Goal: Task Accomplishment & Management: Use online tool/utility

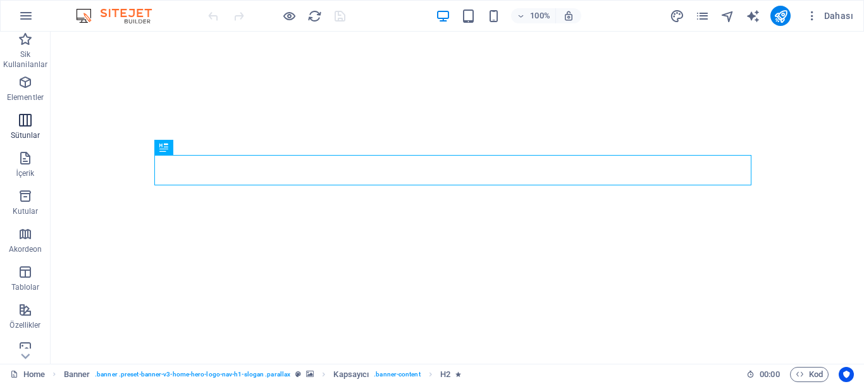
click at [18, 120] on icon "button" at bounding box center [25, 120] width 15 height 15
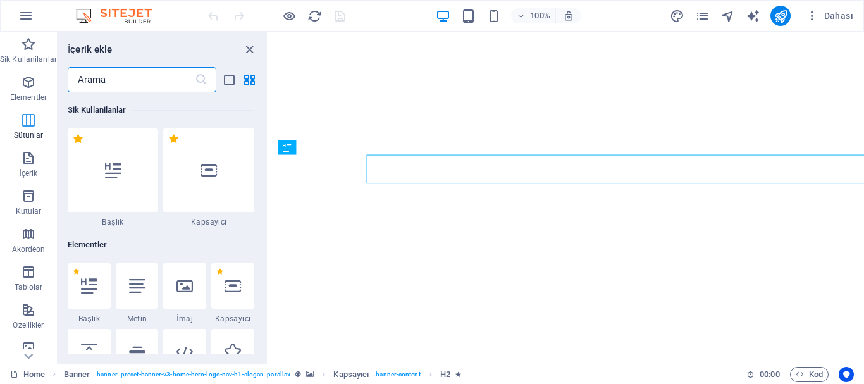
click at [21, 122] on icon "button" at bounding box center [28, 120] width 15 height 15
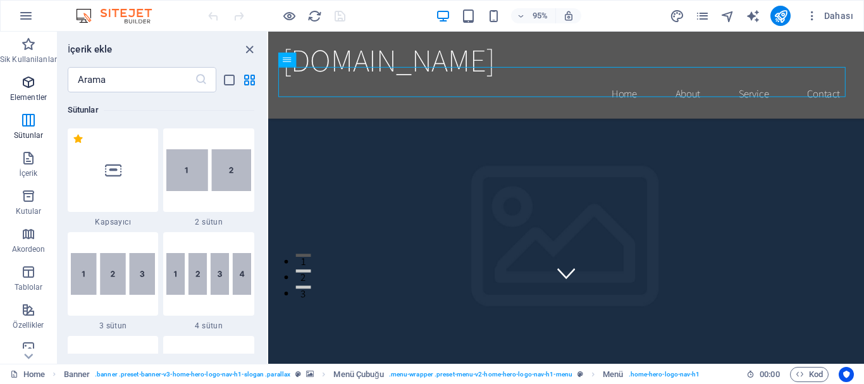
click at [30, 77] on icon "button" at bounding box center [28, 82] width 15 height 15
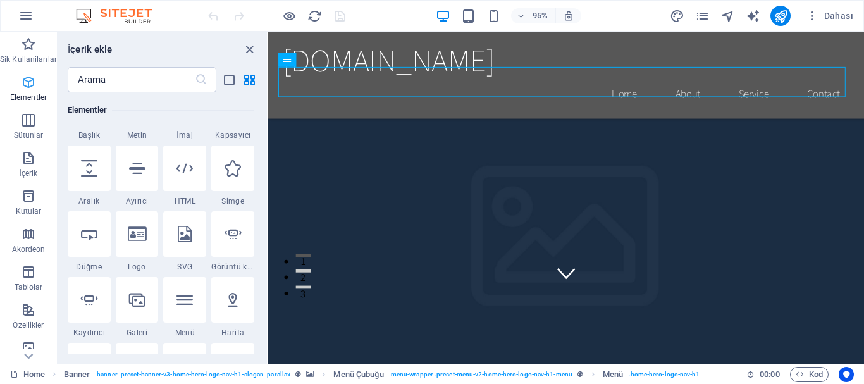
scroll to position [135, 0]
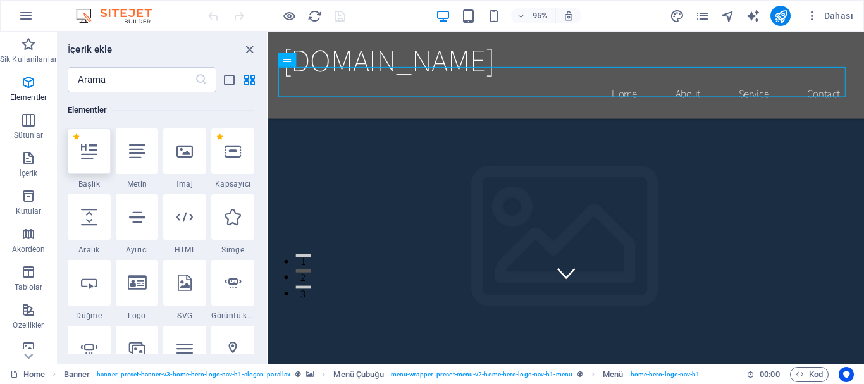
drag, startPoint x: 98, startPoint y: 157, endPoint x: 128, endPoint y: 161, distance: 30.6
click at [98, 157] on div at bounding box center [89, 151] width 43 height 46
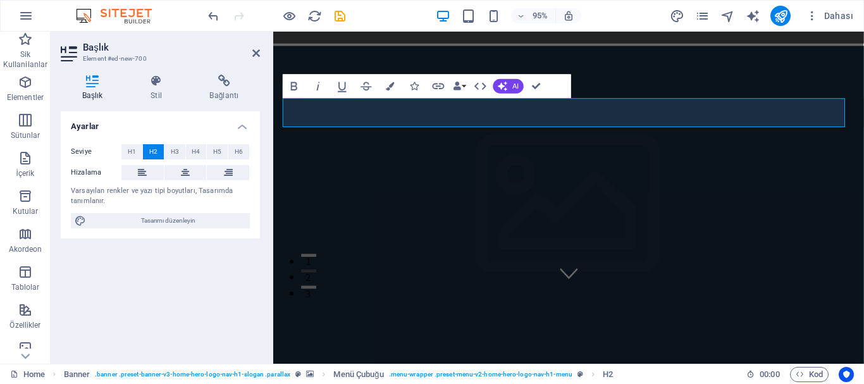
scroll to position [0, 0]
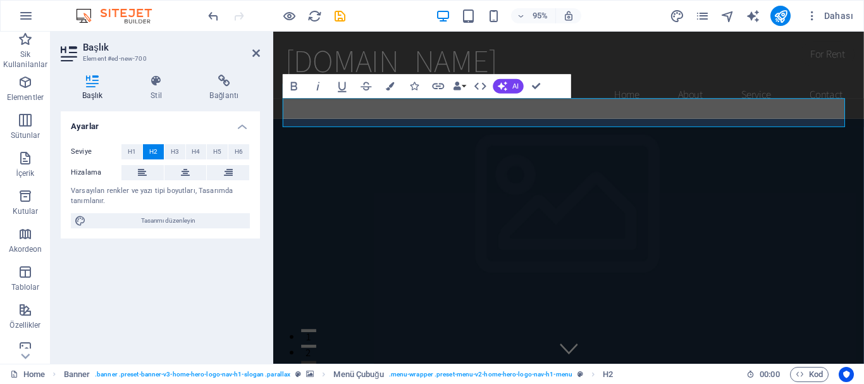
click at [222, 294] on div "Ayarlar Seviye H1 H2 H3 H4 H5 H6 Hizalama Varsayılan renkler ve yazı tipi boyut…" at bounding box center [160, 232] width 199 height 242
click at [252, 54] on icon at bounding box center [256, 53] width 8 height 10
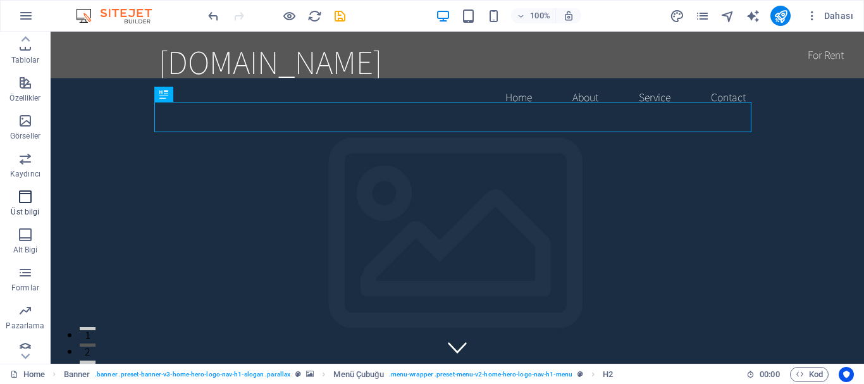
scroll to position [237, 0]
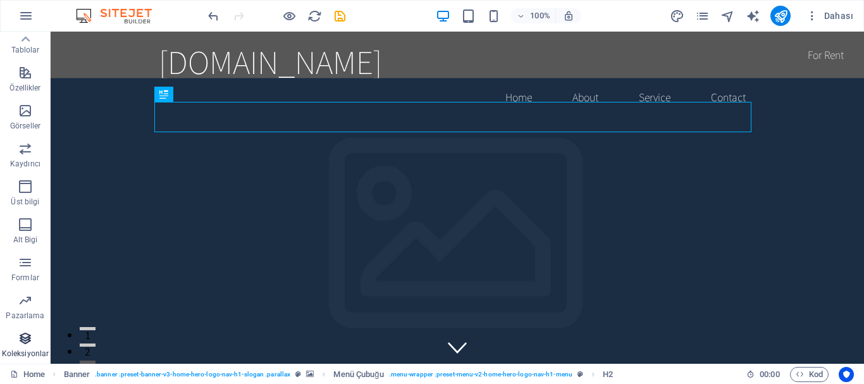
click at [15, 342] on span "Koleksiyonlar" at bounding box center [25, 346] width 51 height 30
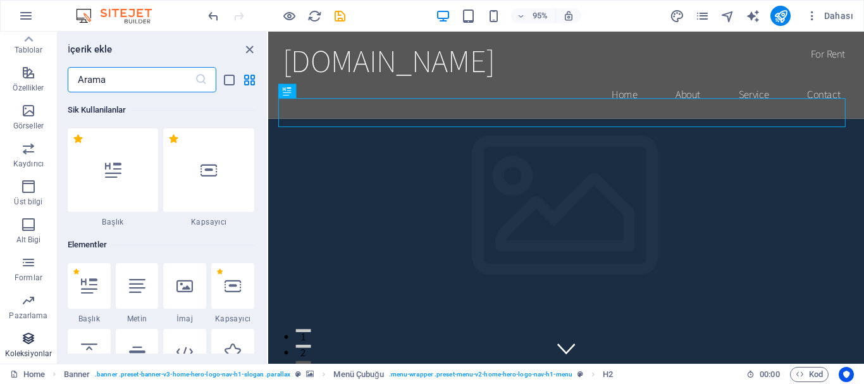
scroll to position [11578, 0]
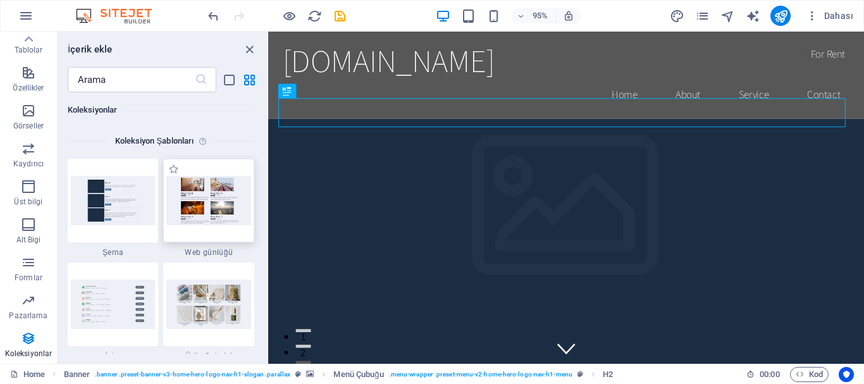
click at [211, 215] on img at bounding box center [208, 200] width 85 height 49
click at [192, 190] on img at bounding box center [208, 200] width 85 height 49
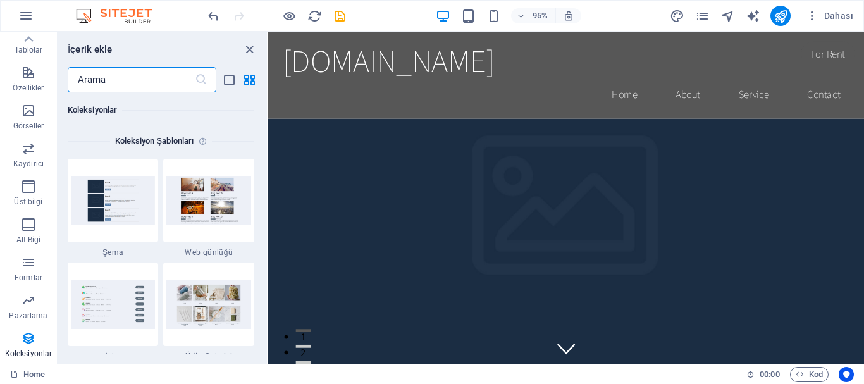
click at [113, 76] on input "text" at bounding box center [131, 79] width 127 height 25
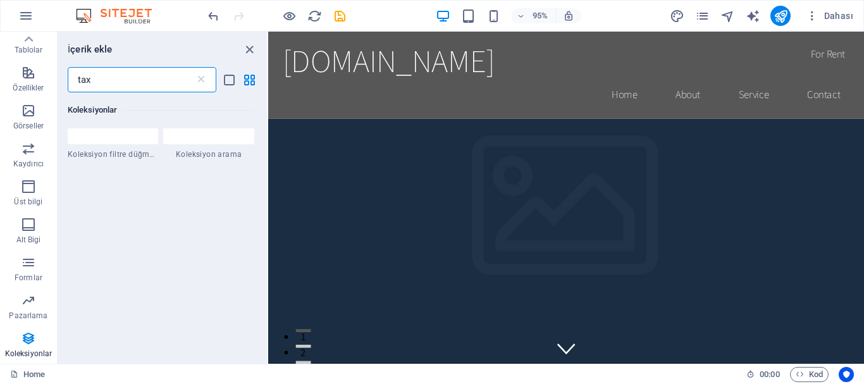
scroll to position [0, 0]
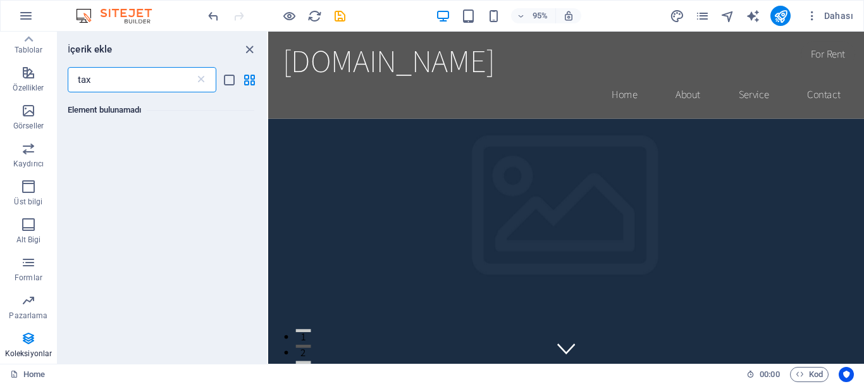
click at [125, 88] on input "tax" at bounding box center [131, 79] width 127 height 25
type input "taxi"
click at [250, 80] on icon "grid-view" at bounding box center [249, 80] width 15 height 15
click at [248, 52] on icon "close panel" at bounding box center [249, 49] width 15 height 15
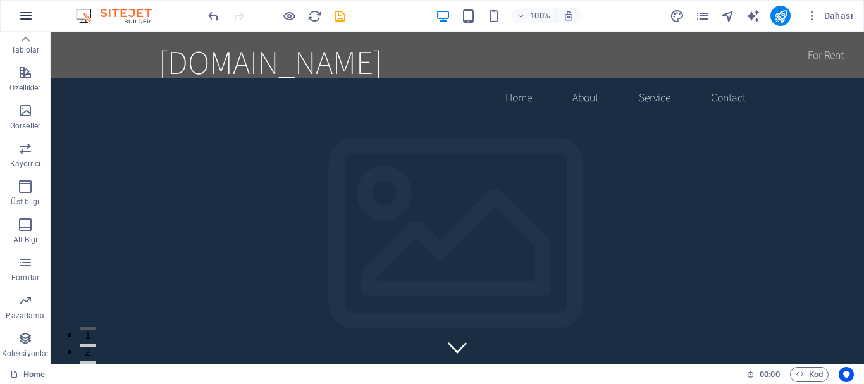
click at [30, 9] on icon "button" at bounding box center [25, 15] width 15 height 15
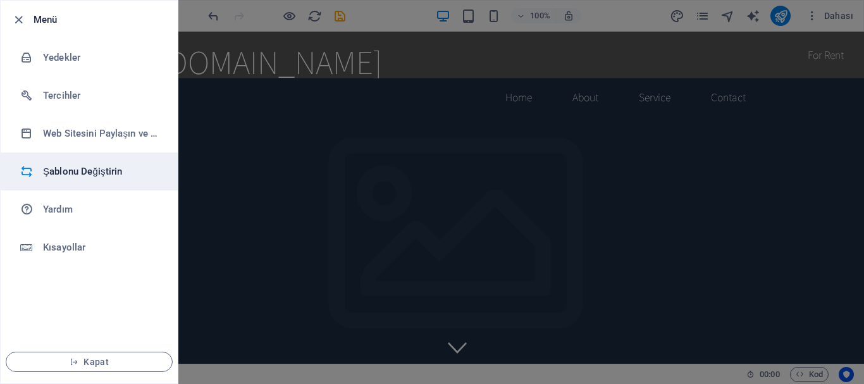
click at [92, 170] on h6 "Şablonu Değiştirin" at bounding box center [101, 171] width 117 height 15
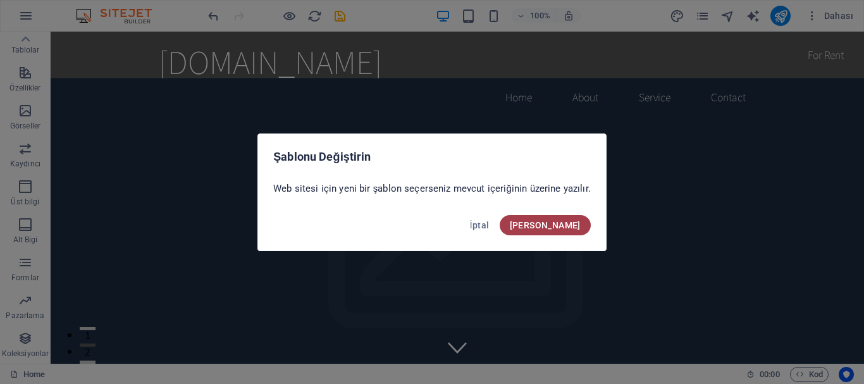
click at [558, 223] on span "Onayla" at bounding box center [545, 225] width 71 height 10
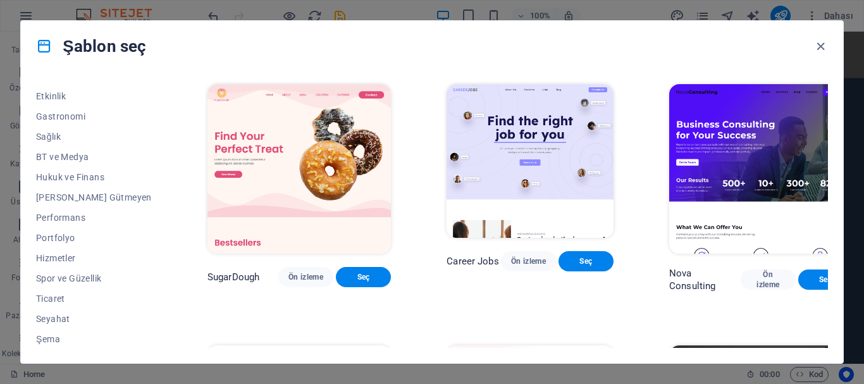
scroll to position [240, 0]
click at [58, 256] on span "Hizmetler" at bounding box center [94, 257] width 116 height 10
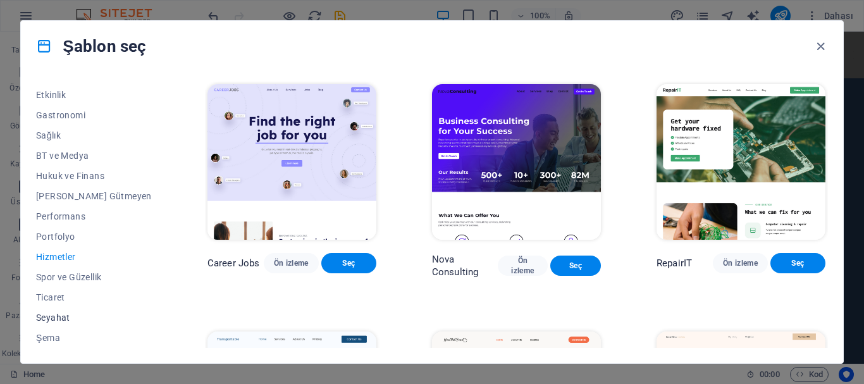
click at [54, 312] on span "Seyahat" at bounding box center [94, 317] width 116 height 10
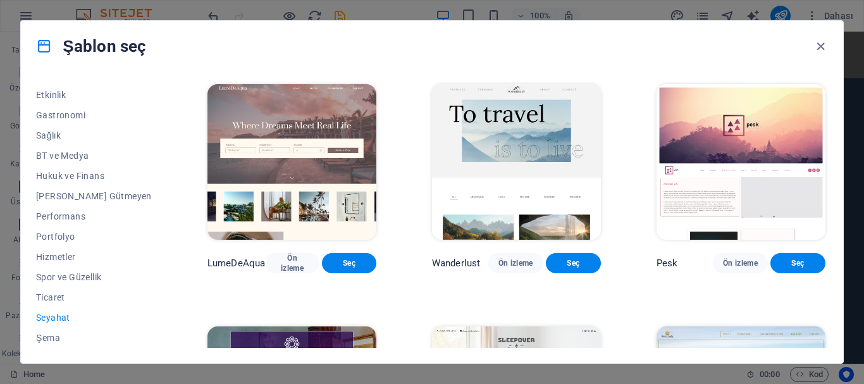
click at [47, 319] on span "Seyahat" at bounding box center [94, 317] width 116 height 10
click at [275, 268] on span "Ön izleme" at bounding box center [292, 263] width 34 height 20
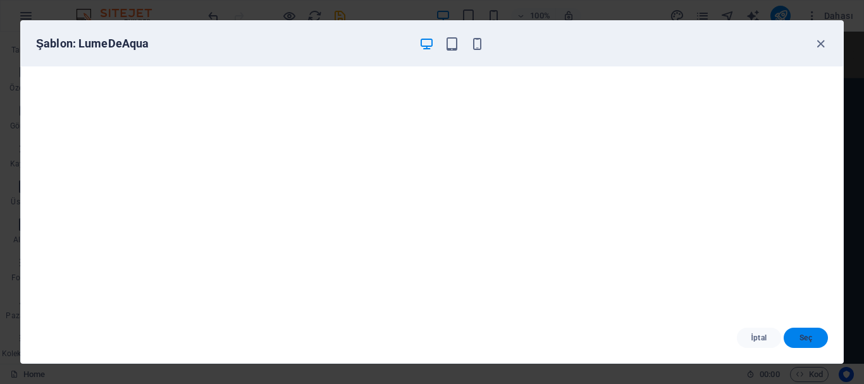
click at [801, 336] on span "Seç" at bounding box center [806, 338] width 24 height 10
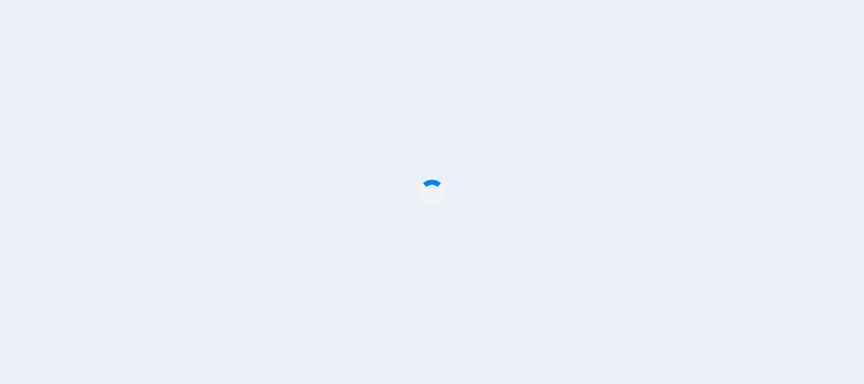
checkbox input "false"
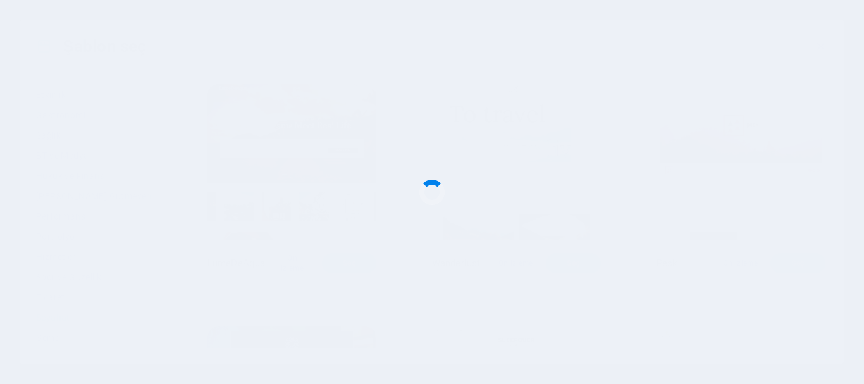
checkbox input "false"
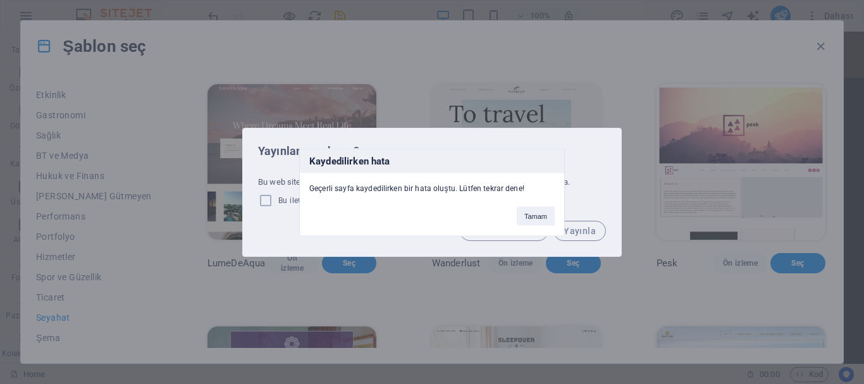
click at [476, 46] on div "Kaydedilirken hata Geçerli sayfa kaydedilirken bir hata oluştu. Lütfen tekrar d…" at bounding box center [432, 192] width 864 height 384
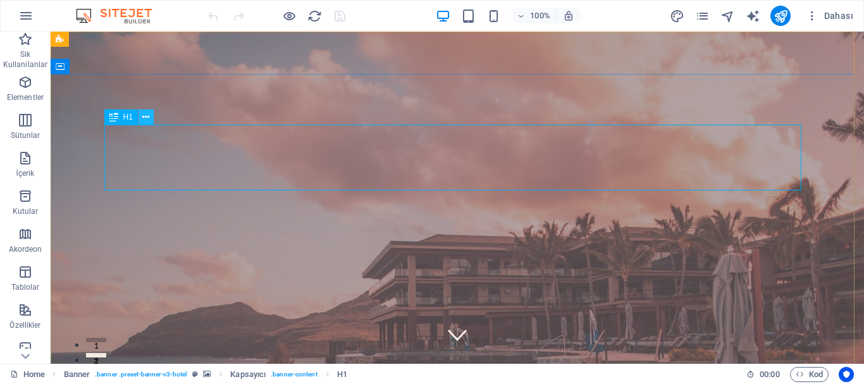
click at [147, 118] on icon at bounding box center [145, 117] width 7 height 13
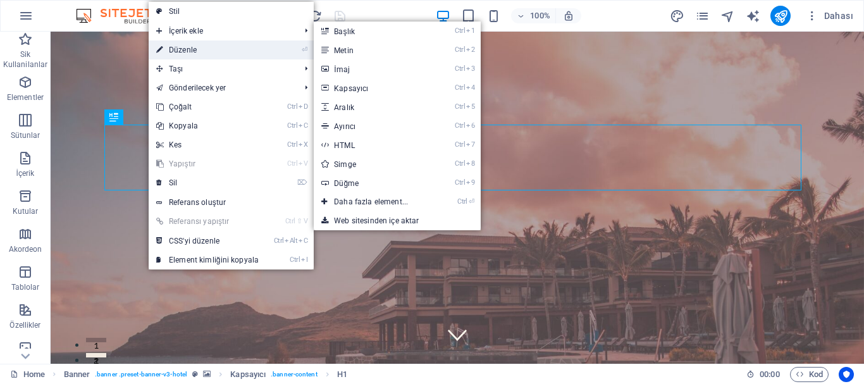
click at [199, 51] on link "⏎ Düzenle" at bounding box center [208, 49] width 118 height 19
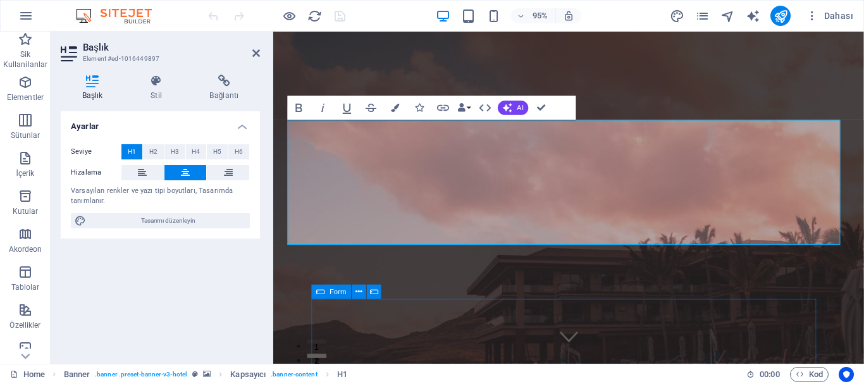
click at [251, 56] on header "Başlık Element #ed-1016449897" at bounding box center [160, 48] width 199 height 33
click at [256, 51] on icon at bounding box center [256, 53] width 8 height 10
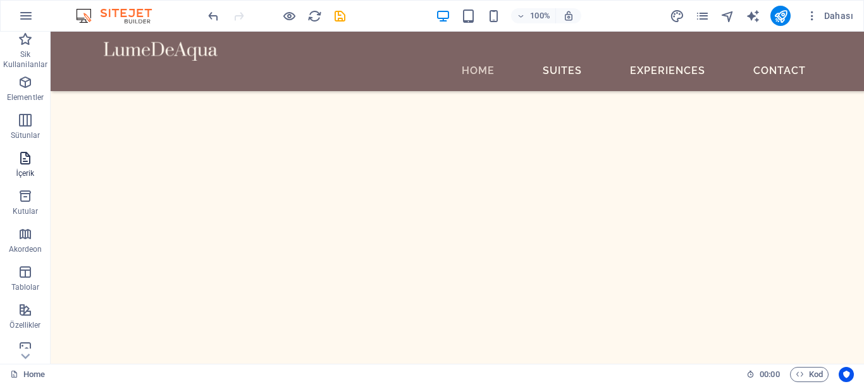
click at [34, 160] on span "İçerik" at bounding box center [25, 166] width 51 height 30
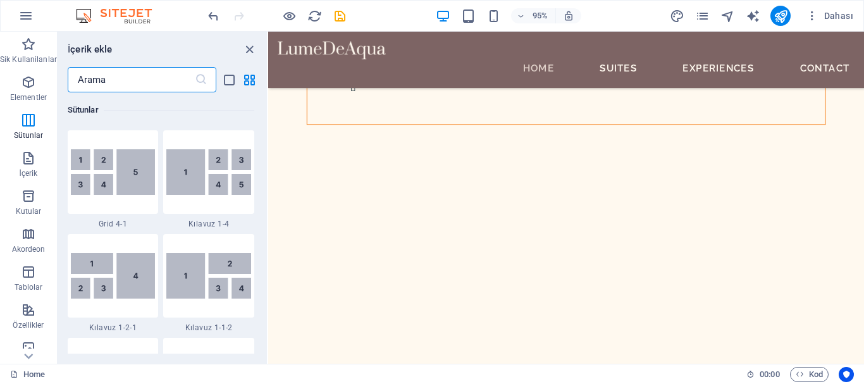
scroll to position [1644, 0]
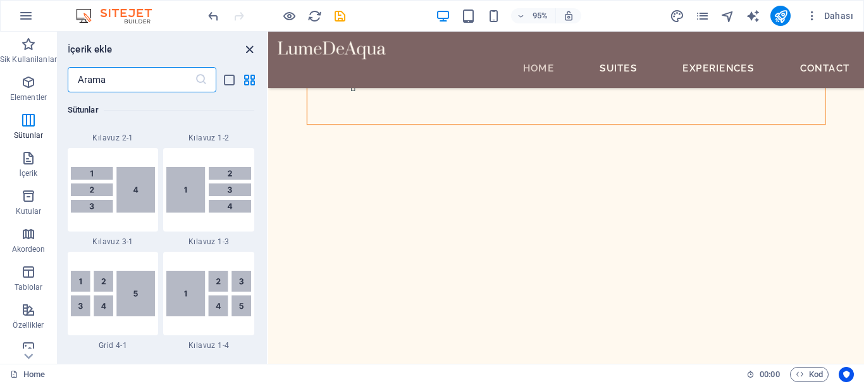
click at [249, 44] on icon "close panel" at bounding box center [249, 49] width 15 height 15
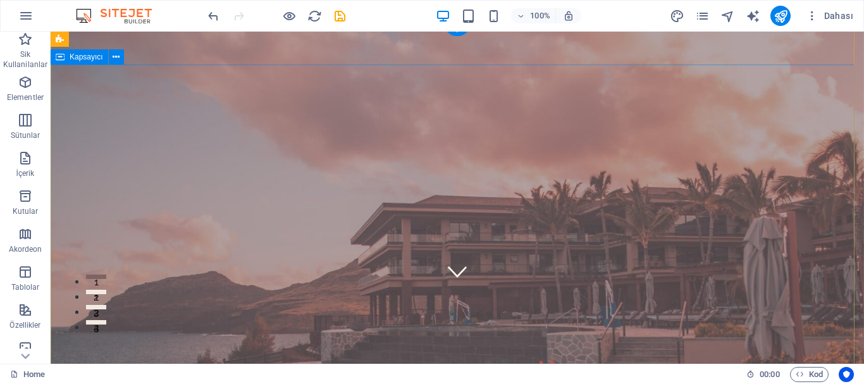
scroll to position [0, 0]
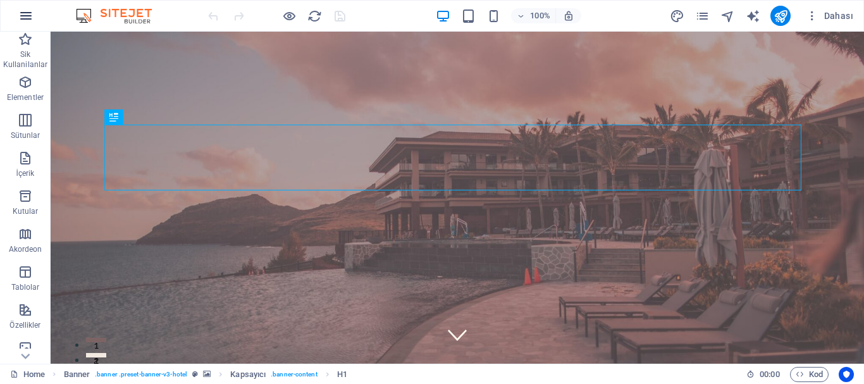
click at [30, 13] on icon "button" at bounding box center [25, 15] width 15 height 15
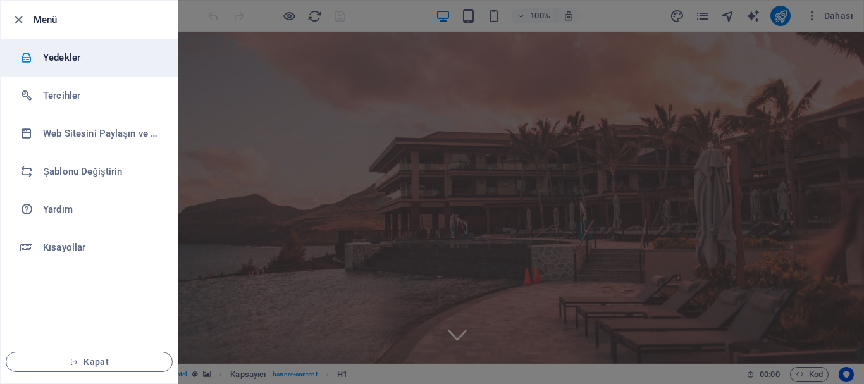
click at [61, 58] on h6 "Yedekler" at bounding box center [101, 57] width 117 height 15
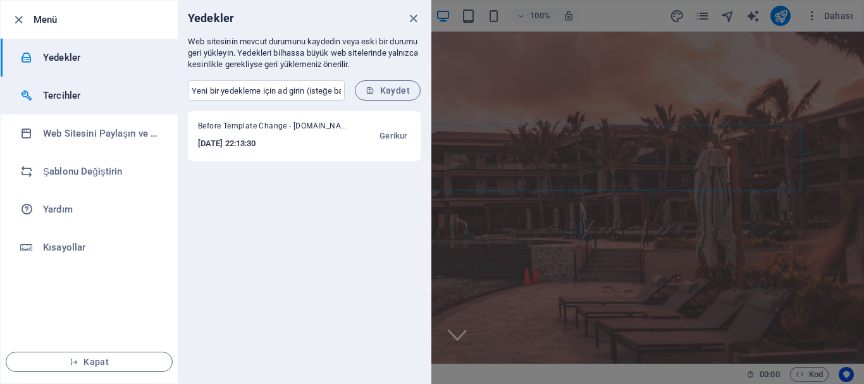
click at [67, 94] on h6 "Tercihler" at bounding box center [101, 95] width 117 height 15
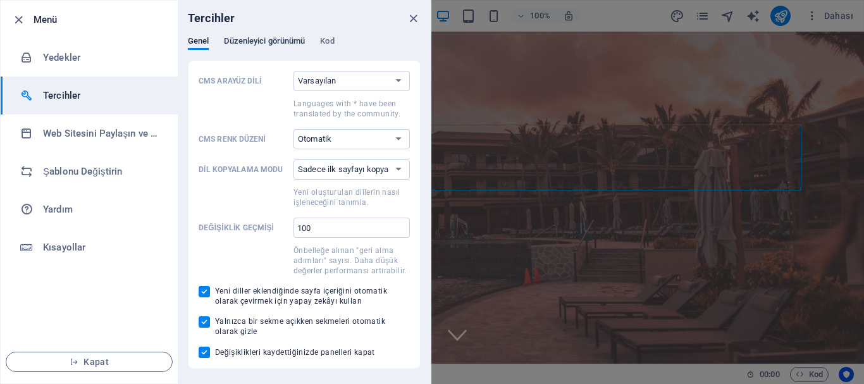
click at [271, 47] on span "Düzenleyici görünümü" at bounding box center [264, 43] width 81 height 18
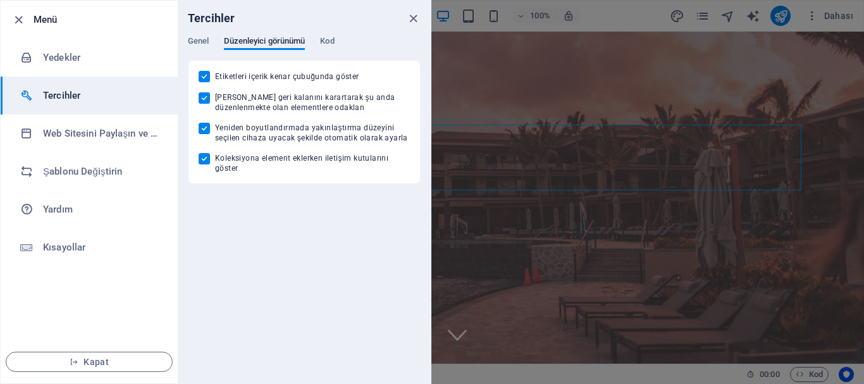
click at [210, 42] on div "Genel Düzenleyici görünümü Kod" at bounding box center [304, 48] width 233 height 24
click at [204, 39] on span "Genel" at bounding box center [198, 43] width 21 height 18
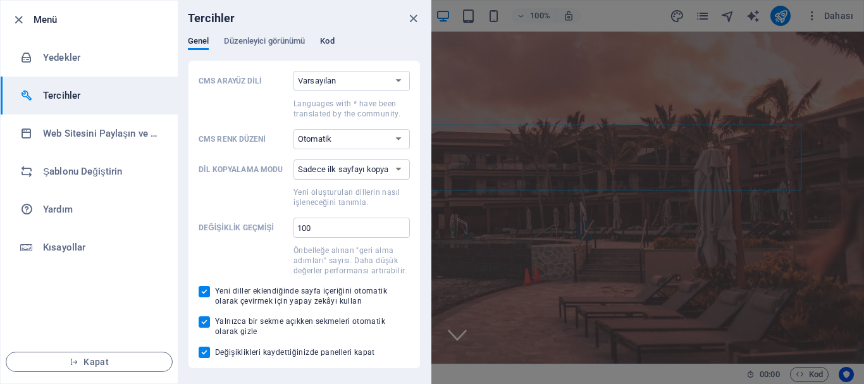
click at [331, 46] on span "Kod" at bounding box center [327, 43] width 14 height 18
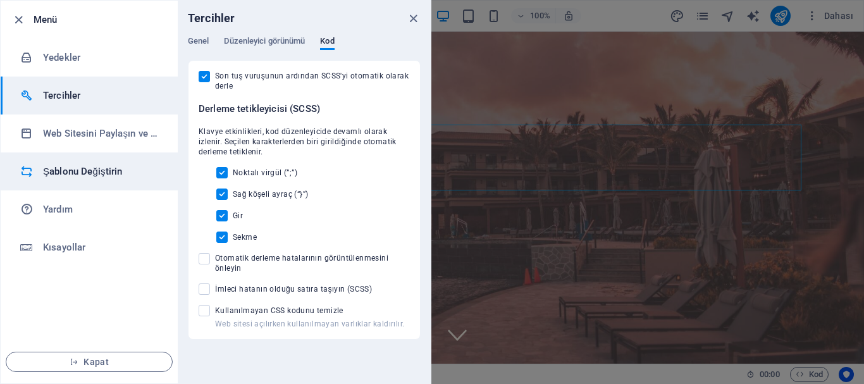
click at [67, 170] on h6 "Şablonu Değiştirin" at bounding box center [101, 171] width 117 height 15
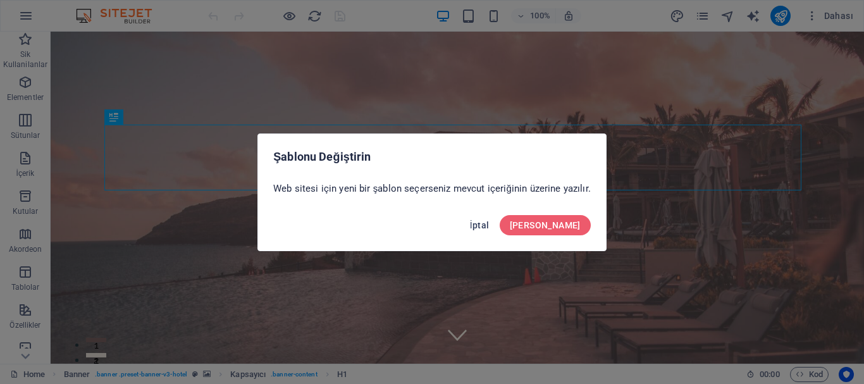
click at [490, 221] on span "İptal" at bounding box center [480, 225] width 20 height 10
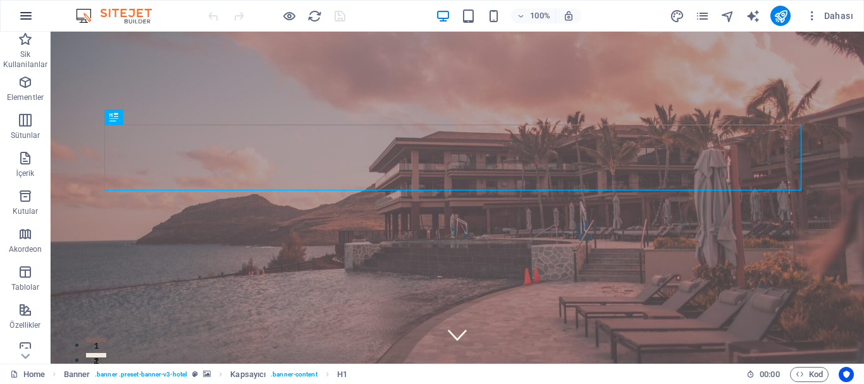
click at [27, 14] on icon "button" at bounding box center [25, 15] width 15 height 15
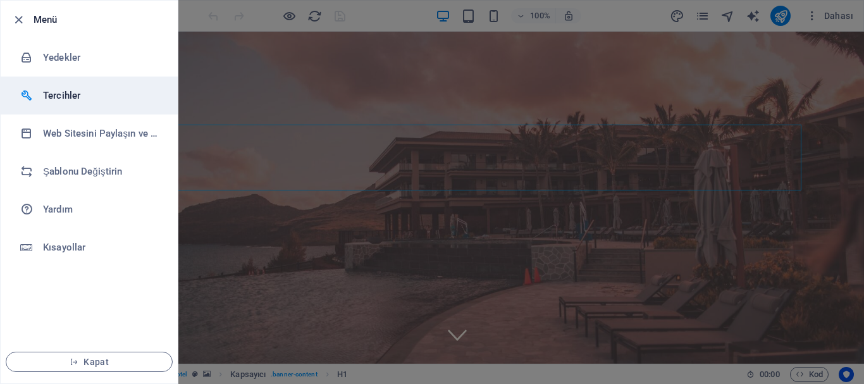
click at [96, 90] on h6 "Tercihler" at bounding box center [101, 95] width 117 height 15
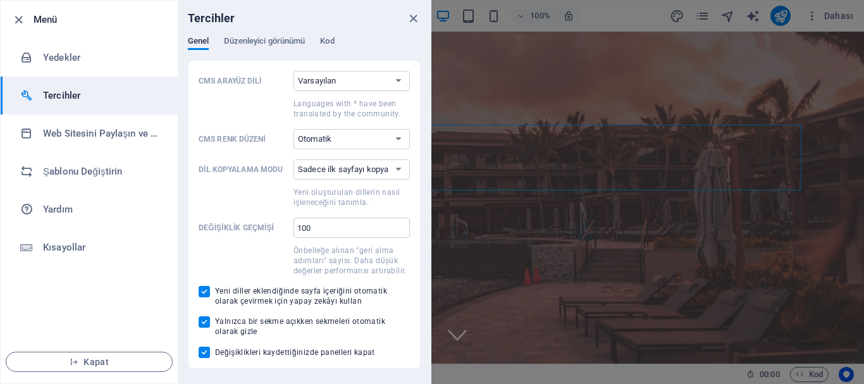
click at [333, 34] on div "Tercihler" at bounding box center [304, 18] width 253 height 35
click at [330, 40] on span "Kod" at bounding box center [327, 43] width 14 height 18
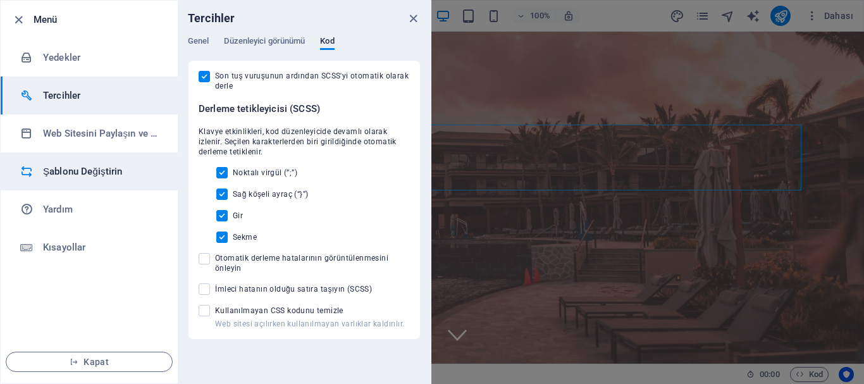
click at [90, 170] on h6 "Şablonu Değiştirin" at bounding box center [101, 171] width 117 height 15
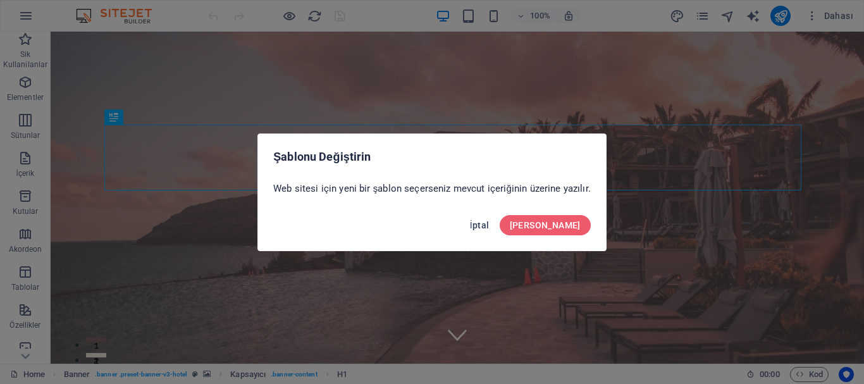
drag, startPoint x: 523, startPoint y: 221, endPoint x: 472, endPoint y: 189, distance: 59.7
click at [490, 221] on span "İptal" at bounding box center [480, 225] width 20 height 10
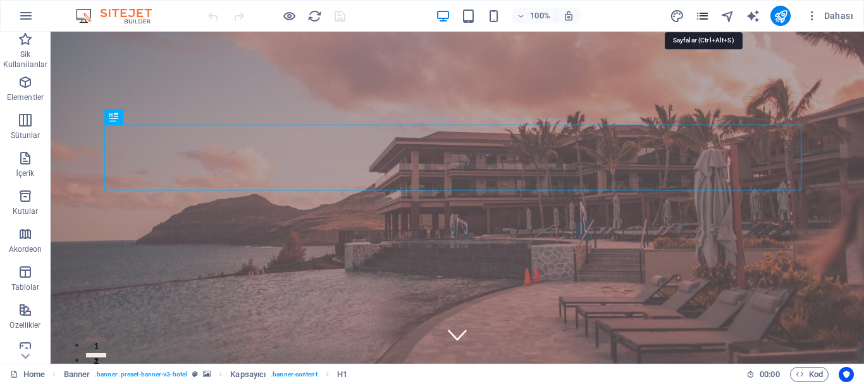
click at [701, 11] on icon "pages" at bounding box center [702, 16] width 15 height 15
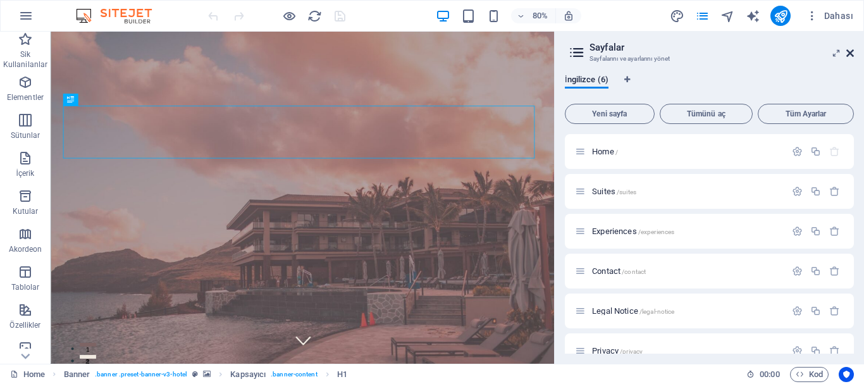
click at [849, 52] on icon at bounding box center [850, 53] width 8 height 10
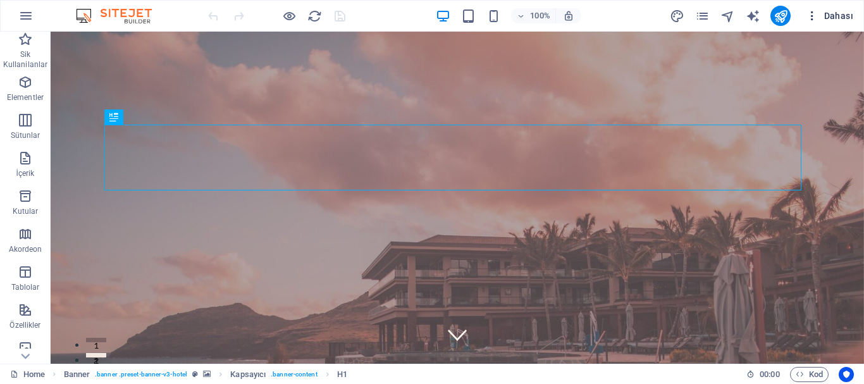
click at [826, 13] on span "Dahası" at bounding box center [829, 15] width 47 height 13
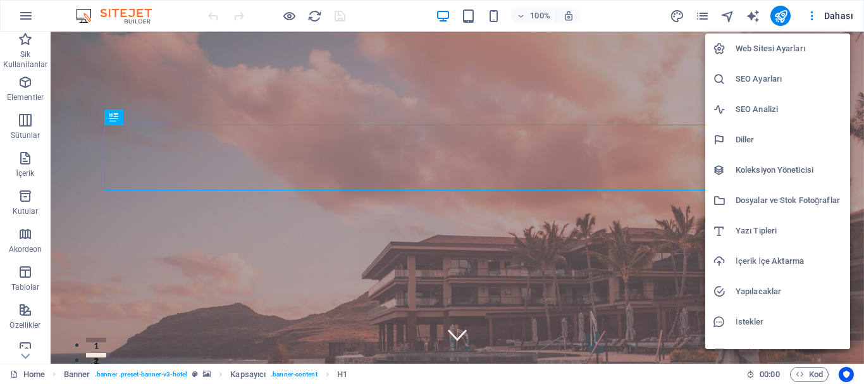
click at [758, 259] on h6 "İçerik İçe Aktarma" at bounding box center [789, 261] width 107 height 15
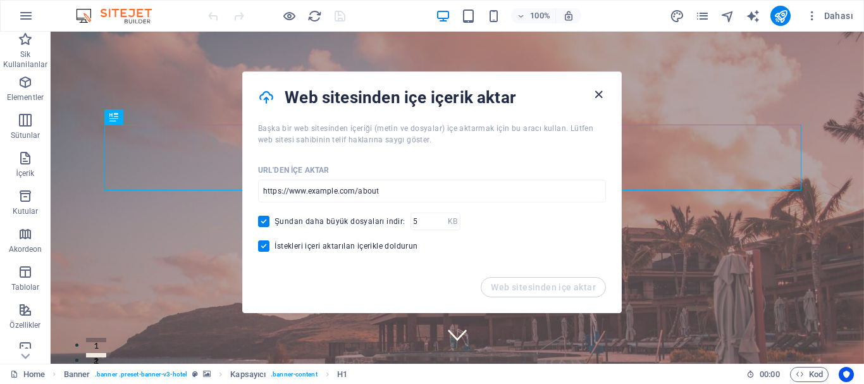
click at [602, 92] on icon "button" at bounding box center [598, 94] width 15 height 15
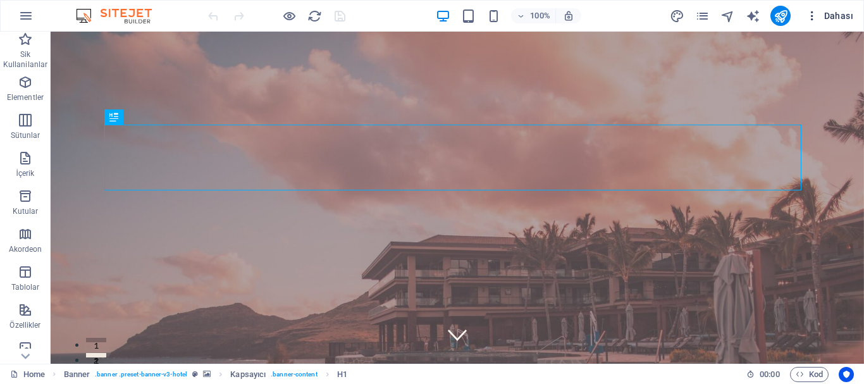
click at [839, 15] on span "Dahası" at bounding box center [829, 15] width 47 height 13
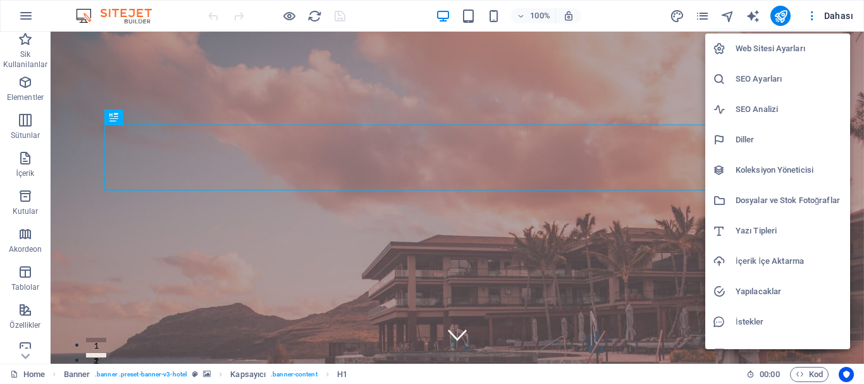
click at [794, 61] on li "Web Sitesi Ayarları" at bounding box center [777, 49] width 145 height 30
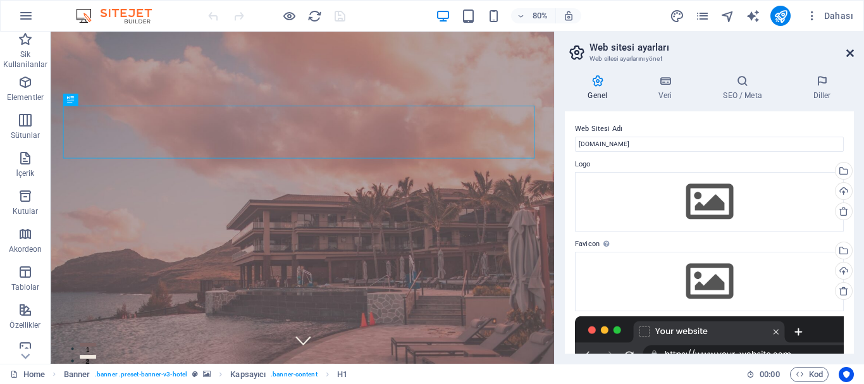
click at [851, 54] on icon at bounding box center [850, 53] width 8 height 10
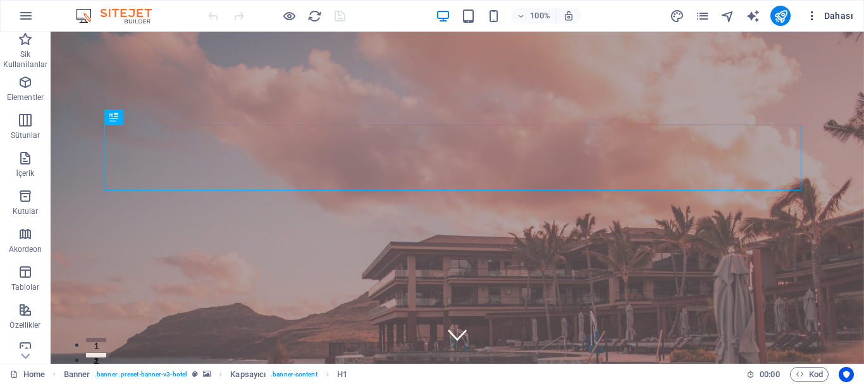
click at [821, 15] on span "Dahası" at bounding box center [829, 15] width 47 height 13
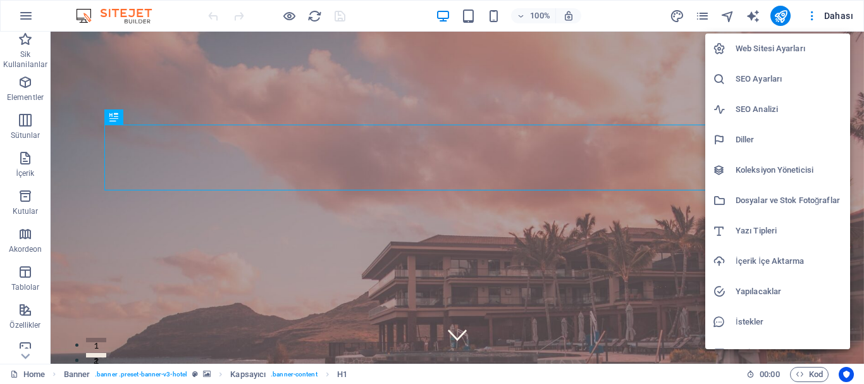
click at [652, 41] on div at bounding box center [432, 192] width 864 height 384
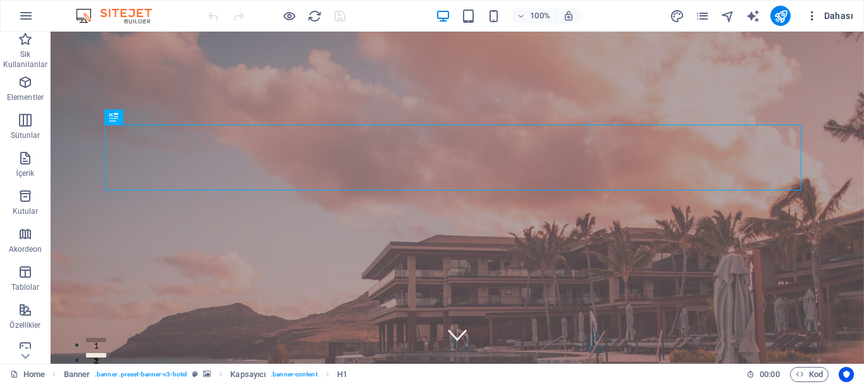
click at [810, 21] on icon "button" at bounding box center [812, 15] width 13 height 13
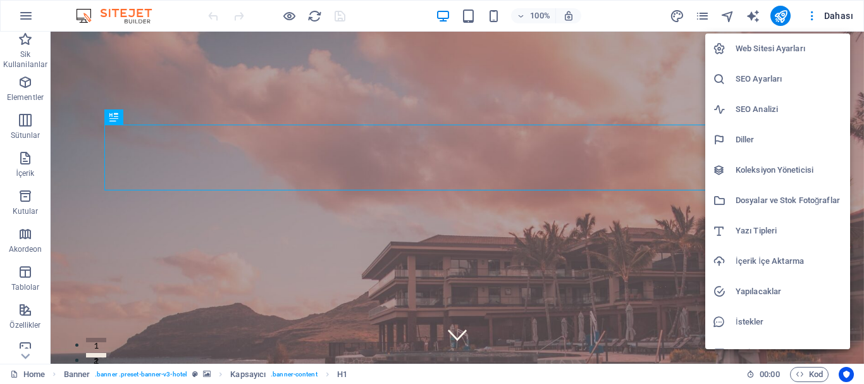
click at [737, 53] on h6 "Web Sitesi Ayarları" at bounding box center [789, 48] width 107 height 15
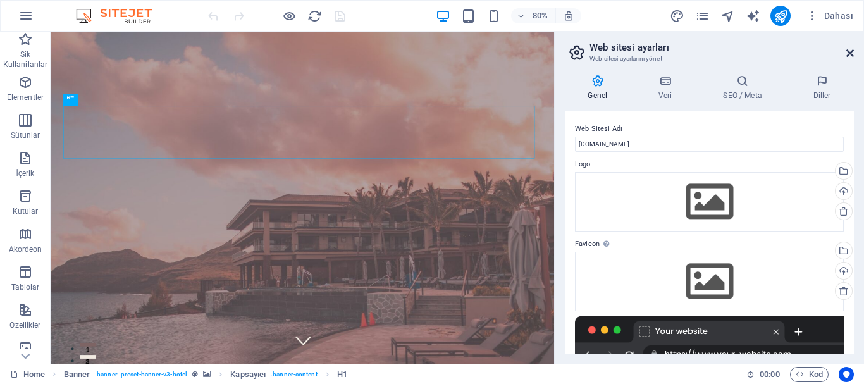
click at [849, 51] on icon at bounding box center [850, 53] width 8 height 10
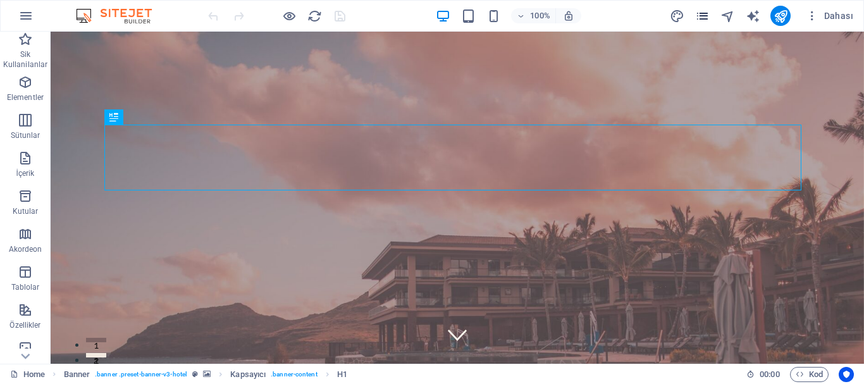
click at [704, 15] on icon "pages" at bounding box center [702, 16] width 15 height 15
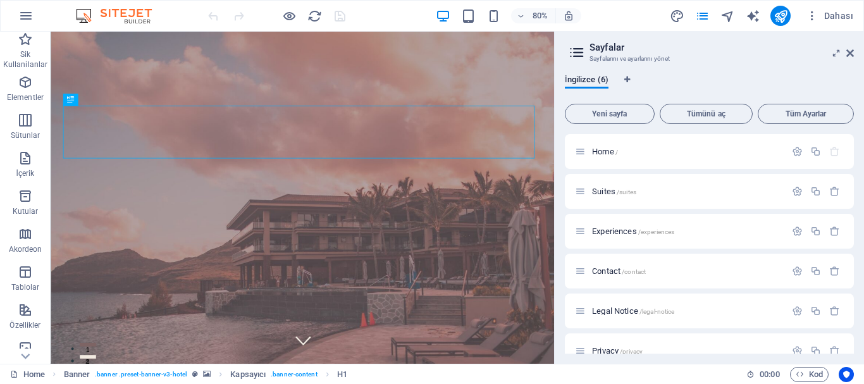
click at [851, 47] on h2 "Sayfalar" at bounding box center [721, 47] width 264 height 11
click at [851, 52] on icon at bounding box center [850, 53] width 8 height 10
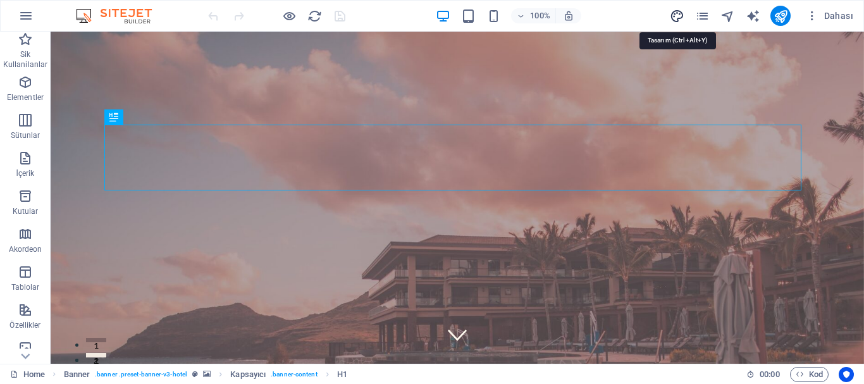
click at [677, 17] on icon "design" at bounding box center [677, 16] width 15 height 15
select select "500"
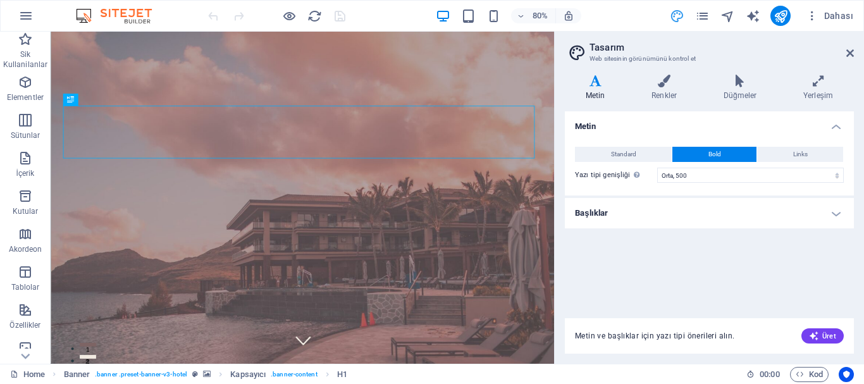
click at [850, 51] on icon at bounding box center [850, 53] width 8 height 10
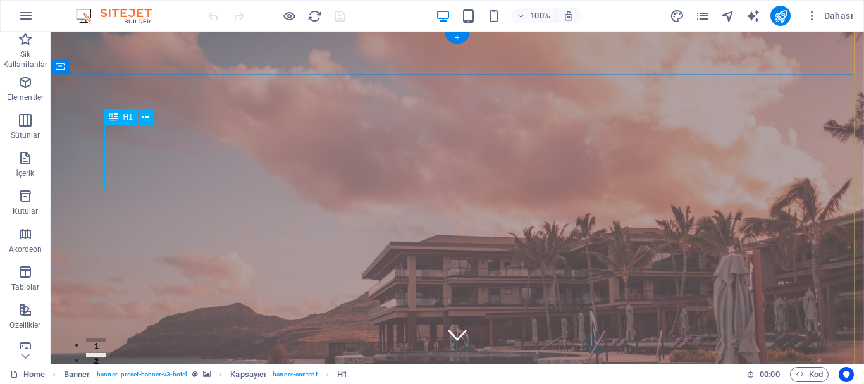
drag, startPoint x: 503, startPoint y: 154, endPoint x: 288, endPoint y: 174, distance: 216.6
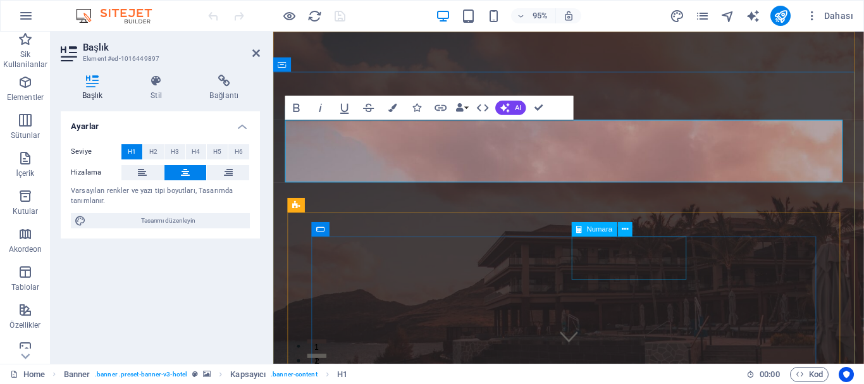
scroll to position [74, 5]
drag, startPoint x: 866, startPoint y: 153, endPoint x: 233, endPoint y: 168, distance: 633.9
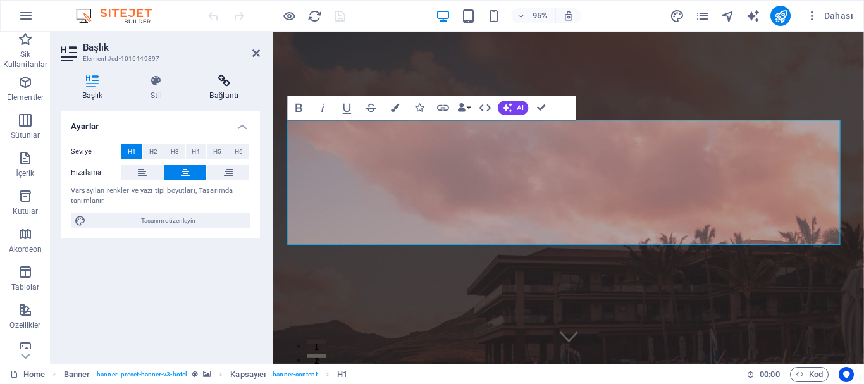
click at [227, 80] on icon at bounding box center [223, 81] width 71 height 13
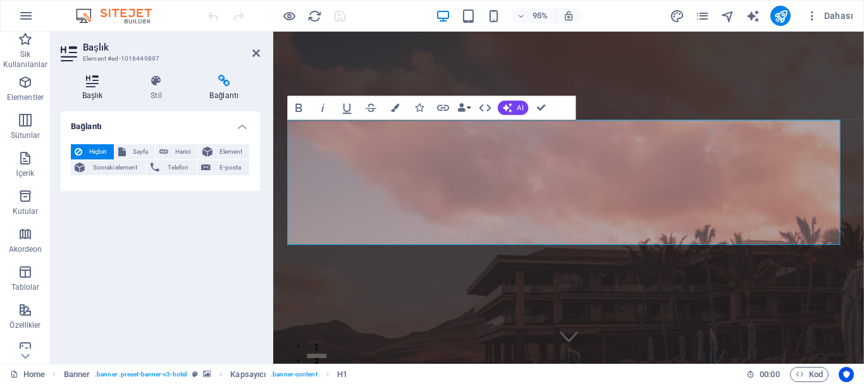
click at [90, 79] on icon at bounding box center [92, 81] width 63 height 13
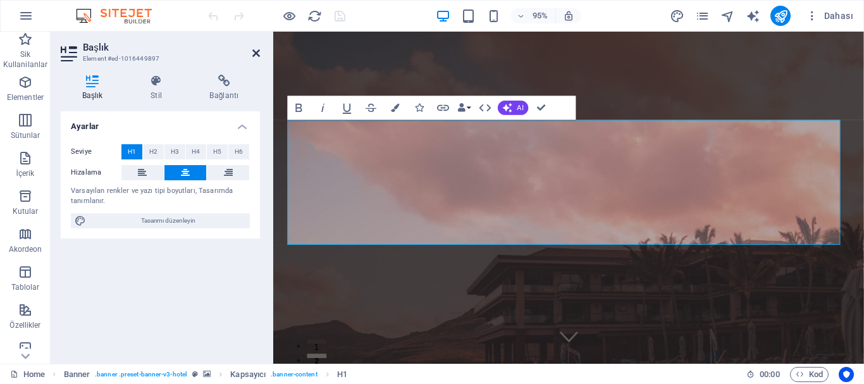
click at [254, 53] on icon at bounding box center [256, 53] width 8 height 10
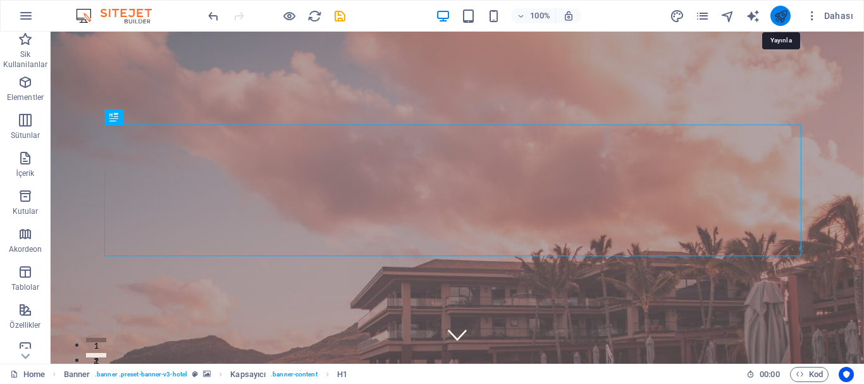
click at [782, 13] on icon "publish" at bounding box center [781, 16] width 15 height 15
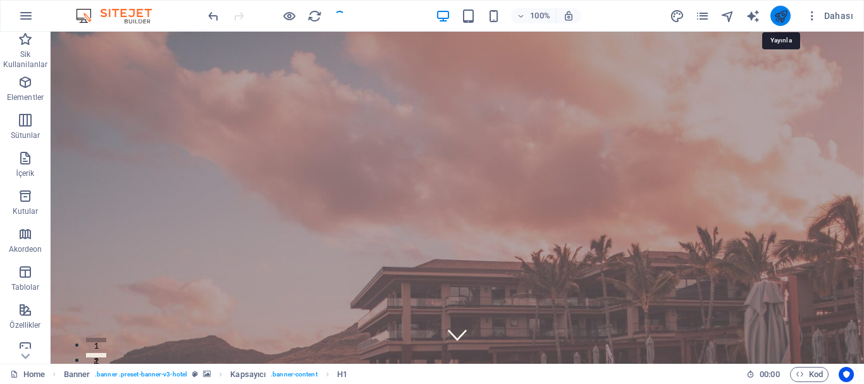
checkbox input "false"
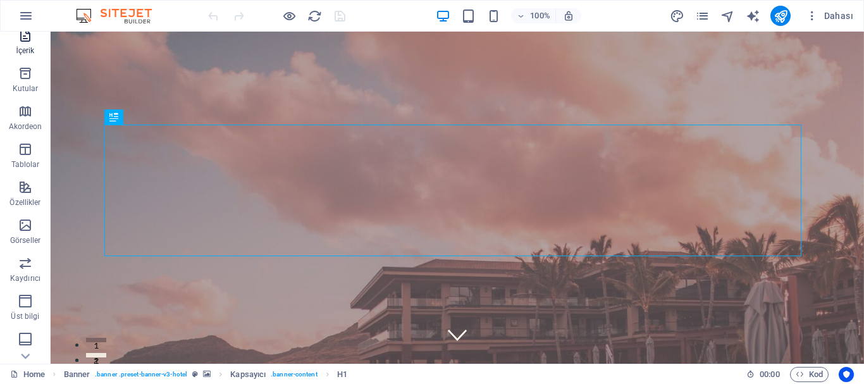
scroll to position [126, 0]
click at [32, 17] on icon "button" at bounding box center [25, 15] width 15 height 15
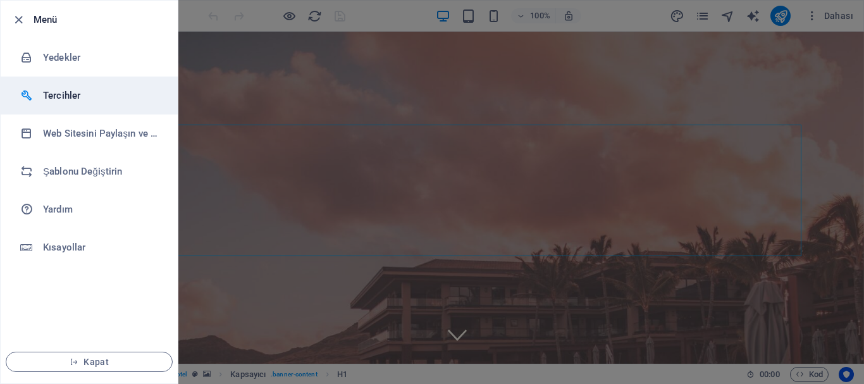
click at [55, 87] on li "Tercihler" at bounding box center [89, 96] width 177 height 38
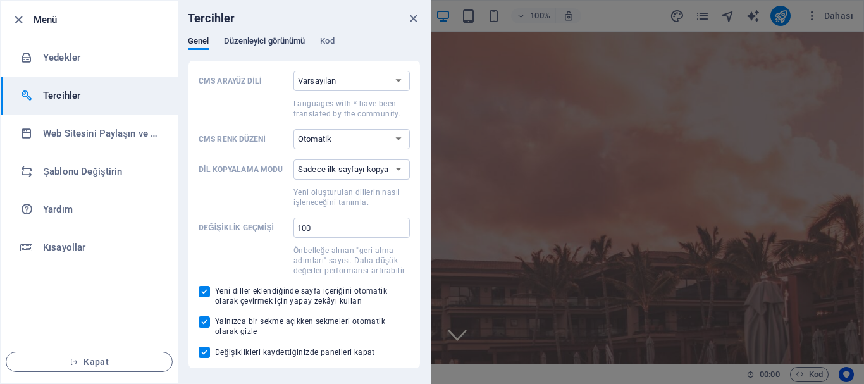
click at [276, 44] on span "Düzenleyici görünümü" at bounding box center [264, 43] width 81 height 18
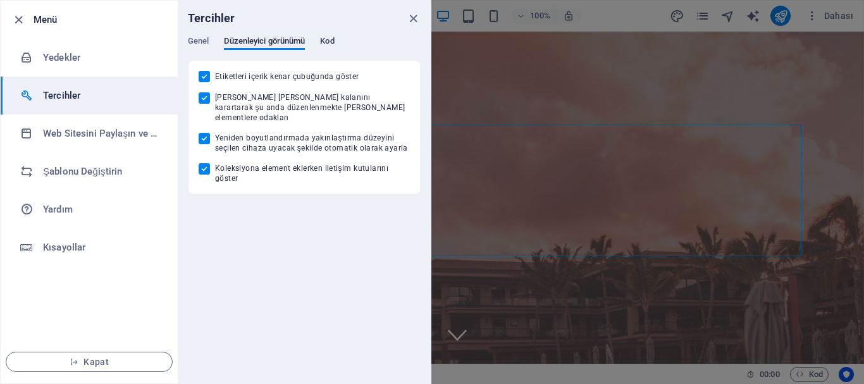
click at [332, 45] on span "Kod" at bounding box center [327, 43] width 14 height 18
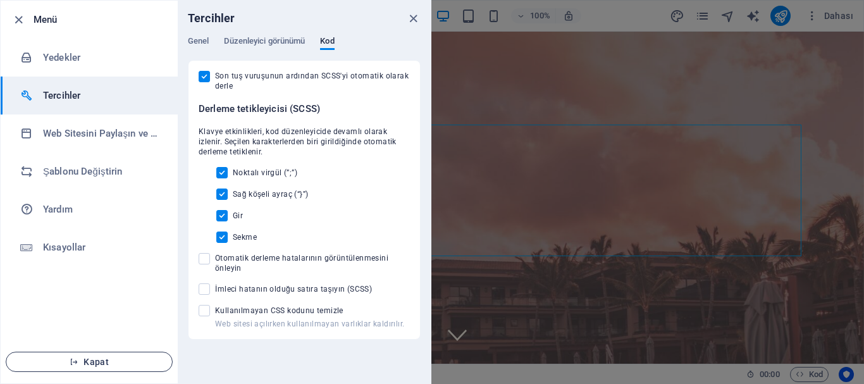
click at [84, 363] on span "Kapat" at bounding box center [88, 362] width 145 height 10
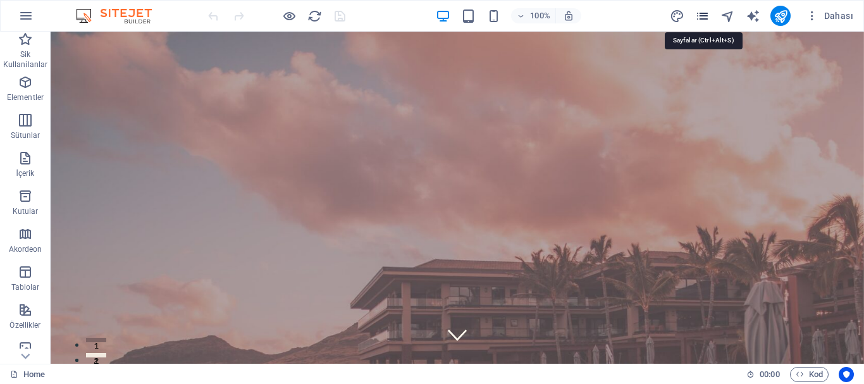
click at [700, 17] on icon "pages" at bounding box center [702, 16] width 15 height 15
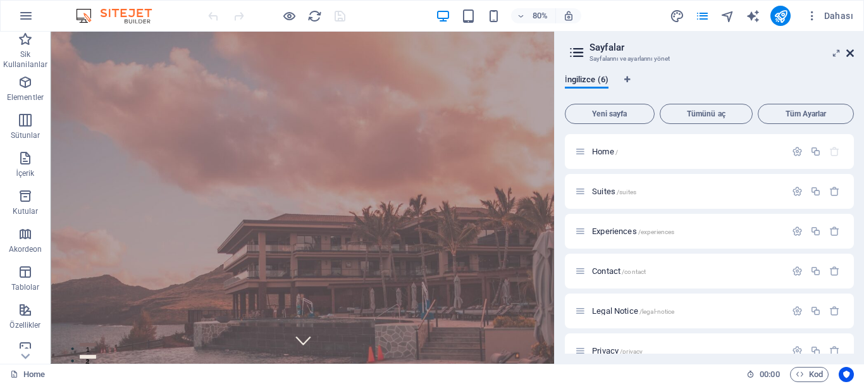
click at [851, 53] on icon at bounding box center [850, 53] width 8 height 10
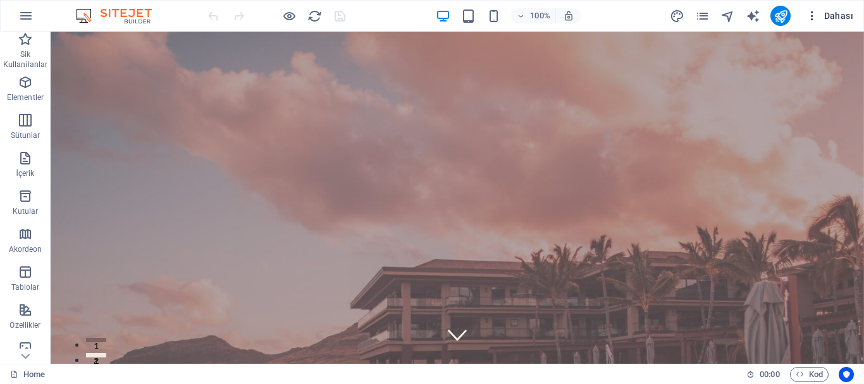
click at [826, 16] on span "Dahası" at bounding box center [829, 15] width 47 height 13
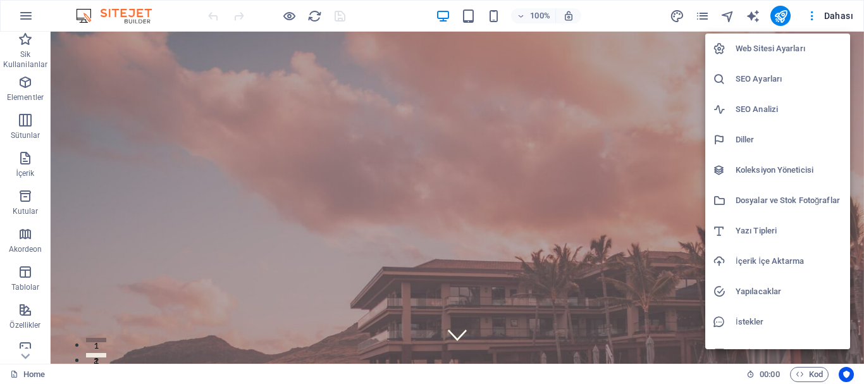
click at [766, 206] on h6 "Dosyalar ve Stok Fotoğraflar" at bounding box center [789, 200] width 107 height 15
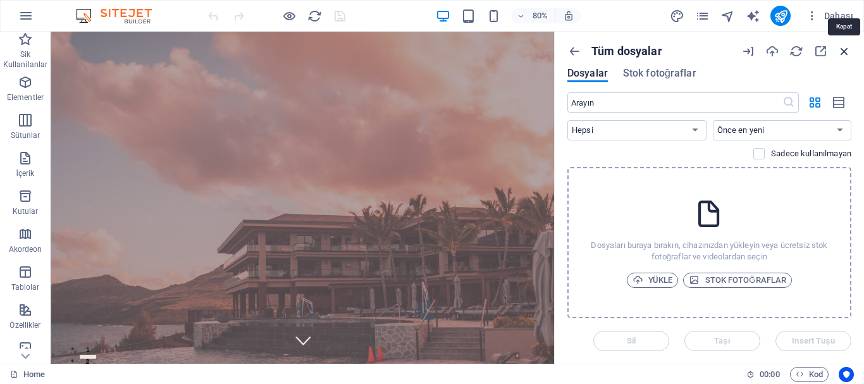
click at [842, 58] on icon "button" at bounding box center [844, 51] width 14 height 14
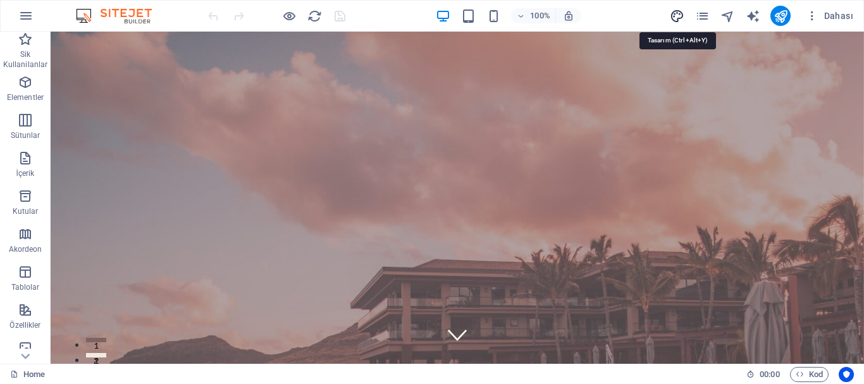
click at [674, 16] on icon "design" at bounding box center [677, 16] width 15 height 15
select select "500"
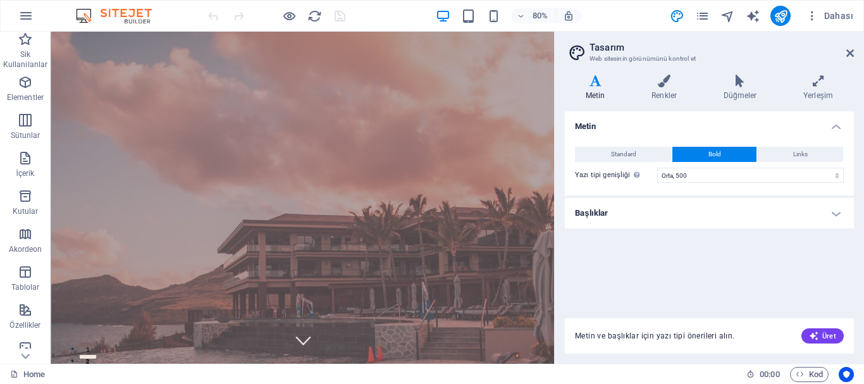
click at [846, 47] on h2 "Tasarım" at bounding box center [721, 47] width 264 height 11
click at [853, 52] on icon at bounding box center [850, 53] width 8 height 10
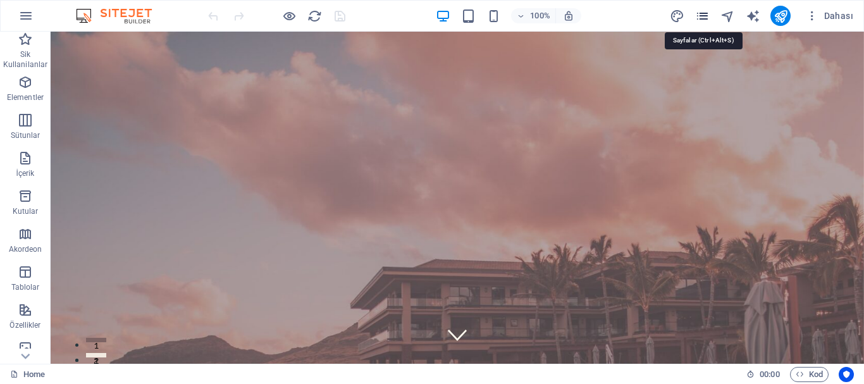
click at [701, 12] on icon "pages" at bounding box center [702, 16] width 15 height 15
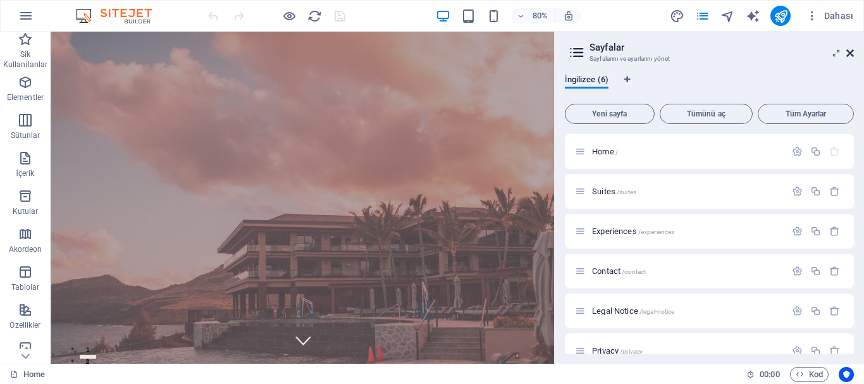
click at [849, 53] on icon at bounding box center [850, 53] width 8 height 10
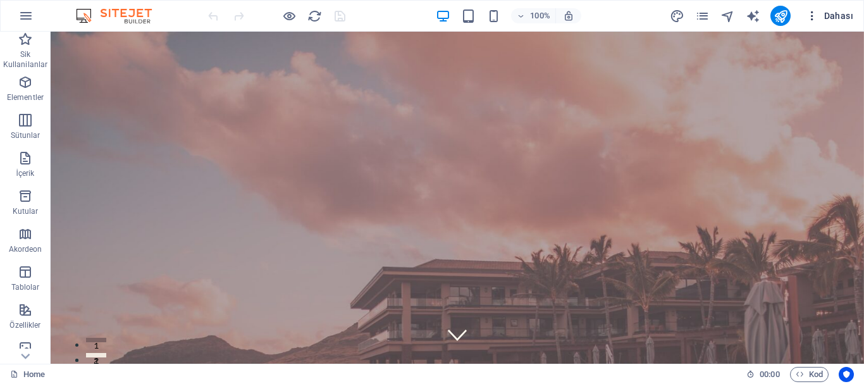
click at [811, 18] on icon "button" at bounding box center [812, 15] width 13 height 13
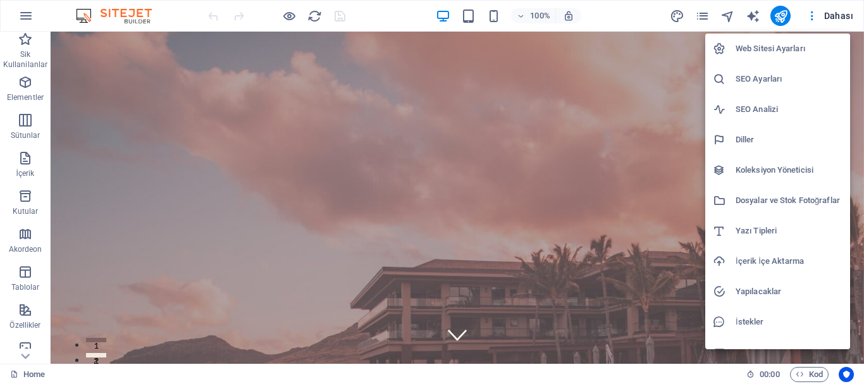
click at [472, 51] on div at bounding box center [432, 192] width 864 height 384
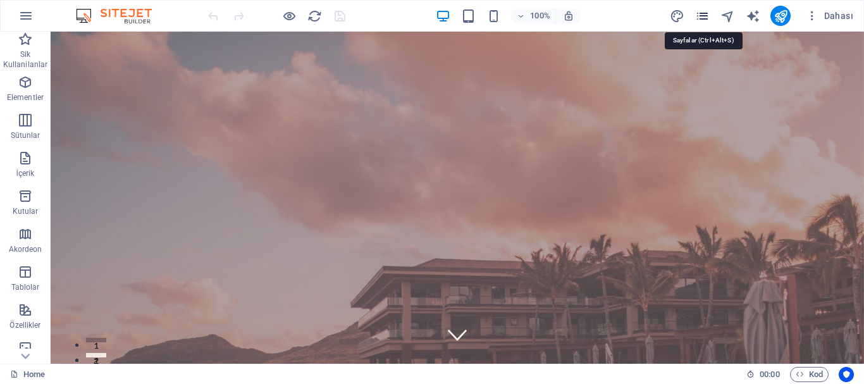
click at [706, 15] on icon "pages" at bounding box center [702, 16] width 15 height 15
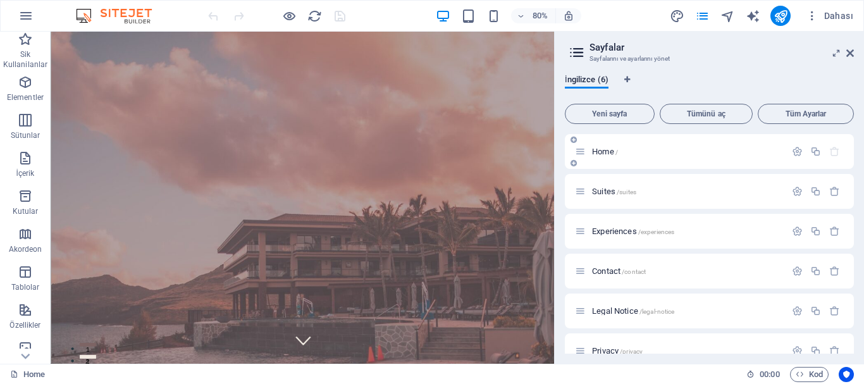
click at [631, 154] on p "Home /" at bounding box center [687, 151] width 190 height 8
click at [579, 155] on icon at bounding box center [580, 151] width 11 height 11
click at [651, 150] on p "Home /" at bounding box center [687, 151] width 190 height 8
click at [796, 153] on icon "button" at bounding box center [797, 151] width 11 height 11
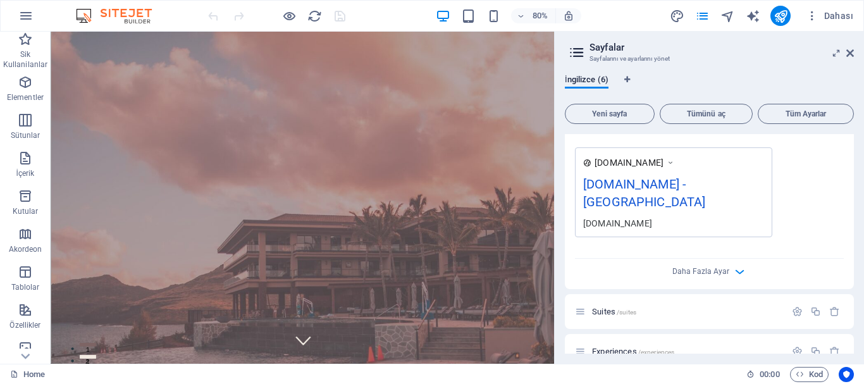
scroll to position [379, 0]
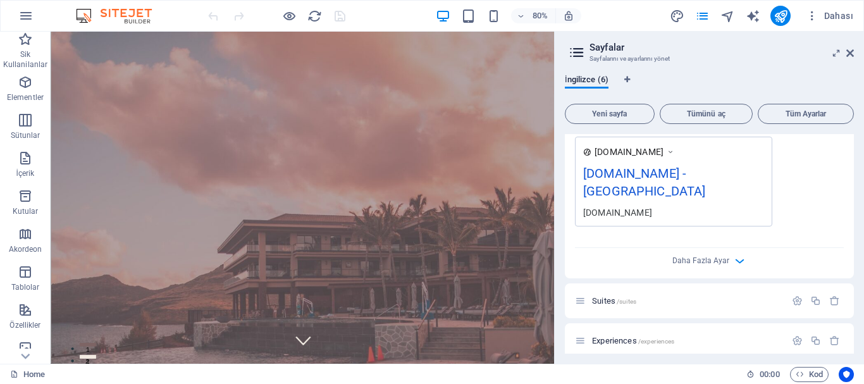
click at [752, 248] on div "Daha Fazla Ayar" at bounding box center [709, 258] width 269 height 20
click at [734, 254] on icon "button" at bounding box center [739, 261] width 15 height 15
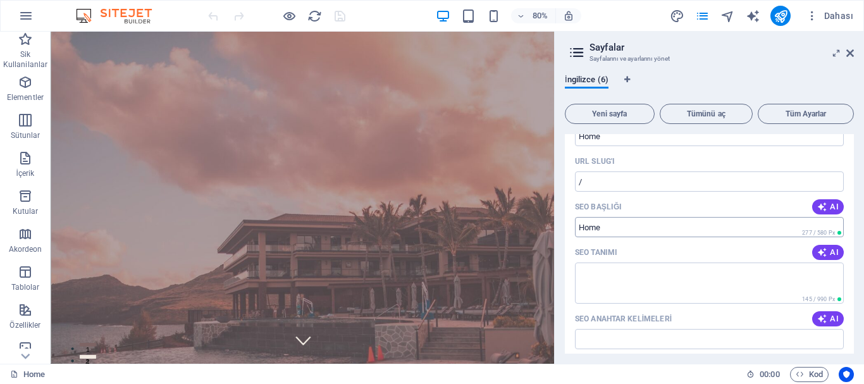
scroll to position [0, 0]
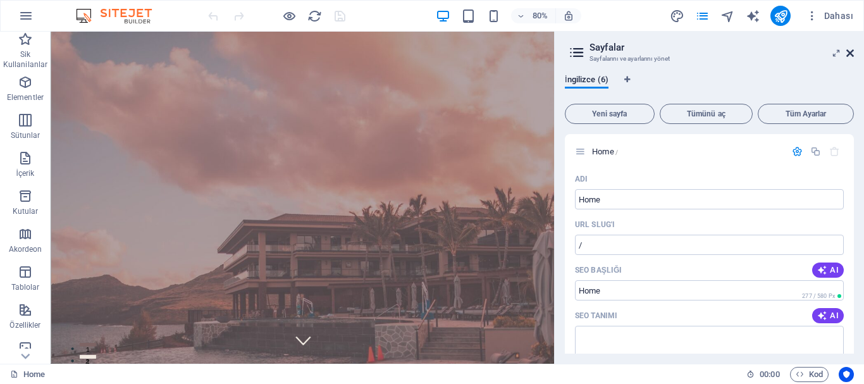
click at [849, 56] on icon at bounding box center [850, 53] width 8 height 10
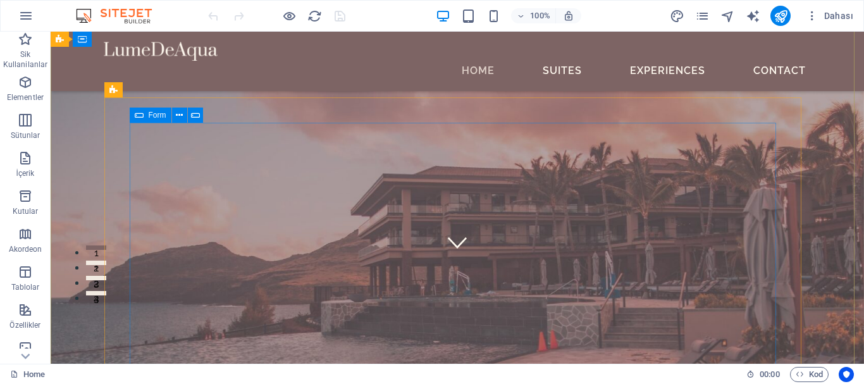
scroll to position [190, 0]
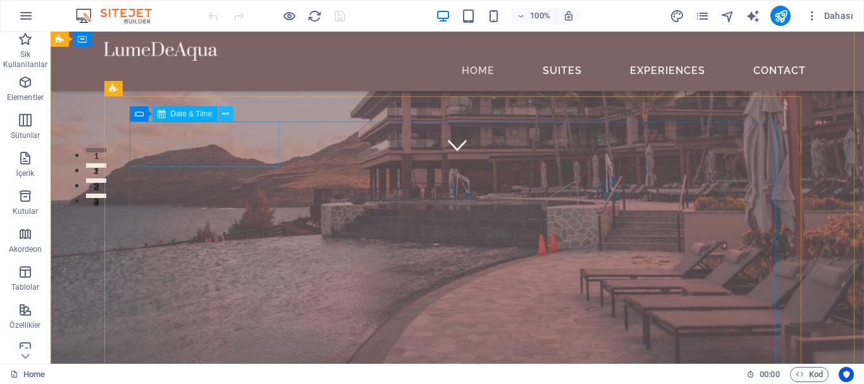
click at [230, 114] on button at bounding box center [225, 113] width 15 height 15
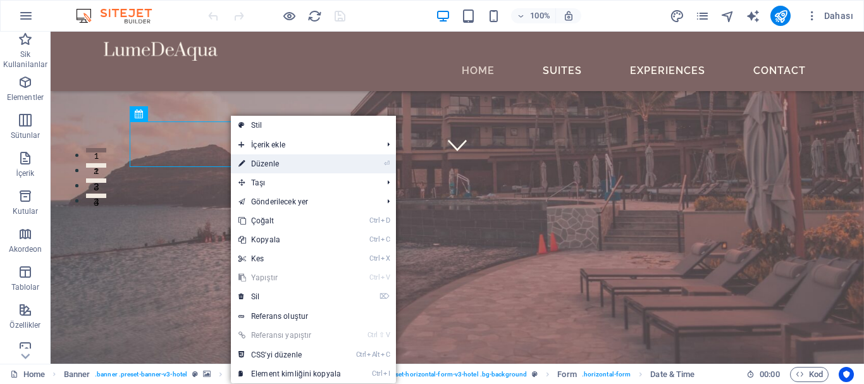
click at [274, 161] on link "⏎ Düzenle" at bounding box center [290, 163] width 118 height 19
select select "1"
select select "days-from-today"
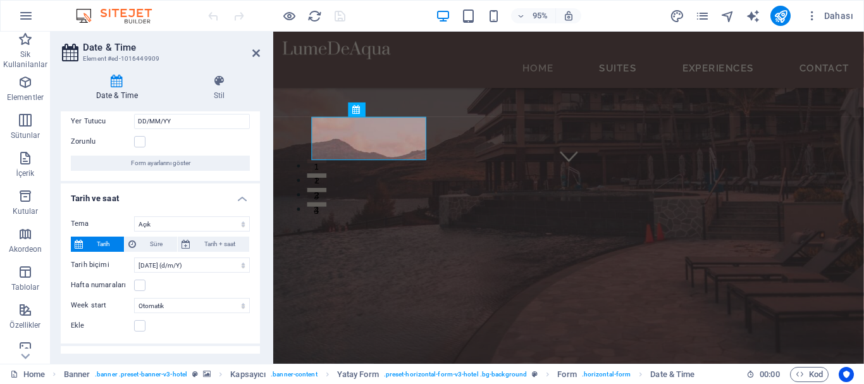
scroll to position [0, 0]
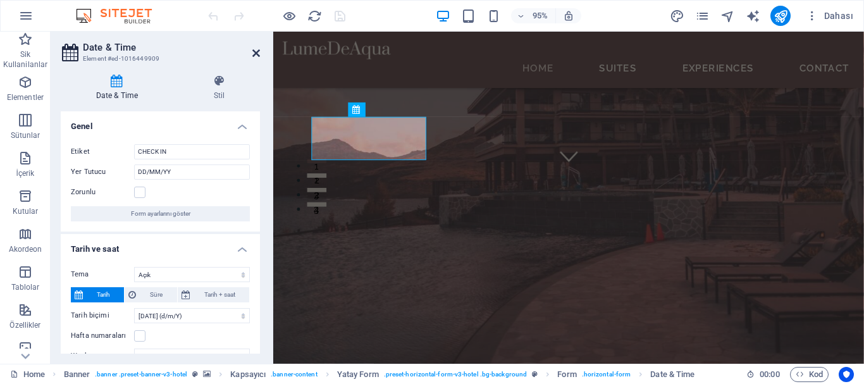
click at [257, 55] on icon at bounding box center [256, 53] width 8 height 10
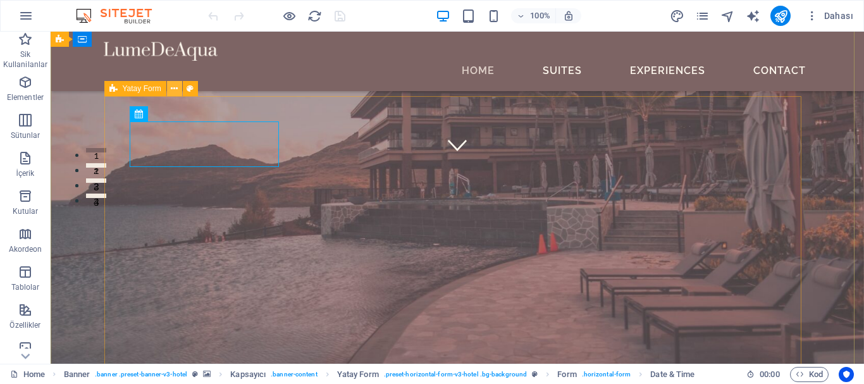
click at [171, 92] on icon at bounding box center [174, 88] width 7 height 13
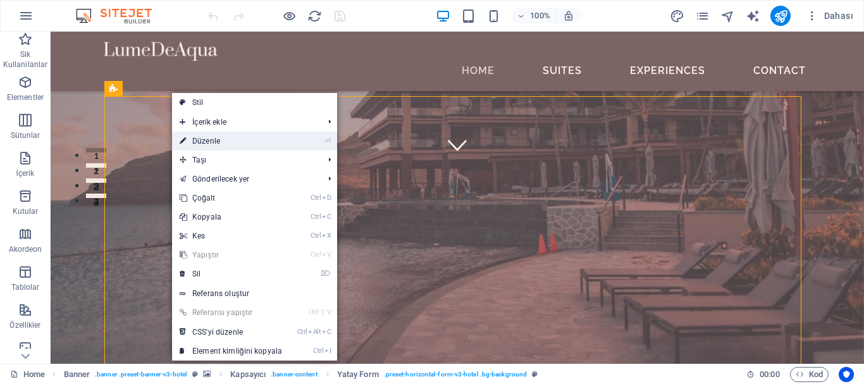
click at [219, 139] on link "⏎ Düzenle" at bounding box center [231, 141] width 118 height 19
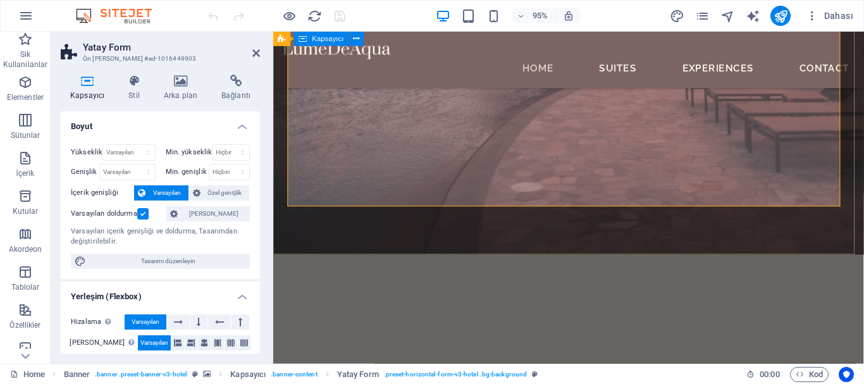
scroll to position [190, 0]
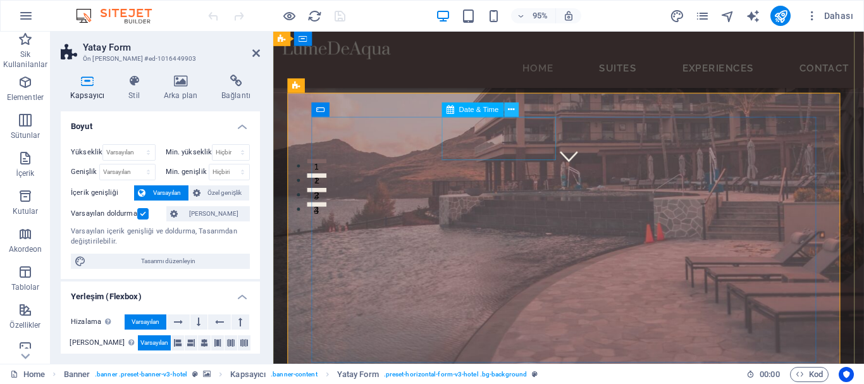
click at [514, 109] on icon at bounding box center [511, 110] width 6 height 13
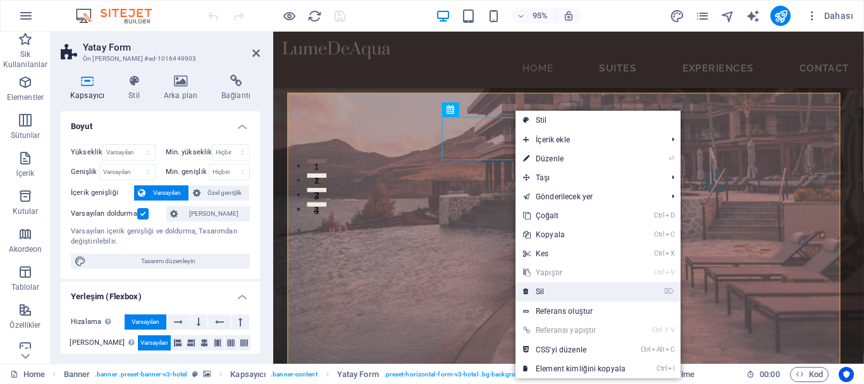
click at [571, 287] on link "⌦ Sil" at bounding box center [574, 291] width 118 height 19
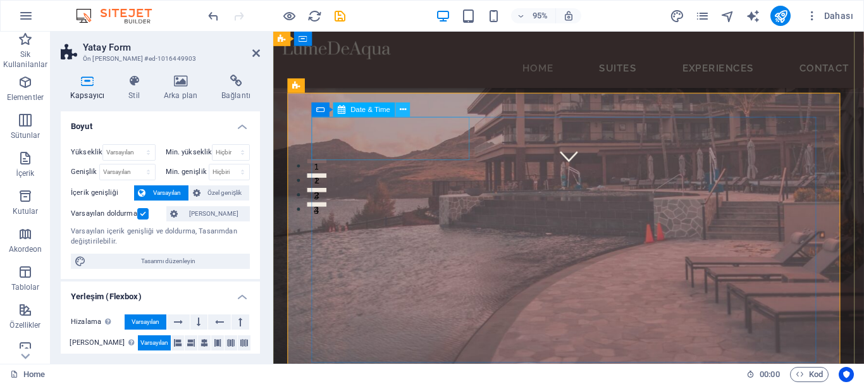
click at [404, 115] on icon at bounding box center [403, 110] width 6 height 13
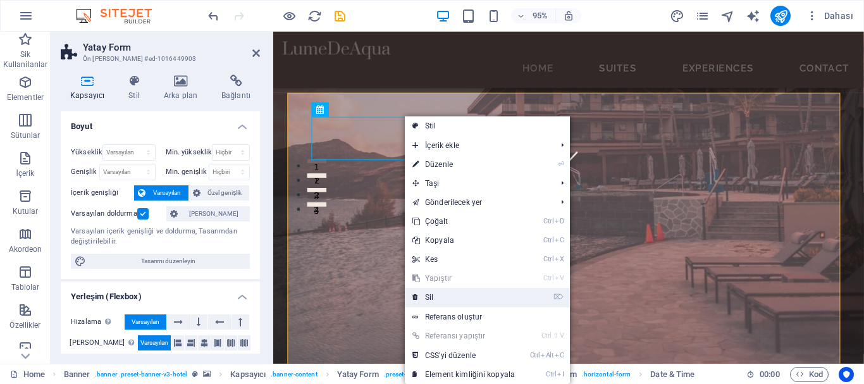
click at [436, 299] on link "⌦ Sil" at bounding box center [464, 297] width 118 height 19
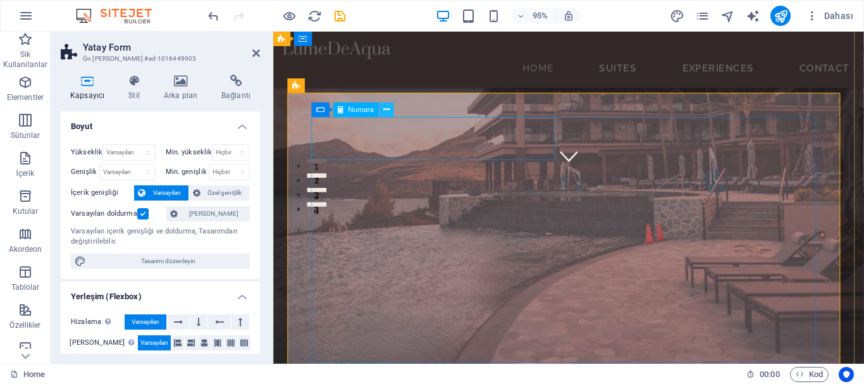
click at [388, 109] on icon at bounding box center [386, 110] width 6 height 13
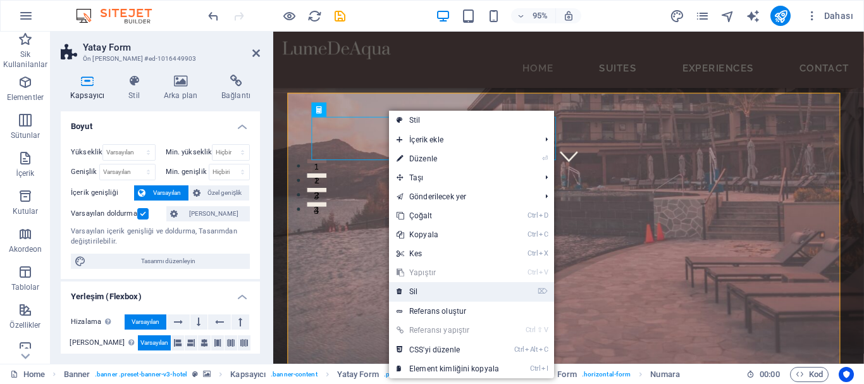
click at [421, 287] on link "⌦ Sil" at bounding box center [448, 291] width 118 height 19
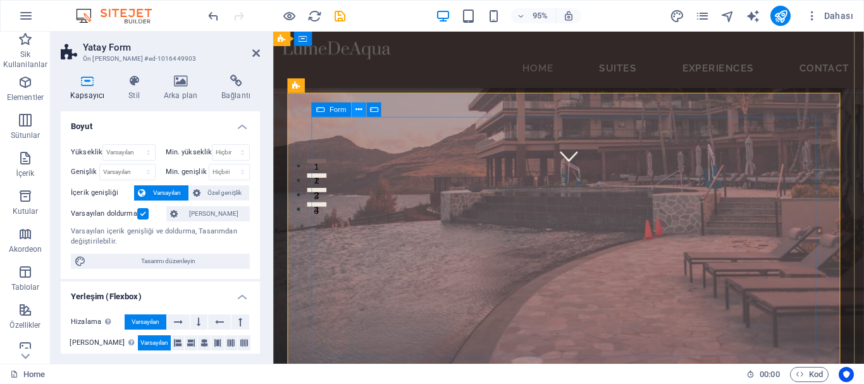
click at [357, 111] on icon at bounding box center [359, 110] width 6 height 13
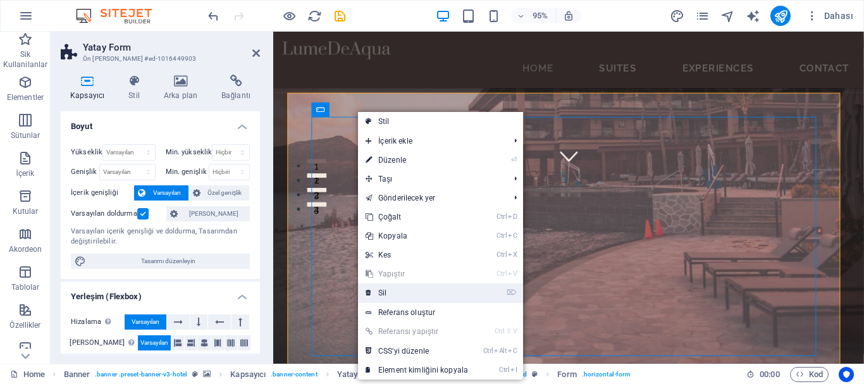
click at [386, 290] on link "⌦ Sil" at bounding box center [417, 292] width 118 height 19
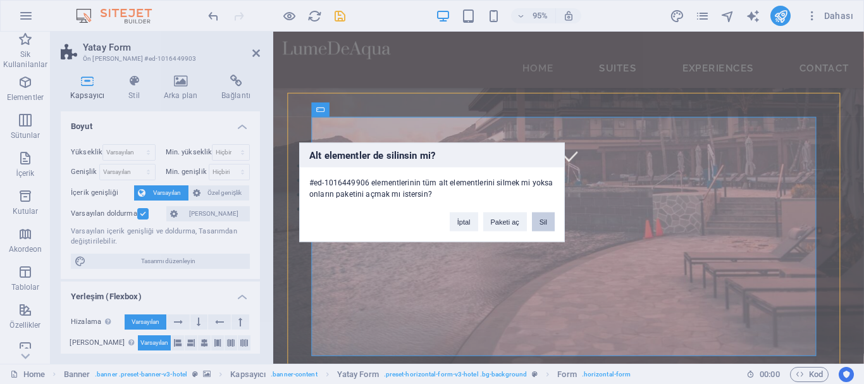
click at [545, 226] on button "Sil" at bounding box center [543, 221] width 23 height 19
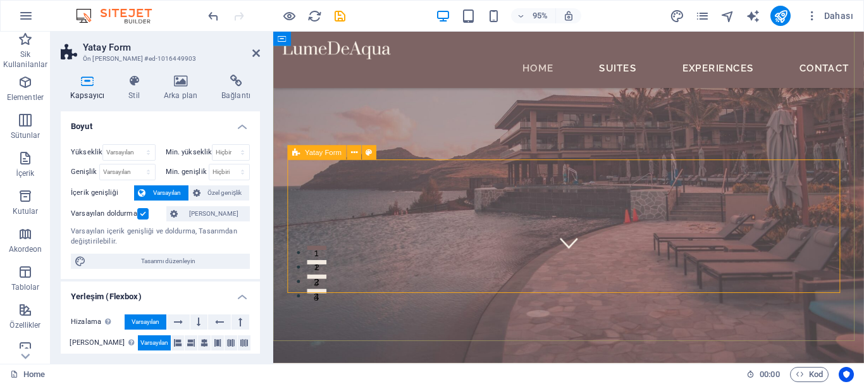
scroll to position [126, 0]
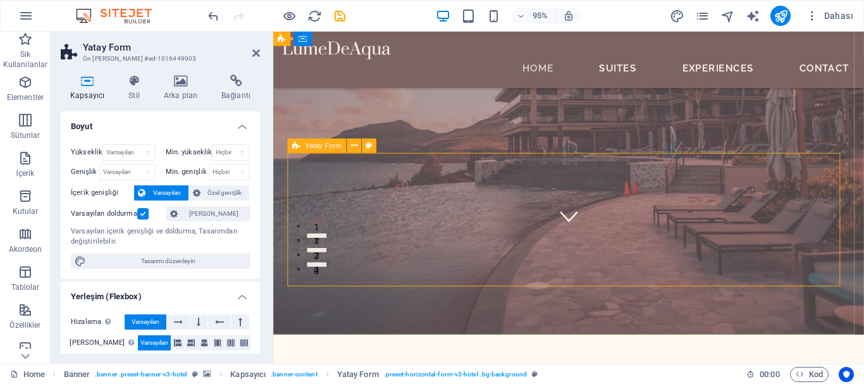
drag, startPoint x: 363, startPoint y: 211, endPoint x: 408, endPoint y: 223, distance: 46.5
drag, startPoint x: 403, startPoint y: 213, endPoint x: 427, endPoint y: 213, distance: 24.0
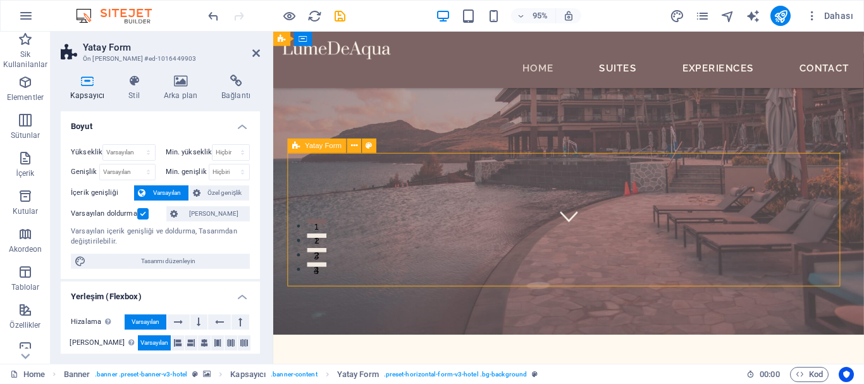
drag, startPoint x: 606, startPoint y: 242, endPoint x: 654, endPoint y: 257, distance: 50.6
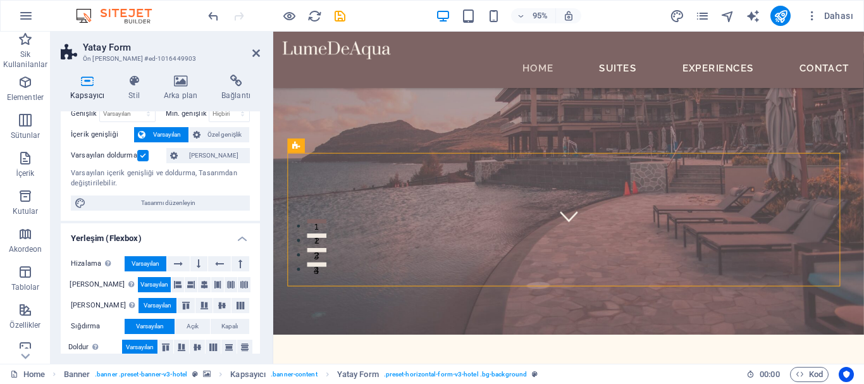
scroll to position [0, 0]
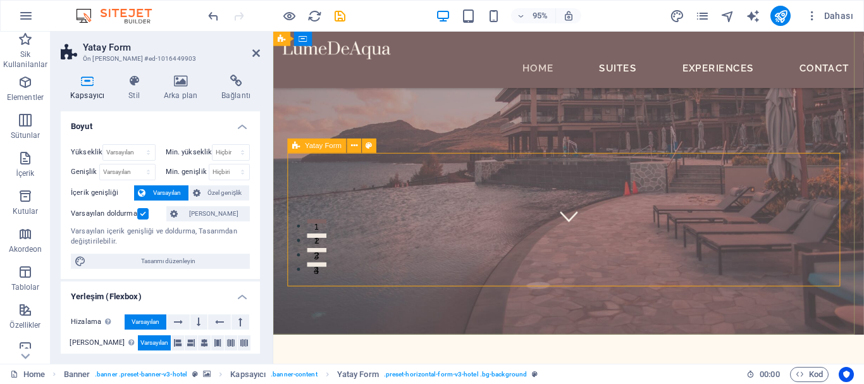
click at [352, 147] on icon at bounding box center [354, 146] width 6 height 13
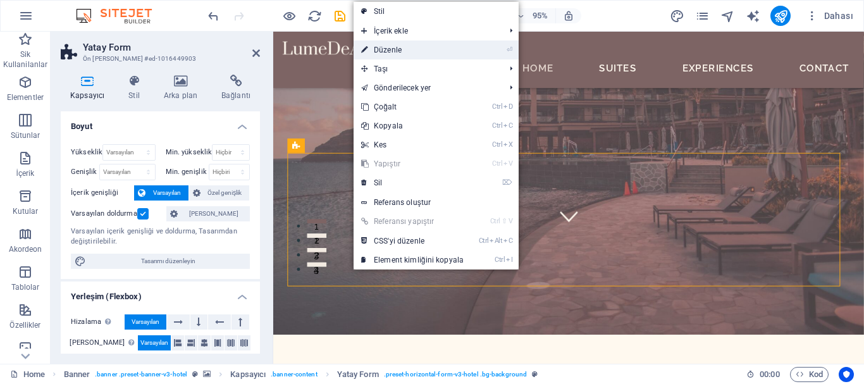
click at [395, 45] on link "⏎ Düzenle" at bounding box center [413, 49] width 118 height 19
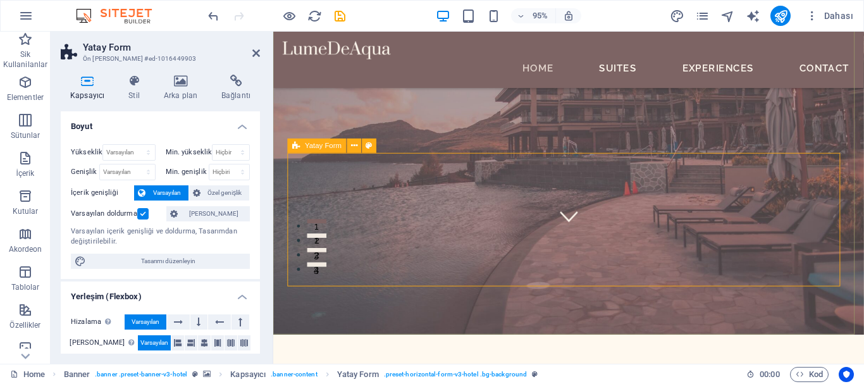
click at [311, 149] on span "Yatay Form" at bounding box center [323, 145] width 37 height 7
click at [352, 149] on icon at bounding box center [354, 146] width 6 height 13
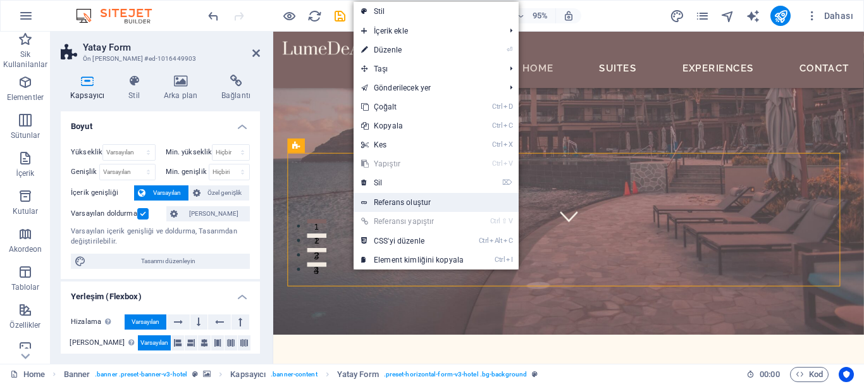
click at [415, 198] on link "Referans oluştur" at bounding box center [436, 202] width 165 height 19
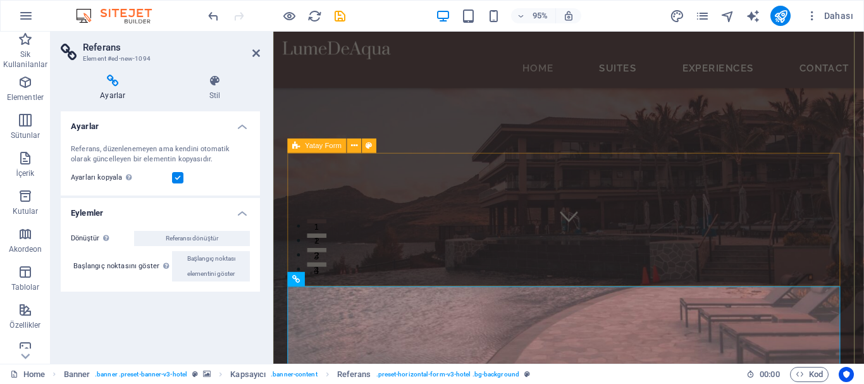
scroll to position [253, 0]
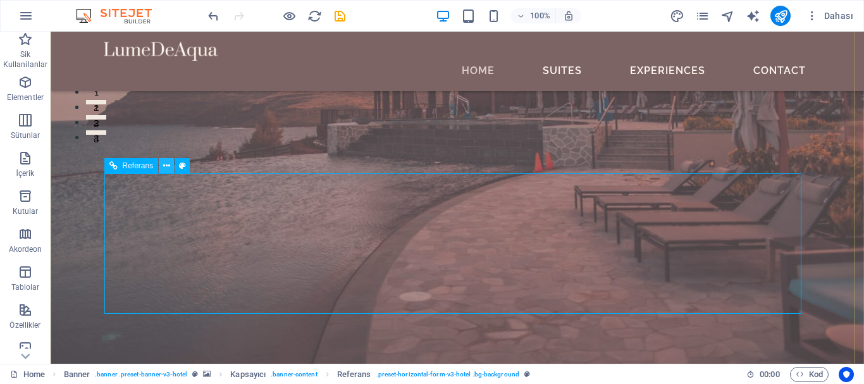
click at [167, 165] on icon at bounding box center [166, 165] width 7 height 13
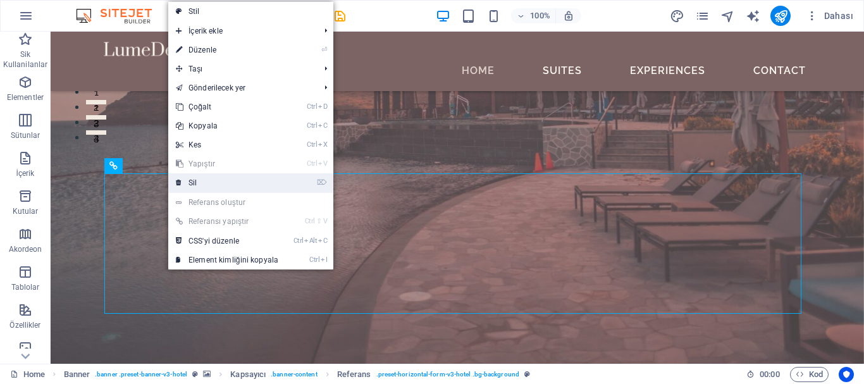
click at [192, 180] on link "⌦ Sil" at bounding box center [227, 182] width 118 height 19
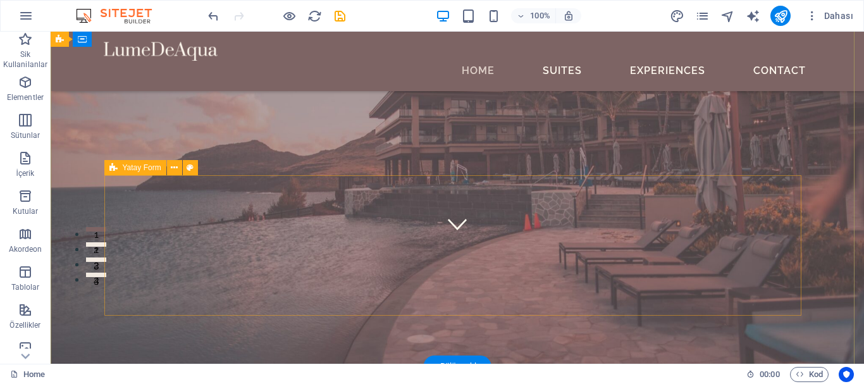
scroll to position [63, 0]
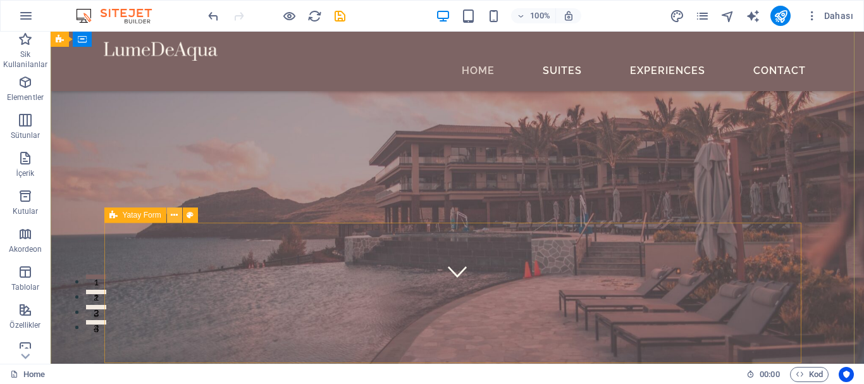
click at [177, 213] on icon at bounding box center [174, 215] width 7 height 13
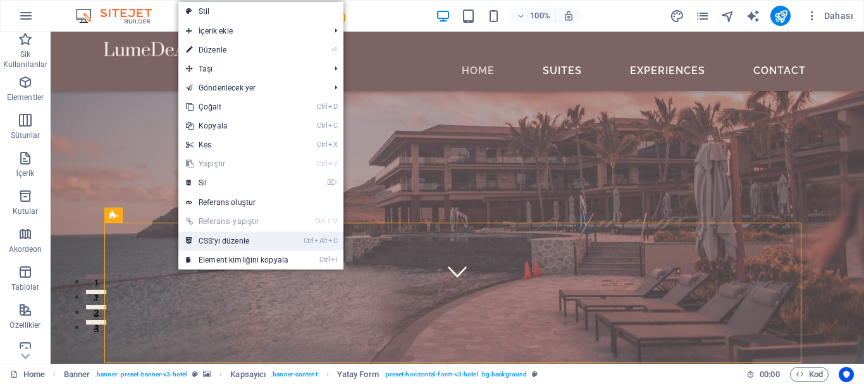
click at [205, 237] on link "Ctrl Alt C CSS'yi düzenle" at bounding box center [237, 240] width 118 height 19
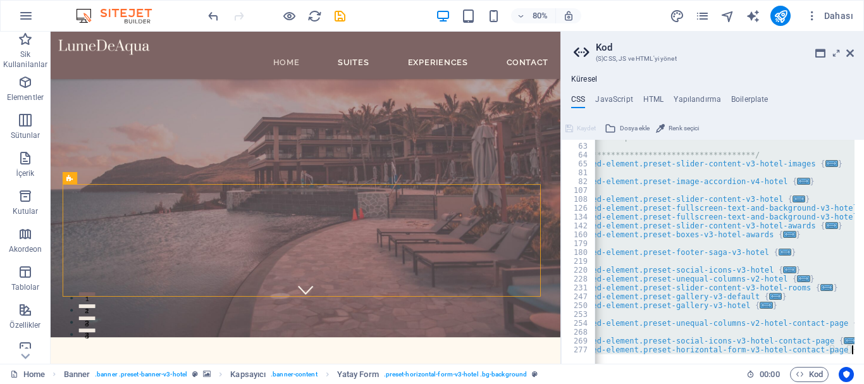
scroll to position [0, 9]
drag, startPoint x: 592, startPoint y: 230, endPoint x: 655, endPoint y: 408, distance: 189.0
click at [655, 383] on html "meettraveltransfer.com Home Sik Kullanilanlar Elementler Sütunlar İçerik Kutula…" at bounding box center [432, 192] width 864 height 384
type textarea "); }"
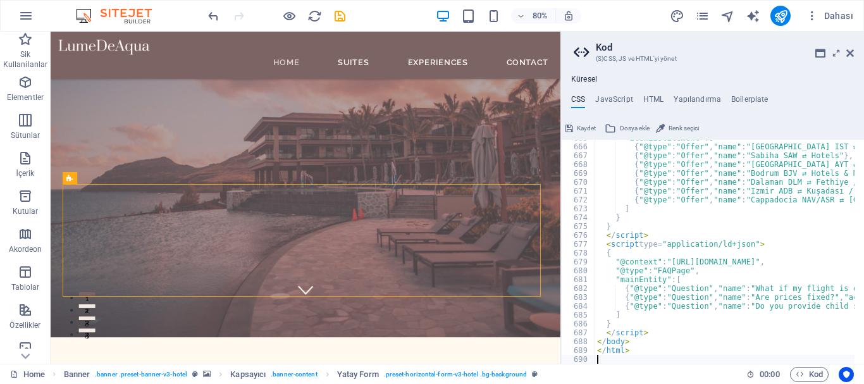
scroll to position [0, 5]
click at [588, 127] on span "Kaydet" at bounding box center [586, 128] width 19 height 15
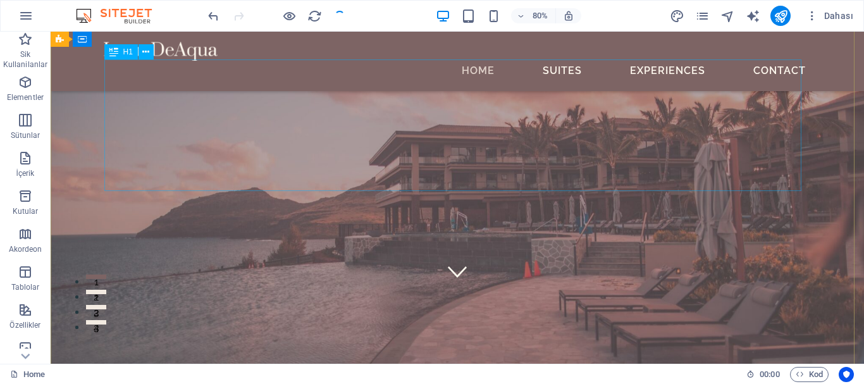
checkbox input "false"
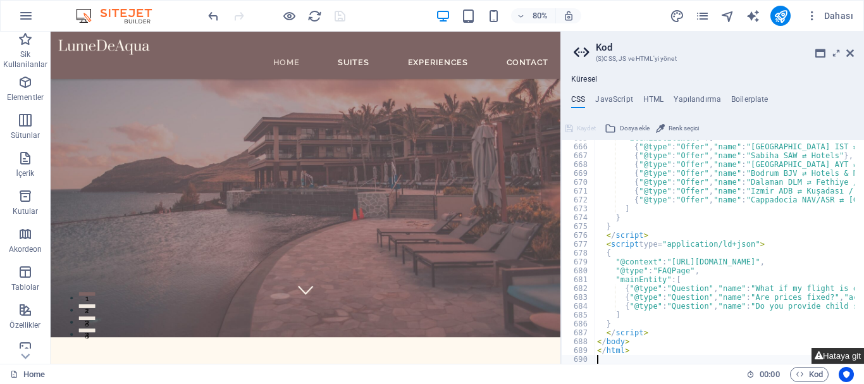
click at [834, 356] on button "Hataya git" at bounding box center [837, 356] width 52 height 16
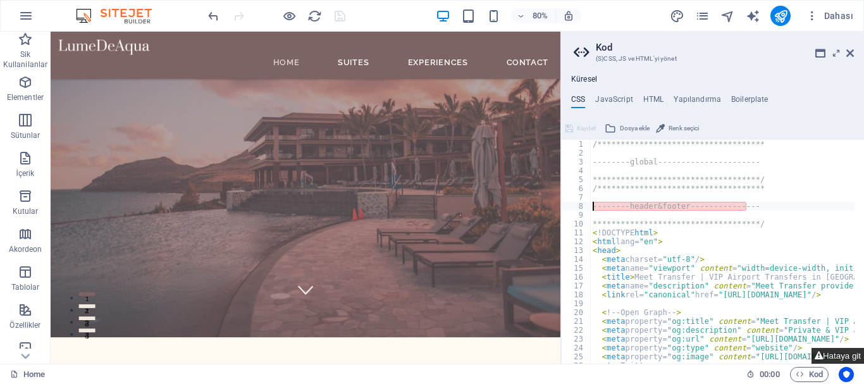
type textarea "--------header&footer---------------"
drag, startPoint x: 754, startPoint y: 204, endPoint x: 589, endPoint y: 208, distance: 164.5
click at [589, 208] on div "**********" at bounding box center [712, 252] width 303 height 224
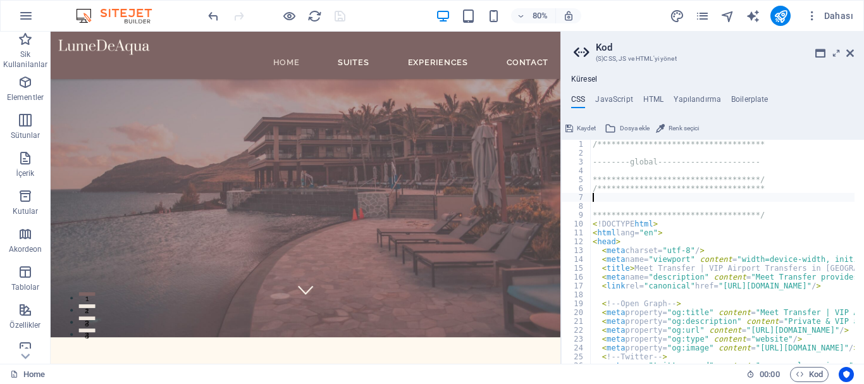
type textarea "**********"
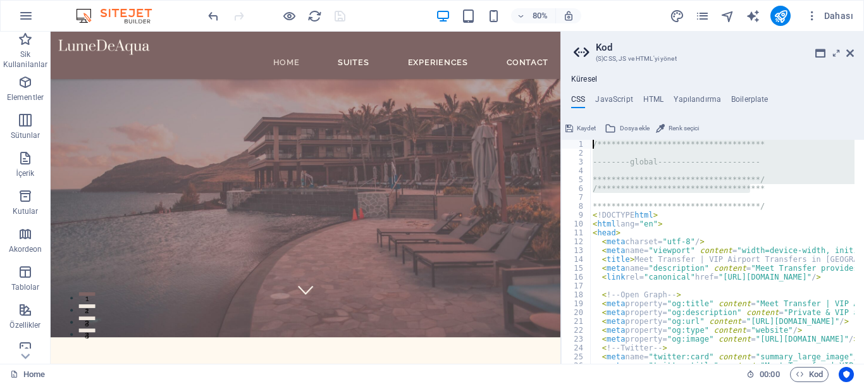
drag, startPoint x: 811, startPoint y: 216, endPoint x: 675, endPoint y: 140, distance: 155.2
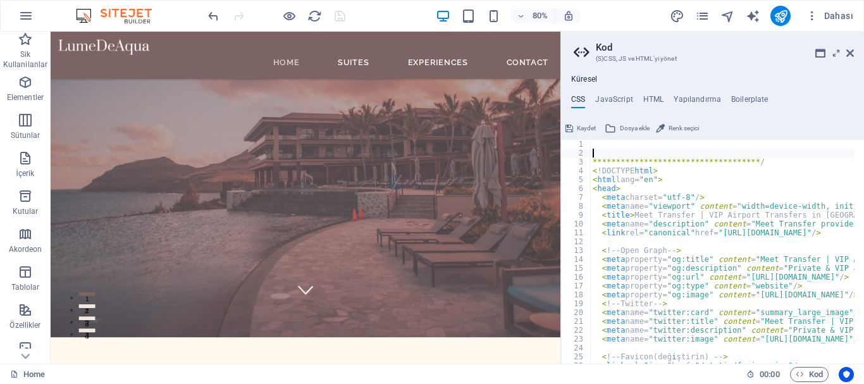
drag, startPoint x: 758, startPoint y: 165, endPoint x: 579, endPoint y: 155, distance: 179.3
click at [579, 155] on div "**********" at bounding box center [712, 252] width 303 height 224
type textarea "**********"
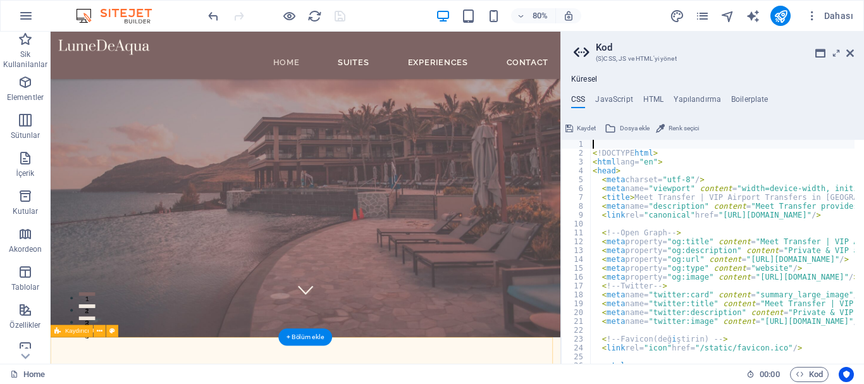
type textarea "<!DOCTYPE html>"
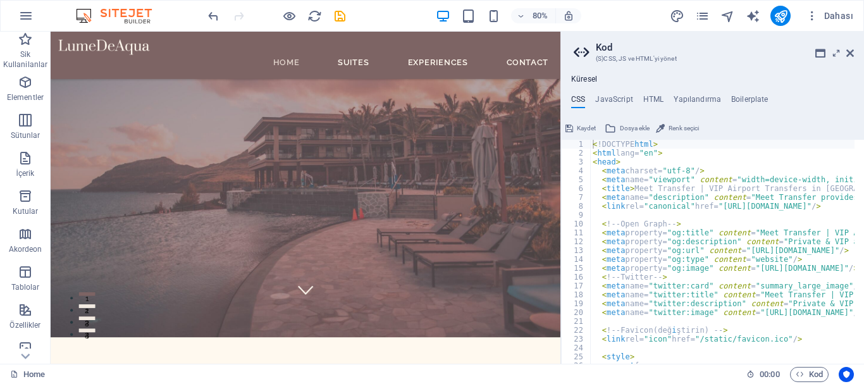
drag, startPoint x: 581, startPoint y: 125, endPoint x: 564, endPoint y: 70, distance: 58.2
click at [581, 125] on span "Kaydet" at bounding box center [586, 128] width 19 height 15
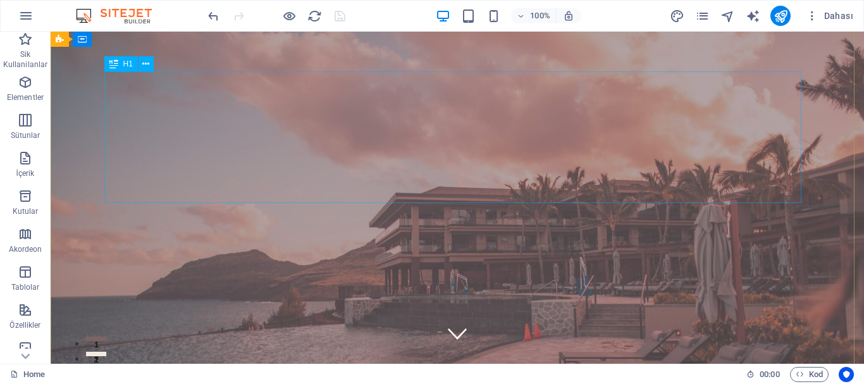
scroll to position [0, 0]
click at [811, 15] on icon "button" at bounding box center [812, 15] width 13 height 13
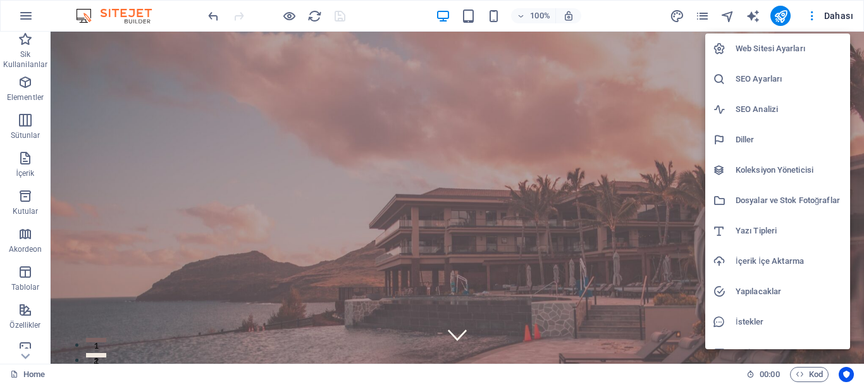
click at [611, 94] on div at bounding box center [432, 192] width 864 height 384
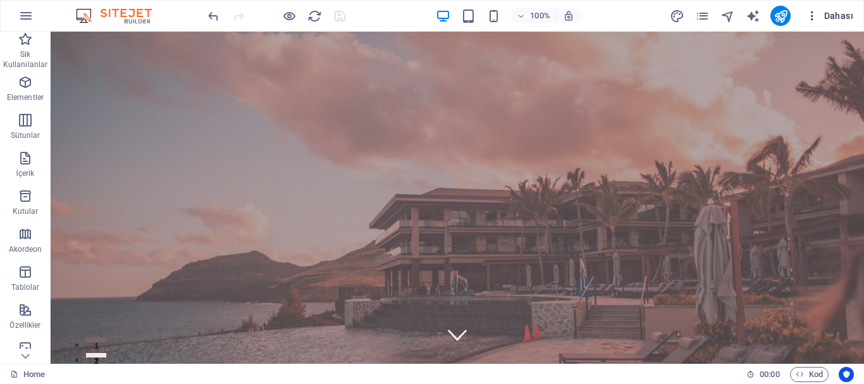
click at [811, 18] on icon "button" at bounding box center [812, 15] width 13 height 13
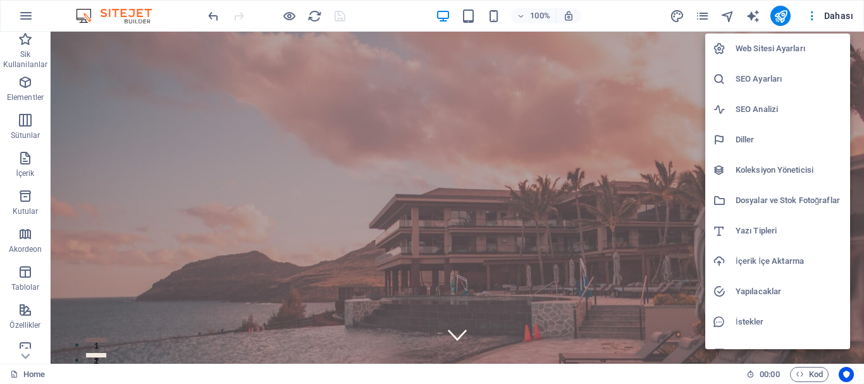
click at [774, 54] on h6 "Web Sitesi Ayarları" at bounding box center [789, 48] width 107 height 15
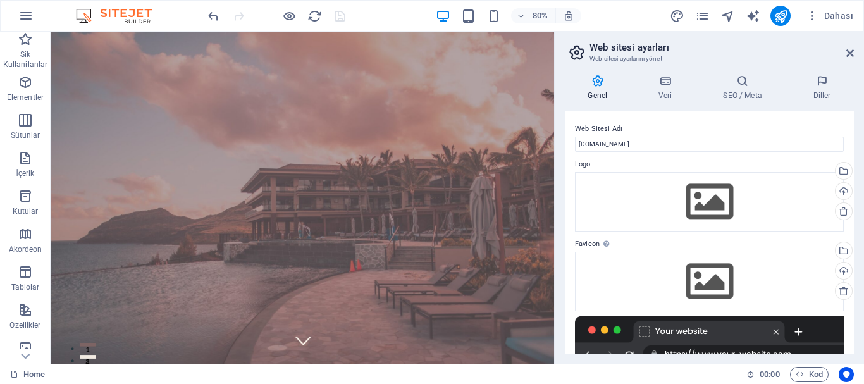
scroll to position [189, 0]
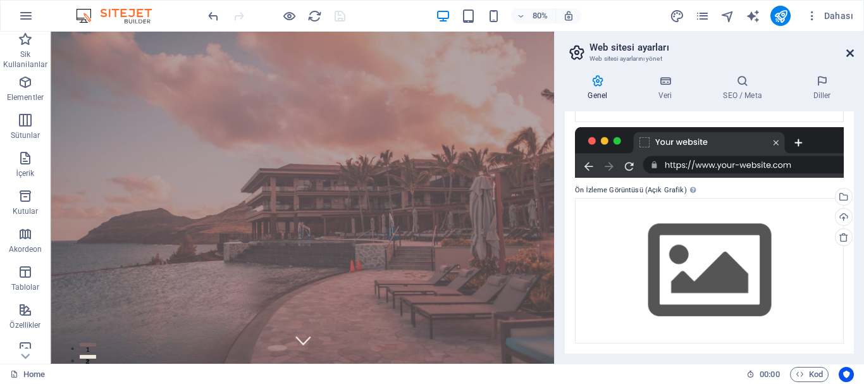
click at [846, 52] on icon at bounding box center [850, 53] width 8 height 10
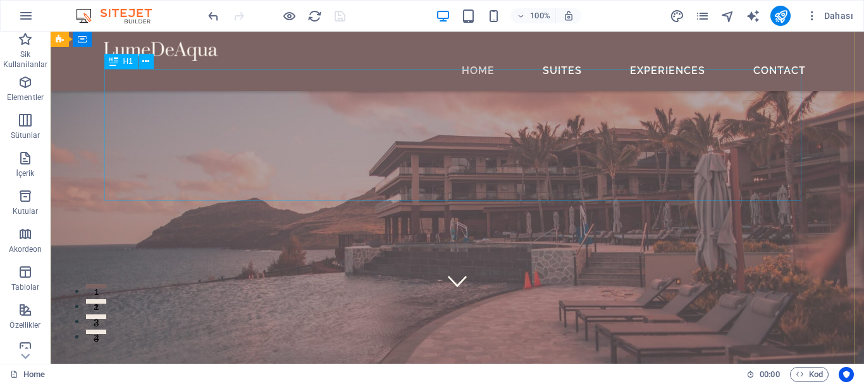
scroll to position [0, 0]
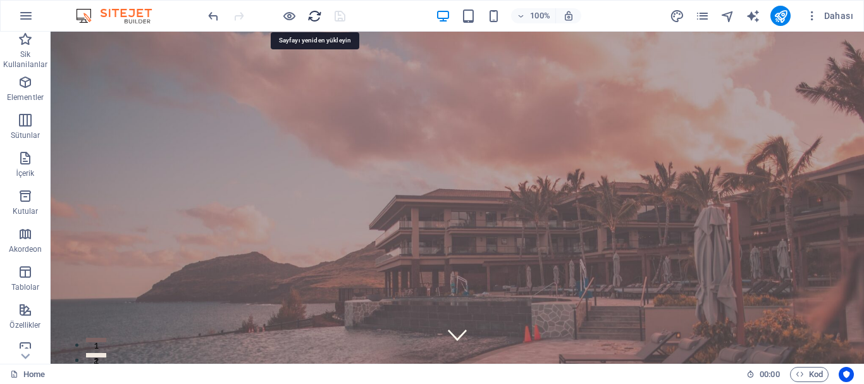
click at [316, 18] on icon "reload" at bounding box center [314, 16] width 15 height 15
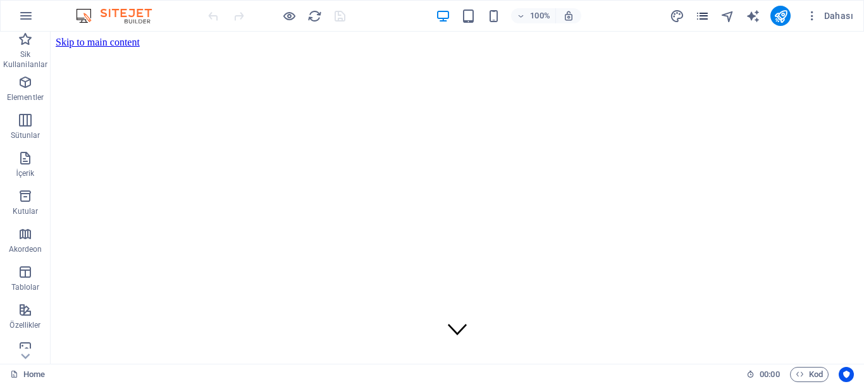
click at [708, 16] on icon "pages" at bounding box center [702, 16] width 15 height 15
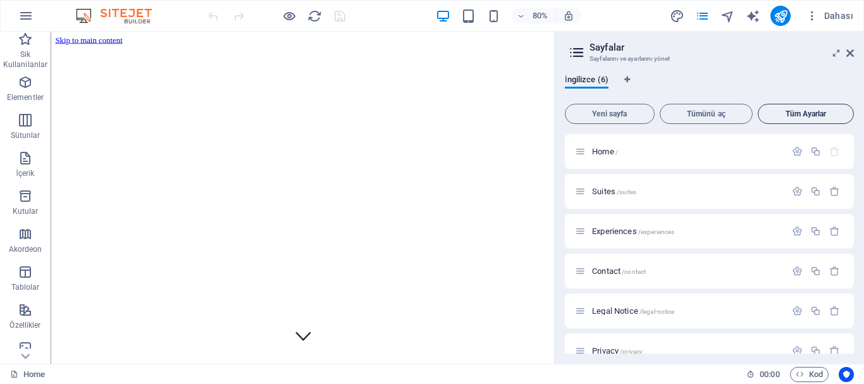
click at [814, 110] on span "Tüm Ayarlar" at bounding box center [805, 114] width 85 height 8
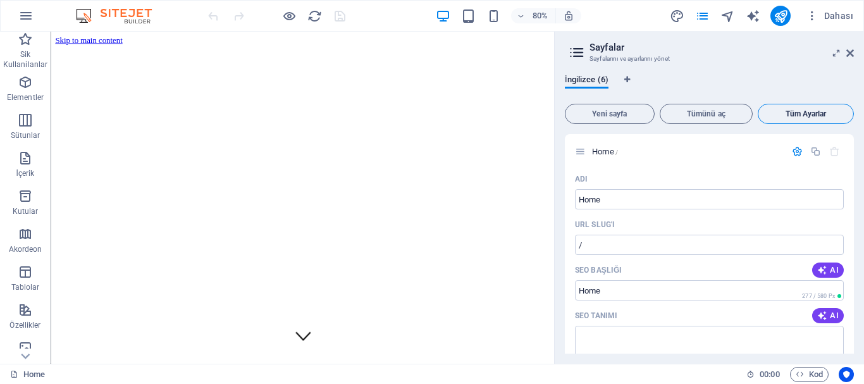
scroll to position [2565, 0]
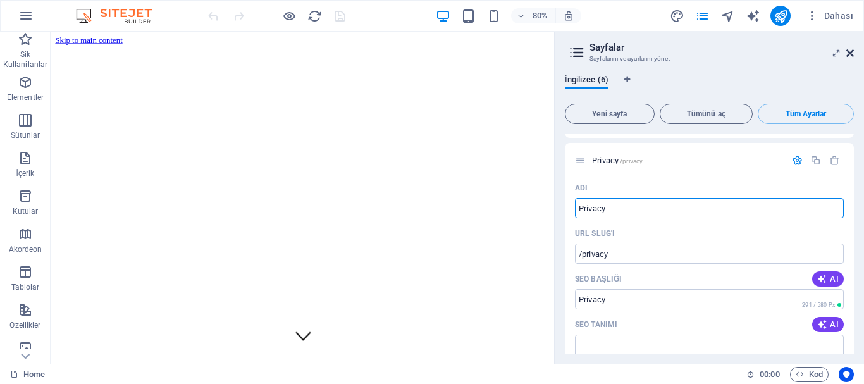
click at [847, 52] on icon at bounding box center [850, 53] width 8 height 10
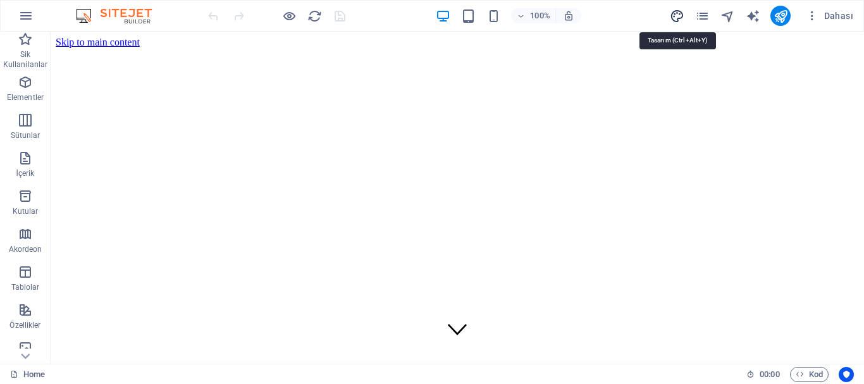
click at [676, 17] on icon "design" at bounding box center [677, 16] width 15 height 15
select select "500"
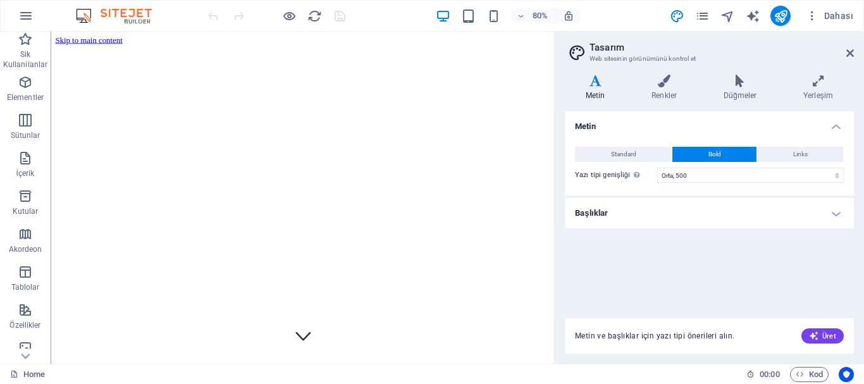
click at [854, 51] on aside "Tasarım Web sitesinin görünümünü kontrol et Varyantlar Metin Renkler Düğmeler Y…" at bounding box center [709, 198] width 310 height 332
click at [849, 51] on icon at bounding box center [850, 53] width 8 height 10
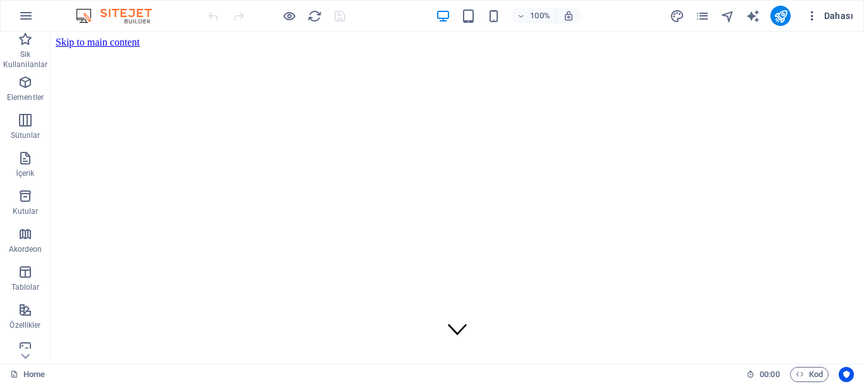
click at [811, 14] on icon "button" at bounding box center [812, 15] width 13 height 13
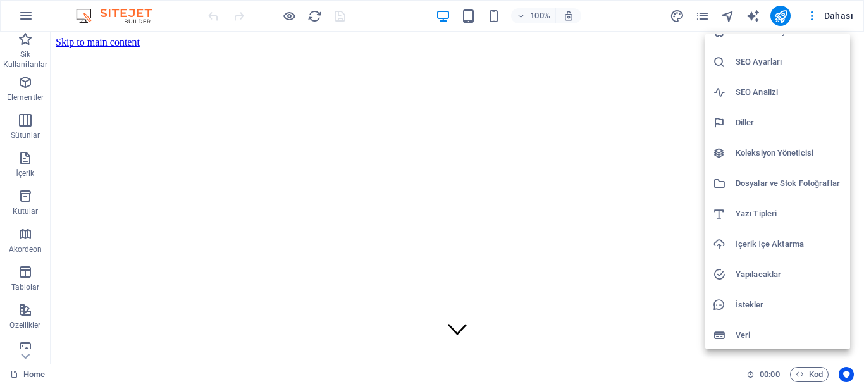
scroll to position [18, 0]
click at [760, 247] on h6 "İçerik İçe Aktarma" at bounding box center [789, 242] width 107 height 15
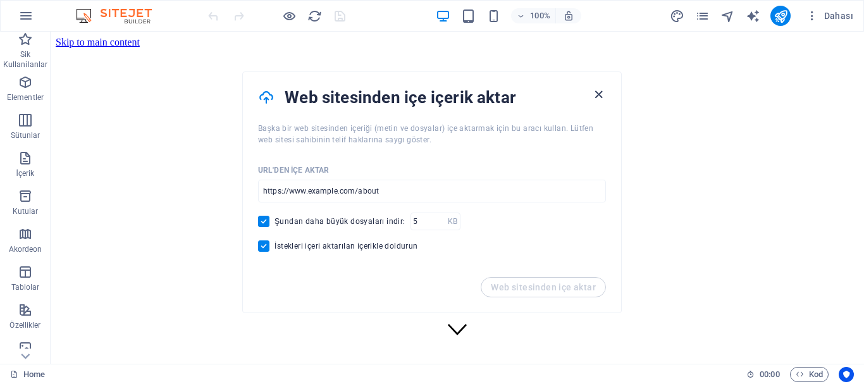
click at [601, 93] on icon "button" at bounding box center [598, 94] width 15 height 15
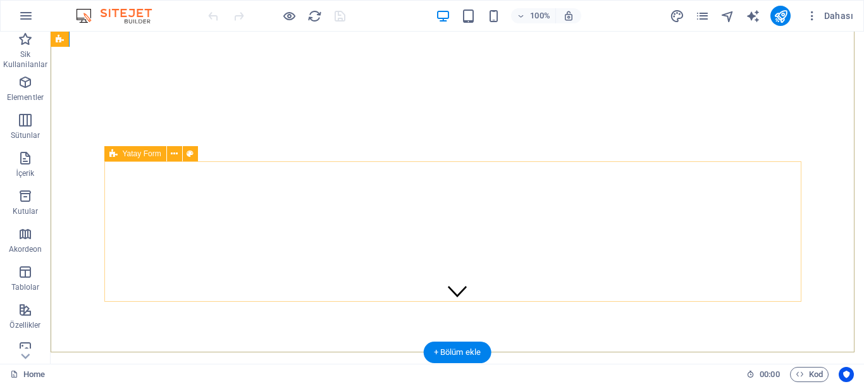
scroll to position [126, 0]
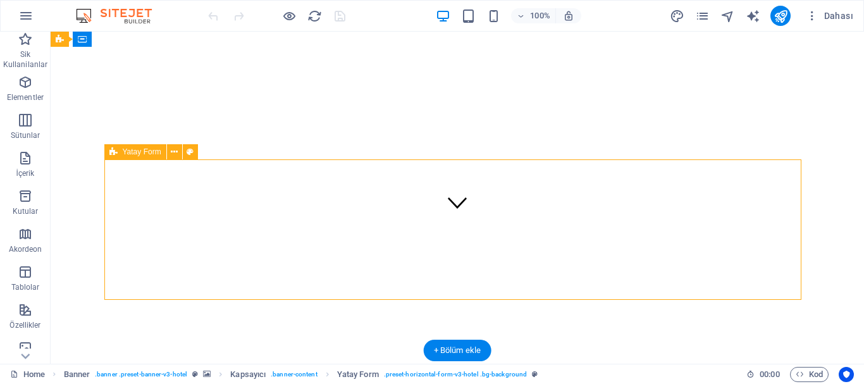
drag, startPoint x: 559, startPoint y: 226, endPoint x: 352, endPoint y: 238, distance: 207.8
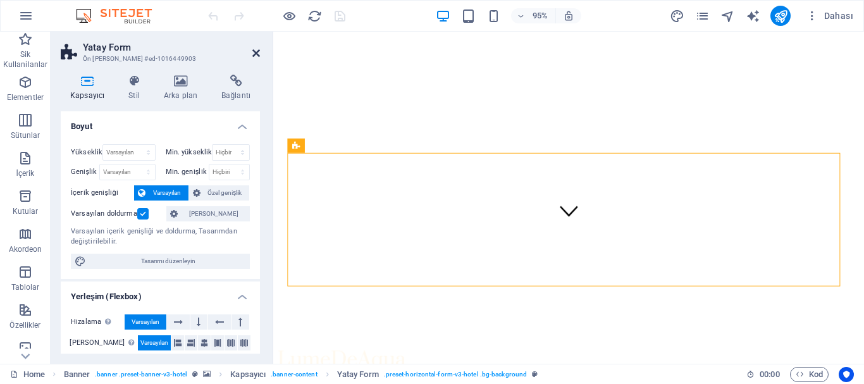
click at [254, 54] on icon at bounding box center [256, 53] width 8 height 10
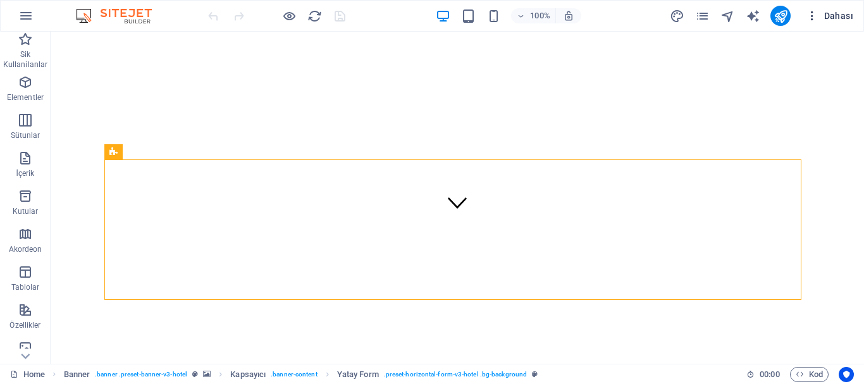
click at [815, 16] on icon "button" at bounding box center [812, 15] width 13 height 13
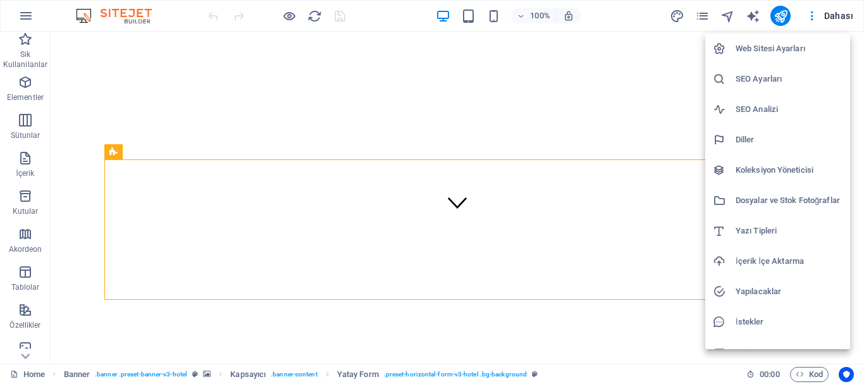
click at [826, 16] on div at bounding box center [432, 192] width 864 height 384
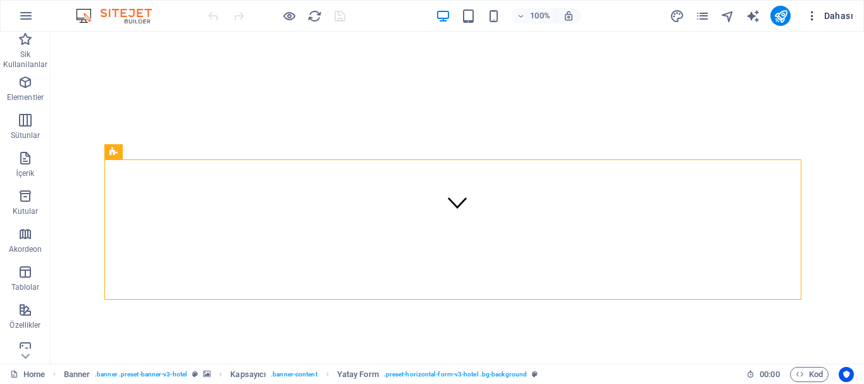
click at [832, 13] on span "Dahası" at bounding box center [829, 15] width 47 height 13
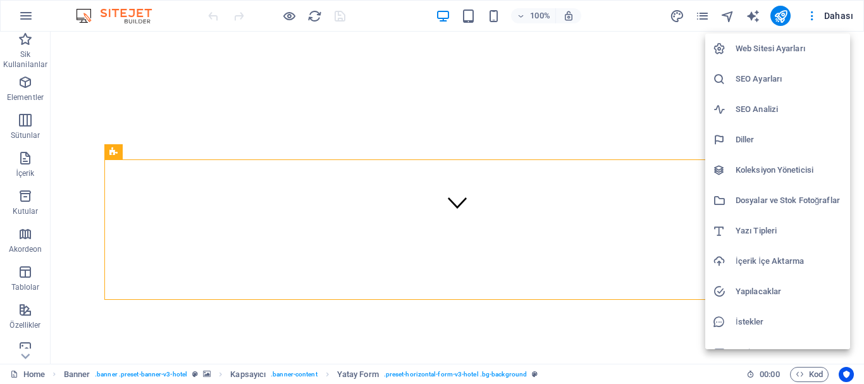
click at [813, 13] on div at bounding box center [432, 192] width 864 height 384
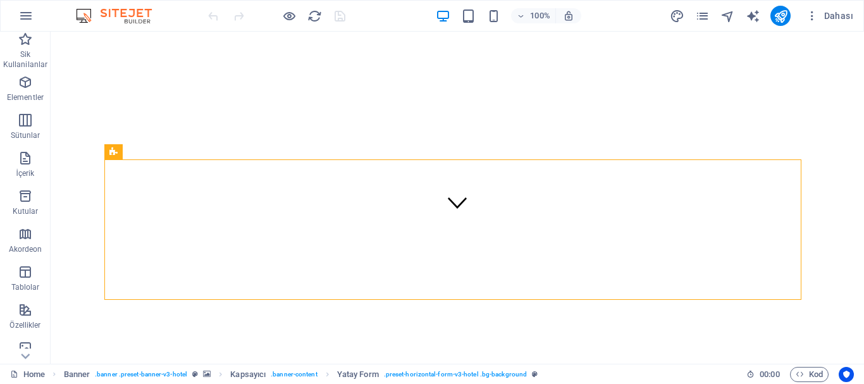
click at [813, 13] on icon "button" at bounding box center [812, 15] width 13 height 13
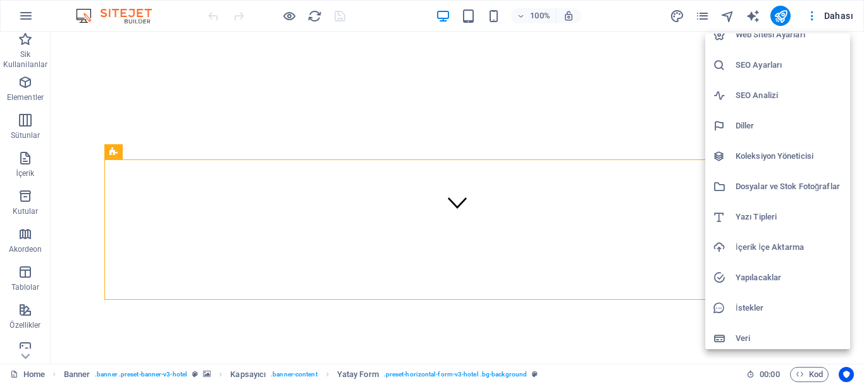
scroll to position [18, 0]
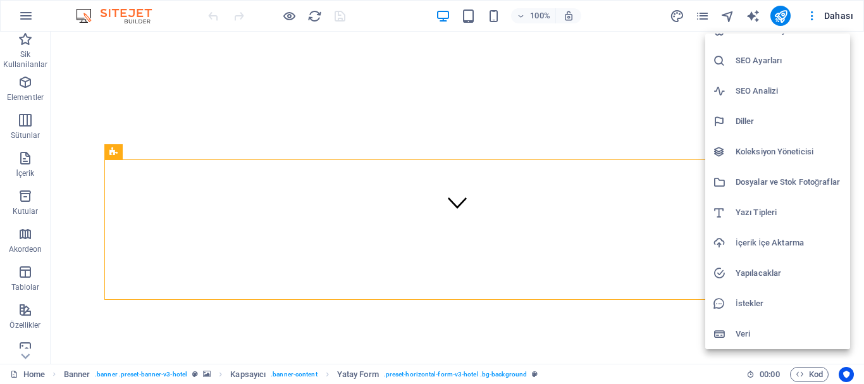
click at [744, 336] on h6 "Veri" at bounding box center [789, 333] width 107 height 15
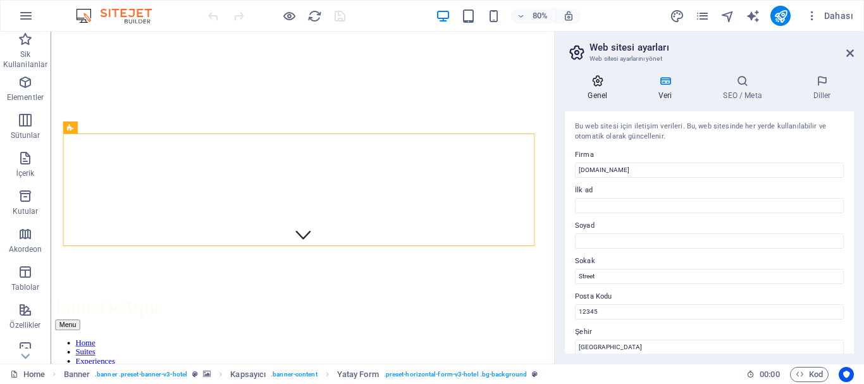
click at [605, 86] on icon at bounding box center [598, 81] width 66 height 13
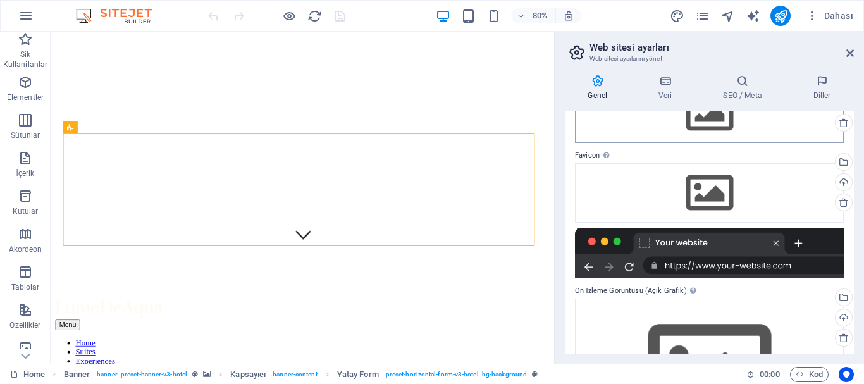
scroll to position [0, 0]
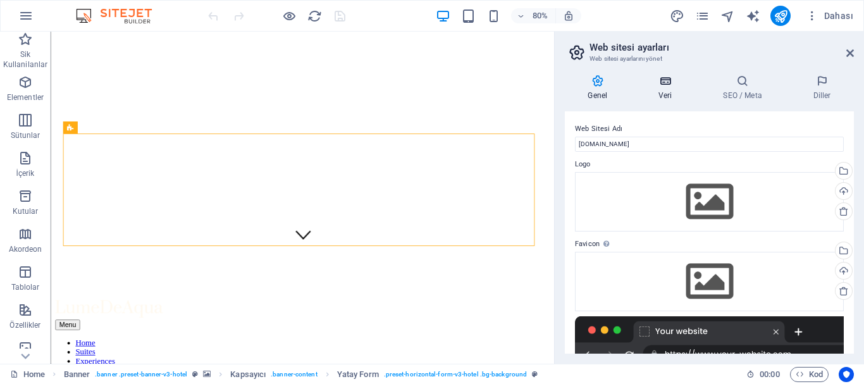
click at [665, 91] on h4 "Veri" at bounding box center [668, 88] width 65 height 27
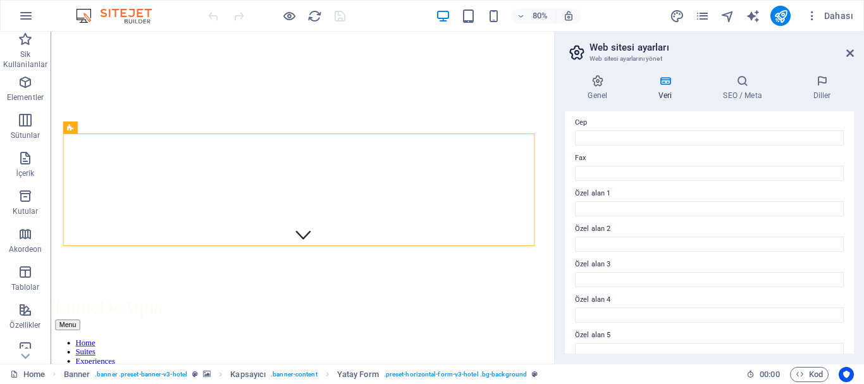
scroll to position [366, 0]
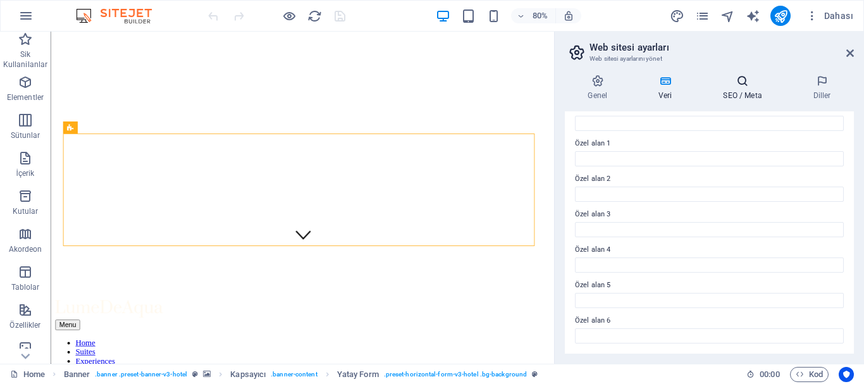
click at [741, 88] on h4 "SEO / Meta" at bounding box center [745, 88] width 90 height 27
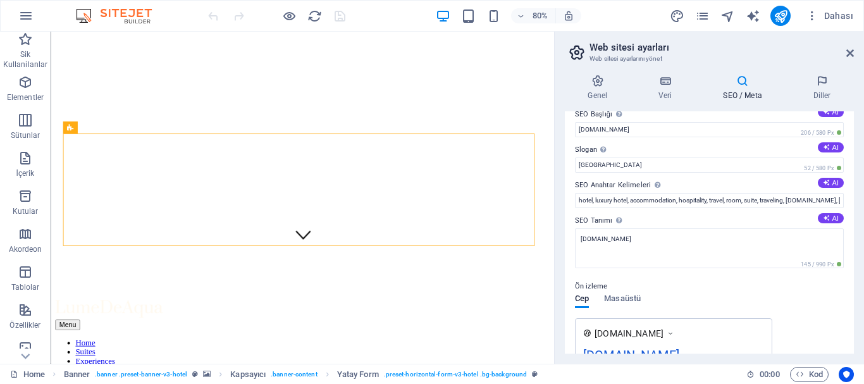
scroll to position [0, 0]
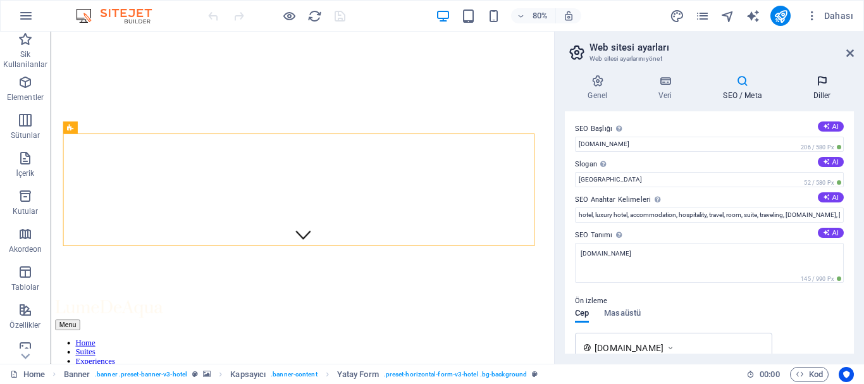
click at [822, 89] on h4 "Diller" at bounding box center [822, 88] width 64 height 27
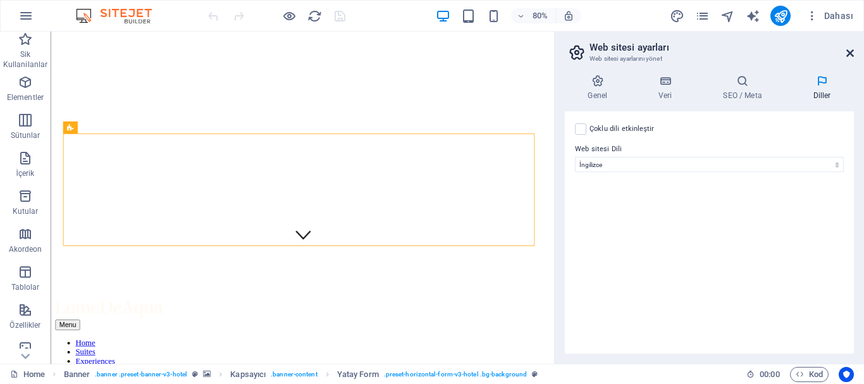
click at [853, 53] on icon at bounding box center [850, 53] width 8 height 10
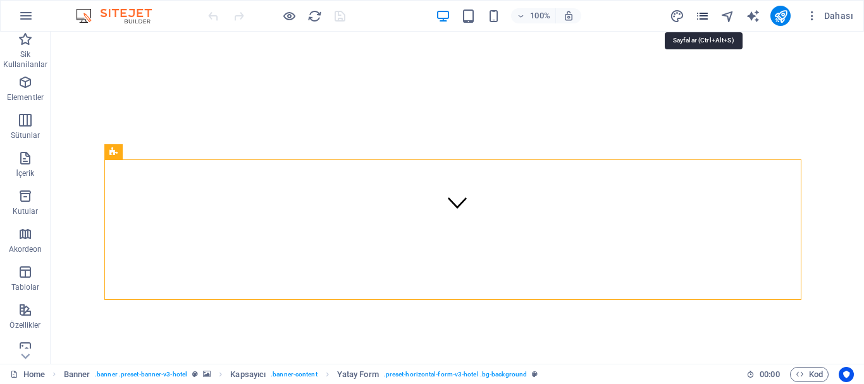
click at [704, 11] on icon "pages" at bounding box center [702, 16] width 15 height 15
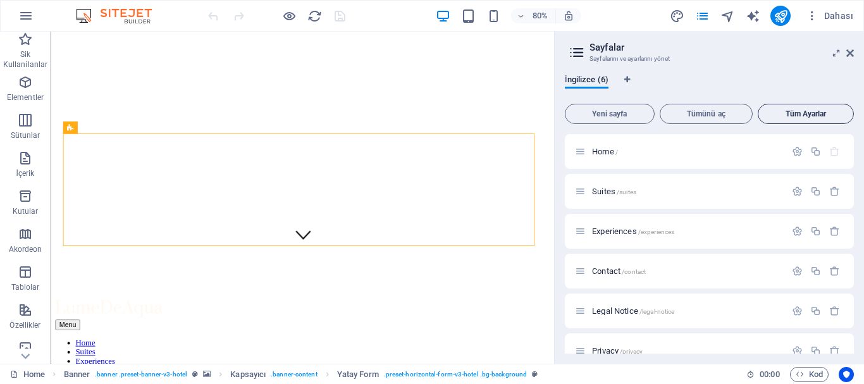
click at [810, 113] on span "Tüm Ayarlar" at bounding box center [805, 114] width 85 height 8
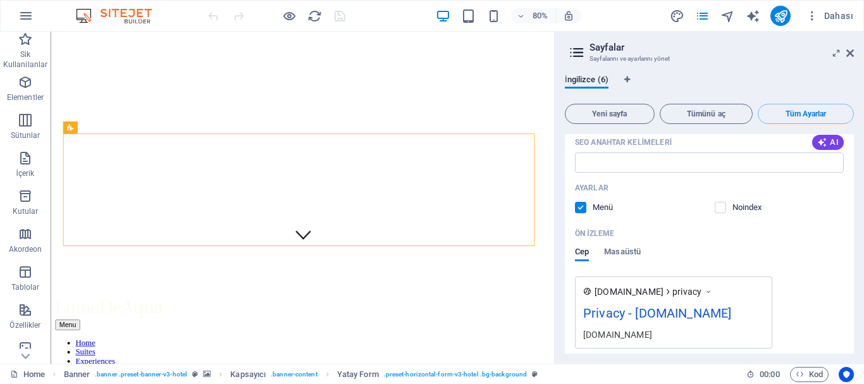
scroll to position [2919, 0]
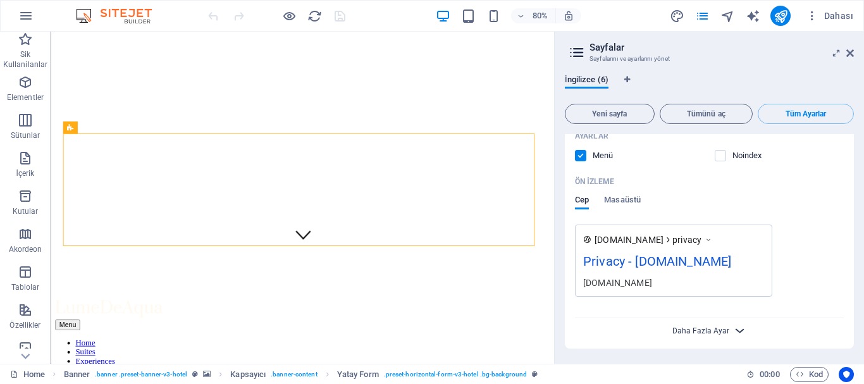
click at [724, 331] on span "Daha Fazla Ayar" at bounding box center [700, 330] width 57 height 9
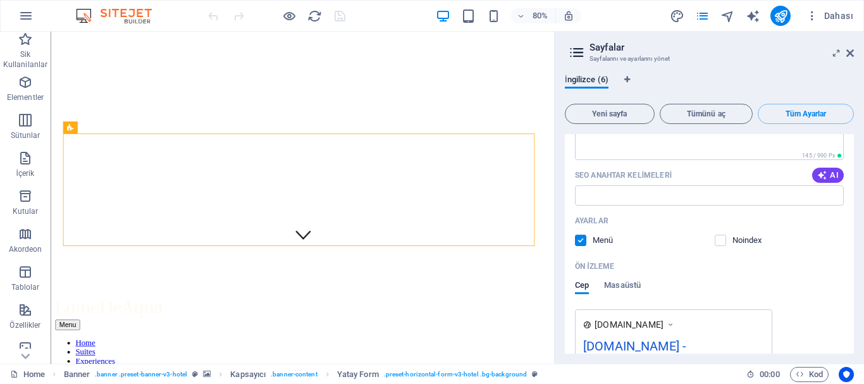
scroll to position [0, 0]
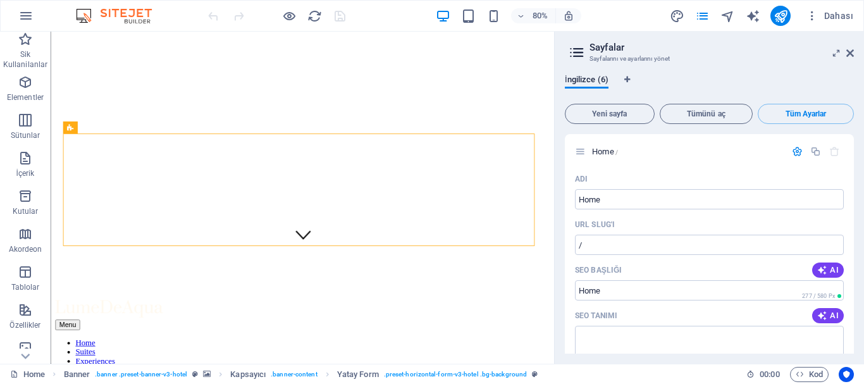
click at [576, 52] on icon at bounding box center [576, 53] width 19 height 18
click at [846, 54] on icon at bounding box center [850, 53] width 8 height 10
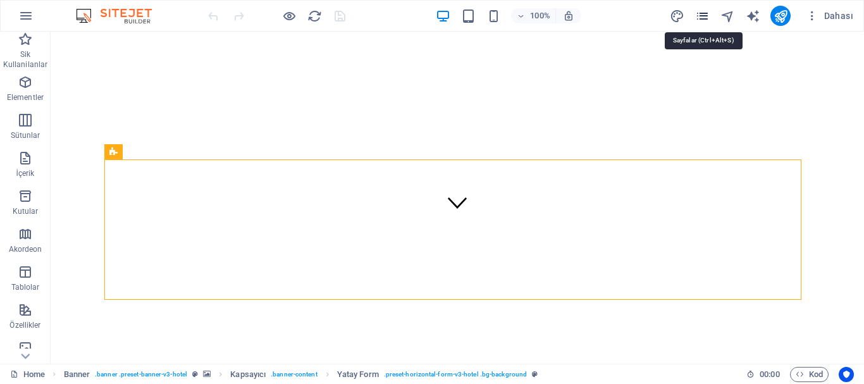
click at [700, 16] on icon "pages" at bounding box center [702, 16] width 15 height 15
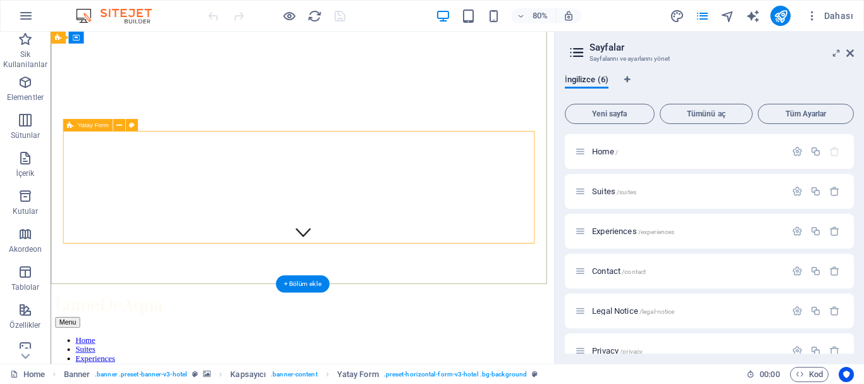
scroll to position [316, 0]
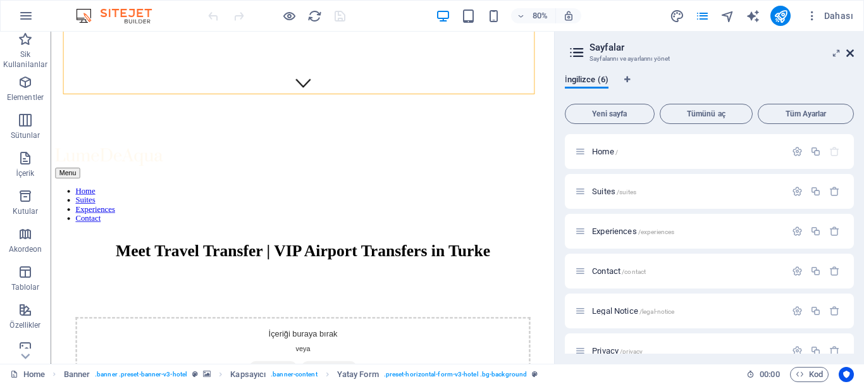
click at [851, 50] on icon at bounding box center [850, 53] width 8 height 10
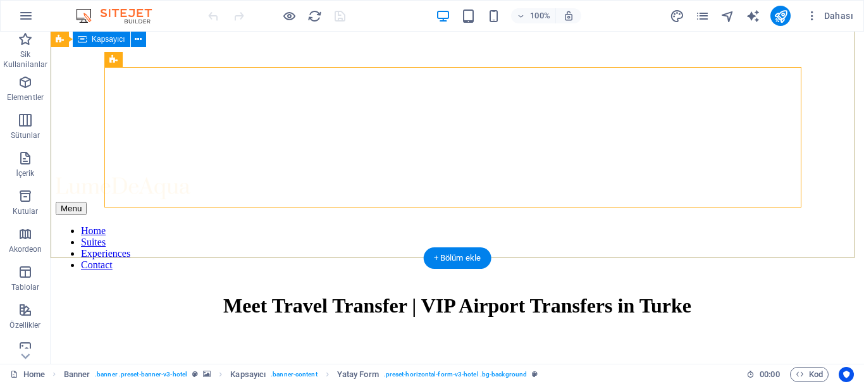
scroll to position [0, 0]
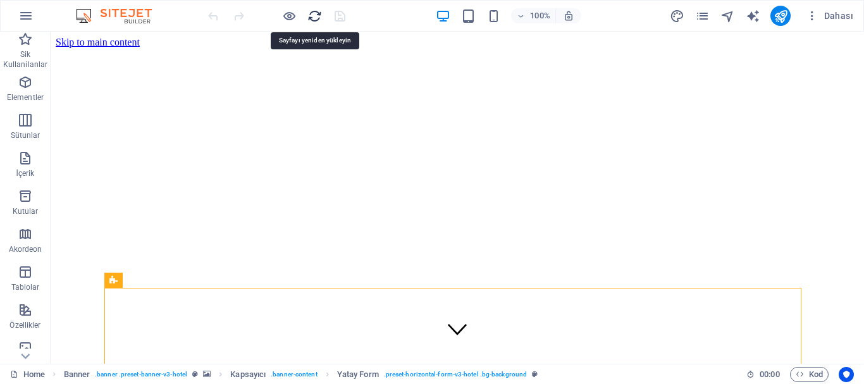
click at [315, 13] on icon "reload" at bounding box center [314, 16] width 15 height 15
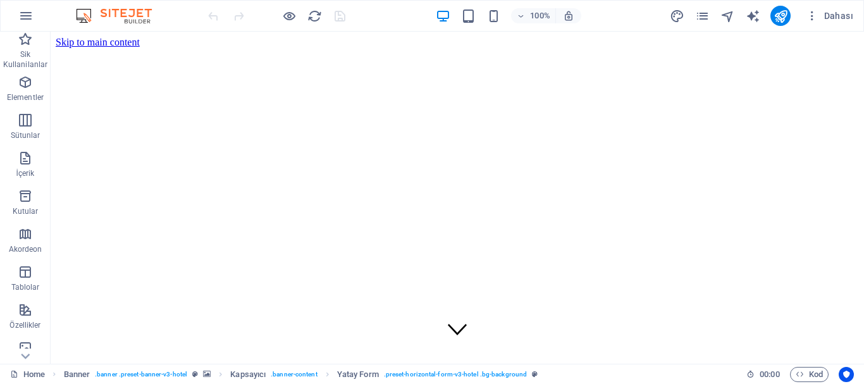
click at [338, 14] on div at bounding box center [277, 16] width 142 height 20
click at [22, 17] on icon "button" at bounding box center [25, 15] width 15 height 15
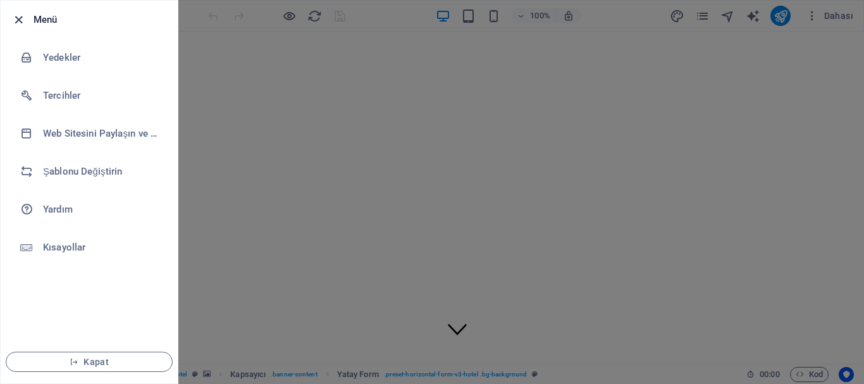
click at [16, 20] on icon "button" at bounding box center [18, 20] width 15 height 15
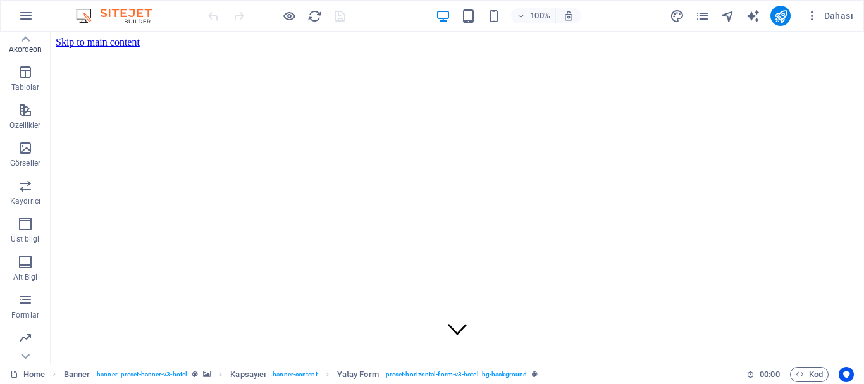
scroll to position [237, 0]
click at [18, 343] on icon "button" at bounding box center [25, 338] width 15 height 15
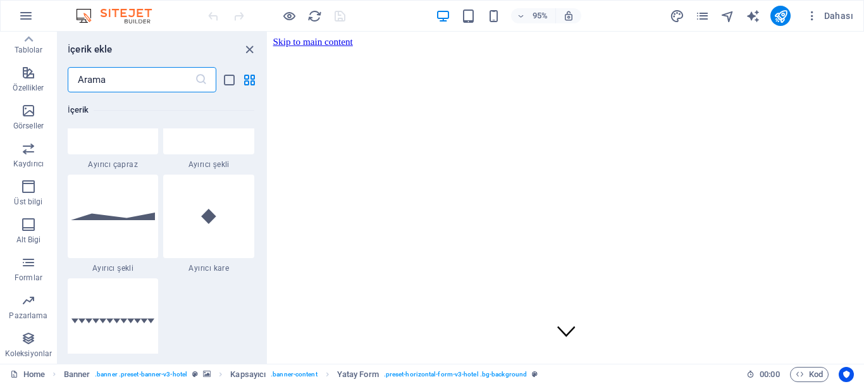
scroll to position [3203, 0]
click at [249, 46] on icon "close panel" at bounding box center [249, 49] width 15 height 15
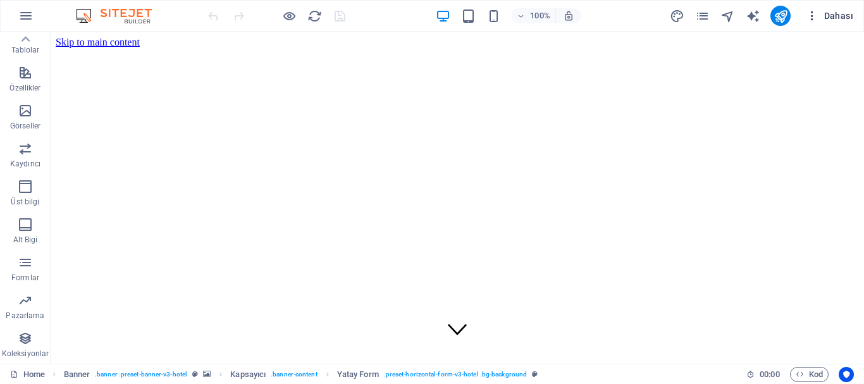
click at [827, 8] on button "Dahası" at bounding box center [830, 16] width 58 height 20
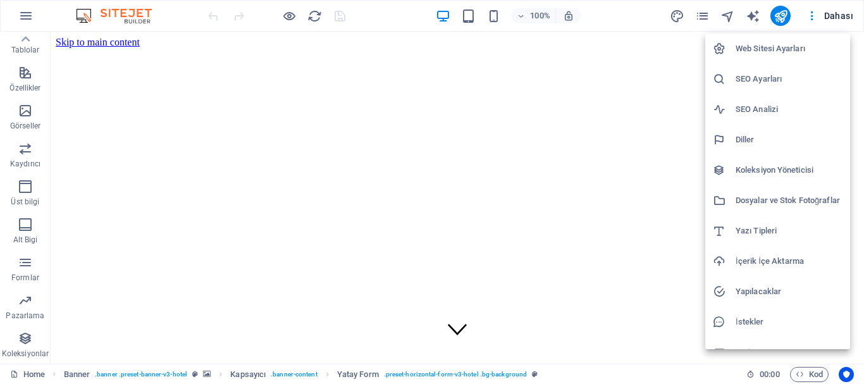
click at [779, 168] on h6 "Koleksiyon Yöneticisi" at bounding box center [789, 170] width 107 height 15
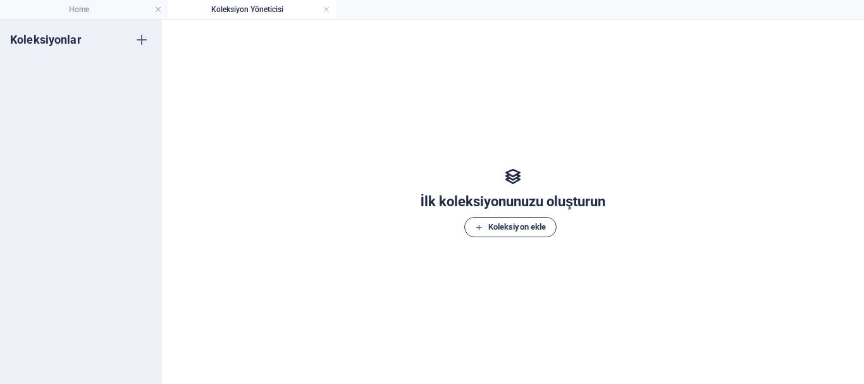
click at [499, 230] on span "Koleksiyon ekle" at bounding box center [510, 226] width 71 height 15
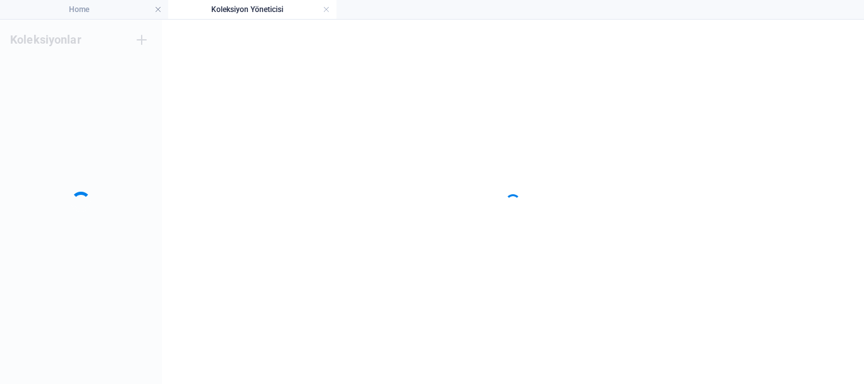
click at [140, 41] on div "Koleksiyonlar" at bounding box center [81, 202] width 162 height 364
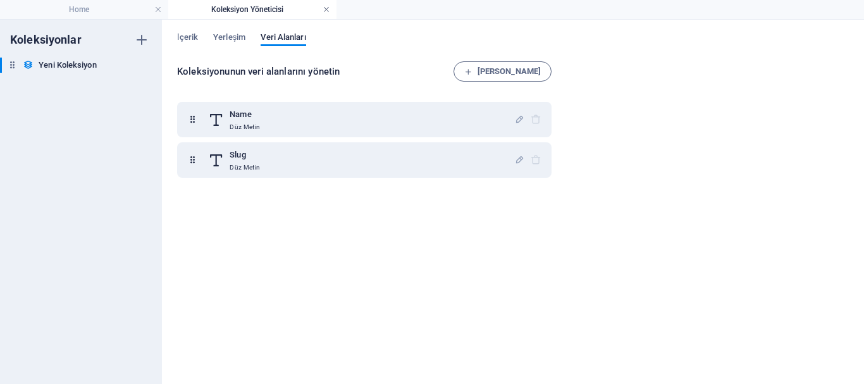
click at [326, 9] on link at bounding box center [327, 10] width 8 height 12
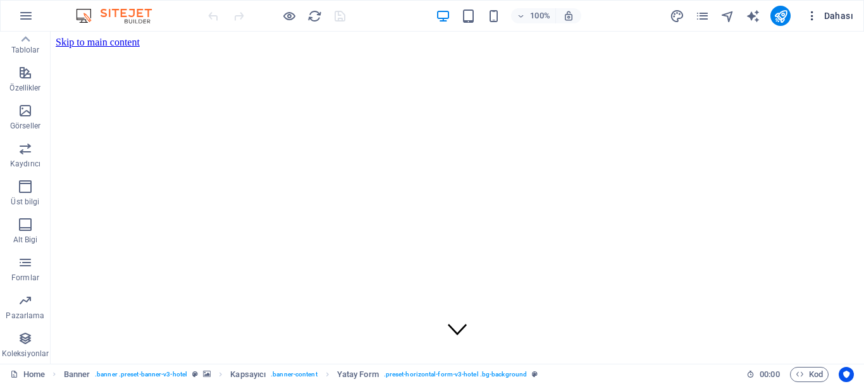
click at [826, 16] on span "Dahası" at bounding box center [829, 15] width 47 height 13
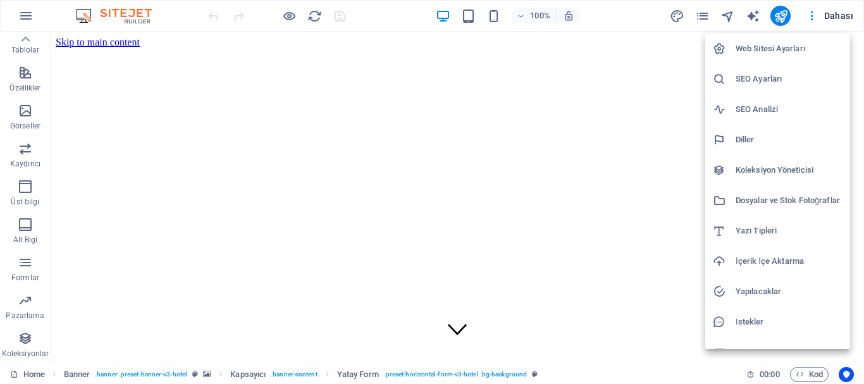
click at [780, 266] on h6 "İçerik İçe Aktarma" at bounding box center [789, 261] width 107 height 15
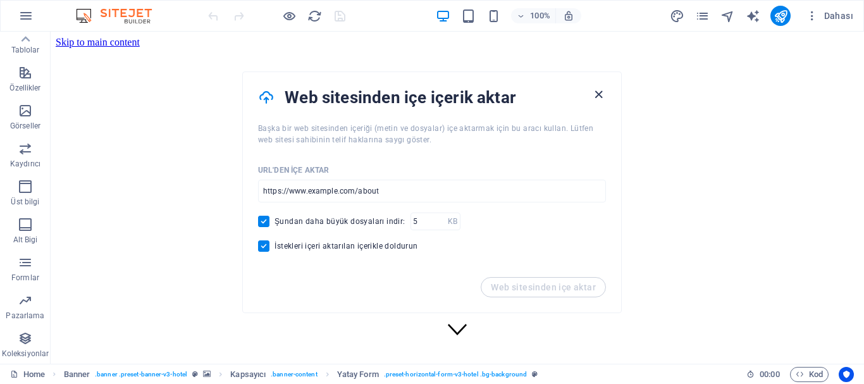
click at [595, 89] on icon "button" at bounding box center [598, 94] width 15 height 15
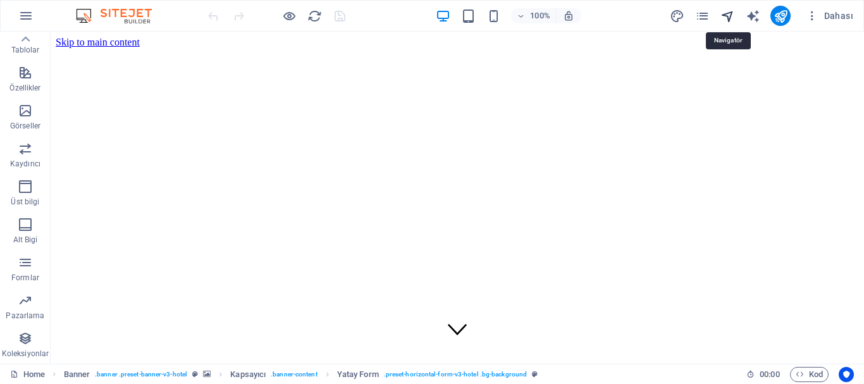
click at [730, 18] on icon "navigator" at bounding box center [727, 16] width 15 height 15
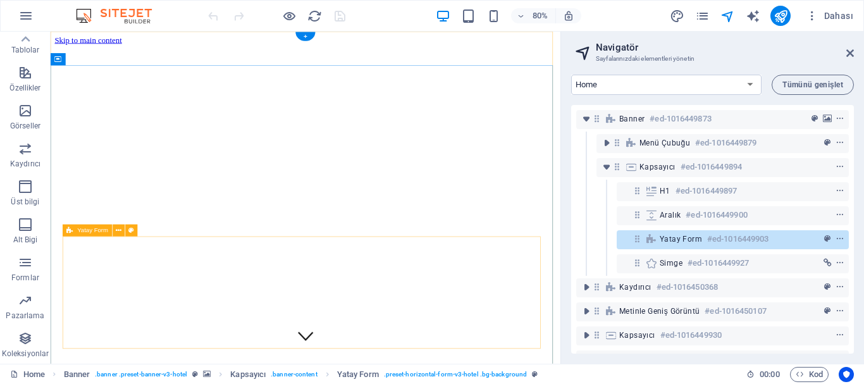
click at [675, 242] on span "Yatay Form" at bounding box center [681, 239] width 42 height 10
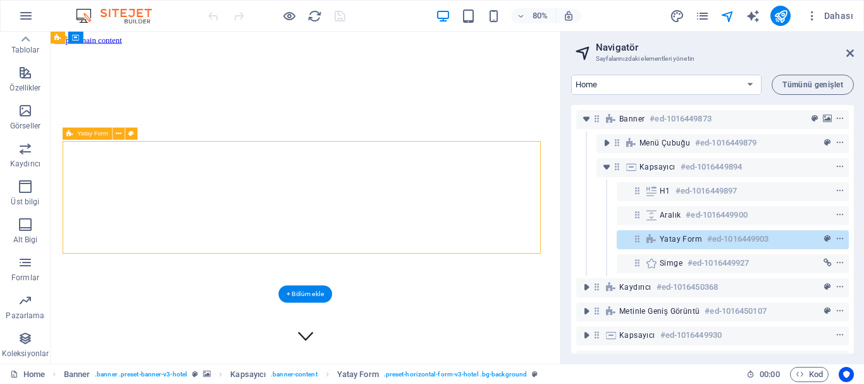
scroll to position [119, 0]
click at [675, 237] on span "Yatay Form" at bounding box center [681, 239] width 42 height 10
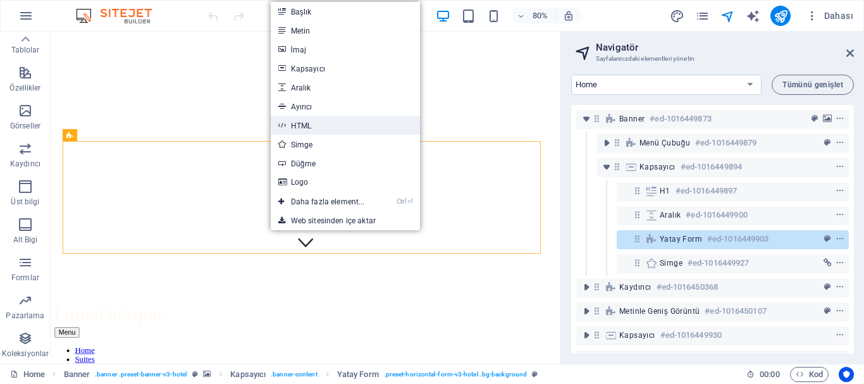
click at [293, 125] on link "HTML" at bounding box center [345, 125] width 149 height 19
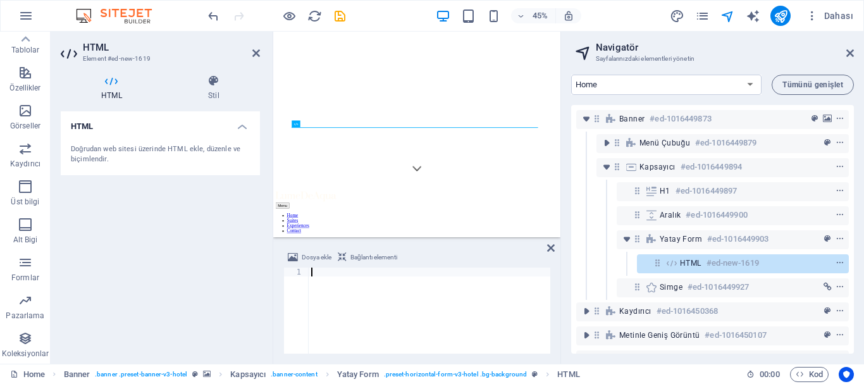
scroll to position [5935, 0]
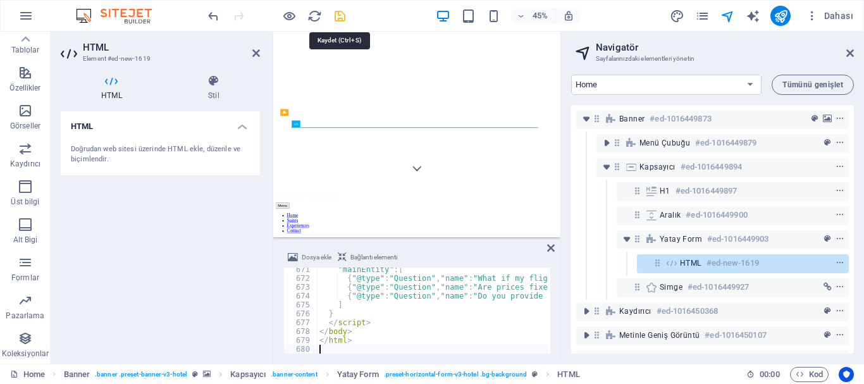
click at [338, 14] on icon "save" at bounding box center [340, 16] width 15 height 15
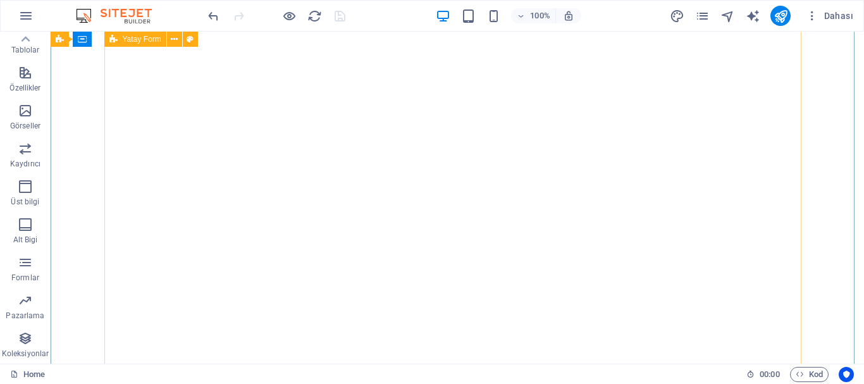
scroll to position [2710, 0]
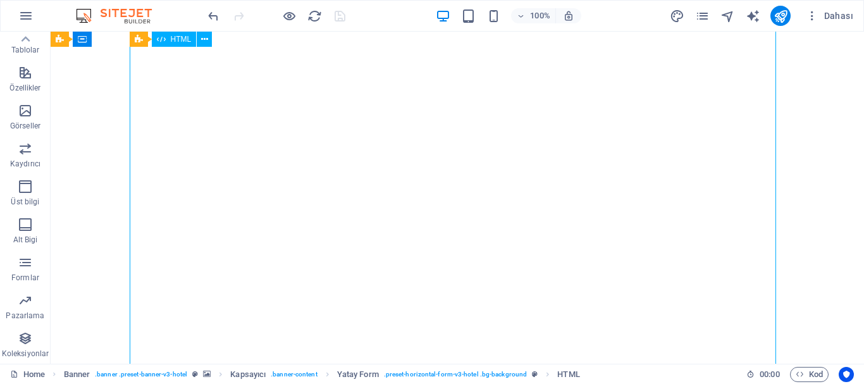
scroll to position [244, 0]
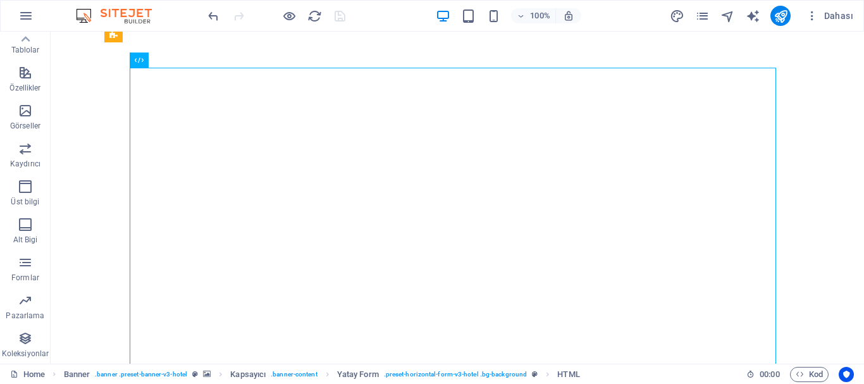
drag, startPoint x: 174, startPoint y: 79, endPoint x: 125, endPoint y: 78, distance: 48.7
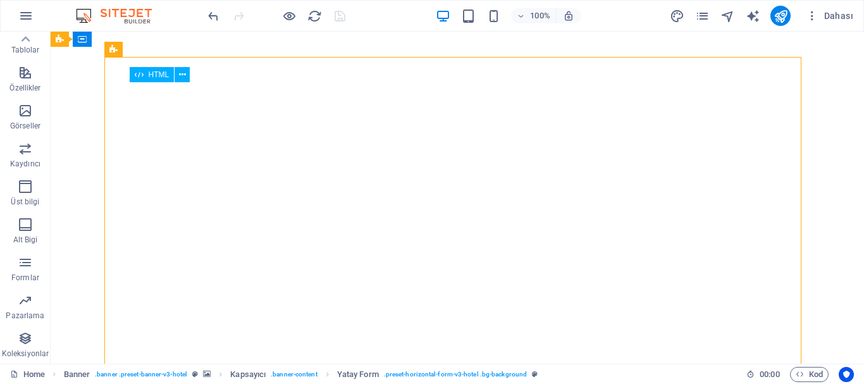
drag, startPoint x: 258, startPoint y: 81, endPoint x: 254, endPoint y: 96, distance: 15.0
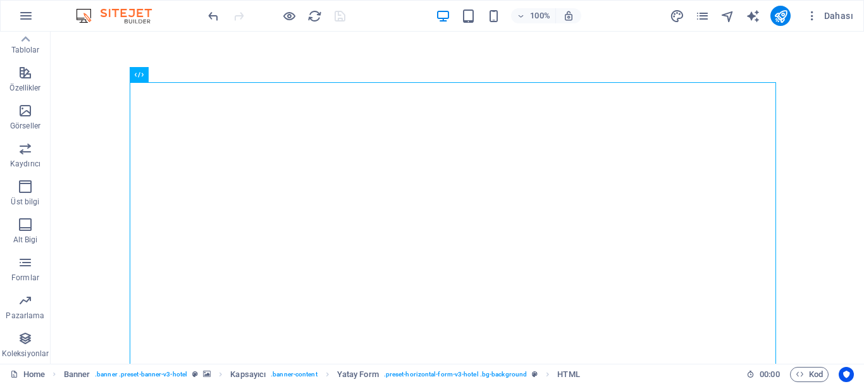
drag, startPoint x: 214, startPoint y: 107, endPoint x: 120, endPoint y: 96, distance: 94.8
click at [139, 76] on icon at bounding box center [139, 74] width 9 height 15
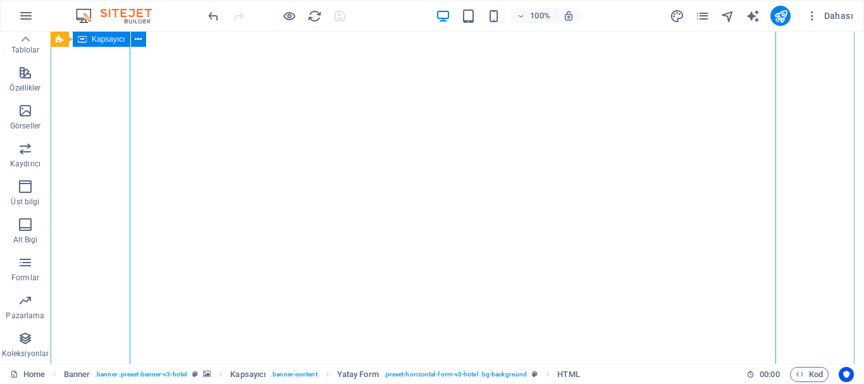
scroll to position [355, 0]
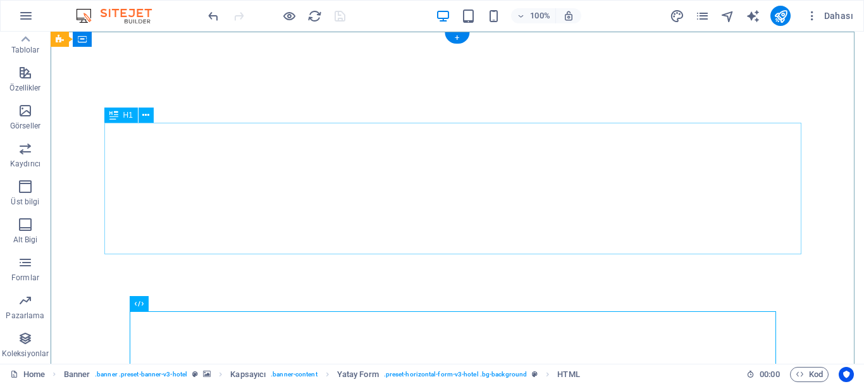
scroll to position [0, 0]
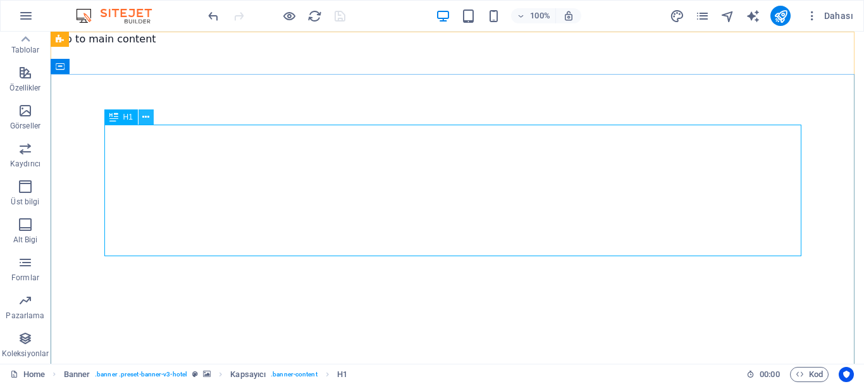
click at [144, 113] on icon at bounding box center [145, 117] width 7 height 13
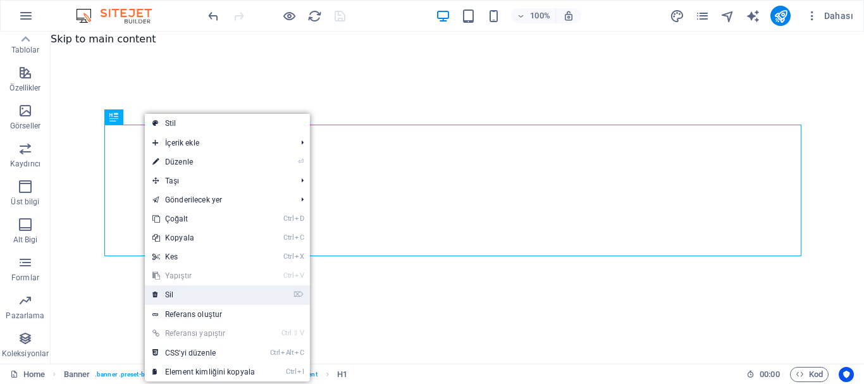
click at [176, 292] on link "⌦ Sil" at bounding box center [204, 294] width 118 height 19
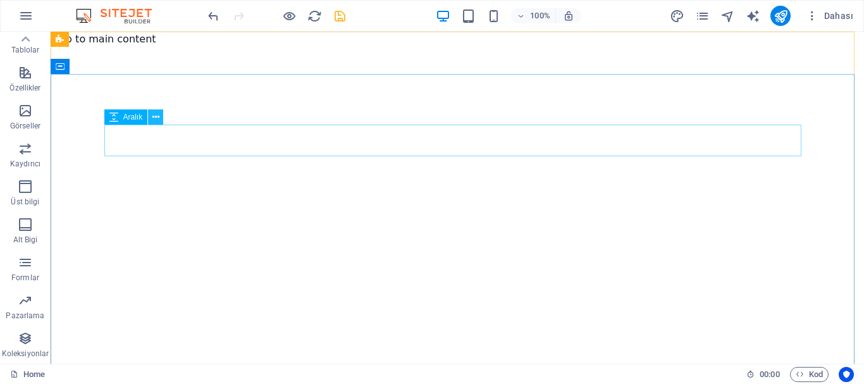
click at [152, 118] on icon at bounding box center [155, 117] width 7 height 13
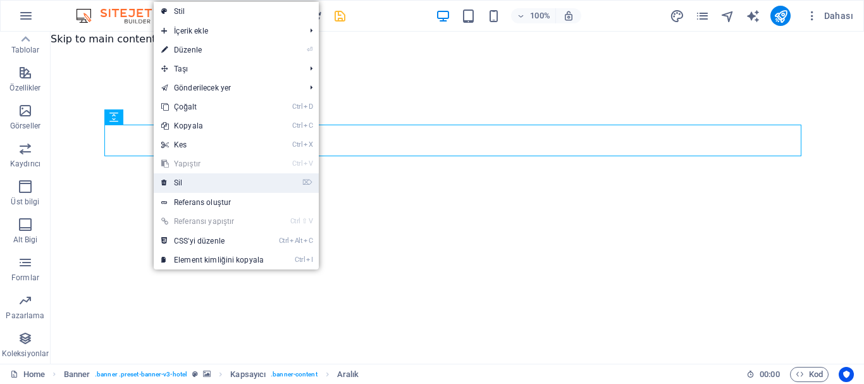
click at [190, 180] on link "⌦ Sil" at bounding box center [213, 182] width 118 height 19
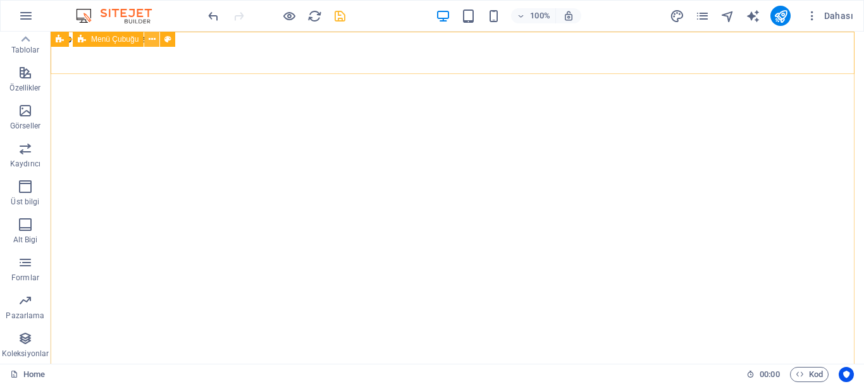
click at [149, 39] on icon at bounding box center [152, 39] width 7 height 13
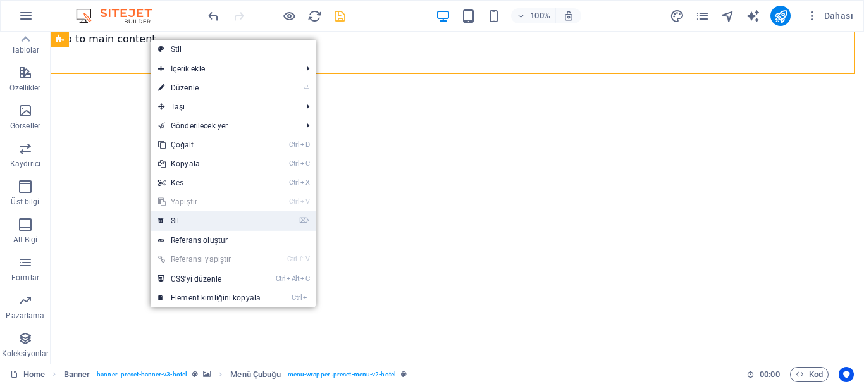
click at [181, 216] on link "⌦ Sil" at bounding box center [210, 220] width 118 height 19
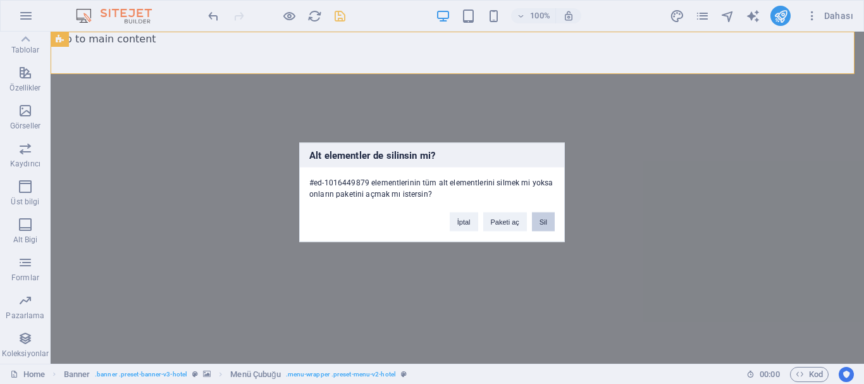
click at [539, 219] on button "Sil" at bounding box center [543, 221] width 23 height 19
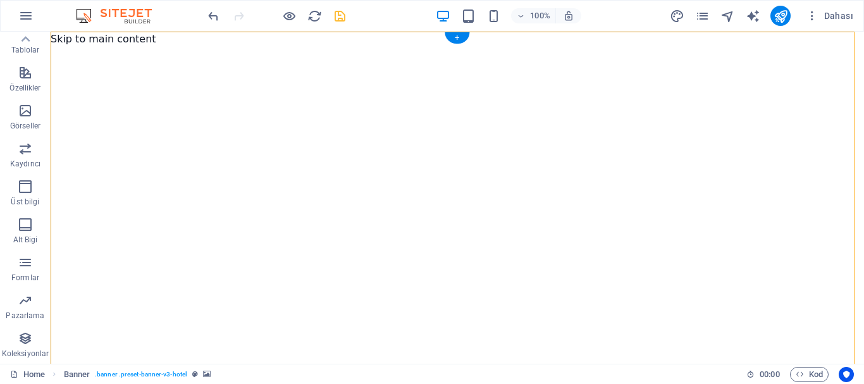
drag, startPoint x: 187, startPoint y: 110, endPoint x: 87, endPoint y: 37, distance: 123.1
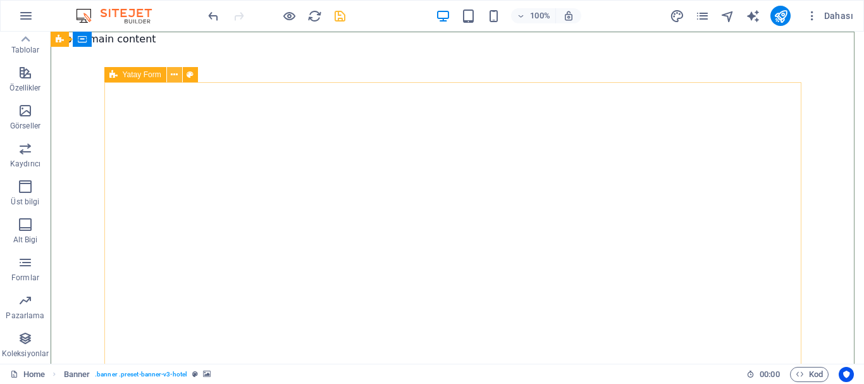
click at [176, 73] on icon at bounding box center [174, 74] width 7 height 13
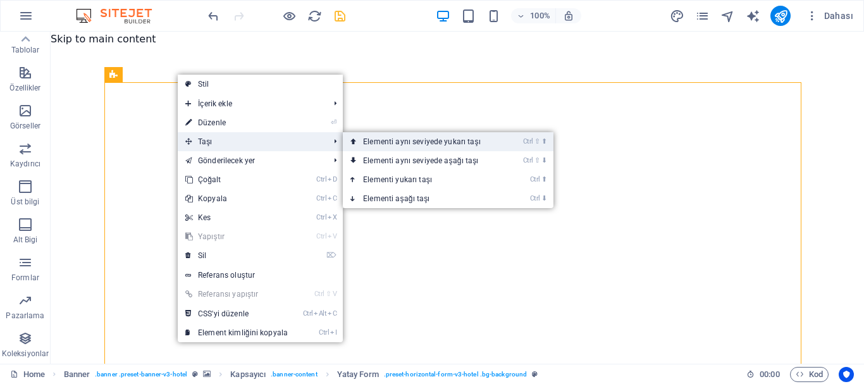
click at [376, 144] on link "Ctrl ⇧ ⬆ Elementi aynı seviyede yukarı taşı" at bounding box center [424, 141] width 163 height 19
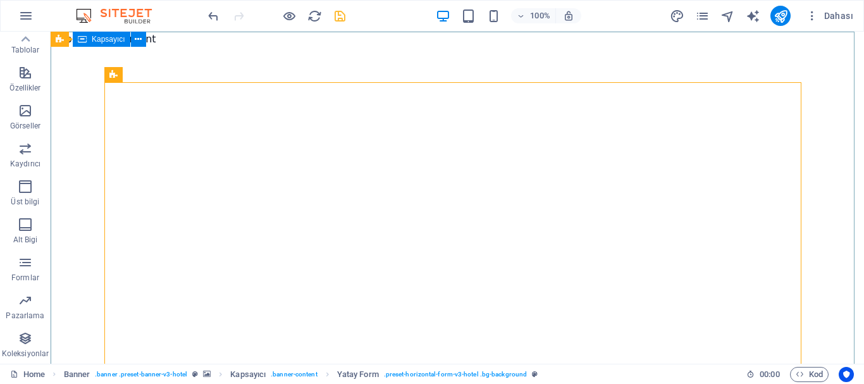
click at [99, 39] on span "Kapsayıcı" at bounding box center [109, 39] width 34 height 8
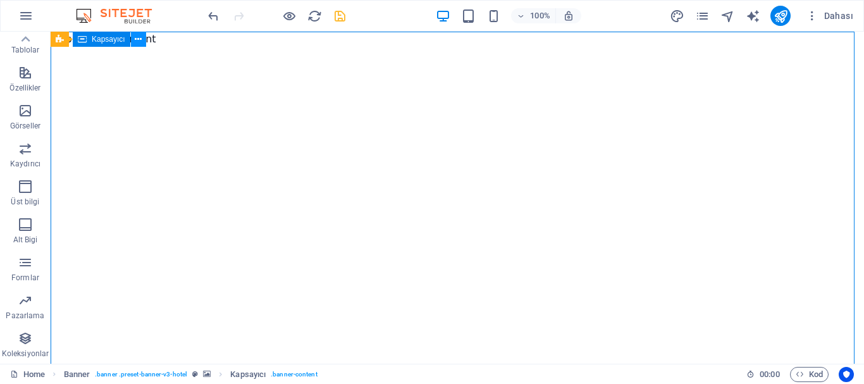
click at [139, 40] on icon at bounding box center [138, 39] width 7 height 13
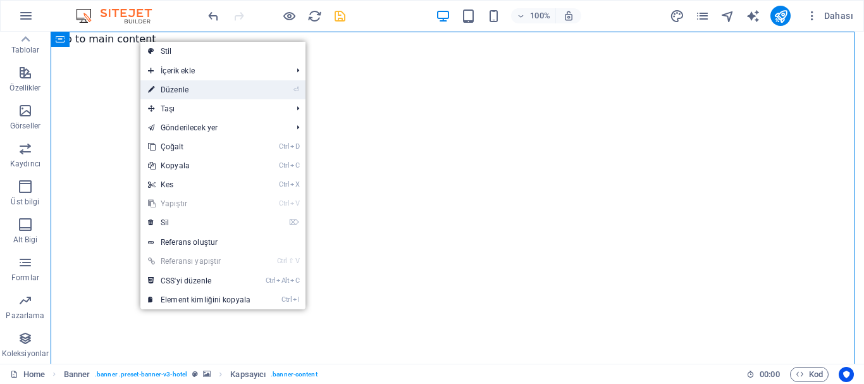
click at [177, 88] on link "⏎ Düzenle" at bounding box center [199, 89] width 118 height 19
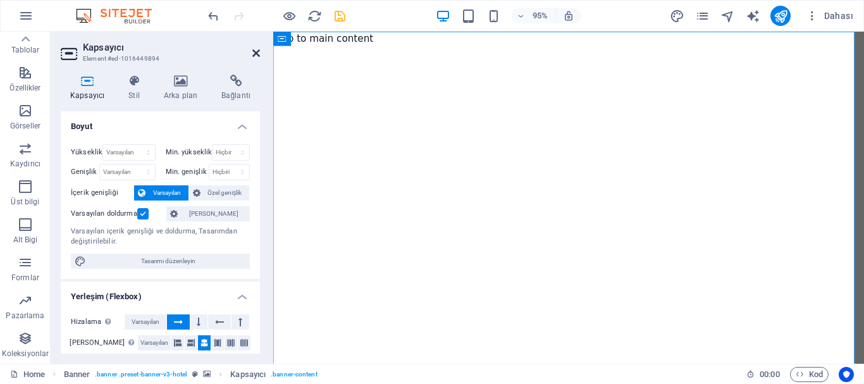
click at [256, 52] on icon at bounding box center [256, 53] width 8 height 10
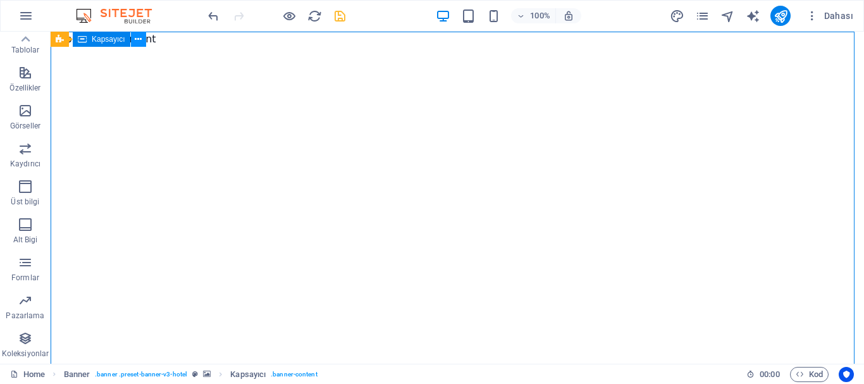
click at [143, 40] on button at bounding box center [138, 39] width 15 height 15
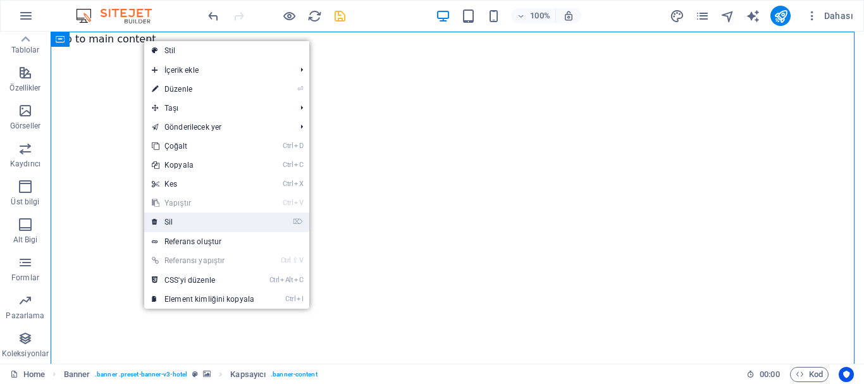
click at [165, 223] on link "⌦ Sil" at bounding box center [203, 222] width 118 height 19
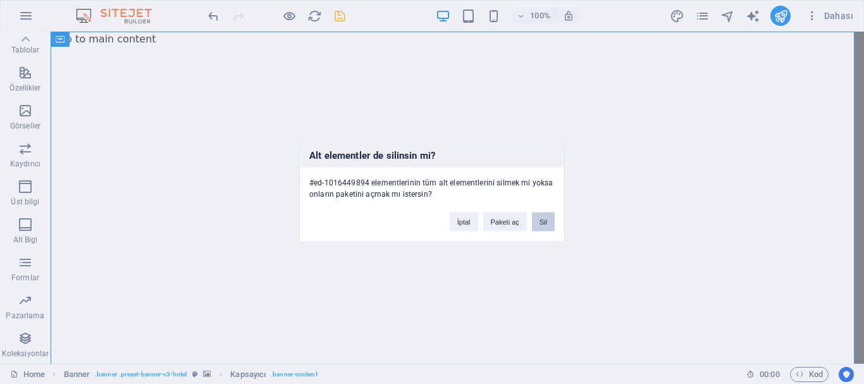
click at [540, 223] on button "Sil" at bounding box center [543, 221] width 23 height 19
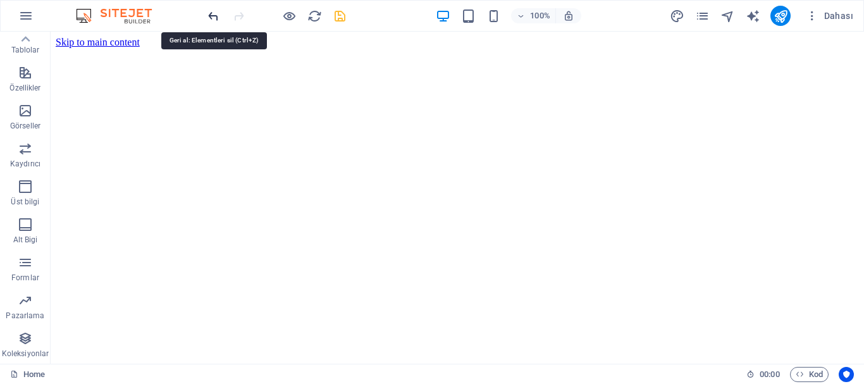
click at [211, 13] on icon "undo" at bounding box center [213, 16] width 15 height 15
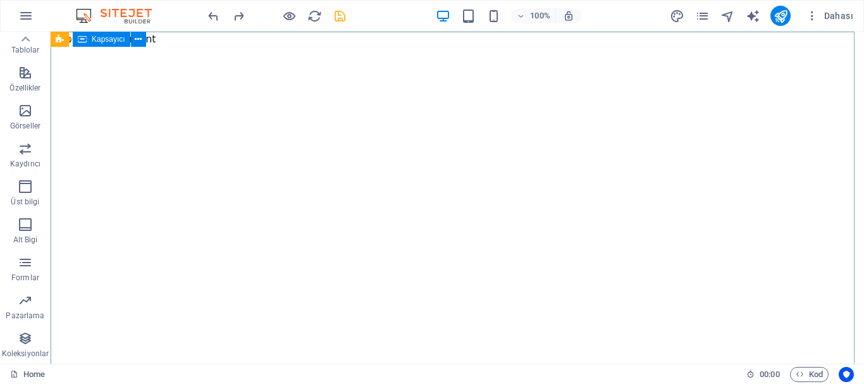
click at [105, 43] on span "Kapsayıcı" at bounding box center [109, 39] width 34 height 8
click at [136, 39] on icon at bounding box center [138, 39] width 7 height 13
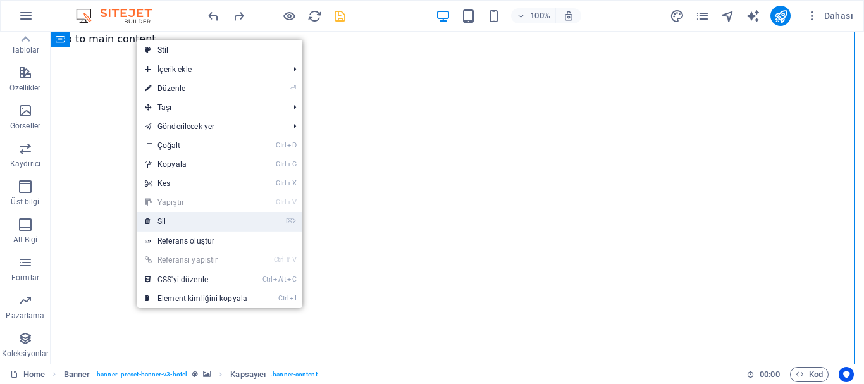
click at [186, 219] on link "⌦ Sil" at bounding box center [196, 221] width 118 height 19
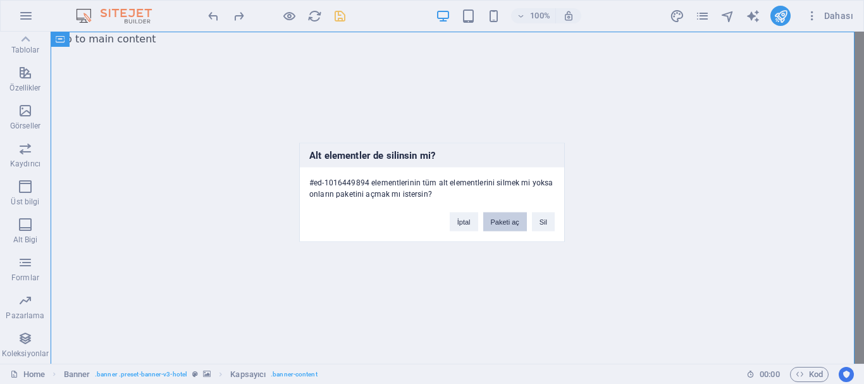
click at [505, 218] on button "Paketi aç" at bounding box center [505, 221] width 44 height 19
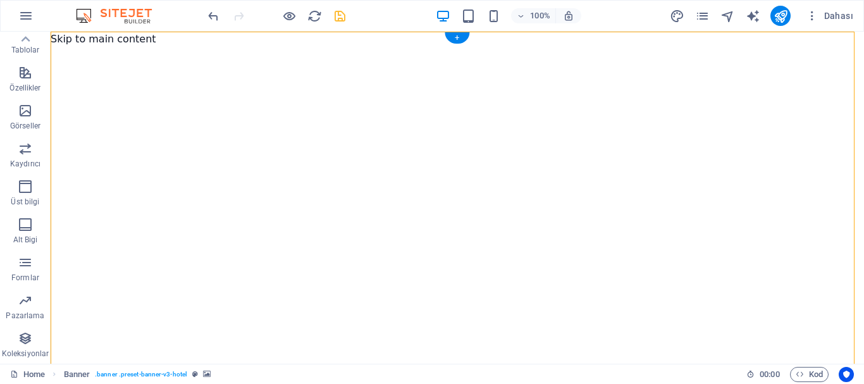
drag, startPoint x: 192, startPoint y: 80, endPoint x: 224, endPoint y: 51, distance: 43.4
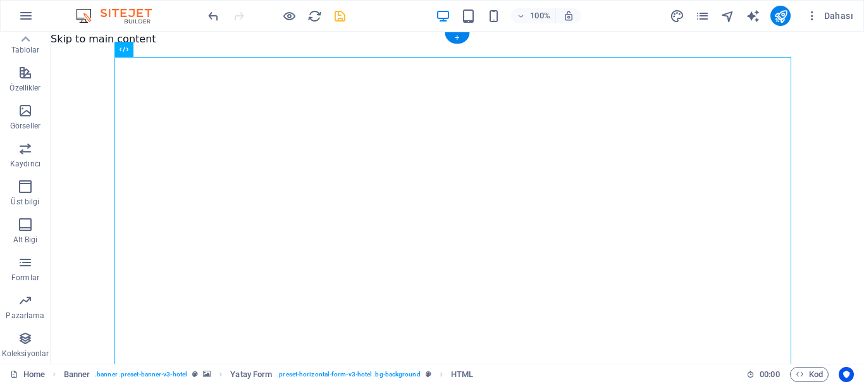
drag, startPoint x: 141, startPoint y: 54, endPoint x: 114, endPoint y: 53, distance: 27.2
click at [114, 53] on div "HTML" at bounding box center [123, 49] width 19 height 15
drag, startPoint x: 453, startPoint y: 31, endPoint x: 196, endPoint y: 6, distance: 258.7
click at [454, 37] on div "+" at bounding box center [457, 37] width 25 height 11
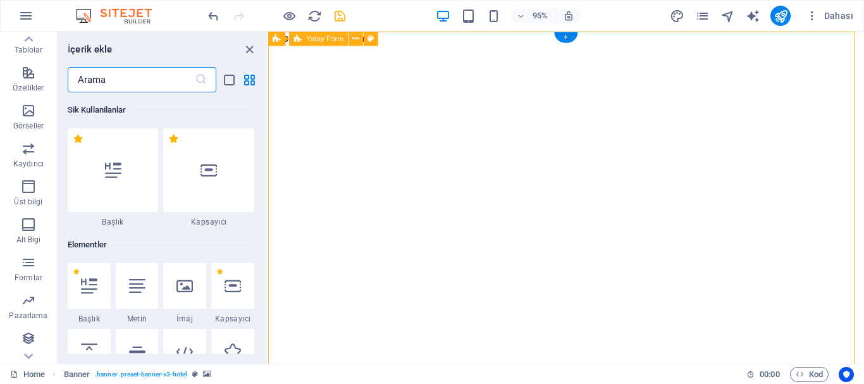
scroll to position [2213, 0]
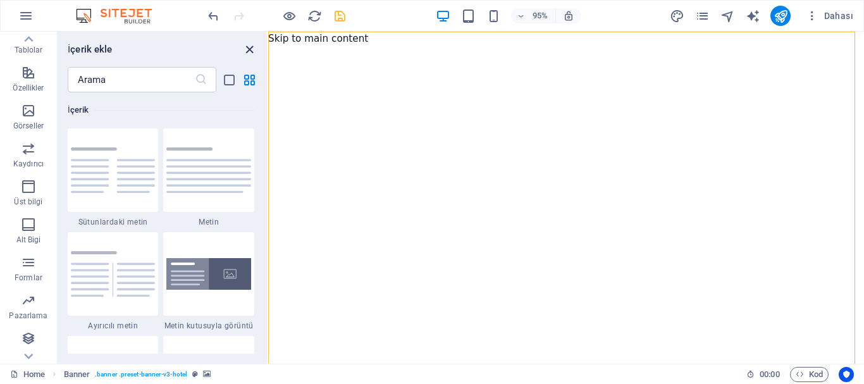
drag, startPoint x: 250, startPoint y: 47, endPoint x: 216, endPoint y: 46, distance: 33.5
click at [249, 47] on icon "close panel" at bounding box center [249, 49] width 15 height 15
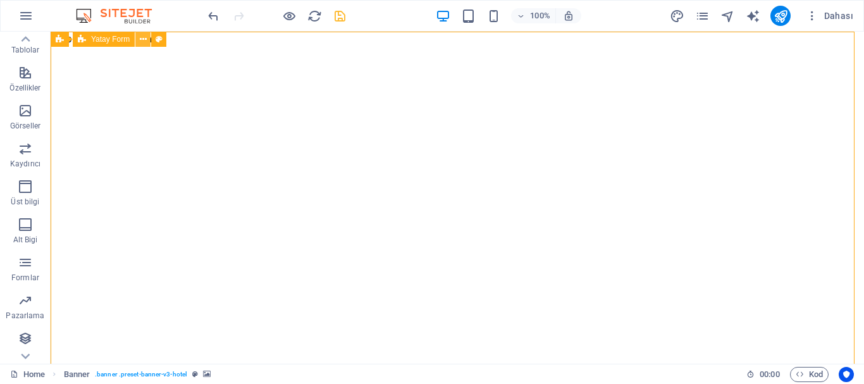
click at [142, 39] on icon at bounding box center [143, 39] width 7 height 13
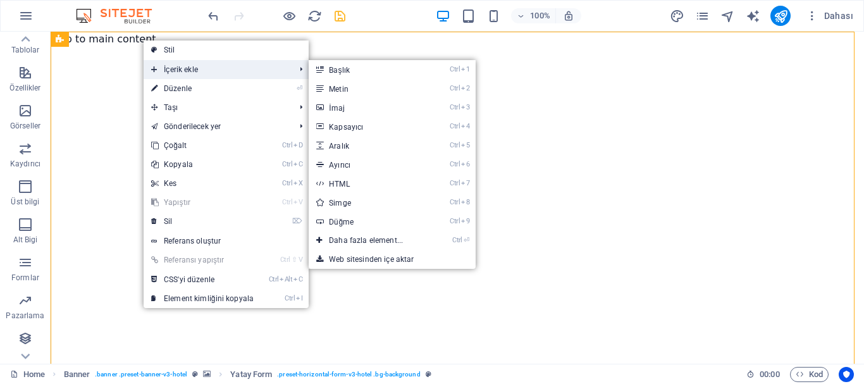
click at [176, 66] on span "İçerik ekle" at bounding box center [217, 69] width 146 height 19
click at [354, 100] on link "Ctrl 3 İmaj" at bounding box center [369, 107] width 120 height 19
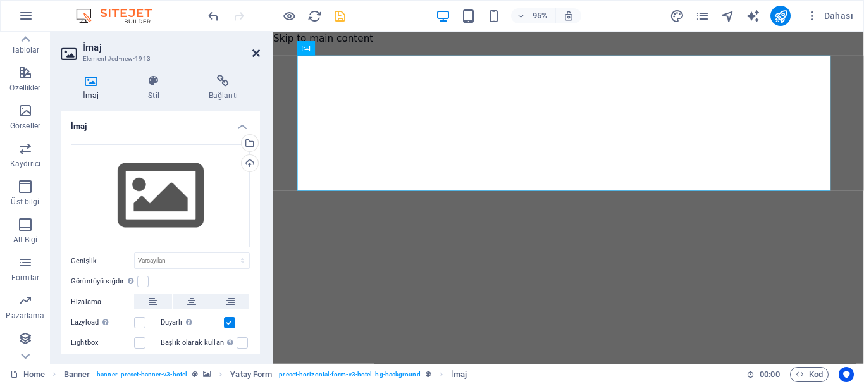
click at [252, 50] on icon at bounding box center [256, 53] width 8 height 10
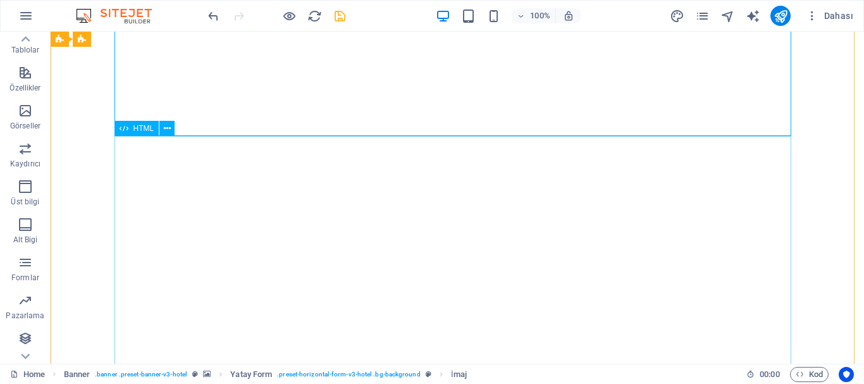
scroll to position [0, 0]
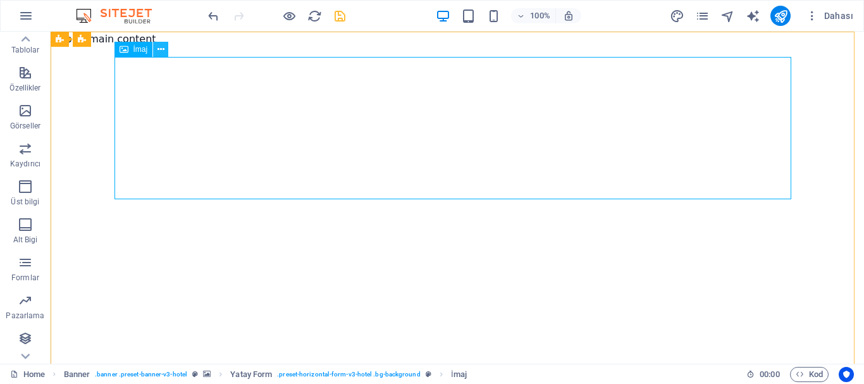
click at [161, 49] on icon at bounding box center [160, 49] width 7 height 13
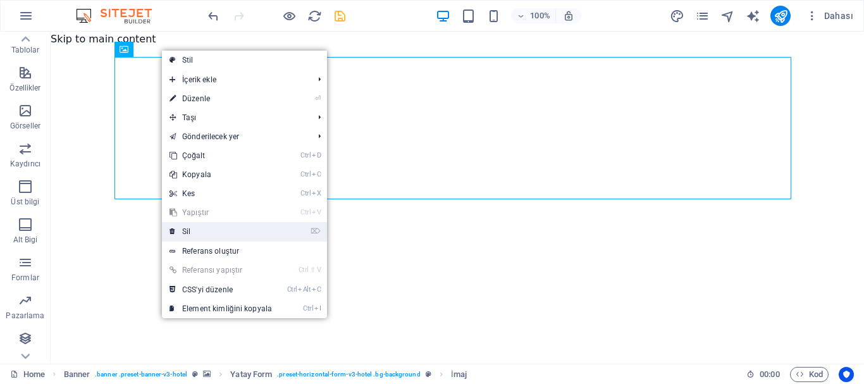
click at [211, 223] on link "⌦ Sil" at bounding box center [221, 231] width 118 height 19
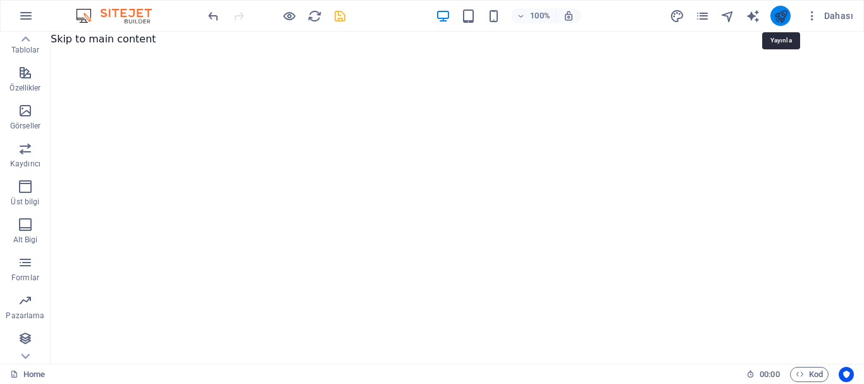
click at [775, 13] on icon "publish" at bounding box center [781, 16] width 15 height 15
checkbox input "false"
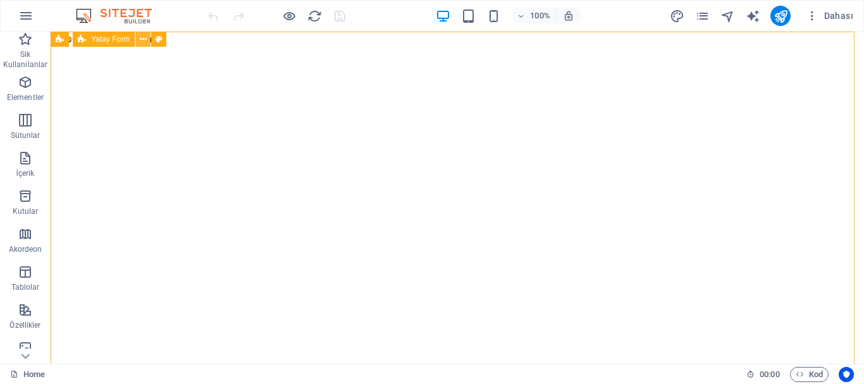
click at [139, 42] on button at bounding box center [142, 39] width 15 height 15
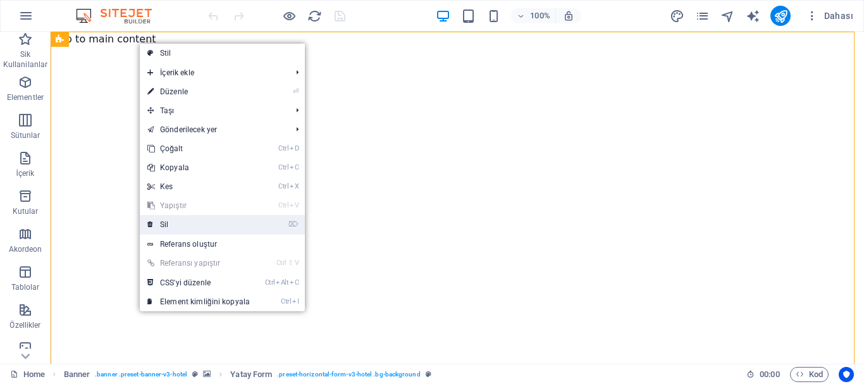
click at [167, 221] on link "⌦ Sil" at bounding box center [199, 224] width 118 height 19
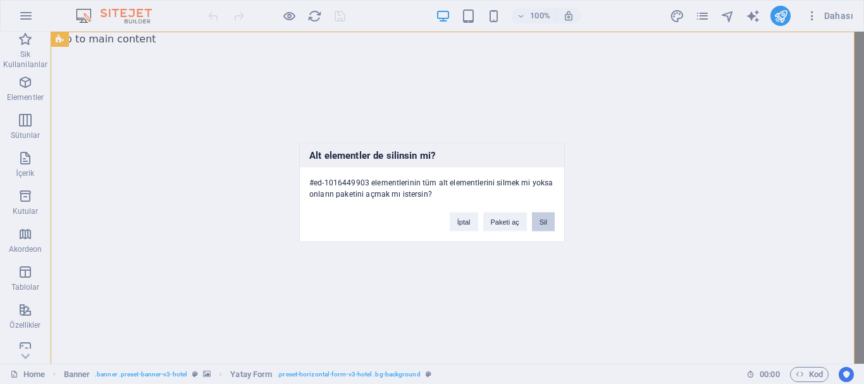
click at [541, 224] on button "Sil" at bounding box center [543, 221] width 23 height 19
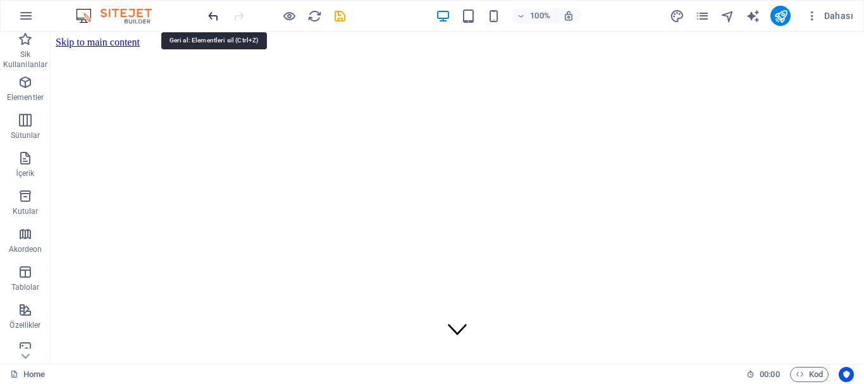
click at [208, 15] on icon "undo" at bounding box center [213, 16] width 15 height 15
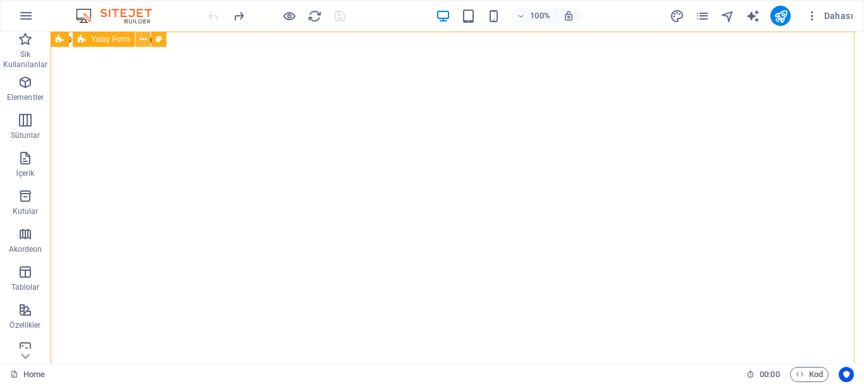
click at [140, 38] on icon at bounding box center [143, 39] width 7 height 13
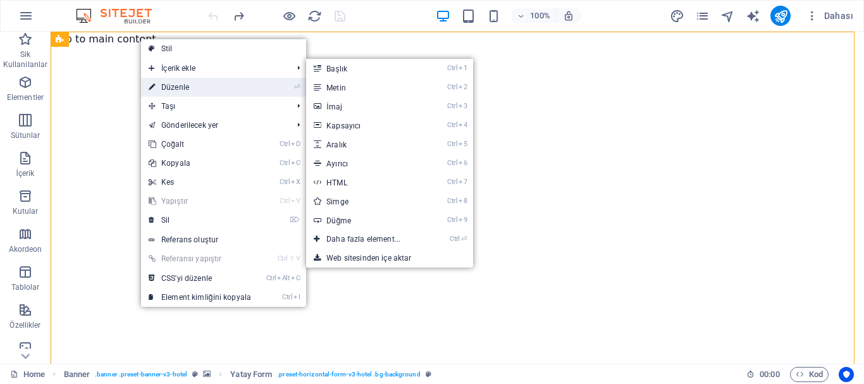
click at [168, 83] on link "⏎ Düzenle" at bounding box center [200, 87] width 118 height 19
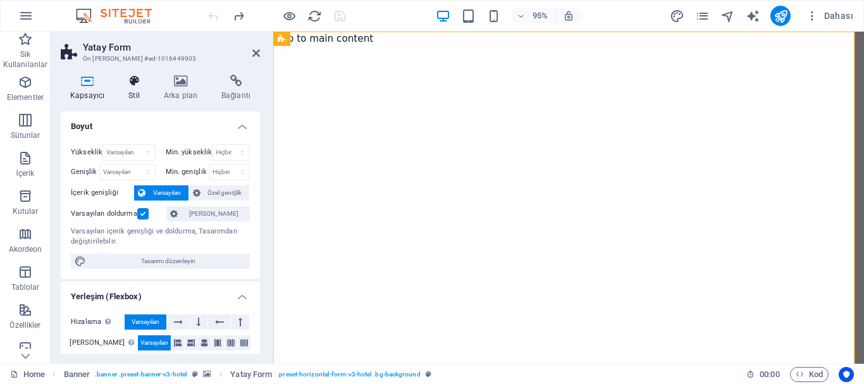
click at [132, 83] on icon at bounding box center [134, 81] width 30 height 13
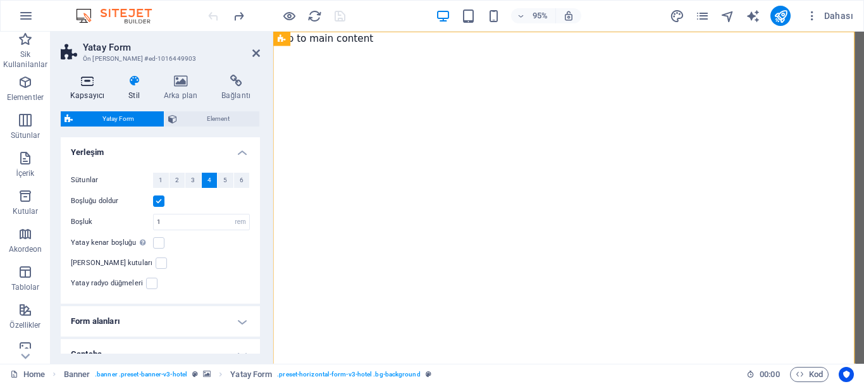
click at [95, 84] on icon at bounding box center [87, 81] width 53 height 13
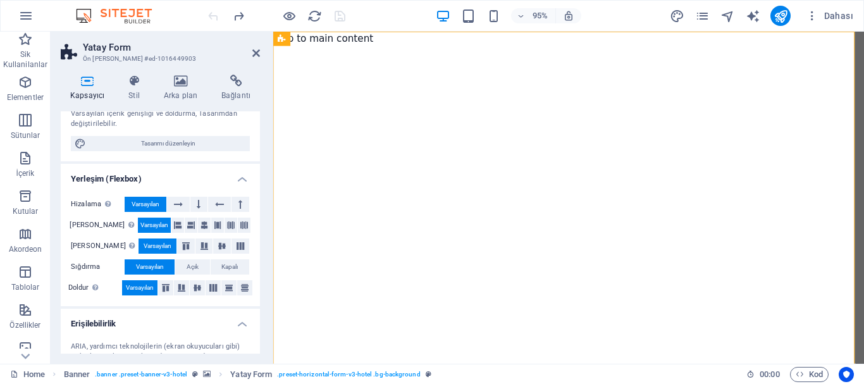
scroll to position [126, 0]
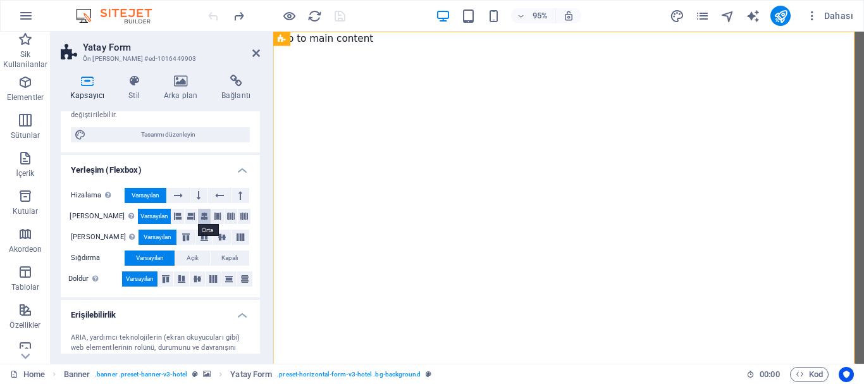
click at [200, 212] on icon at bounding box center [204, 216] width 8 height 15
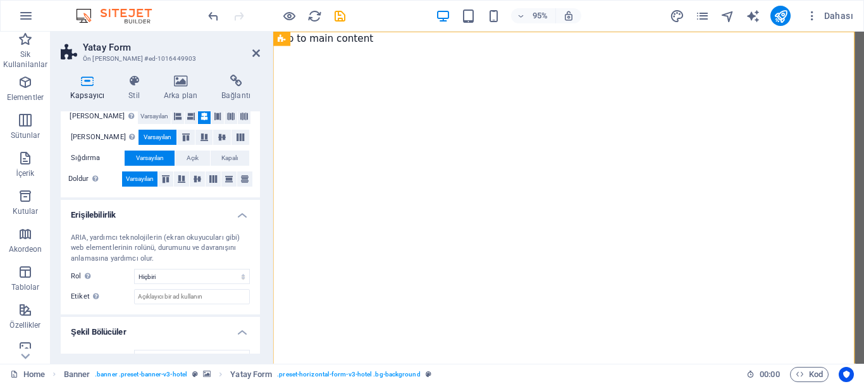
scroll to position [248, 0]
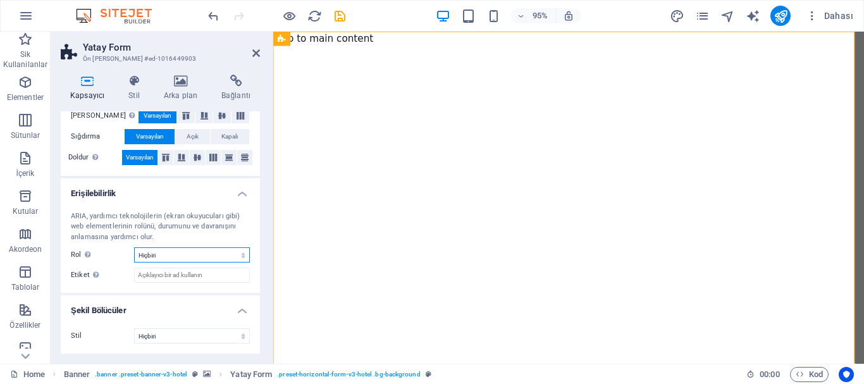
click at [175, 256] on select "Hiçbiri Alert Alt Bigi Article Banner Comment Complementary Dialog Marquee Pres…" at bounding box center [192, 254] width 116 height 15
click at [177, 254] on select "Hiçbiri Alert Alt Bigi Article Banner Comment Complementary Dialog Marquee Pres…" at bounding box center [192, 254] width 116 height 15
click at [163, 330] on select "Hiçbiri Üçgen Kare Çapraz Çokgen 1 Çokgen 2 Zikzak Çoklu Zikzaklar Dalgalar Çok…" at bounding box center [192, 335] width 116 height 15
click at [161, 335] on select "Hiçbiri Üçgen Kare Çapraz Çokgen 1 Çokgen 2 Zikzak Çoklu Zikzaklar Dalgalar Çok…" at bounding box center [192, 335] width 116 height 15
click at [154, 331] on select "Hiçbiri Üçgen Kare Çapraz Çokgen 1 Çokgen 2 Zikzak Çoklu Zikzaklar Dalgalar Çok…" at bounding box center [192, 335] width 116 height 15
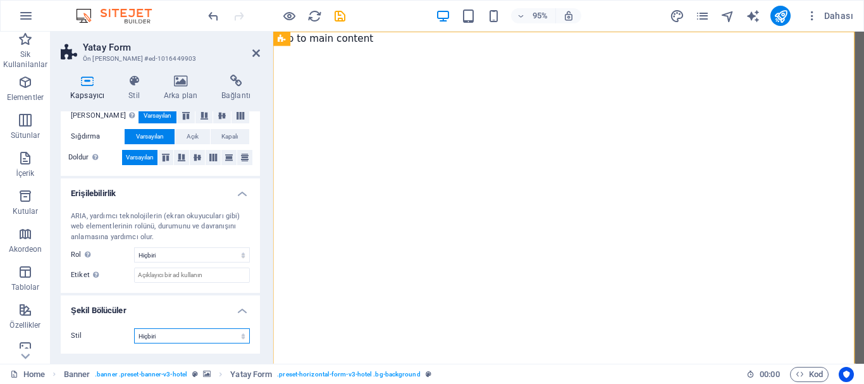
select select "waves"
click at [134, 328] on select "Hiçbiri Üçgen Kare Çapraz Çokgen 1 Çokgen 2 Zikzak Çoklu Zikzaklar Dalgalar Çok…" at bounding box center [192, 335] width 116 height 15
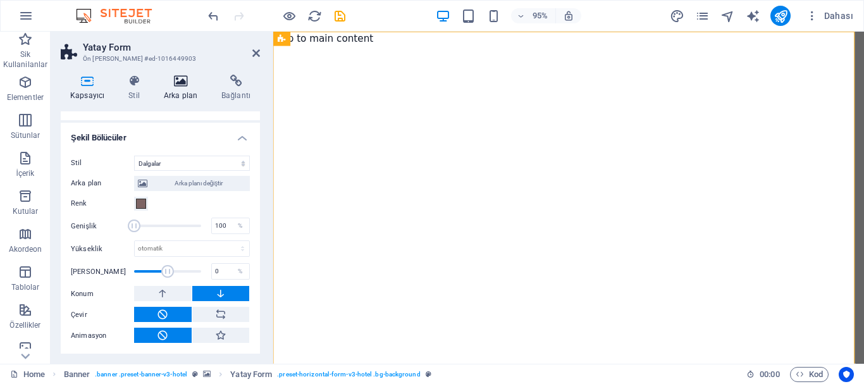
click at [175, 85] on icon at bounding box center [180, 81] width 52 height 13
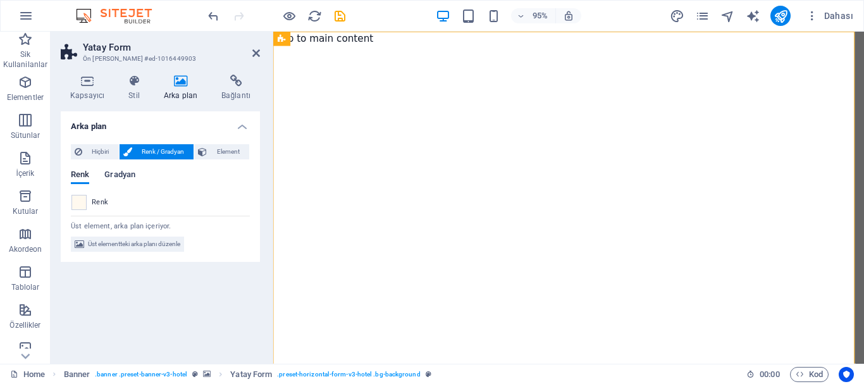
click at [118, 175] on span "Gradyan" at bounding box center [119, 176] width 31 height 18
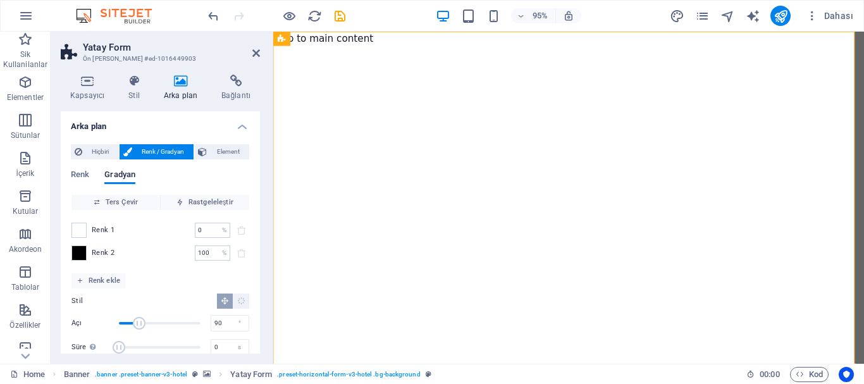
click at [81, 168] on div "Renk Gradyan Renk Ters Çevir Rastgeleleştir Renk 1 0 % ​ Renk 2 100 % ​ Renk ek…" at bounding box center [160, 261] width 179 height 202
click at [71, 176] on span "Renk" at bounding box center [80, 176] width 18 height 18
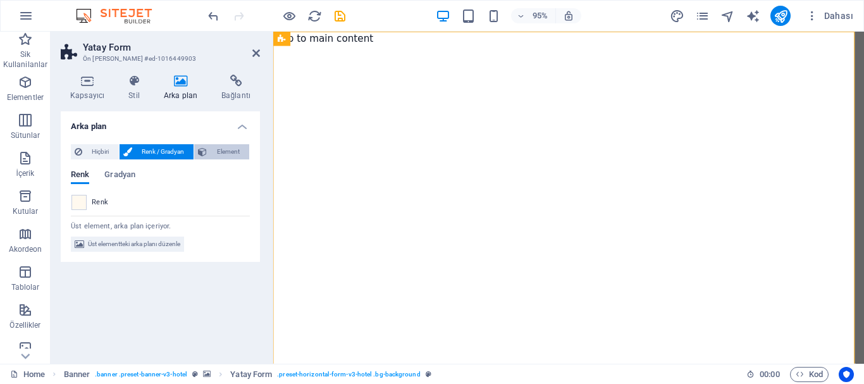
click at [233, 158] on span "Element" at bounding box center [228, 151] width 35 height 15
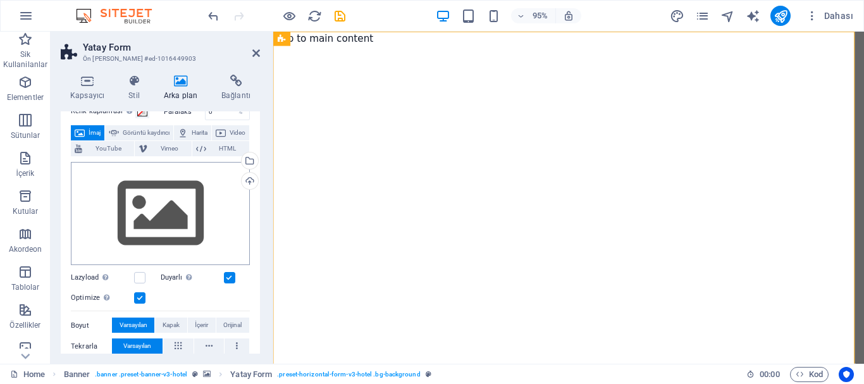
scroll to position [63, 0]
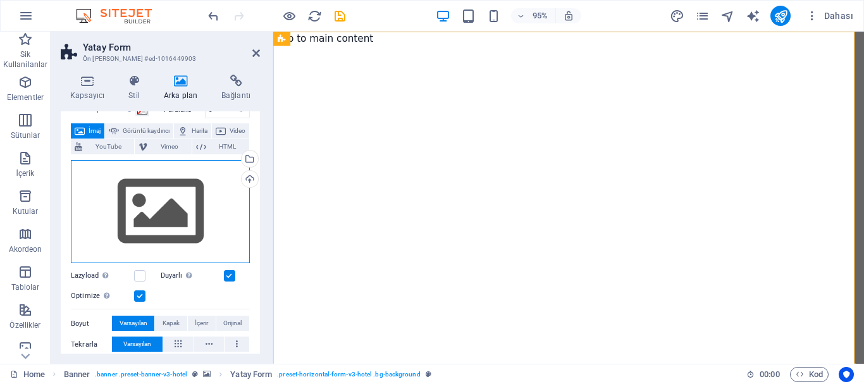
click at [163, 209] on div "Dosyaları buraya sürükleyin, dosyaları seçmek için tıklayın veya Dosyalardan ya…" at bounding box center [160, 212] width 179 height 104
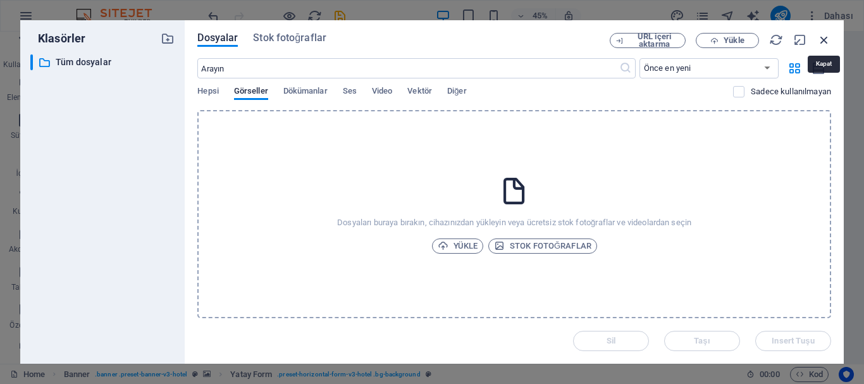
click at [822, 42] on icon "button" at bounding box center [824, 40] width 14 height 14
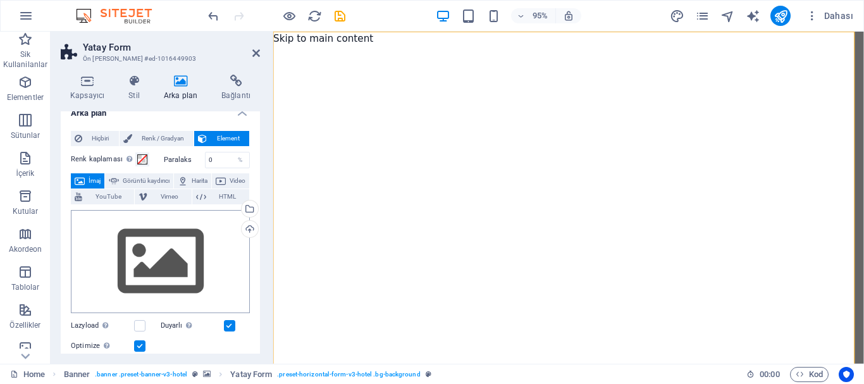
scroll to position [0, 0]
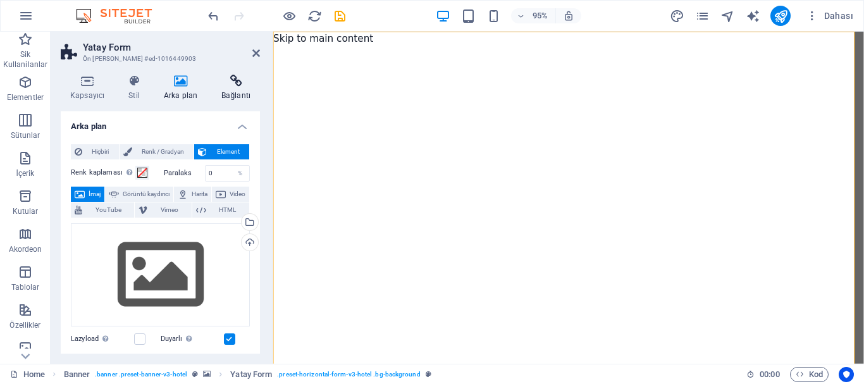
click at [244, 80] on icon at bounding box center [236, 81] width 48 height 13
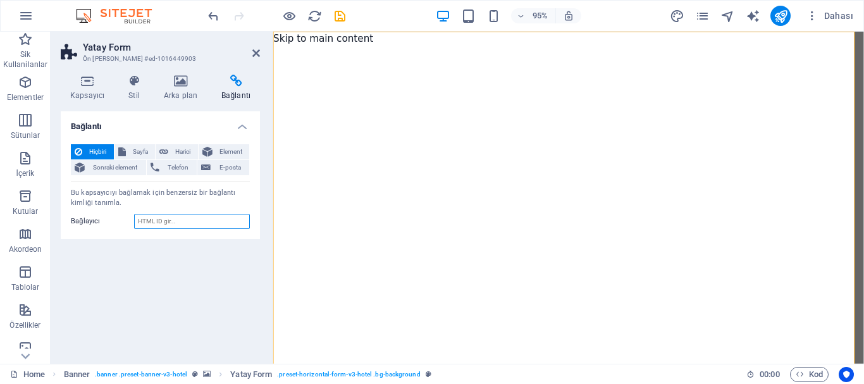
click at [180, 223] on input "Bağlayıcı" at bounding box center [192, 221] width 116 height 15
click at [139, 152] on span "Sayfa" at bounding box center [141, 151] width 22 height 15
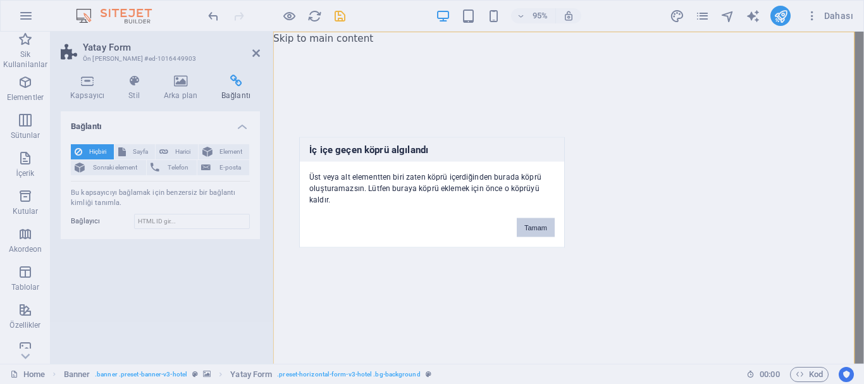
click at [528, 227] on button "Tamam" at bounding box center [536, 227] width 38 height 19
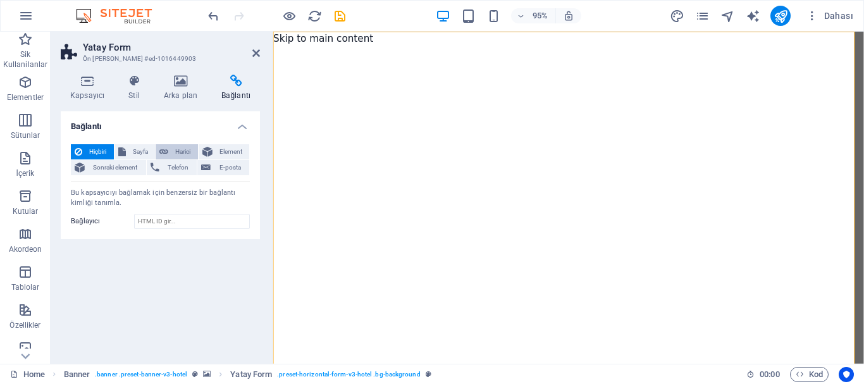
click at [178, 149] on span "Harici" at bounding box center [183, 151] width 22 height 15
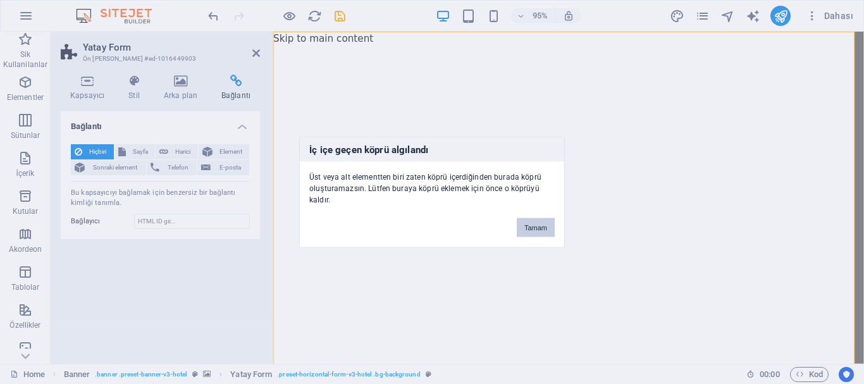
drag, startPoint x: 531, startPoint y: 226, endPoint x: 45, endPoint y: 168, distance: 489.2
click at [531, 226] on button "Tamam" at bounding box center [536, 227] width 38 height 19
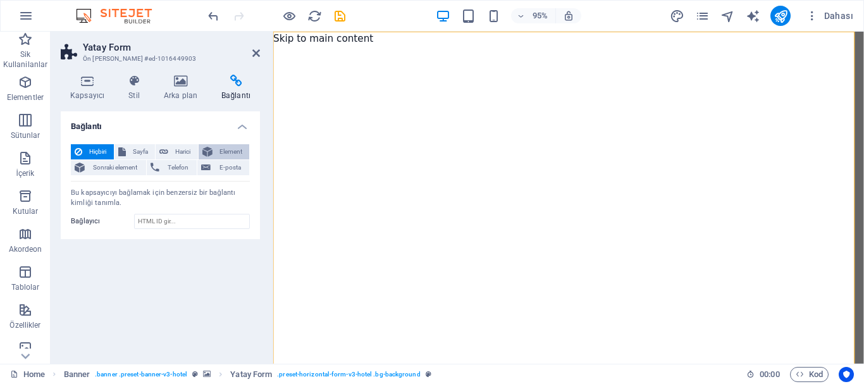
click at [237, 148] on span "Element" at bounding box center [231, 151] width 30 height 15
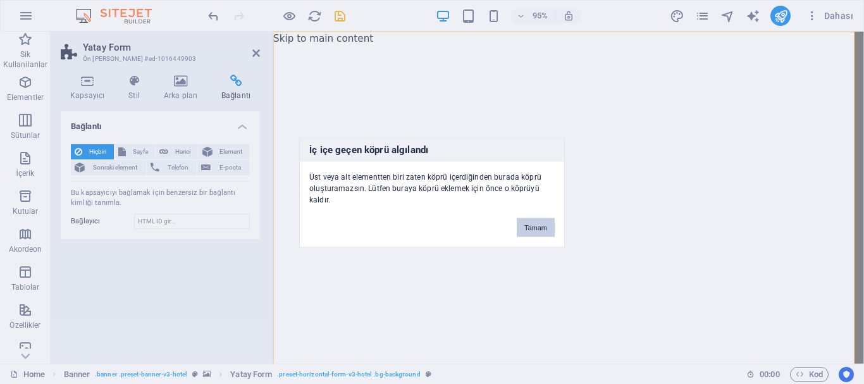
click at [519, 227] on button "Tamam" at bounding box center [536, 227] width 38 height 19
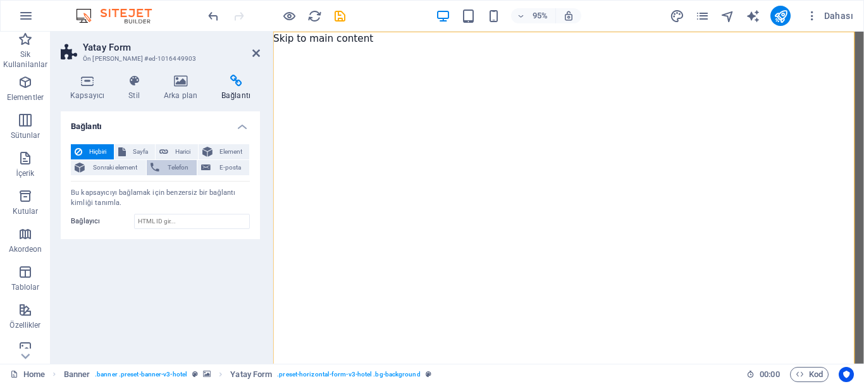
click at [154, 164] on icon at bounding box center [155, 167] width 9 height 15
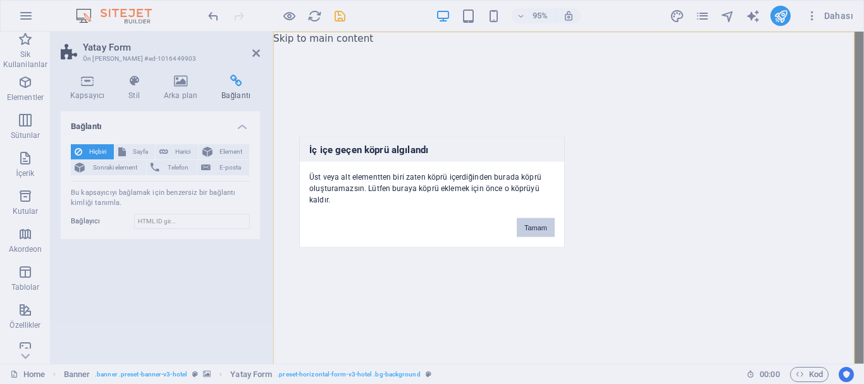
click at [533, 233] on button "Tamam" at bounding box center [536, 227] width 38 height 19
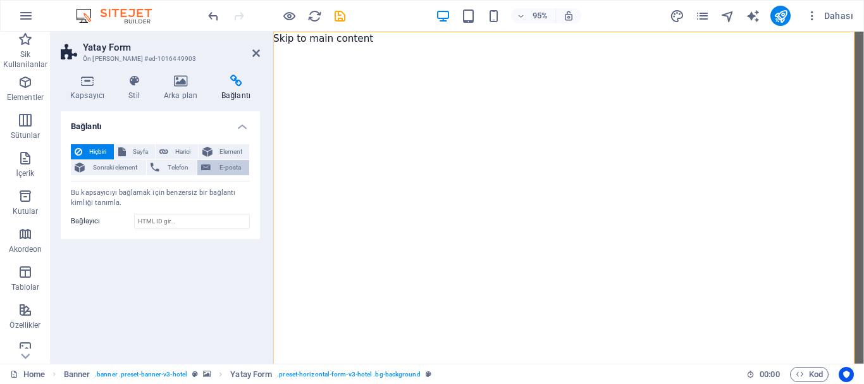
click at [238, 170] on span "E-posta" at bounding box center [229, 167] width 31 height 15
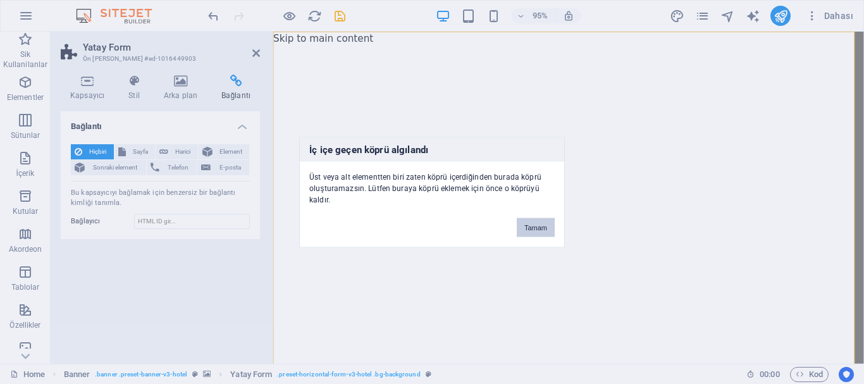
click at [530, 222] on button "Tamam" at bounding box center [536, 227] width 38 height 19
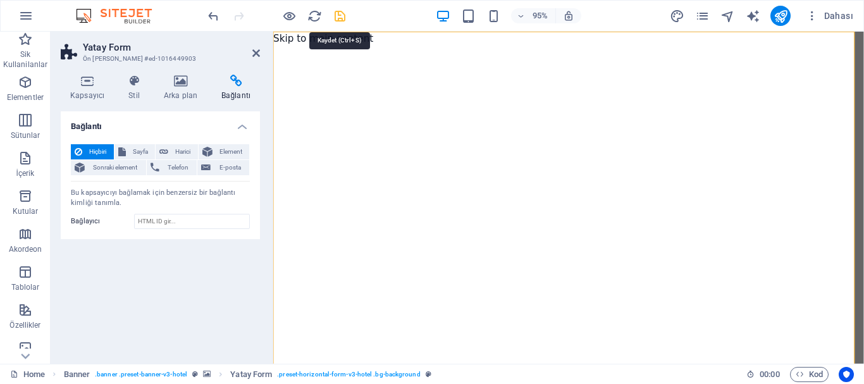
click at [336, 18] on icon "save" at bounding box center [340, 16] width 15 height 15
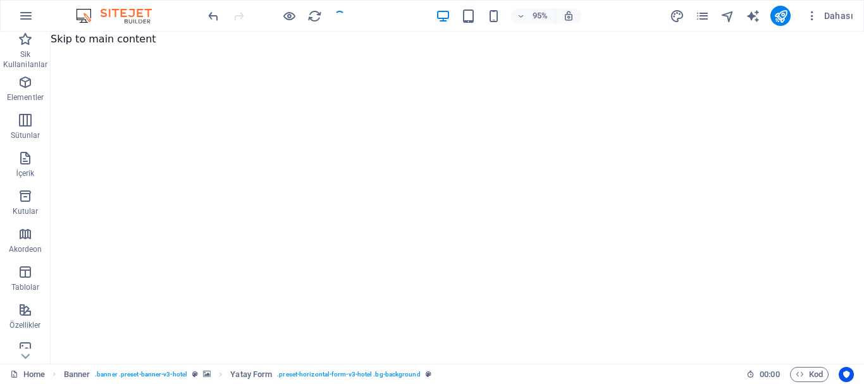
checkbox input "false"
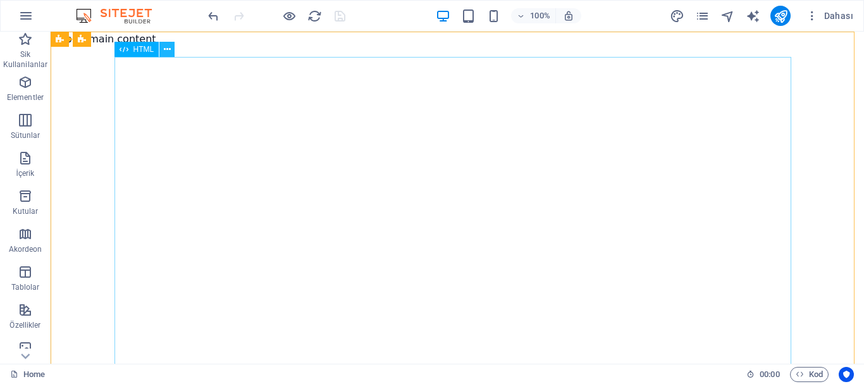
click at [169, 52] on icon at bounding box center [167, 49] width 7 height 13
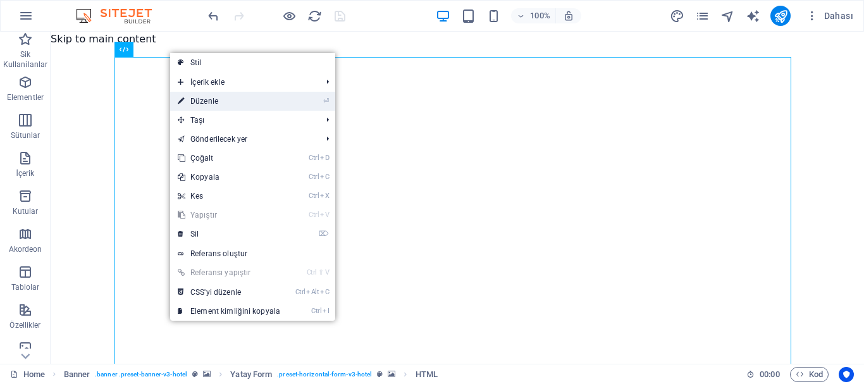
click at [202, 97] on link "⏎ Düzenle" at bounding box center [229, 101] width 118 height 19
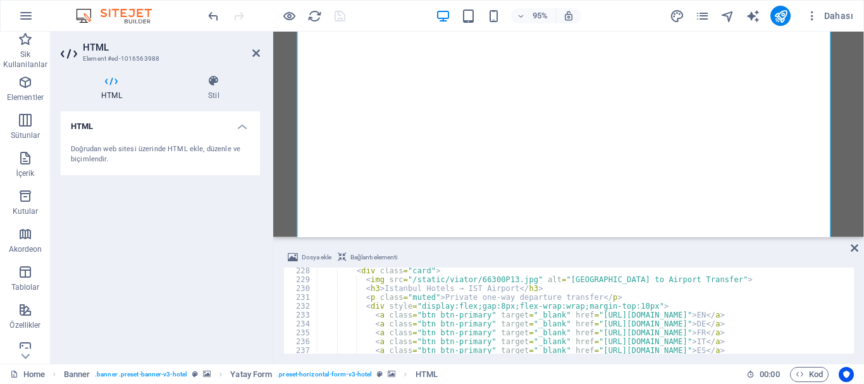
scroll to position [2011, 0]
type textarea "<img src="/static/viator/66300P13.jpg" alt="[GEOGRAPHIC_DATA] to Airport Transf…"
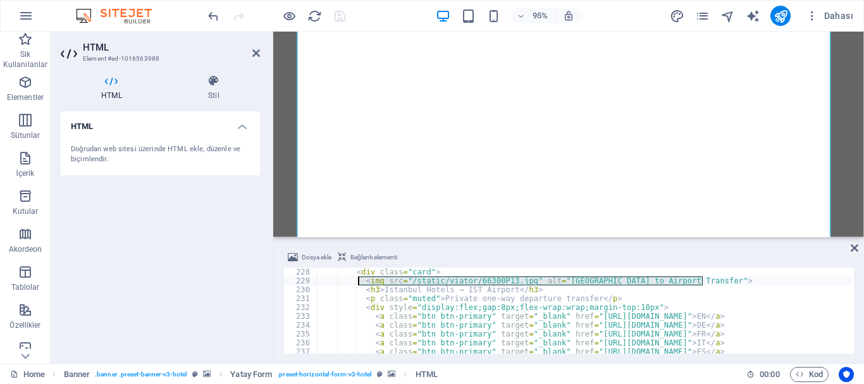
drag, startPoint x: 705, startPoint y: 277, endPoint x: 360, endPoint y: 281, distance: 344.7
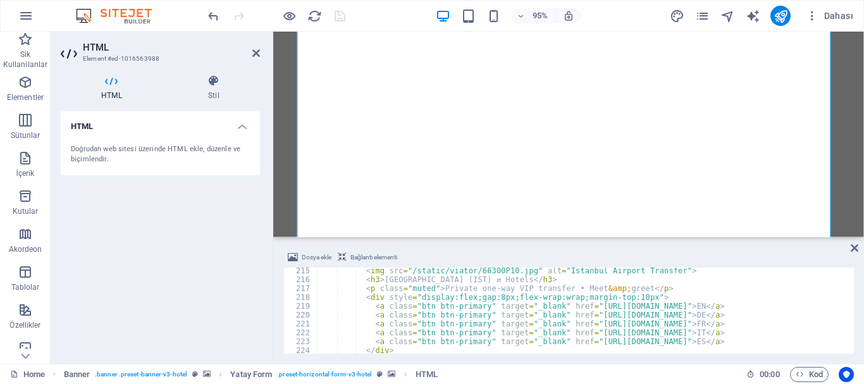
scroll to position [1858, 0]
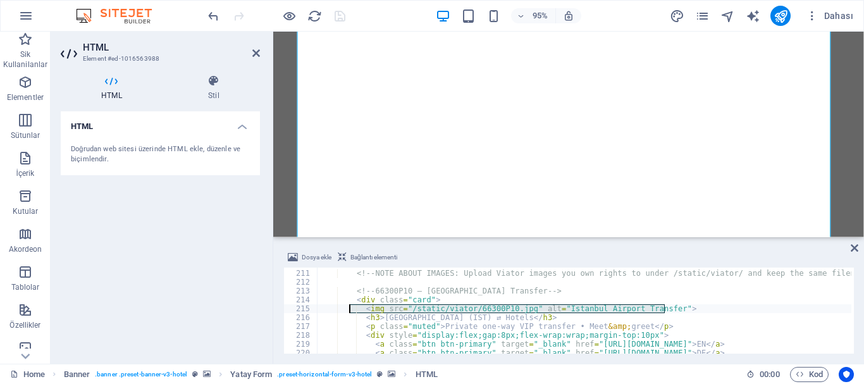
drag, startPoint x: 664, startPoint y: 307, endPoint x: 350, endPoint y: 306, distance: 313.7
type textarea "<img src="/static/viator/66300P10.jpg" alt="Istanbul Airport Transfer">"
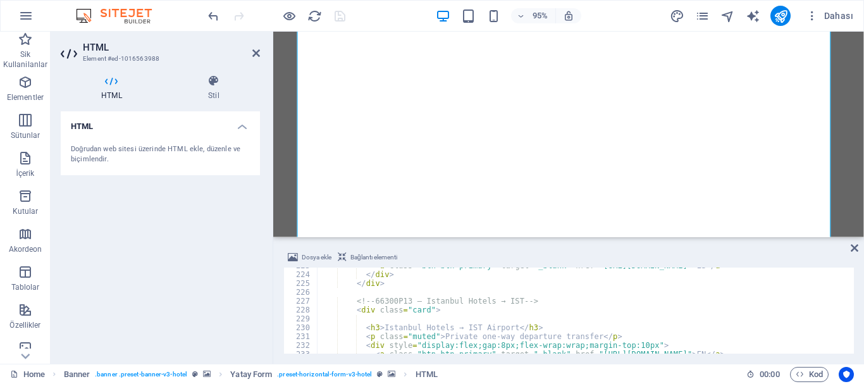
scroll to position [2010, 0]
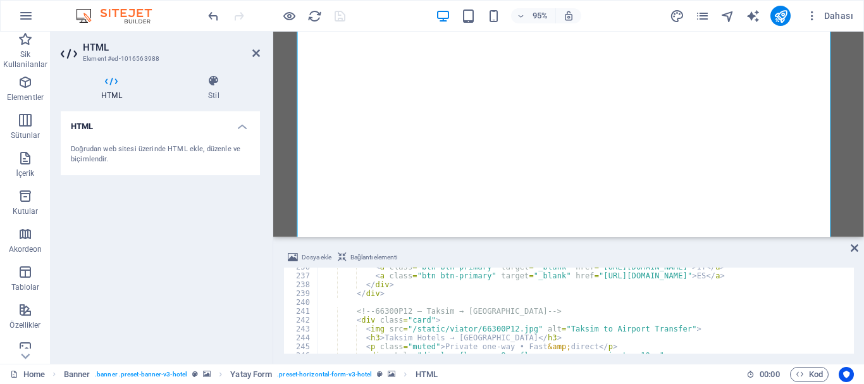
scroll to position [2124, 0]
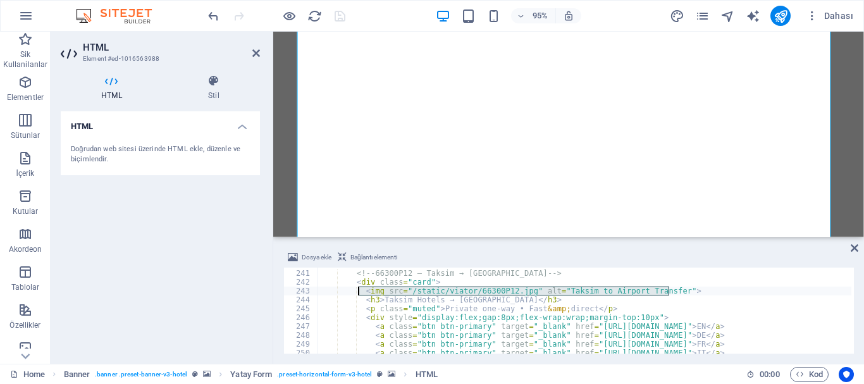
drag, startPoint x: 673, startPoint y: 289, endPoint x: 359, endPoint y: 292, distance: 314.4
type textarea "<img src="/static/viator/66300P12.jpg" alt="Taksim to Airport Transfer">"
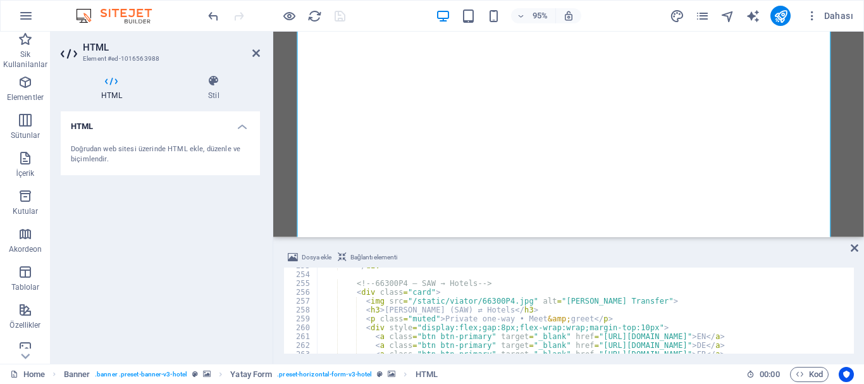
scroll to position [2238, 0]
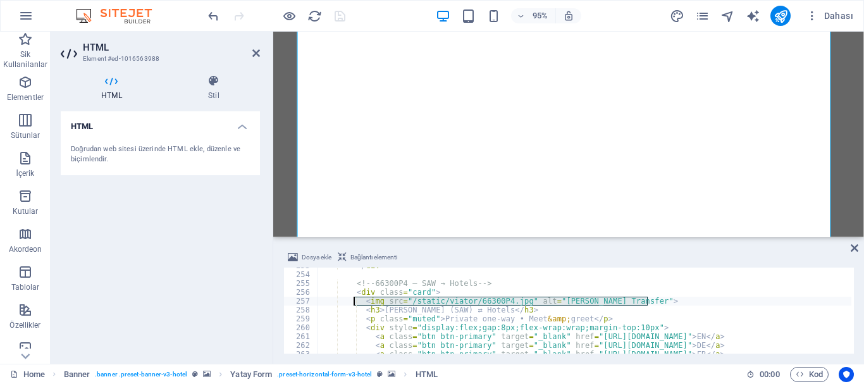
drag, startPoint x: 652, startPoint y: 300, endPoint x: 355, endPoint y: 302, distance: 296.6
type textarea "<img src="/static/viator/66300P4.jpg" alt="Sabiha Gökçen Transfer">"
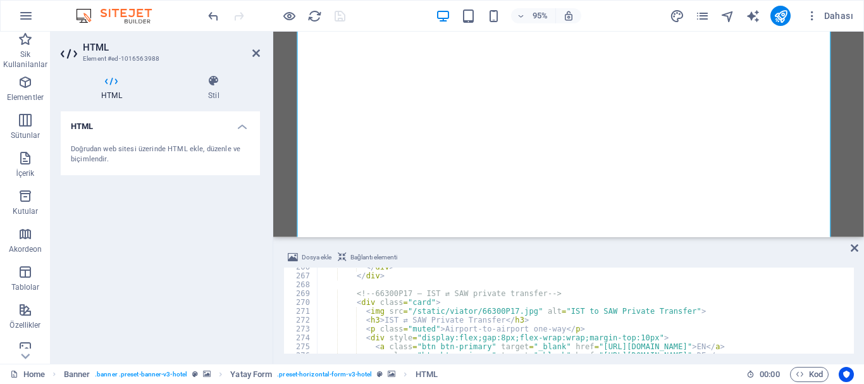
scroll to position [2352, 0]
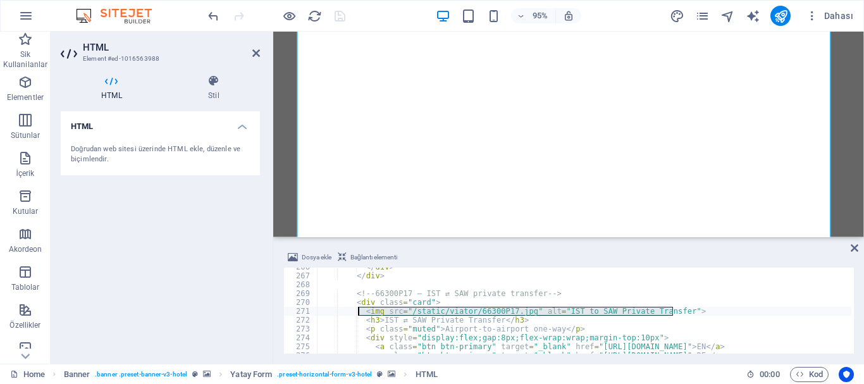
drag, startPoint x: 681, startPoint y: 307, endPoint x: 359, endPoint y: 307, distance: 321.9
type textarea "<img src="/static/viator/66300P17.jpg" alt="IST to SAW Private Transfer">"
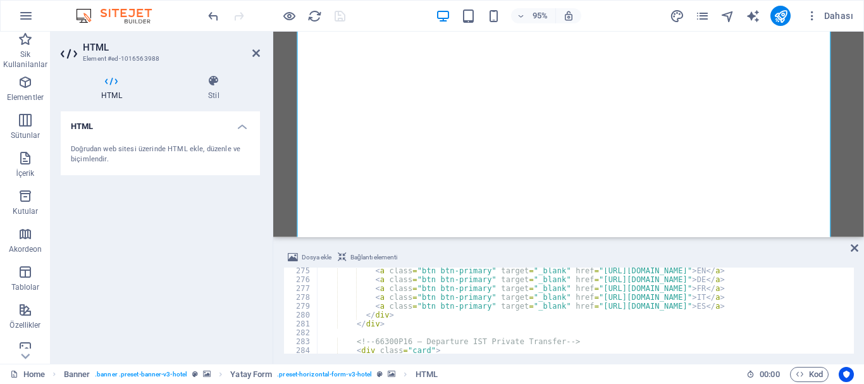
scroll to position [2465, 0]
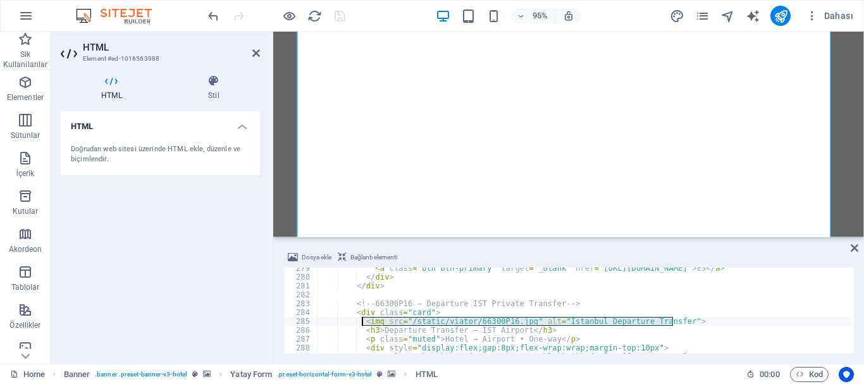
drag, startPoint x: 674, startPoint y: 319, endPoint x: 361, endPoint y: 322, distance: 313.1
type textarea "<img src="/static/viator/66300P16.jpg" alt="Istanbul Departure Transfer">"
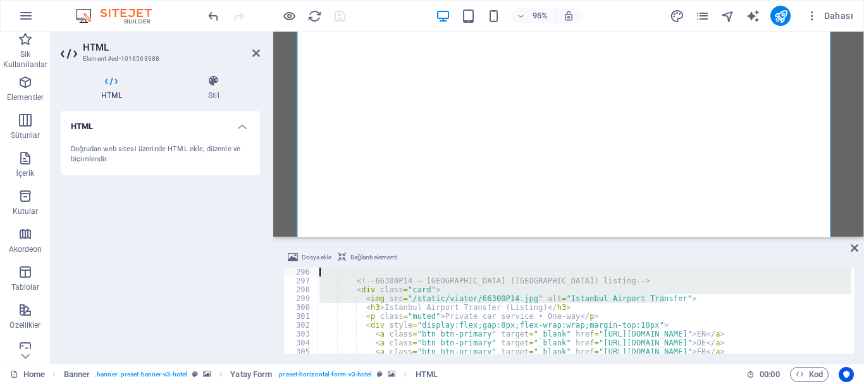
scroll to position [2612, 0]
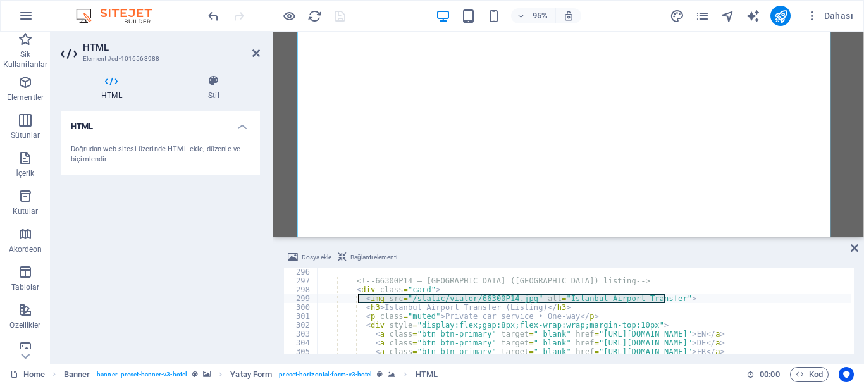
drag, startPoint x: 670, startPoint y: 291, endPoint x: 359, endPoint y: 296, distance: 311.2
type textarea "<img src="/static/viator/66300P14.jpg" alt="Istanbul Airport Transfer">"
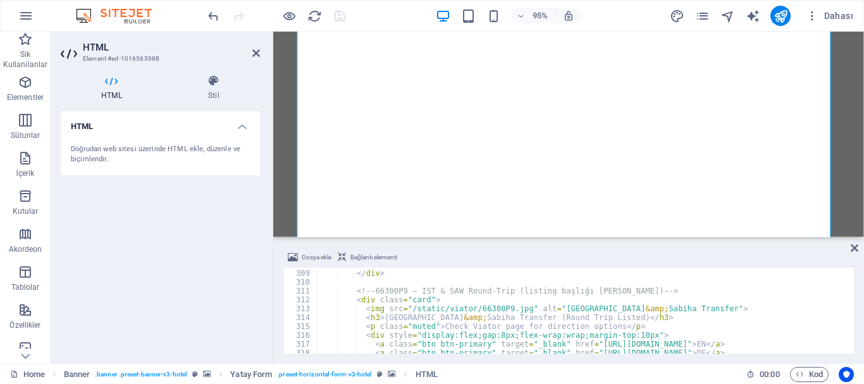
scroll to position [2726, 0]
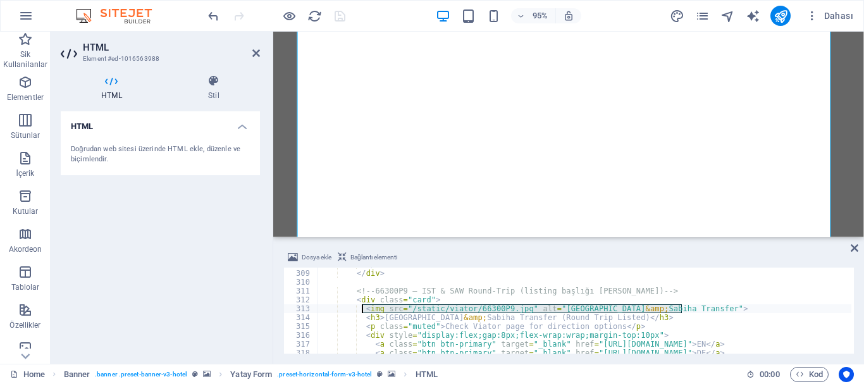
drag, startPoint x: 680, startPoint y: 309, endPoint x: 359, endPoint y: 304, distance: 320.7
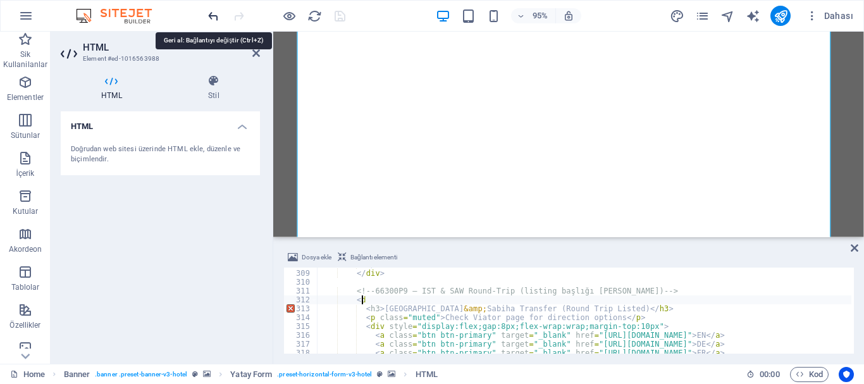
click at [211, 11] on icon "undo" at bounding box center [213, 16] width 15 height 15
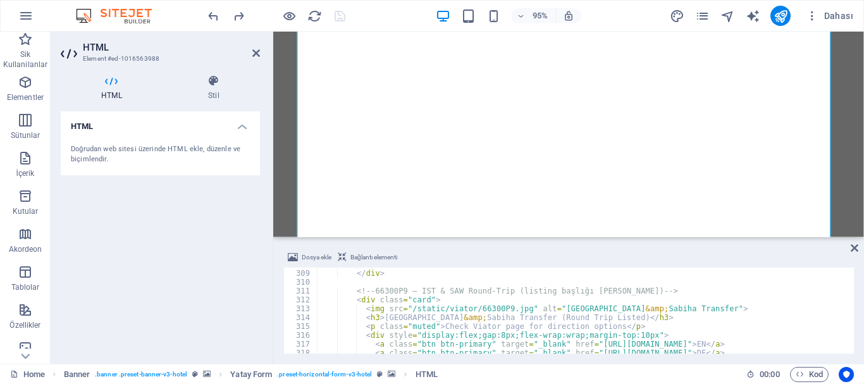
type textarea "<img src="/static/viator/66300P9.jpg" alt="Istanbul &amp; Sabiha Transfer">"
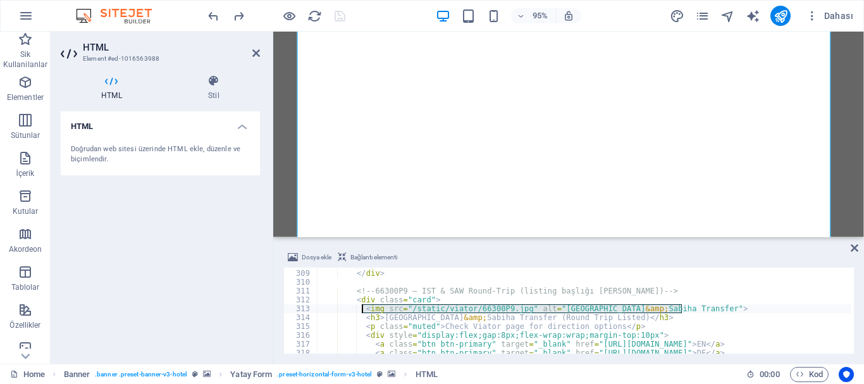
drag, startPoint x: 681, startPoint y: 307, endPoint x: 361, endPoint y: 310, distance: 319.4
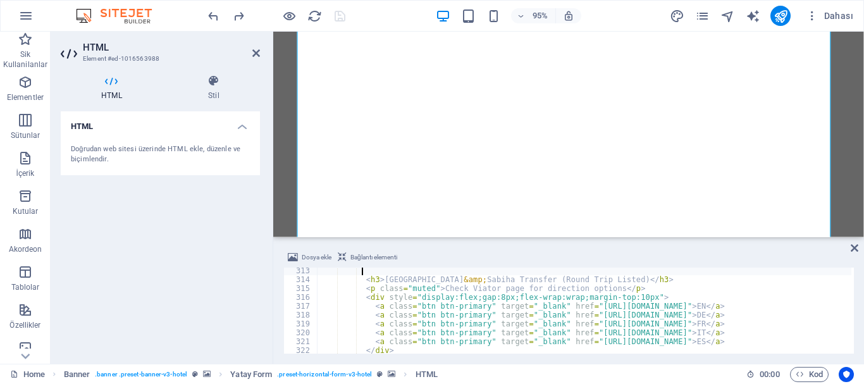
scroll to position [2840, 0]
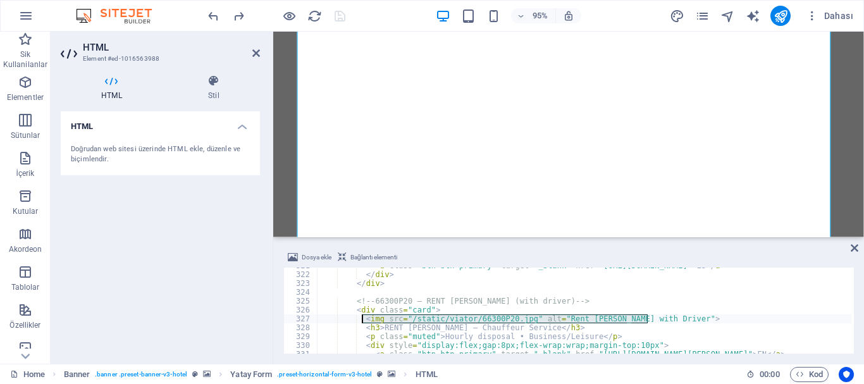
drag, startPoint x: 650, startPoint y: 319, endPoint x: 433, endPoint y: 330, distance: 217.2
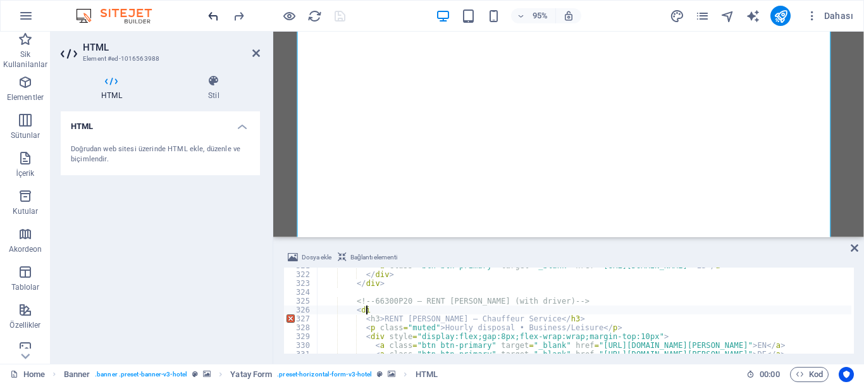
click at [209, 15] on icon "undo" at bounding box center [213, 16] width 15 height 15
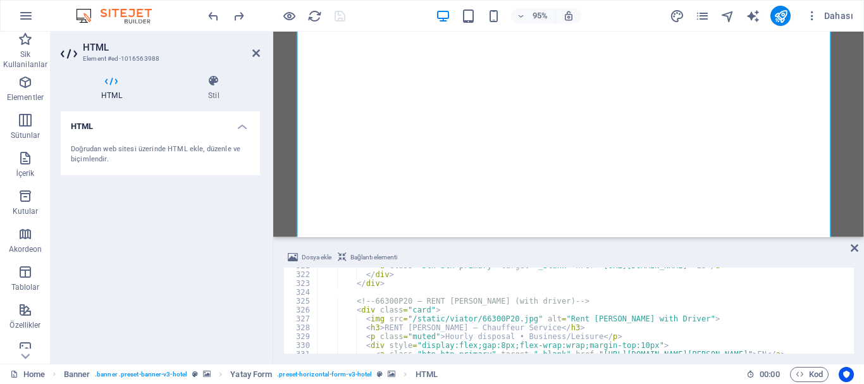
type textarea "<img src="/static/viator/66300P20.jpg" alt="Rent Vito with Driver">"
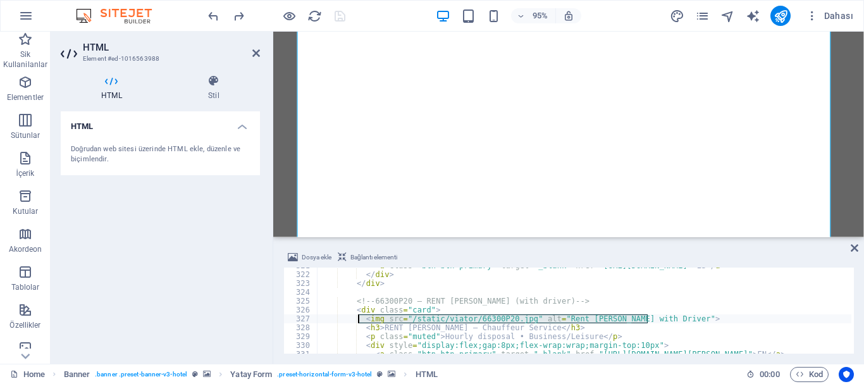
drag, startPoint x: 652, startPoint y: 319, endPoint x: 358, endPoint y: 319, distance: 294.1
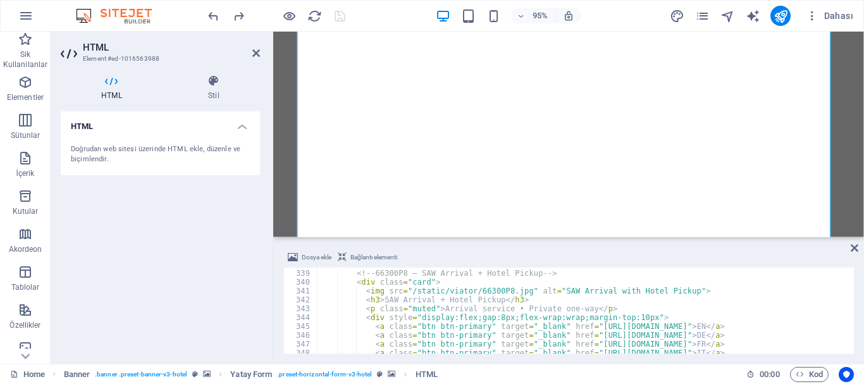
scroll to position [2992, 0]
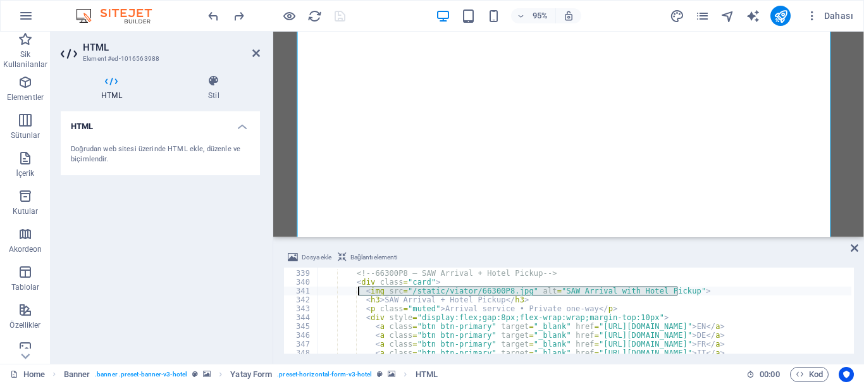
drag, startPoint x: 679, startPoint y: 290, endPoint x: 379, endPoint y: 306, distance: 300.8
type textarea "<img src="/static/viator/66300P8.jpg" alt="SAW Arrival with Hotel Pickup">"
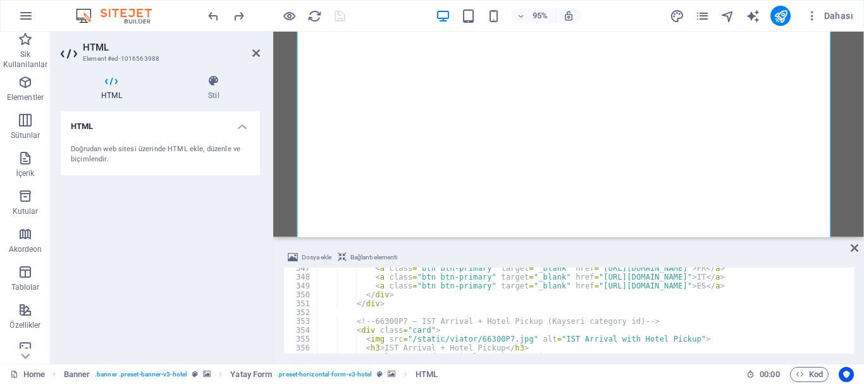
scroll to position [3105, 0]
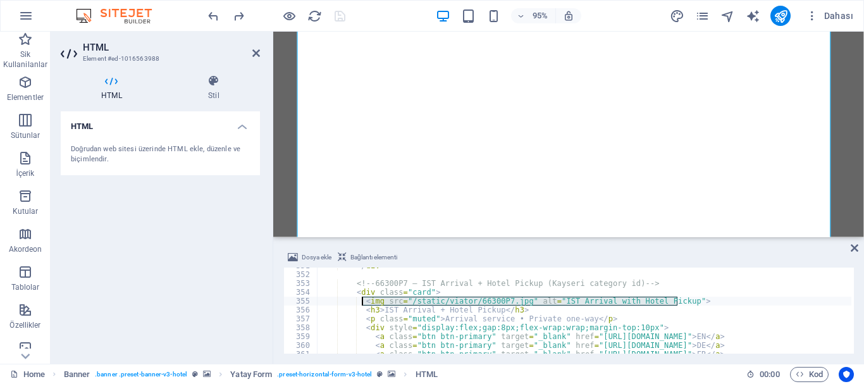
drag, startPoint x: 677, startPoint y: 300, endPoint x: 362, endPoint y: 300, distance: 314.3
type textarea "<img src="/static/viator/66300P7.jpg" alt="IST Arrival with Hotel Pickup">"
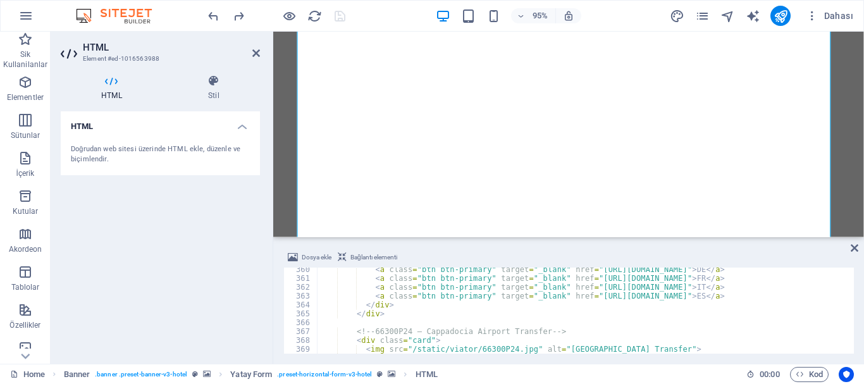
scroll to position [3219, 0]
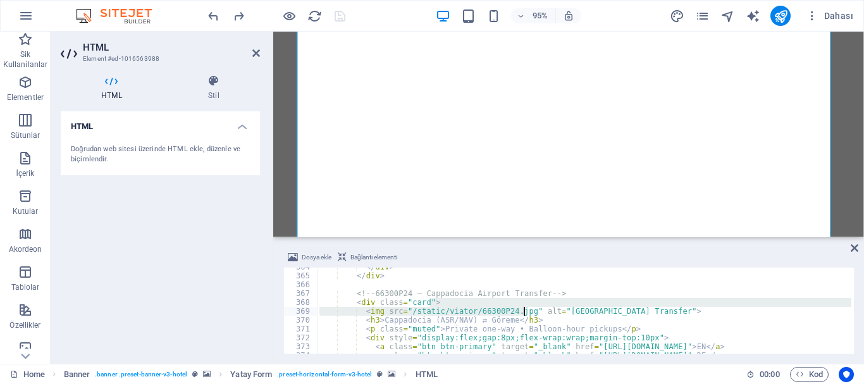
drag, startPoint x: 681, startPoint y: 306, endPoint x: 527, endPoint y: 316, distance: 154.0
click at [672, 306] on div "</ div > </ div > <!-- 66300P24 — Cappadocia Airport Transfer --> < div class =…" at bounding box center [584, 311] width 534 height 86
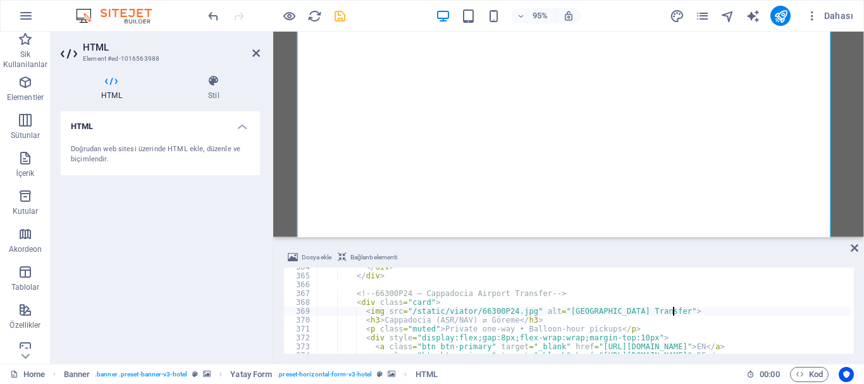
type textarea "<img src="/static/viator/66300P24.jpg" alt="Cappadocia Airport Transfer">"
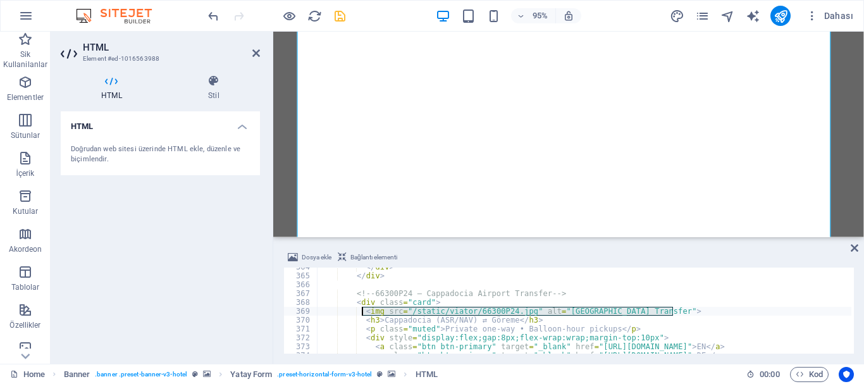
drag, startPoint x: 676, startPoint y: 312, endPoint x: 363, endPoint y: 314, distance: 313.1
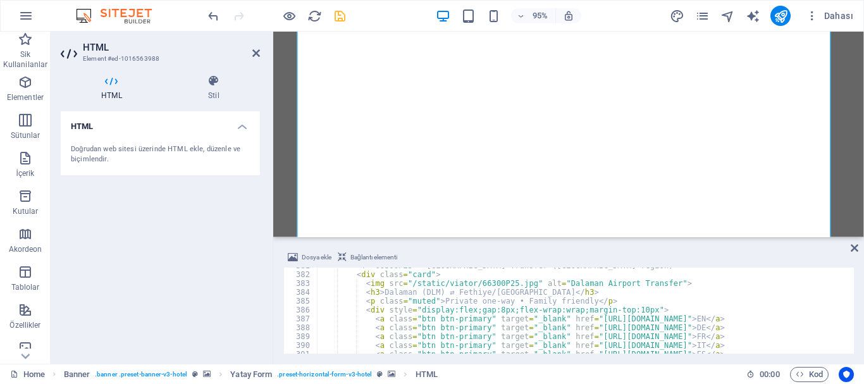
scroll to position [3371, 0]
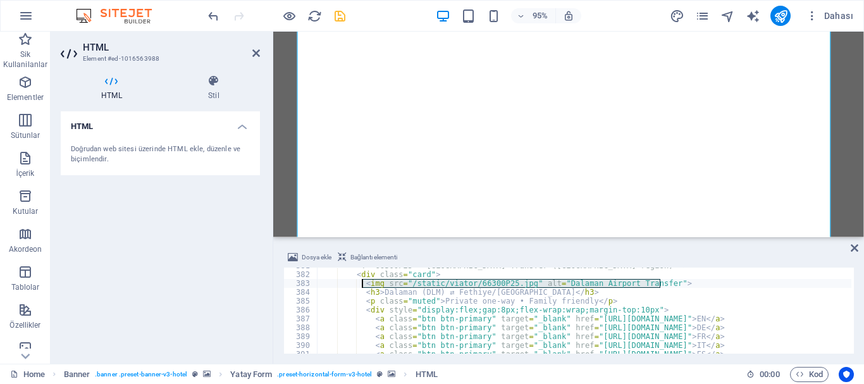
drag, startPoint x: 660, startPoint y: 282, endPoint x: 362, endPoint y: 283, distance: 297.9
type textarea "<img src="/static/viator/66300P25.jpg" alt="Dalaman Airport Transfer">"
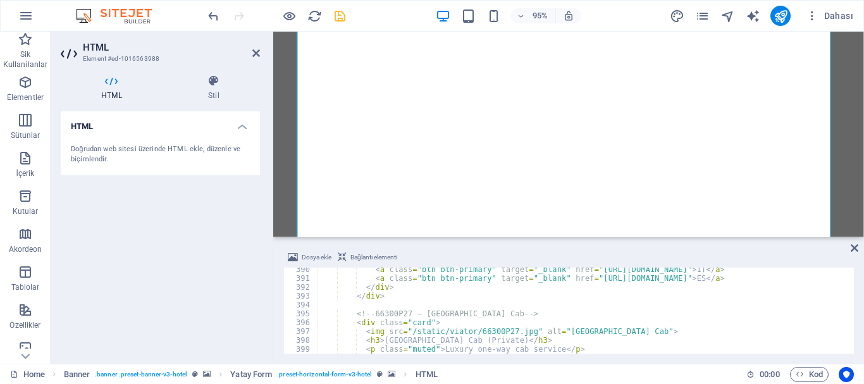
scroll to position [3485, 0]
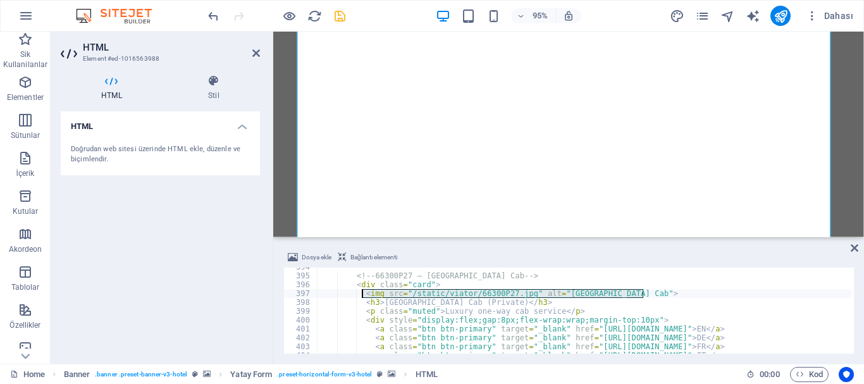
drag, startPoint x: 644, startPoint y: 290, endPoint x: 350, endPoint y: 299, distance: 294.2
type textarea "<img src="/static/viator/66300P27.jpg" alt="Oludeniz Airport Cab">"
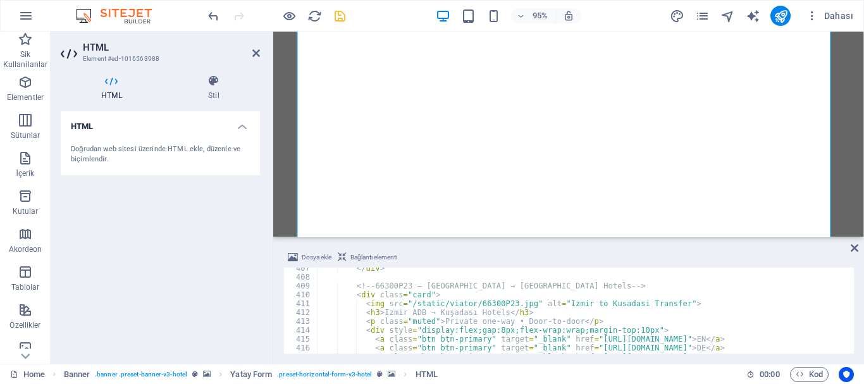
scroll to position [3599, 0]
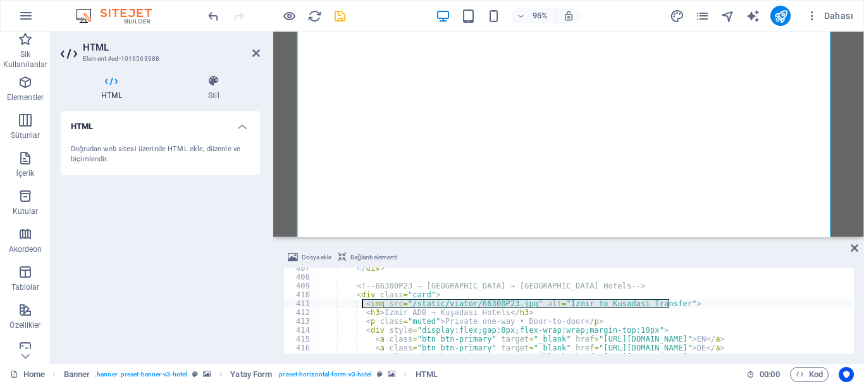
drag, startPoint x: 669, startPoint y: 302, endPoint x: 362, endPoint y: 303, distance: 307.4
type textarea "<img src="/static/viator/66300P23.jpg" alt="Izmir to Kusadasi Transfer">"
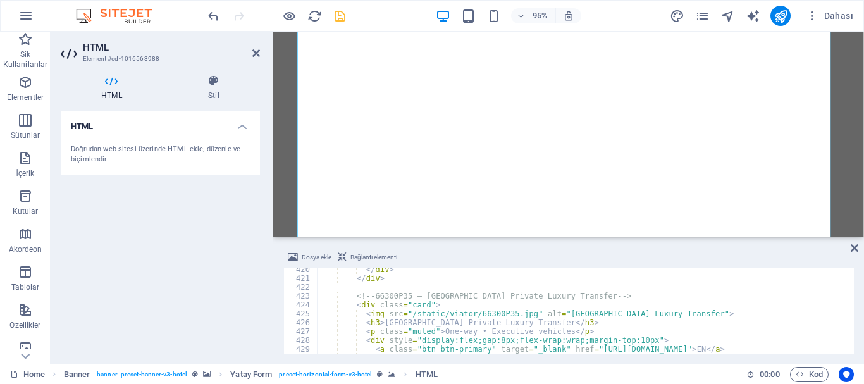
scroll to position [3713, 0]
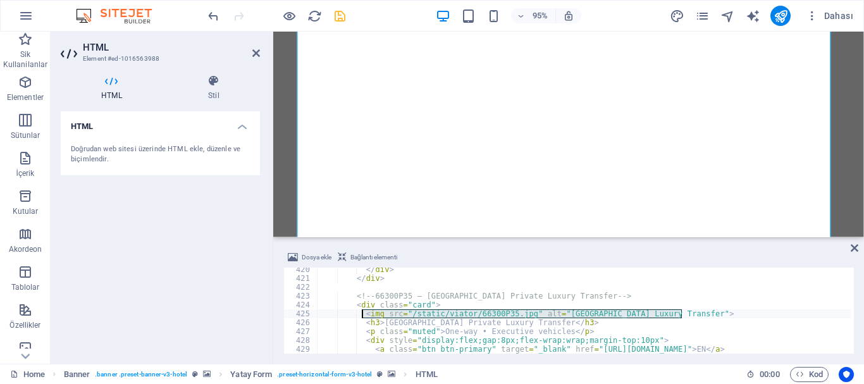
drag, startPoint x: 682, startPoint y: 311, endPoint x: 361, endPoint y: 316, distance: 322.0
type textarea "<img src="/static/viator/66300P35.jpg" alt="Izmir Airport Luxury Transfer">"
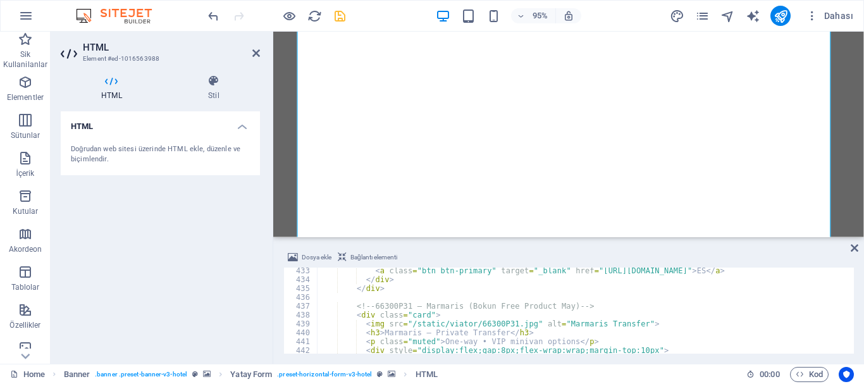
scroll to position [3864, 0]
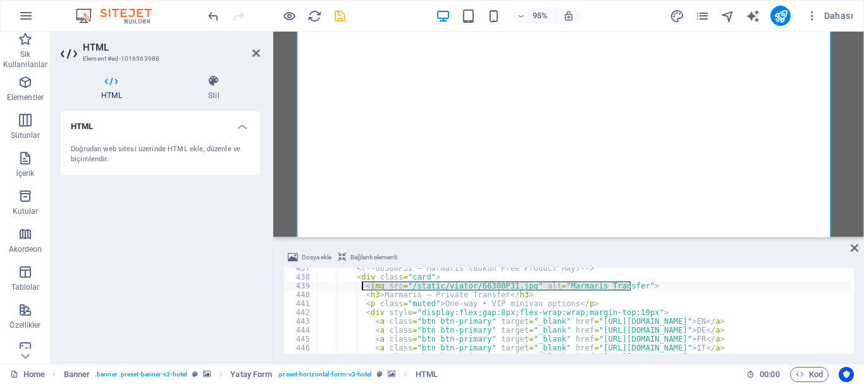
drag, startPoint x: 630, startPoint y: 283, endPoint x: 362, endPoint y: 287, distance: 268.2
type textarea "<img src="/static/viator/66300P31.jpg" alt="Marmaris Transfer">"
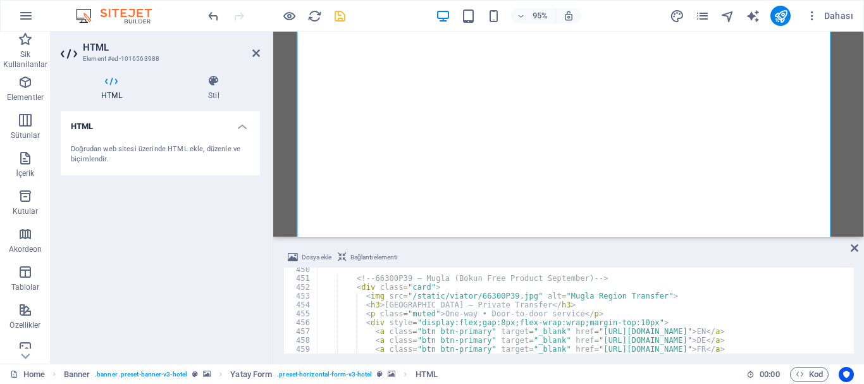
scroll to position [3978, 0]
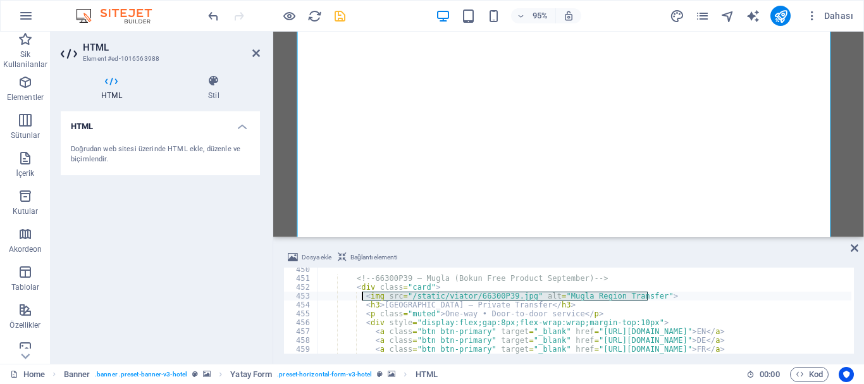
drag, startPoint x: 649, startPoint y: 296, endPoint x: 361, endPoint y: 294, distance: 287.8
type textarea "<img src="/static/viator/66300P39.jpg" alt="Mugla Region Transfer">"
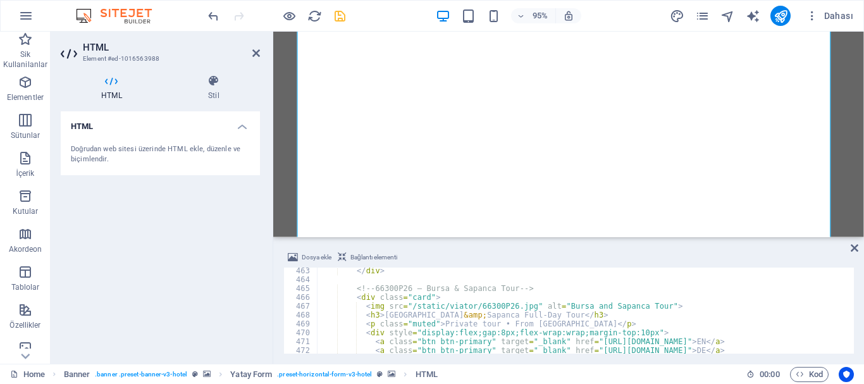
scroll to position [4092, 0]
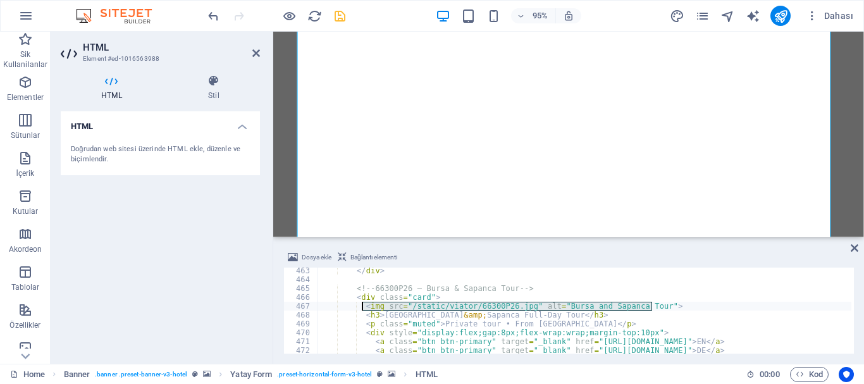
drag, startPoint x: 651, startPoint y: 304, endPoint x: 363, endPoint y: 304, distance: 287.8
type textarea "<img src="/static/viator/66300P26.jpg" alt="Bursa and Sapanca Tour">"
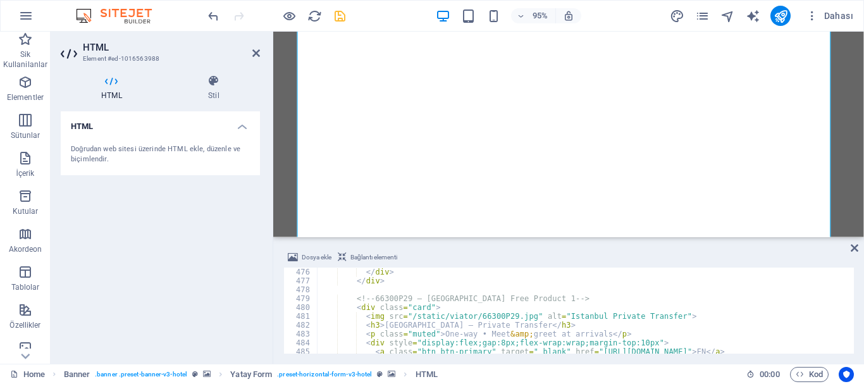
scroll to position [4206, 0]
drag, startPoint x: 665, startPoint y: 314, endPoint x: 362, endPoint y: 313, distance: 303.0
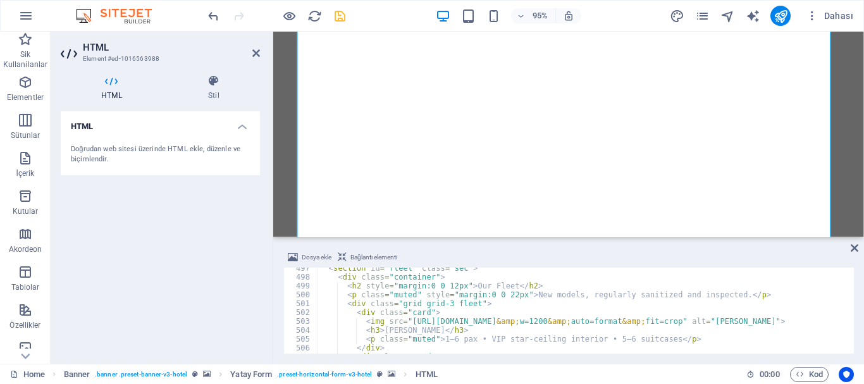
scroll to position [4396, 0]
type textarea "<img src="https://images.unsplash.com/photo-1589395595558-b44b2d59247b?q=80&amp…"
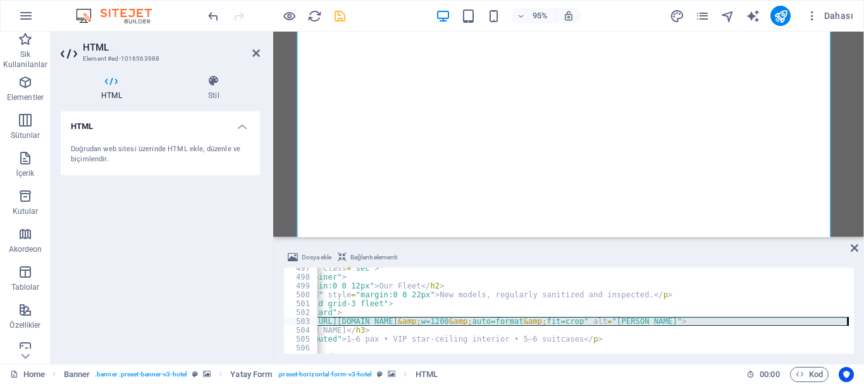
scroll to position [0, 99]
drag, startPoint x: 362, startPoint y: 321, endPoint x: 852, endPoint y: 323, distance: 490.2
click at [852, 323] on div "<img src="https://images.unsplash.com/photo-1589395595558-b44b2d59247b?q=80&amp…" at bounding box center [568, 311] width 570 height 86
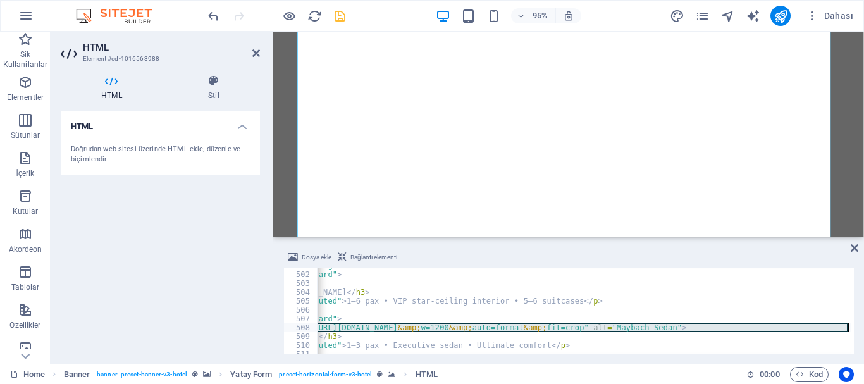
drag, startPoint x: 318, startPoint y: 325, endPoint x: 854, endPoint y: 331, distance: 535.7
click at [854, 331] on div "Dosya ekle Bağlantı elementi 501 502 503 504 505 506 507 508 509 510 511 512 < …" at bounding box center [568, 302] width 591 height 124
type textarea "<img src="https://images.unsplash.com/photo-1503376780353-7e6692767b70?q=80&amp…"
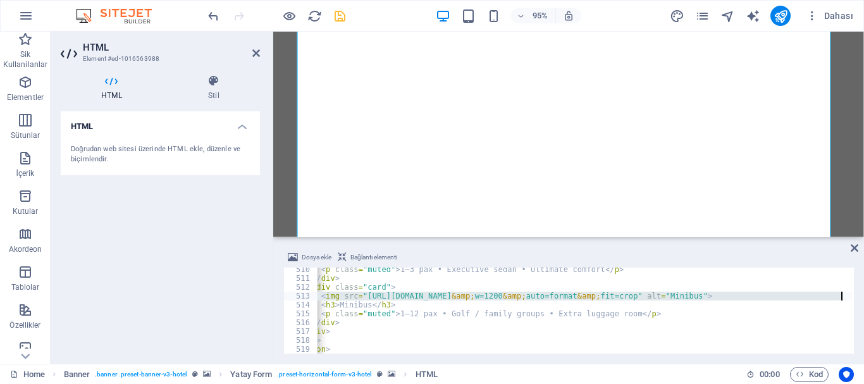
scroll to position [0, 61]
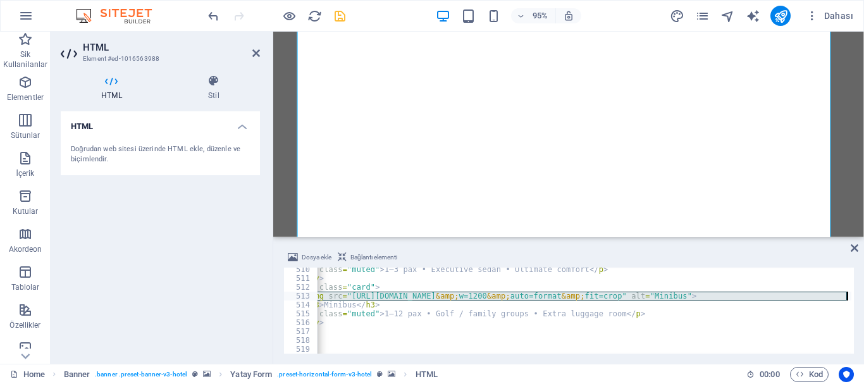
drag, startPoint x: 317, startPoint y: 294, endPoint x: 853, endPoint y: 298, distance: 535.7
click at [853, 298] on div "510 511 512 513 514 515 516 517 518 519 520 521 < p class = "muted" > 1–3 pax •…" at bounding box center [568, 311] width 570 height 86
type textarea "<img src="https://images.unsplash.com/photo-1542314831-068cd1dbfeeb?q=80&amp;w=…"
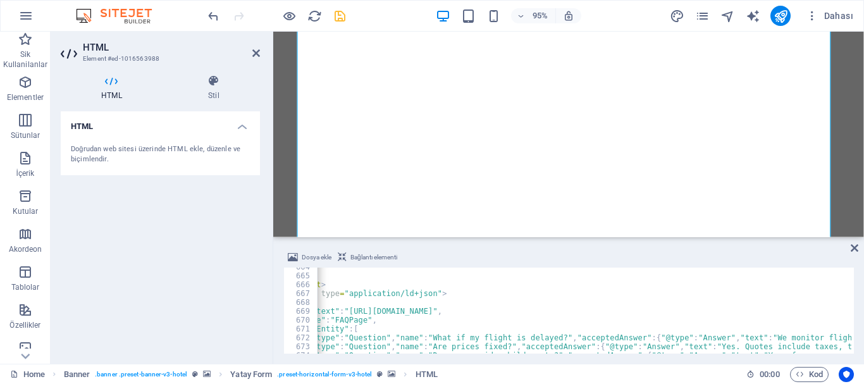
scroll to position [5914, 0]
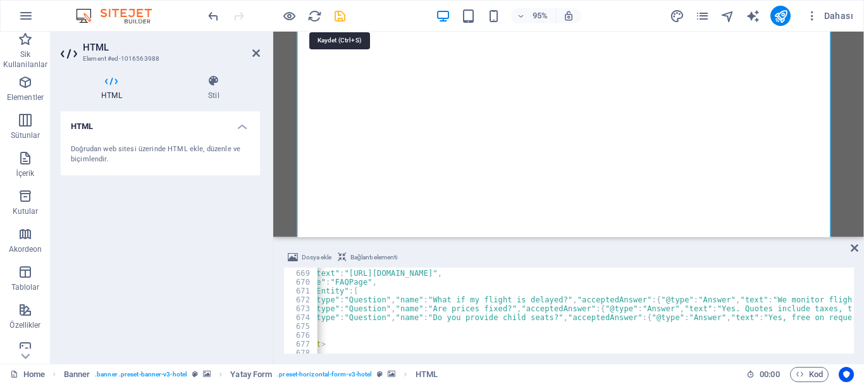
click at [335, 15] on icon "save" at bounding box center [340, 16] width 15 height 15
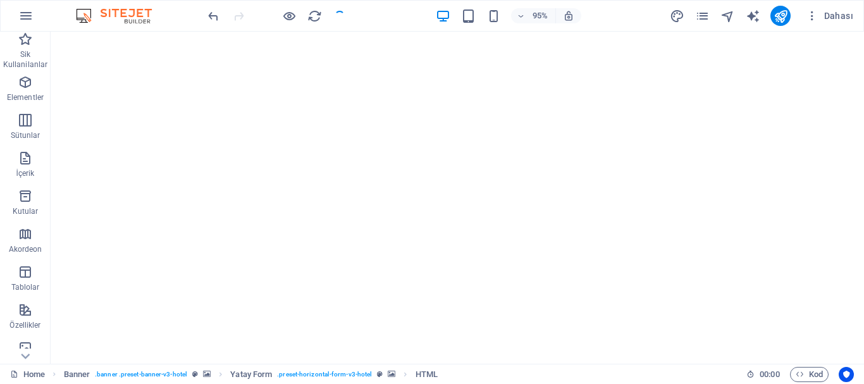
checkbox input "false"
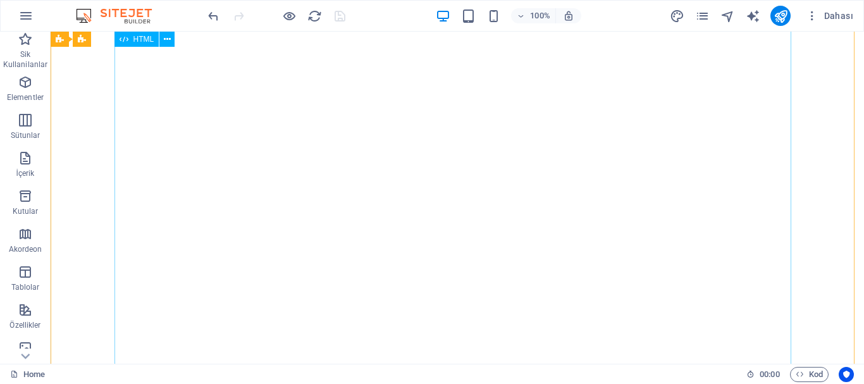
scroll to position [2277, 0]
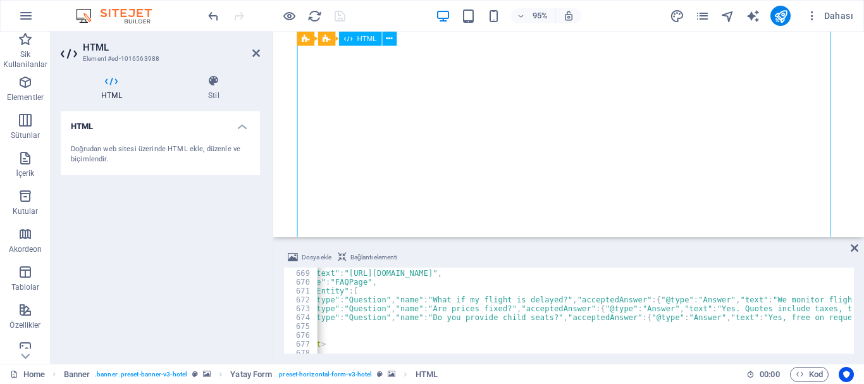
click at [215, 78] on icon at bounding box center [214, 81] width 92 height 13
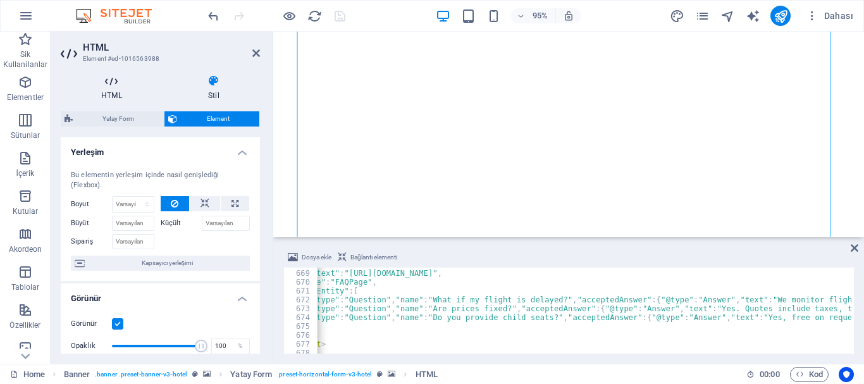
click at [119, 90] on h4 "HTML" at bounding box center [114, 88] width 107 height 27
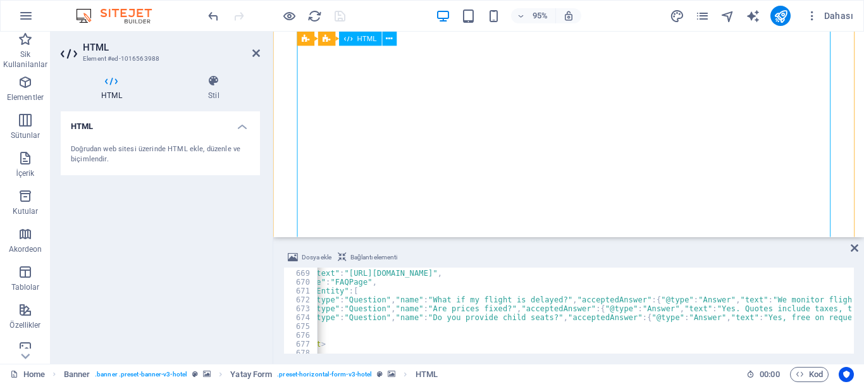
scroll to position [1708, 0]
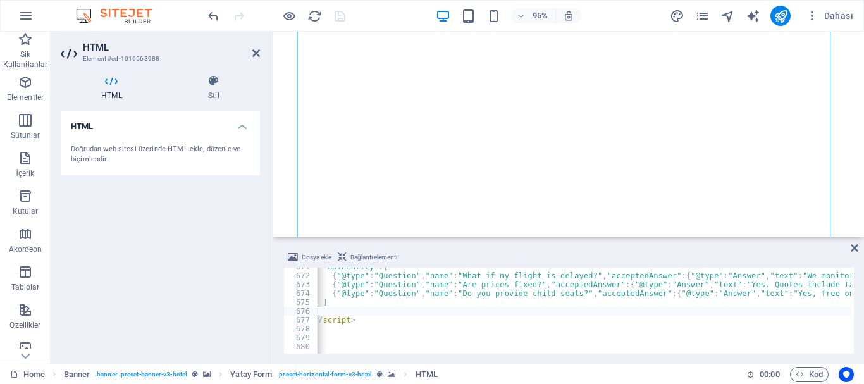
scroll to position [0, 15]
click at [314, 256] on span "Dosya ekle" at bounding box center [317, 257] width 30 height 15
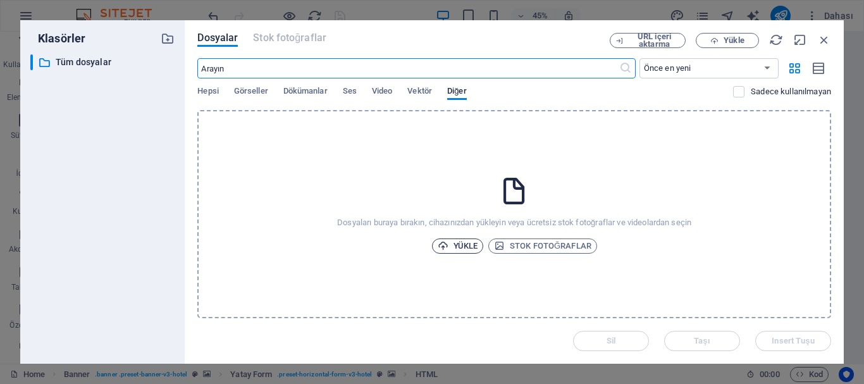
click at [453, 243] on span "Yükle" at bounding box center [458, 245] width 40 height 15
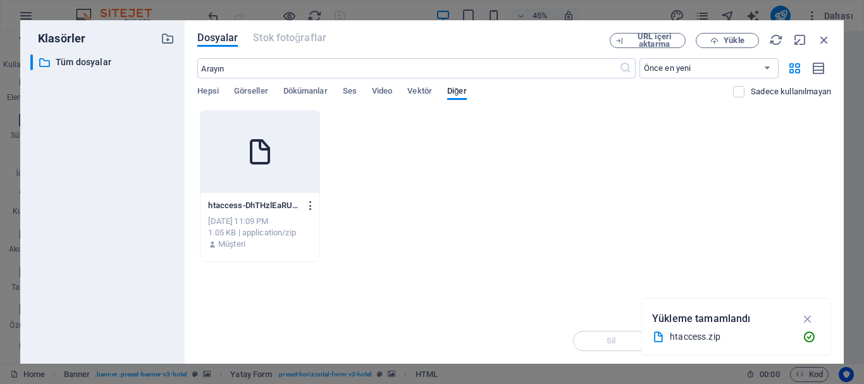
click at [309, 202] on icon "button" at bounding box center [311, 205] width 12 height 11
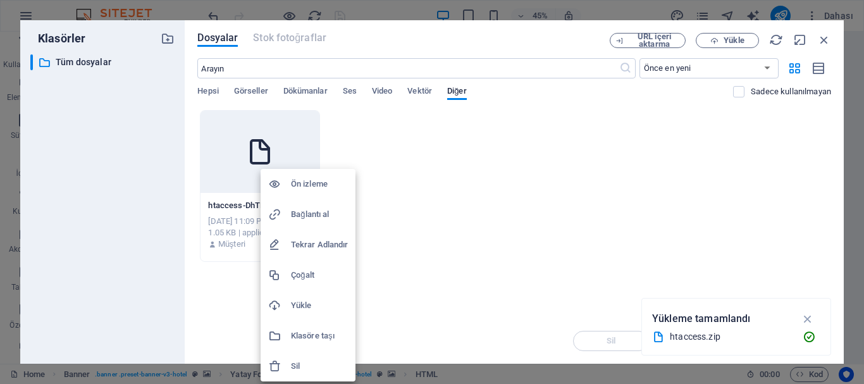
click at [300, 371] on h6 "Sil" at bounding box center [319, 366] width 57 height 15
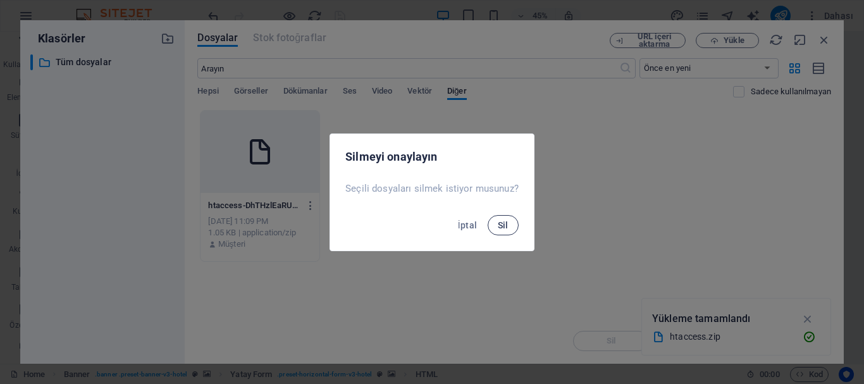
click at [506, 227] on span "Sil" at bounding box center [503, 225] width 11 height 10
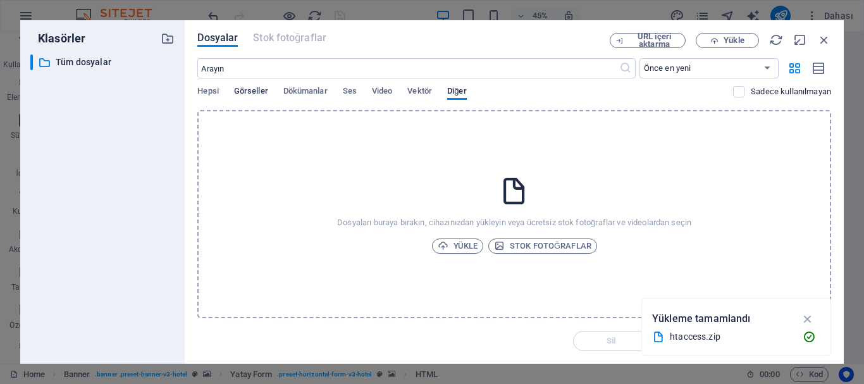
click at [242, 89] on span "Görseller" at bounding box center [251, 92] width 34 height 18
click at [461, 249] on span "Yükle" at bounding box center [458, 245] width 40 height 15
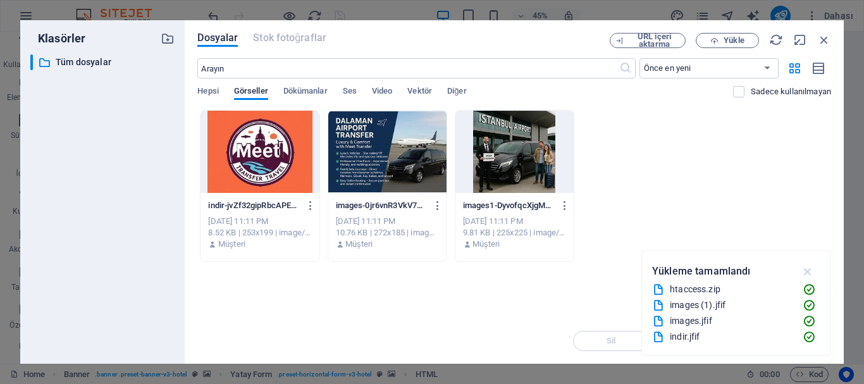
click at [808, 268] on icon "button" at bounding box center [808, 271] width 15 height 14
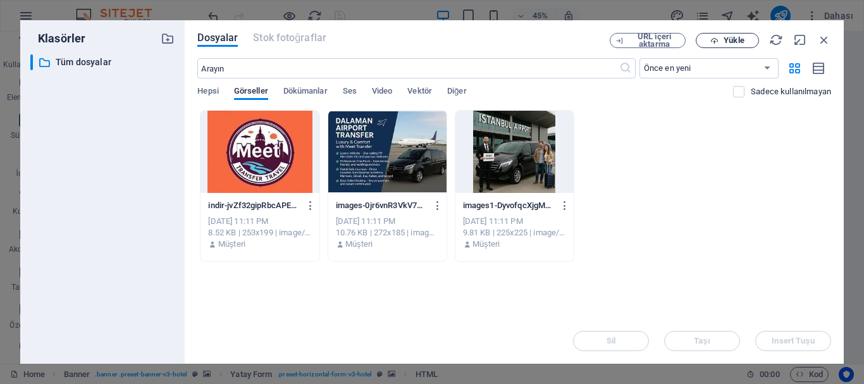
click at [728, 39] on span "Yükle" at bounding box center [734, 41] width 20 height 8
click at [489, 159] on div at bounding box center [514, 152] width 118 height 82
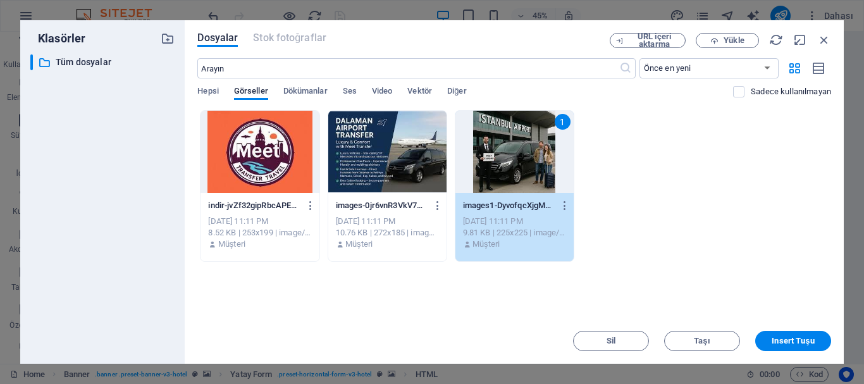
click at [397, 161] on div at bounding box center [387, 152] width 118 height 82
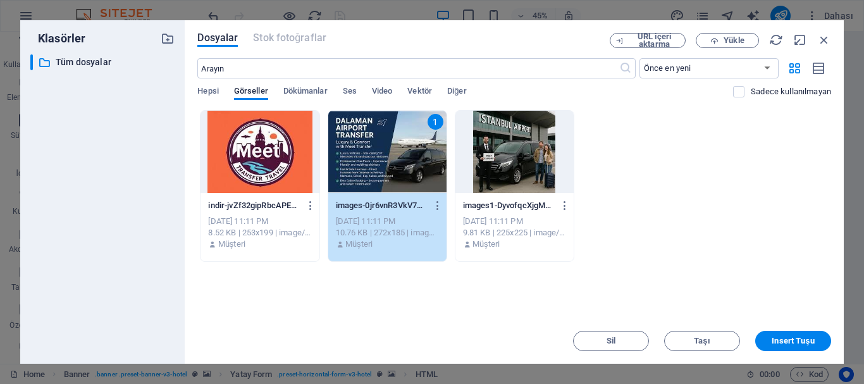
click at [262, 164] on div at bounding box center [259, 152] width 118 height 82
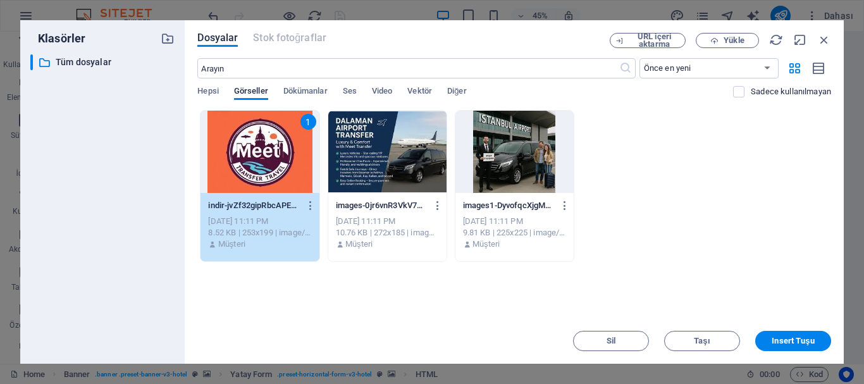
click at [381, 154] on div at bounding box center [387, 152] width 118 height 82
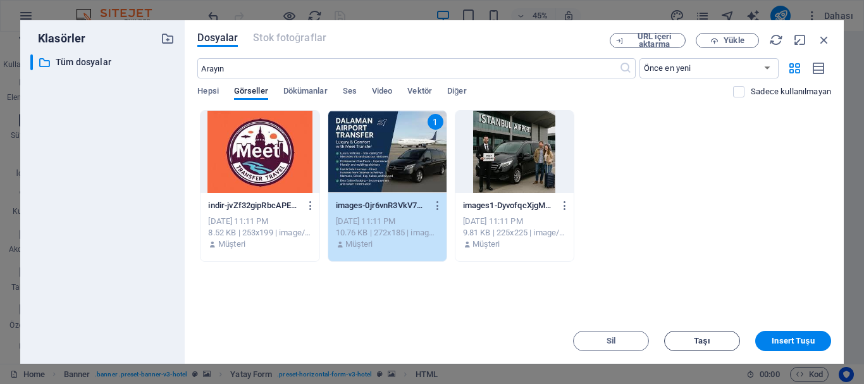
click at [710, 341] on span "Taşı" at bounding box center [702, 341] width 65 height 8
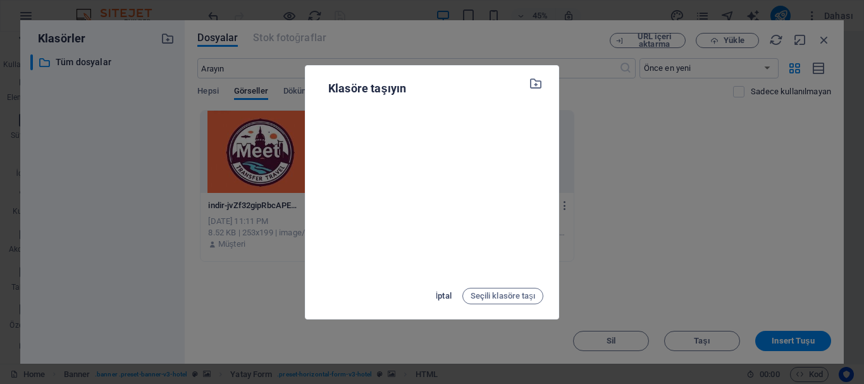
click at [443, 295] on span "İptal" at bounding box center [444, 295] width 16 height 15
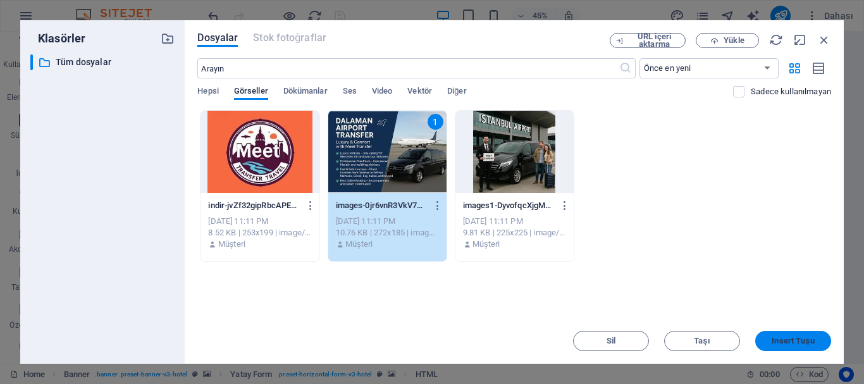
click at [782, 345] on span "Insert Tuşu" at bounding box center [793, 341] width 42 height 8
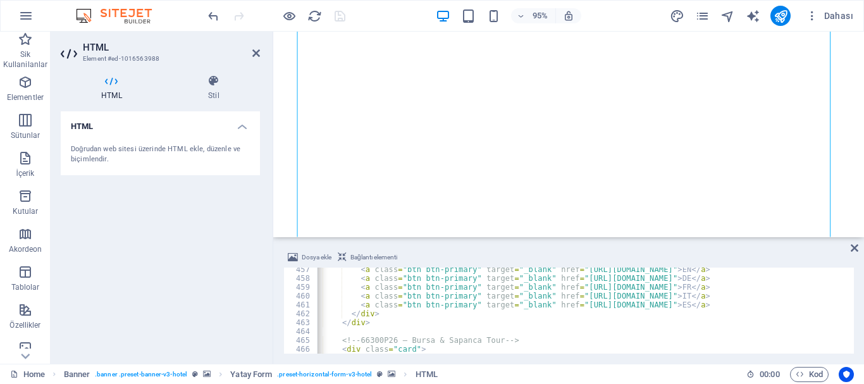
scroll to position [4002, 0]
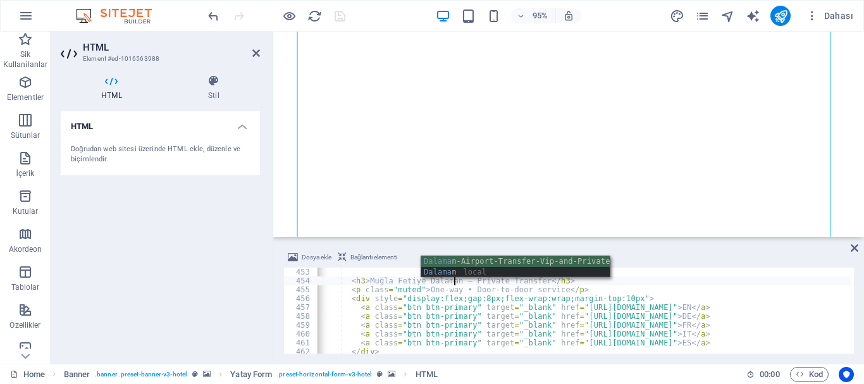
scroll to position [0, 12]
click at [655, 256] on div "Dosya ekle Bağlantı elementi" at bounding box center [568, 259] width 570 height 18
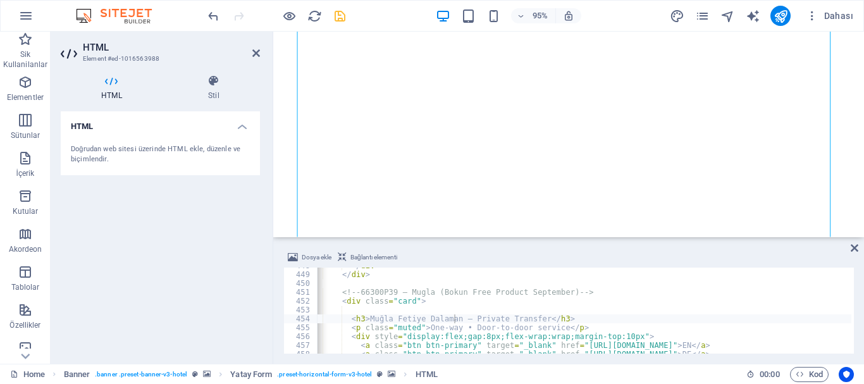
scroll to position [3964, 0]
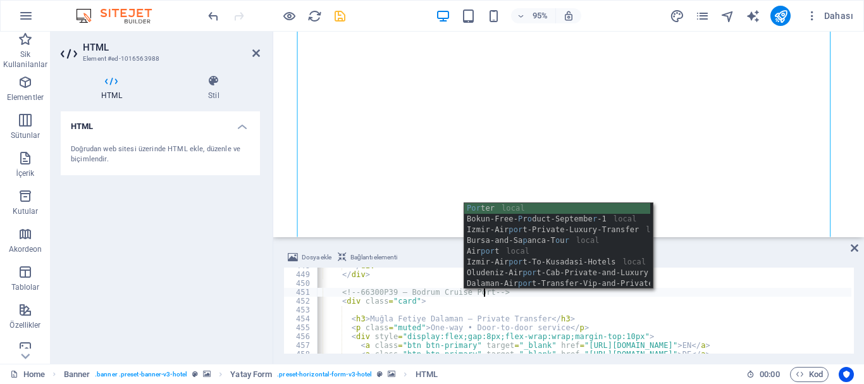
scroll to position [0, 15]
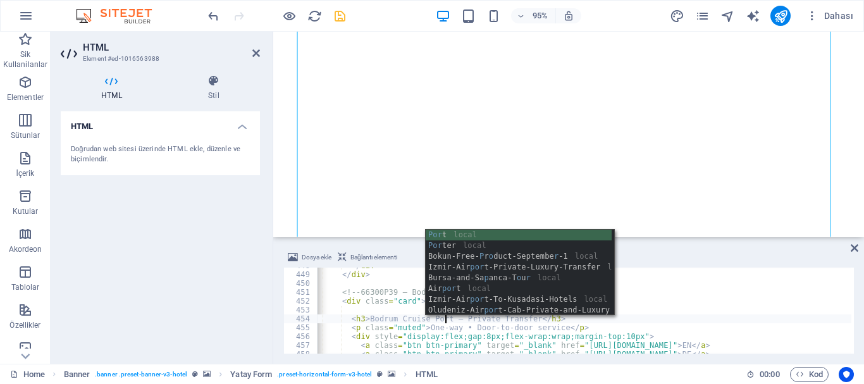
scroll to position [0, 11]
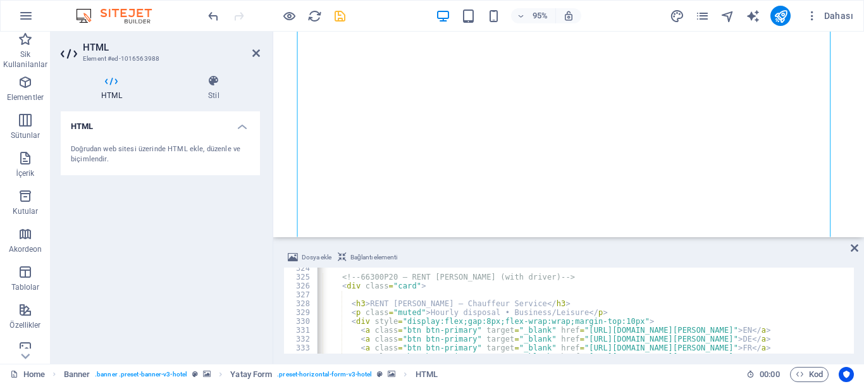
scroll to position [2864, 0]
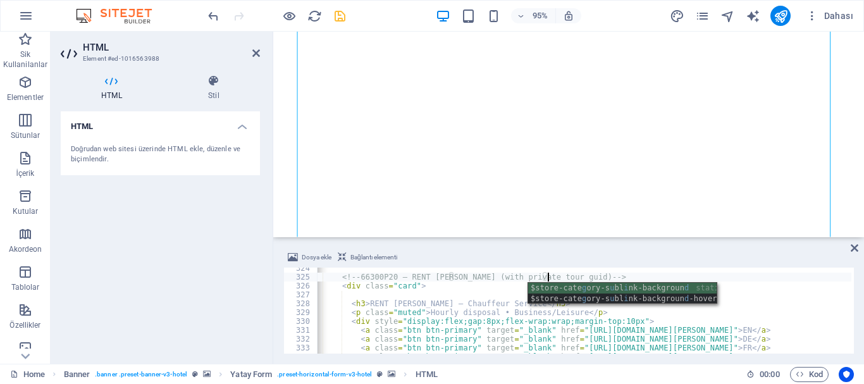
scroll to position [0, 20]
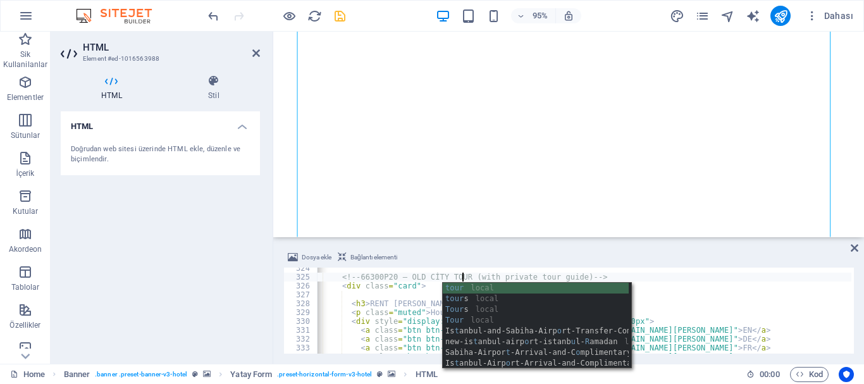
scroll to position [0, 13]
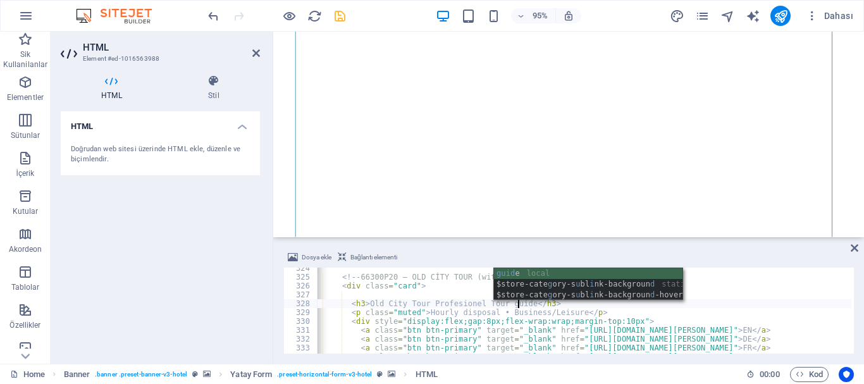
scroll to position [0, 17]
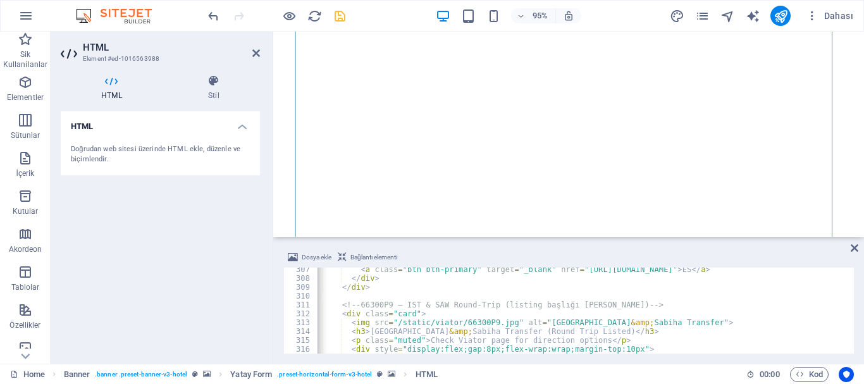
scroll to position [2712, 0]
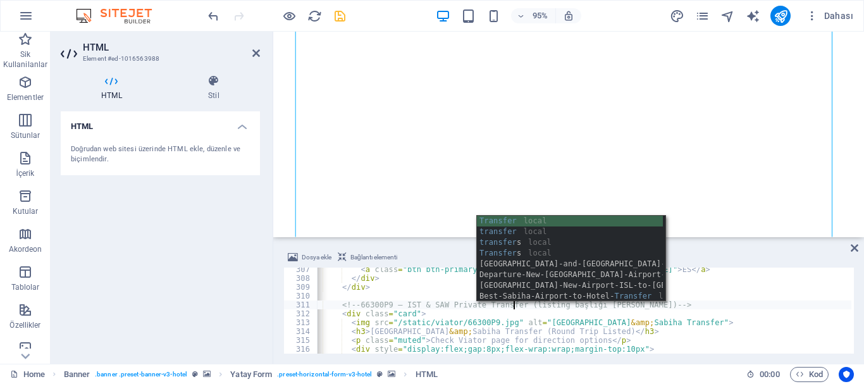
scroll to position [0, 16]
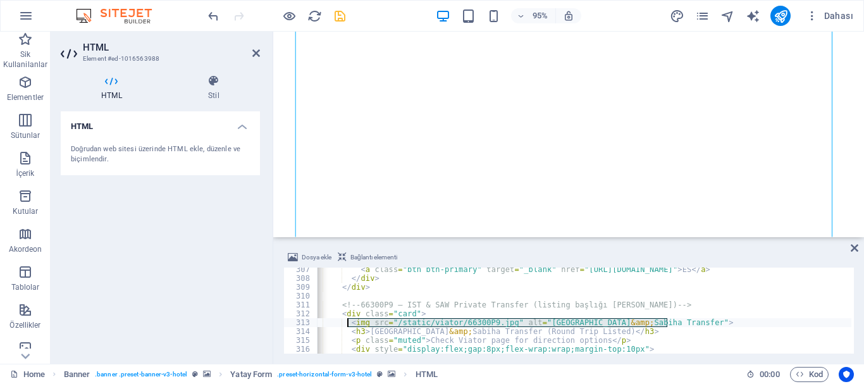
drag, startPoint x: 668, startPoint y: 323, endPoint x: 345, endPoint y: 324, distance: 322.6
type textarea "<img src="/static/viator/66300P9.jpg" alt="Istanbul &amp; Sabiha Transfer">"
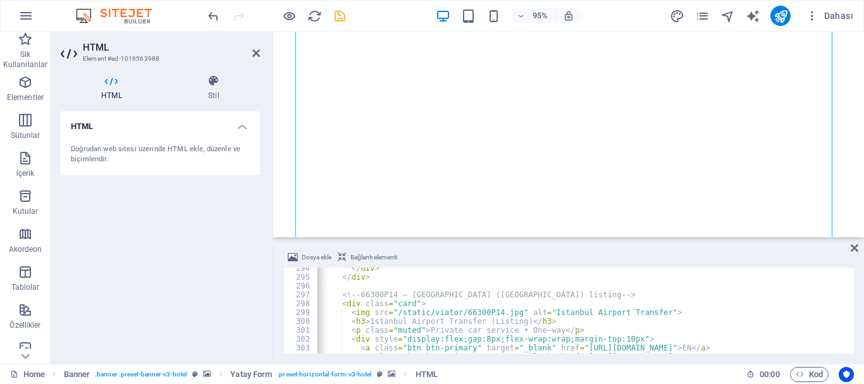
scroll to position [2598, 0]
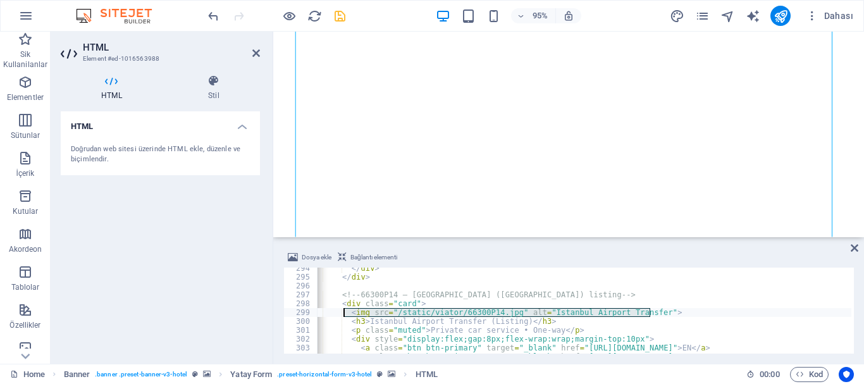
drag, startPoint x: 653, startPoint y: 309, endPoint x: 342, endPoint y: 312, distance: 310.6
type textarea "<img src="/static/viator/66300P14.jpg" alt="Istanbul Airport Transfer">"
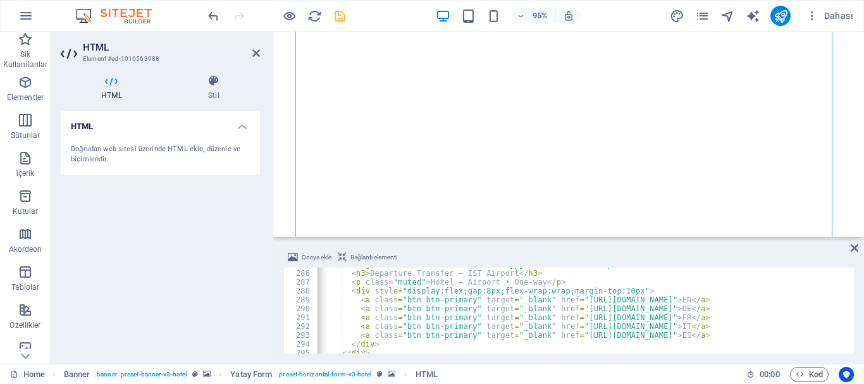
scroll to position [2484, 0]
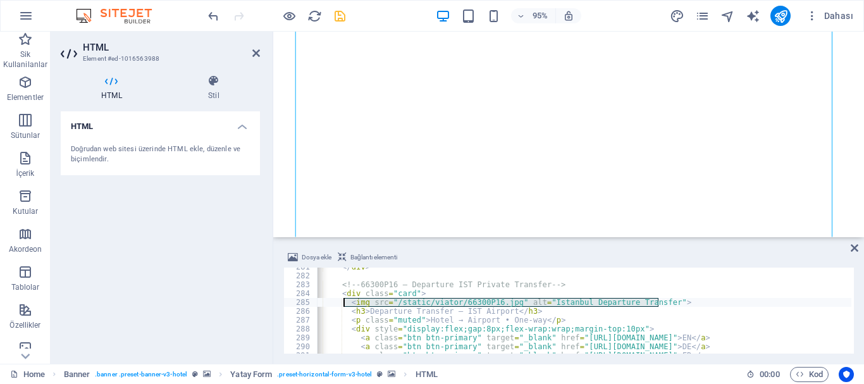
drag, startPoint x: 662, startPoint y: 300, endPoint x: 373, endPoint y: 323, distance: 289.3
type textarea "<img src="/static/viator/66300P16.jpg" alt="Istanbul Departure Transfer">"
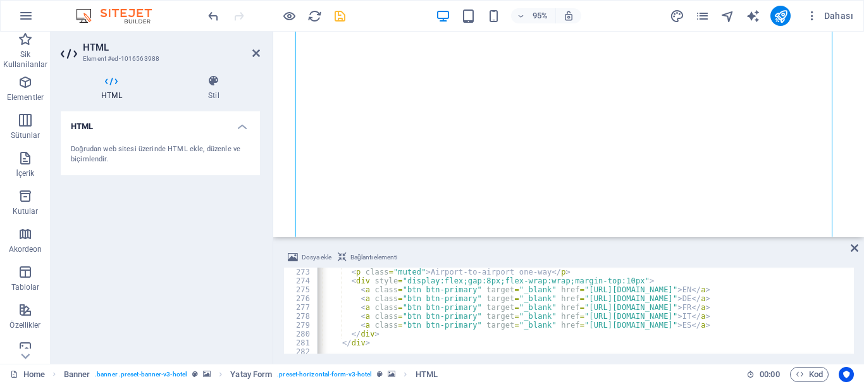
scroll to position [2370, 0]
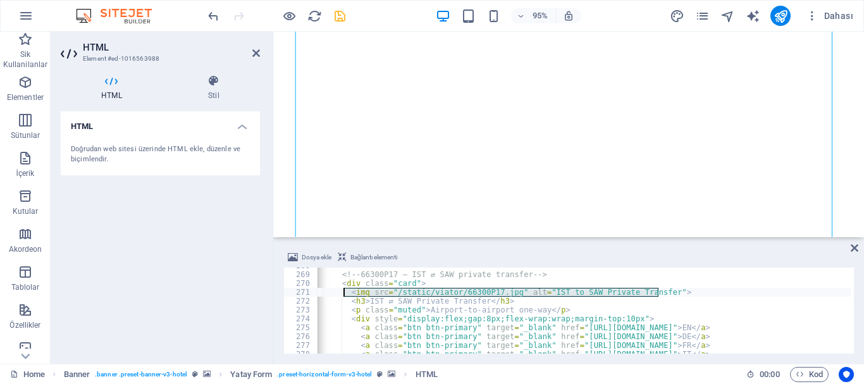
drag, startPoint x: 662, startPoint y: 291, endPoint x: 362, endPoint y: 317, distance: 301.0
type textarea "<img src="/static/viator/66300P17.jpg" alt="IST to SAW Private Transfer">"
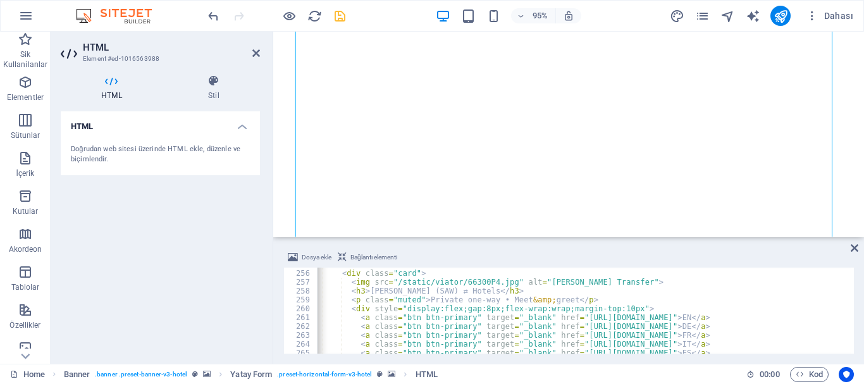
scroll to position [2257, 0]
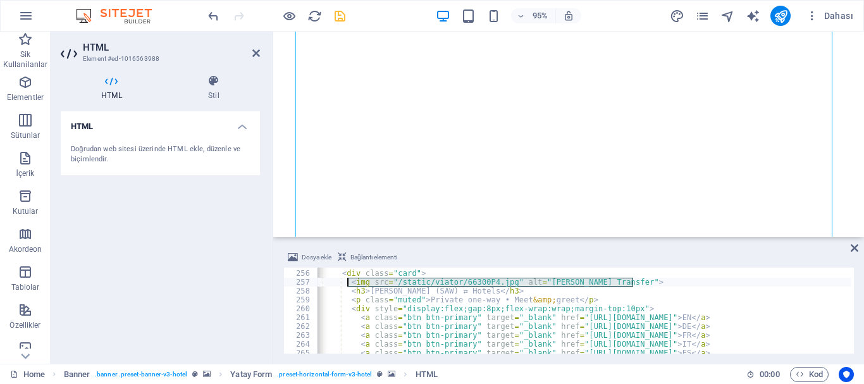
drag, startPoint x: 638, startPoint y: 280, endPoint x: 378, endPoint y: 317, distance: 263.1
type textarea "<img src="/static/viator/66300P4.jpg" alt="Sabiha Gökçen Transfer">"
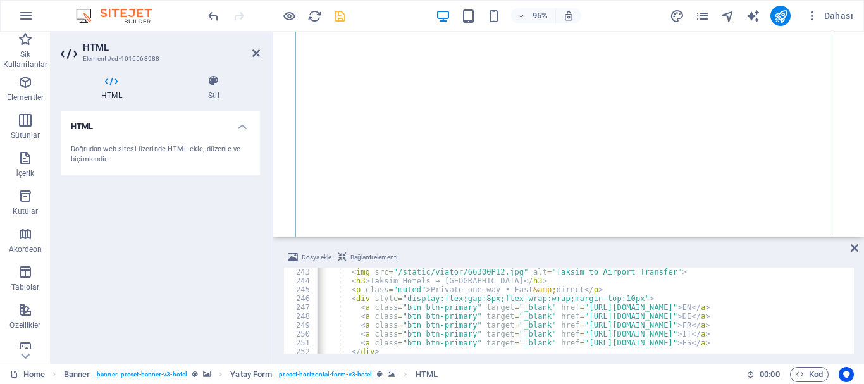
scroll to position [2105, 0]
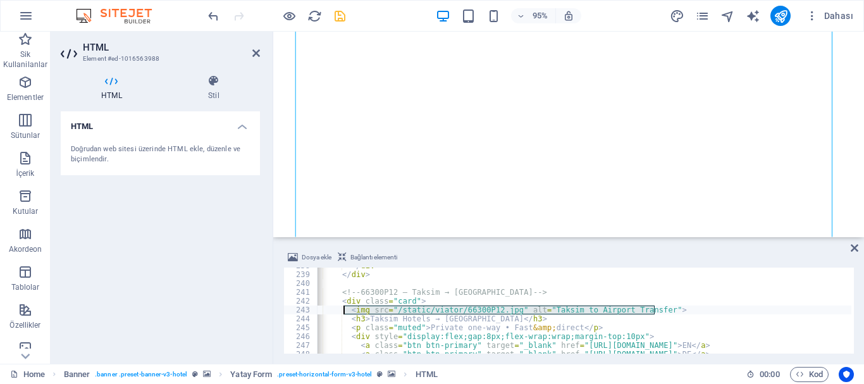
drag, startPoint x: 660, startPoint y: 307, endPoint x: 344, endPoint y: 305, distance: 316.2
type textarea "<img src="/static/viator/66300P12.jpg" alt="Taksim to Airport Transfer">"
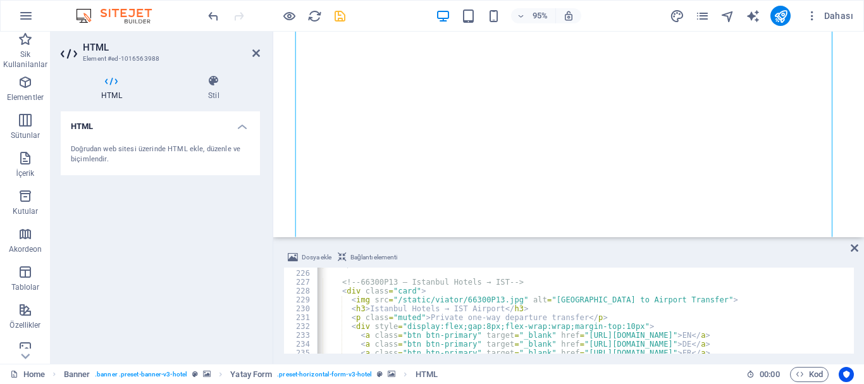
scroll to position [1991, 0]
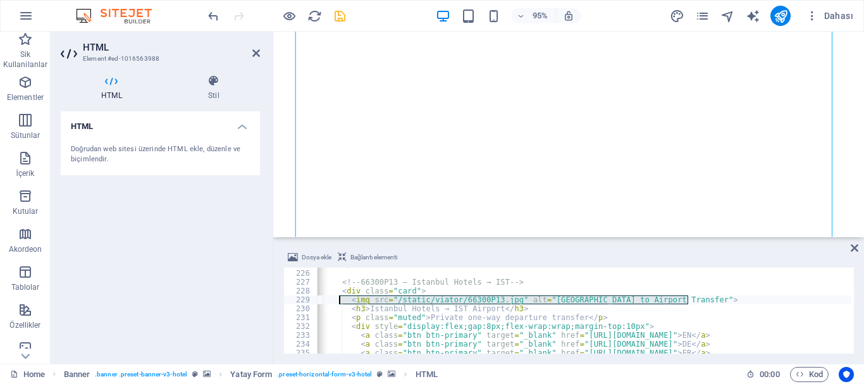
drag, startPoint x: 691, startPoint y: 299, endPoint x: 340, endPoint y: 300, distance: 350.4
type textarea "<img src="/static/viator/66300P13.jpg" alt="Istanbul Hotel to Airport Transfer">"
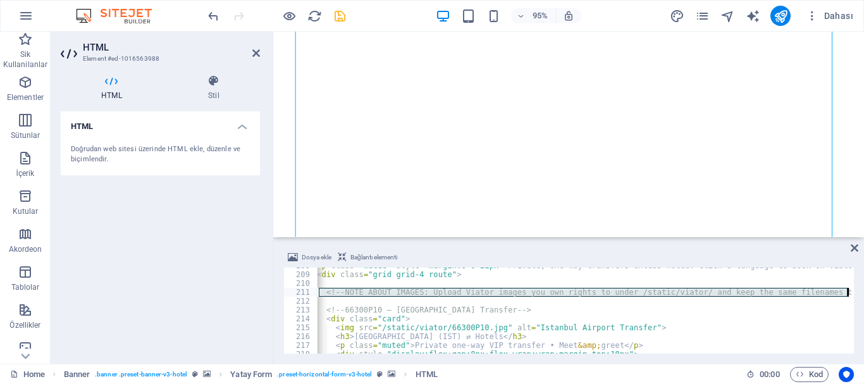
scroll to position [0, 31]
drag, startPoint x: 333, startPoint y: 290, endPoint x: 859, endPoint y: 293, distance: 525.6
click at [859, 293] on div "Dosya ekle Bağlantı elementi 208 209 210 211 212 213 214 215 216 217 218 219 < …" at bounding box center [568, 302] width 591 height 124
type textarea "<!-- NOTE ABOUT IMAGES: Upload Viator images you own rights to under /static/vi…"
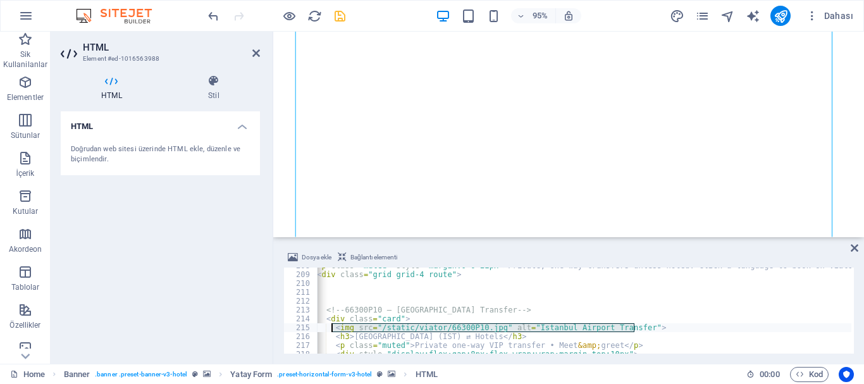
drag, startPoint x: 637, startPoint y: 325, endPoint x: 331, endPoint y: 330, distance: 305.5
type textarea "<img src="/static/viator/66300P10.jpg" alt="Istanbul Airport Transfer">"
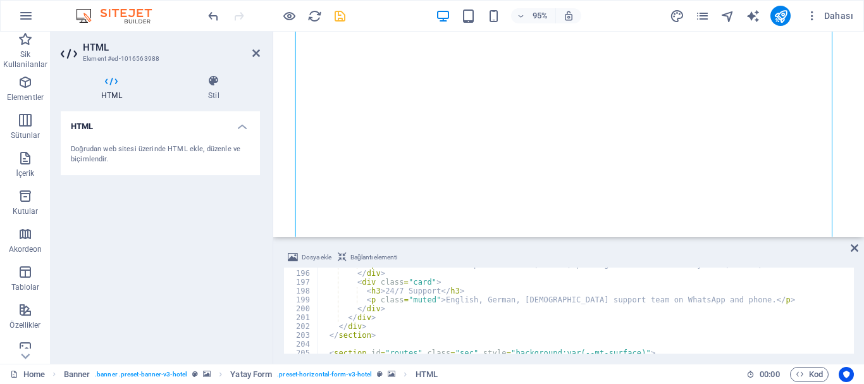
scroll to position [1687, 0]
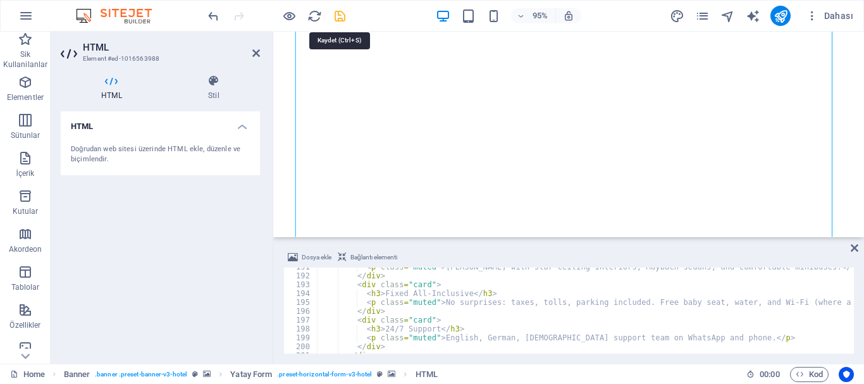
click at [337, 17] on icon "save" at bounding box center [340, 16] width 15 height 15
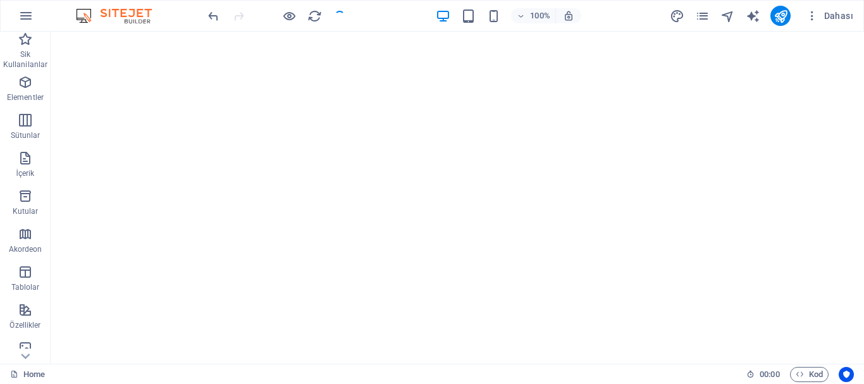
checkbox input "false"
click at [777, 10] on icon "publish" at bounding box center [781, 16] width 15 height 15
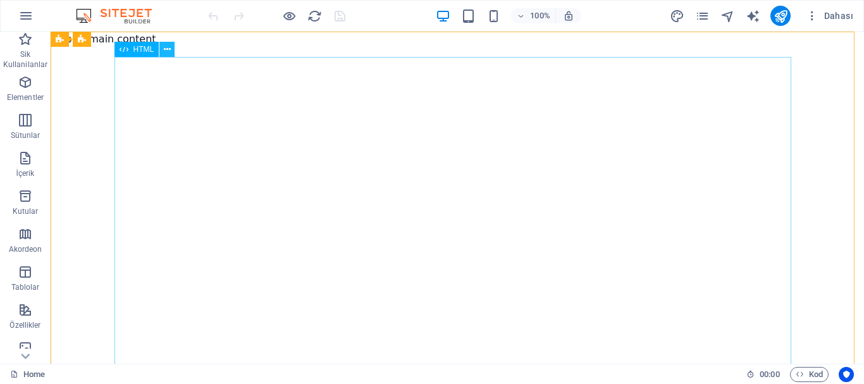
click at [168, 49] on icon at bounding box center [167, 49] width 7 height 13
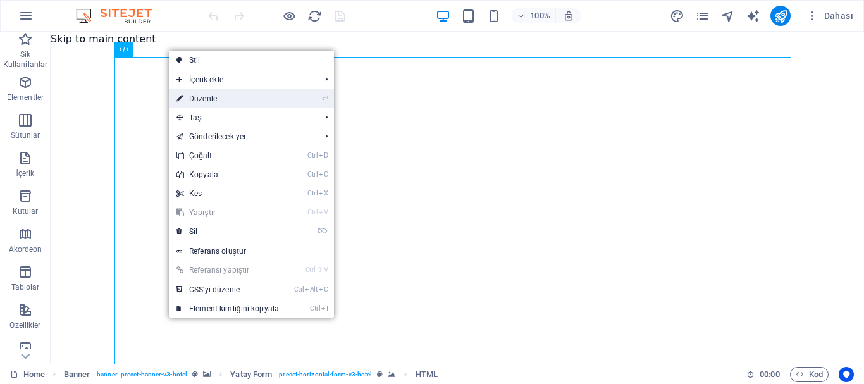
click at [211, 94] on link "⏎ Düzenle" at bounding box center [228, 98] width 118 height 19
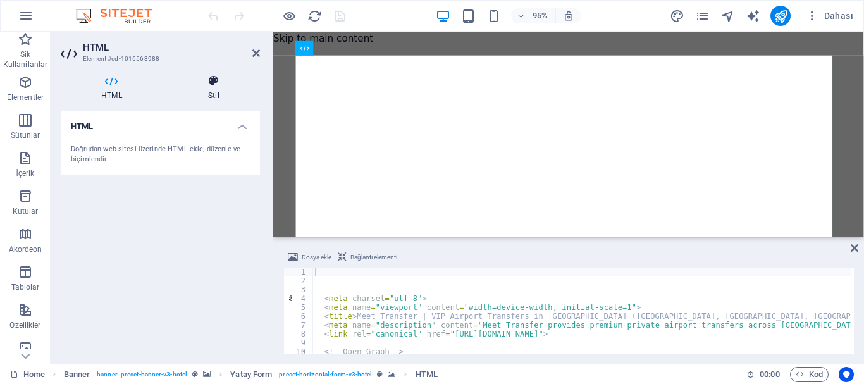
click at [219, 85] on icon at bounding box center [214, 81] width 92 height 13
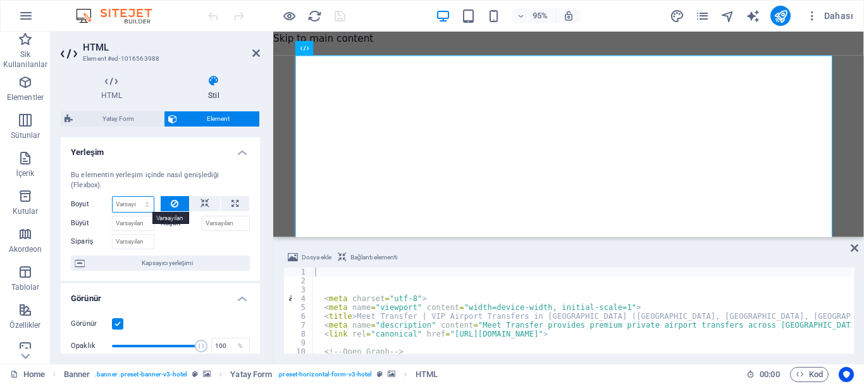
click at [126, 202] on select "Varsayılan otomatik px % 1/1 1/2 1/3 1/4 1/5 1/6 1/7 1/8 1/9 1/10" at bounding box center [133, 204] width 41 height 15
click at [254, 53] on icon at bounding box center [256, 53] width 8 height 10
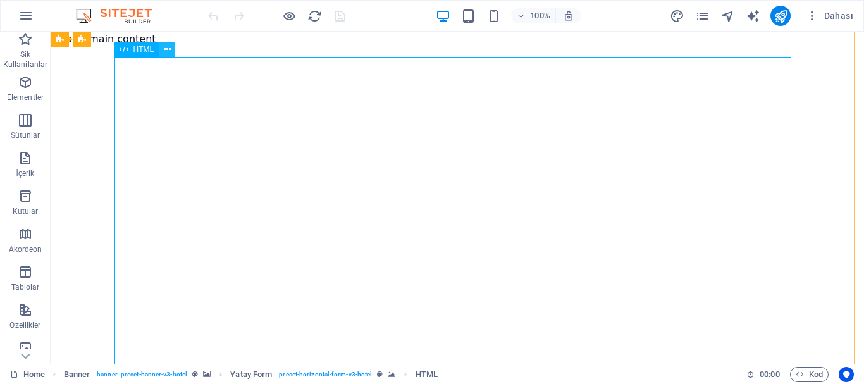
click at [162, 49] on button at bounding box center [166, 49] width 15 height 15
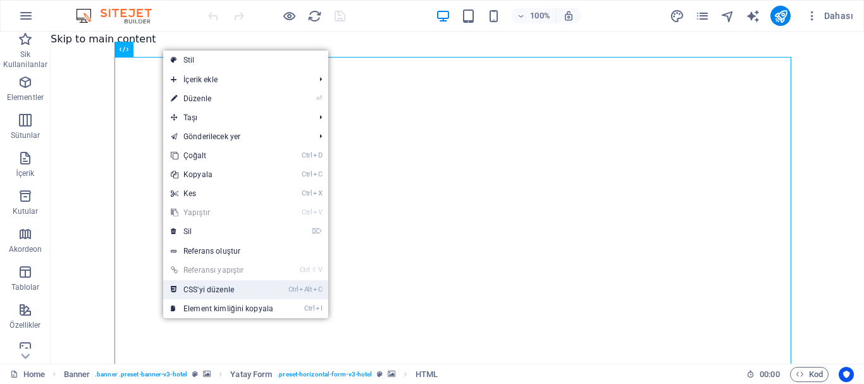
click at [226, 287] on link "Ctrl Alt C CSS'yi düzenle" at bounding box center [222, 289] width 118 height 19
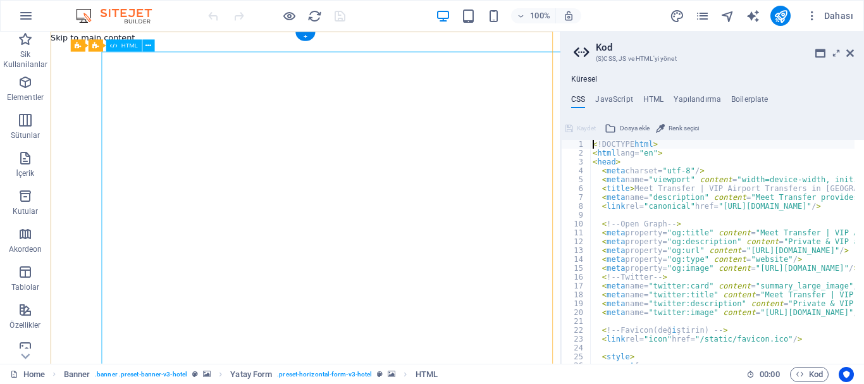
type textarea ".btn{display:inline-flex;align-items:center;gap:8px;padding:12px 16px;border-ra…"
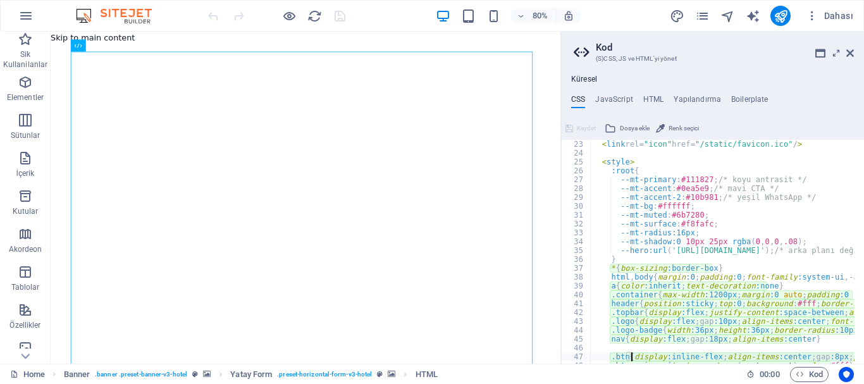
scroll to position [44, 0]
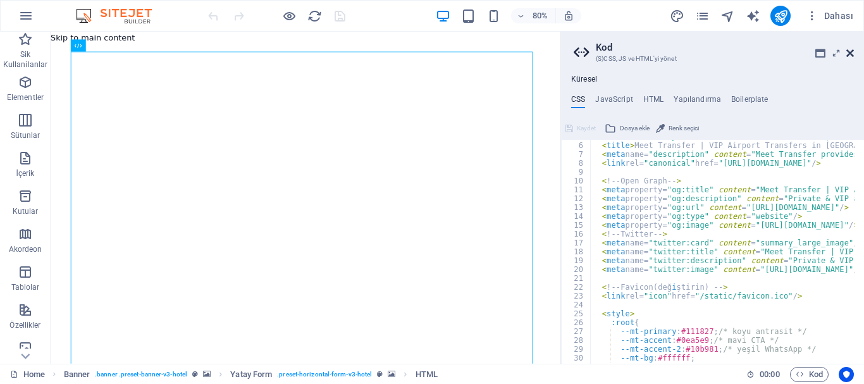
drag, startPoint x: 851, startPoint y: 55, endPoint x: 798, endPoint y: 30, distance: 58.6
click at [851, 55] on icon at bounding box center [850, 53] width 8 height 10
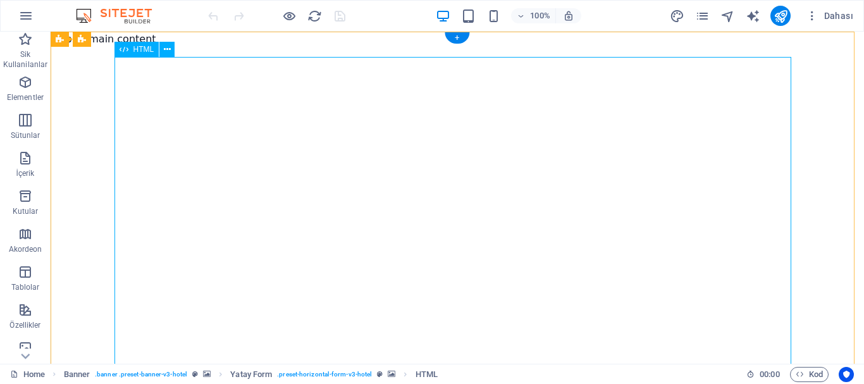
click at [169, 47] on icon at bounding box center [167, 49] width 7 height 13
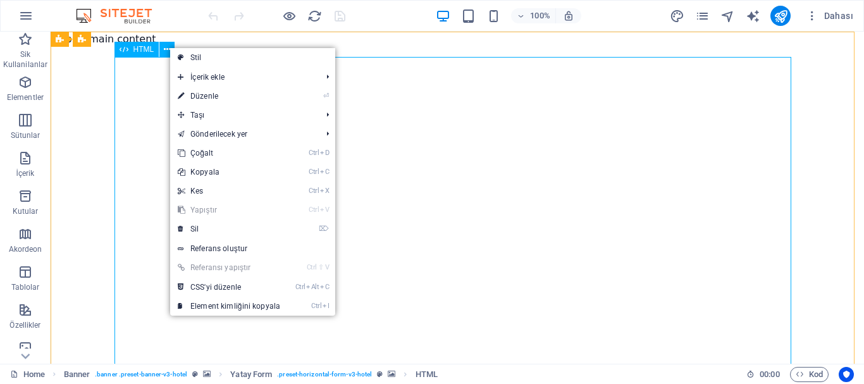
click at [144, 51] on span "HTML" at bounding box center [143, 50] width 21 height 8
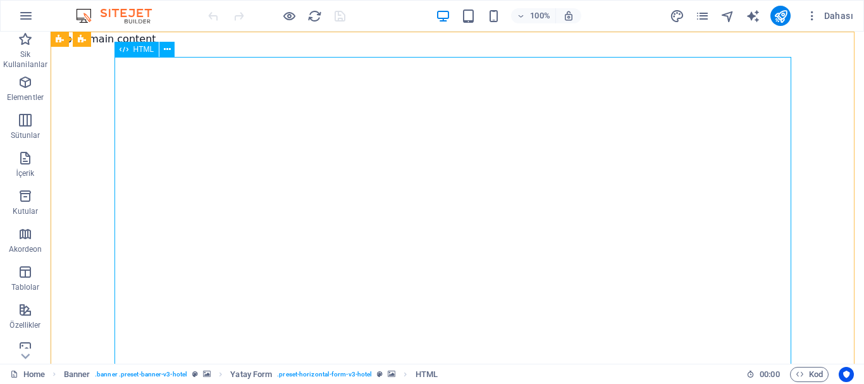
click at [131, 47] on div "HTML" at bounding box center [136, 49] width 45 height 15
click at [163, 46] on button at bounding box center [166, 49] width 15 height 15
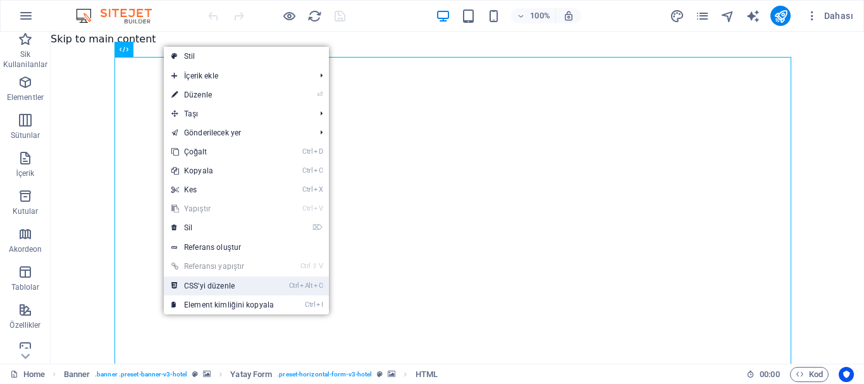
click at [249, 282] on link "Ctrl Alt C CSS'yi düzenle" at bounding box center [223, 285] width 118 height 19
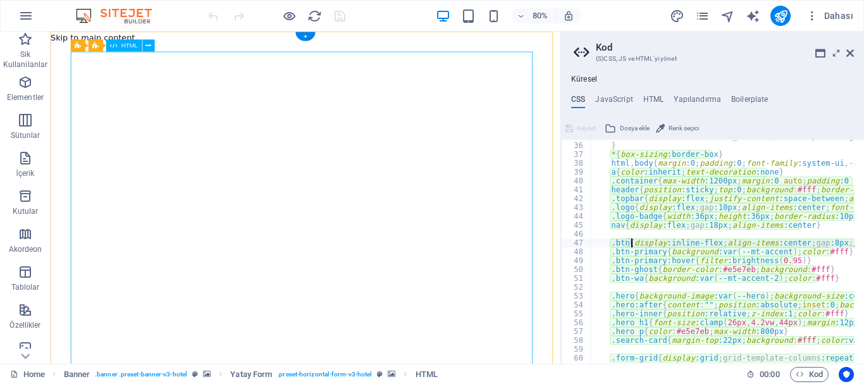
scroll to position [309, 0]
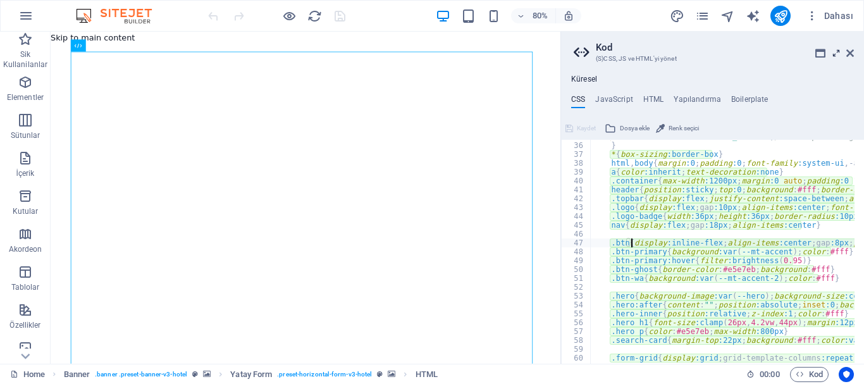
click at [836, 52] on icon at bounding box center [836, 53] width 0 height 10
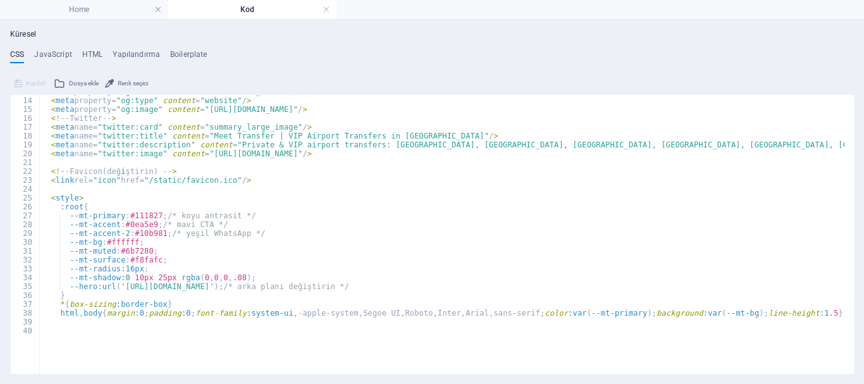
scroll to position [0, 0]
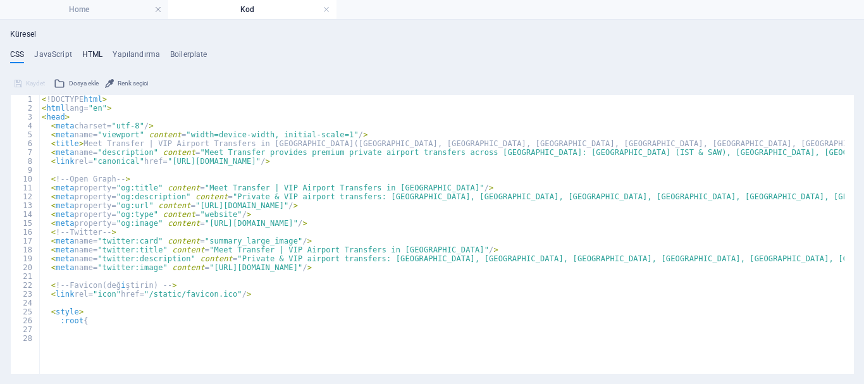
click at [85, 52] on h4 "HTML" at bounding box center [92, 57] width 21 height 14
type textarea "<a href="#main-content" class="wv-link-content button">Skip to main content</a>"
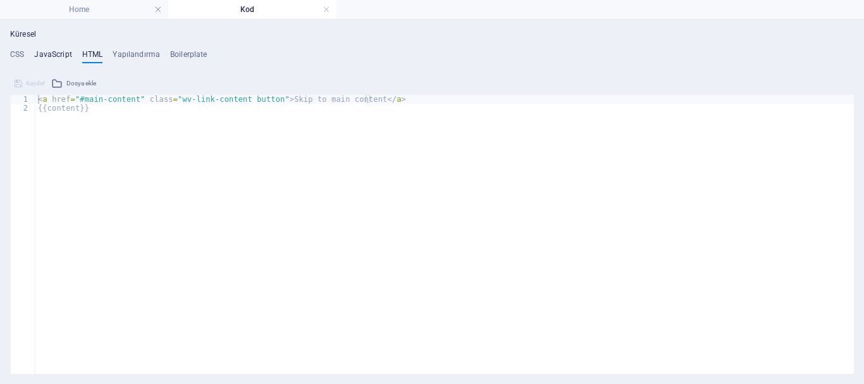
click at [44, 50] on h4 "JavaScript" at bounding box center [52, 57] width 37 height 14
type textarea "/* JS for preset "Menu V2" */"
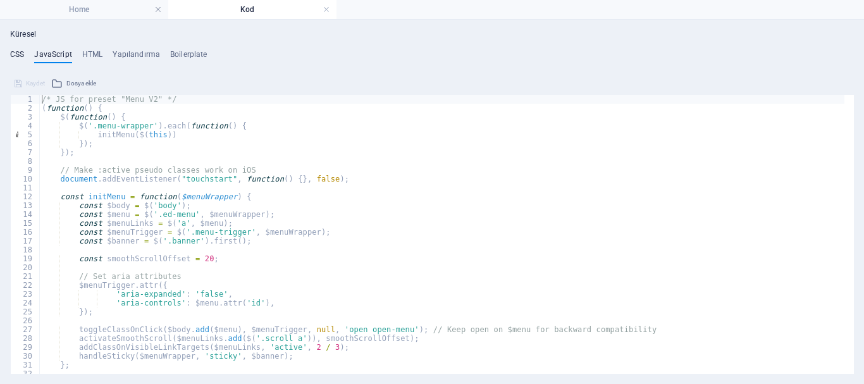
click at [15, 53] on h4 "CSS" at bounding box center [17, 57] width 14 height 14
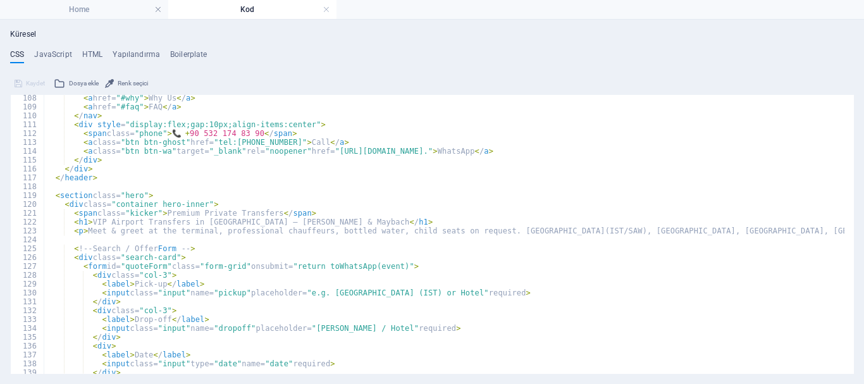
scroll to position [949, 0]
click at [121, 9] on h4 "Home" at bounding box center [84, 10] width 168 height 14
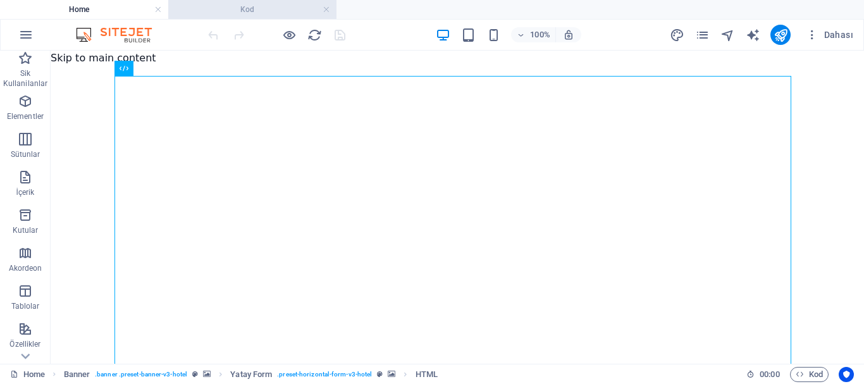
click at [230, 15] on h4 "Kod" at bounding box center [252, 10] width 168 height 14
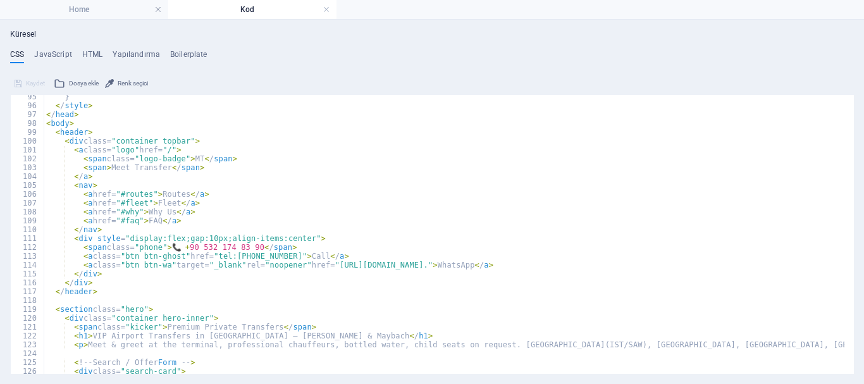
scroll to position [797, 0]
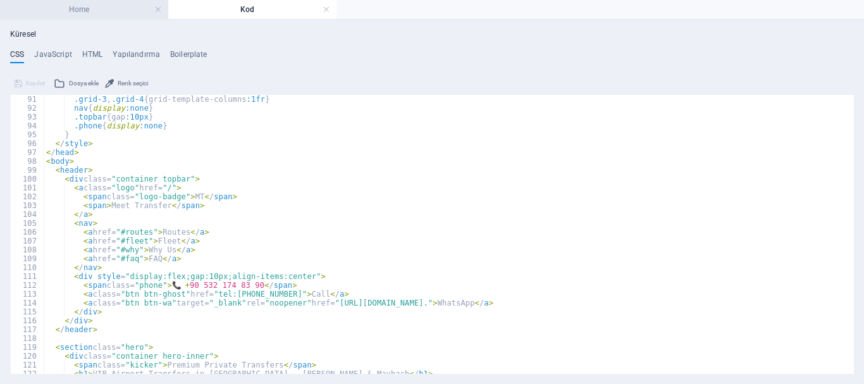
click at [75, 7] on h4 "Home" at bounding box center [84, 10] width 168 height 14
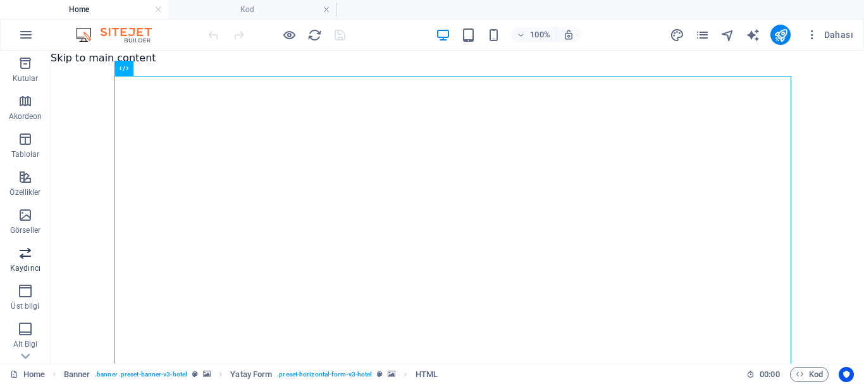
scroll to position [256, 0]
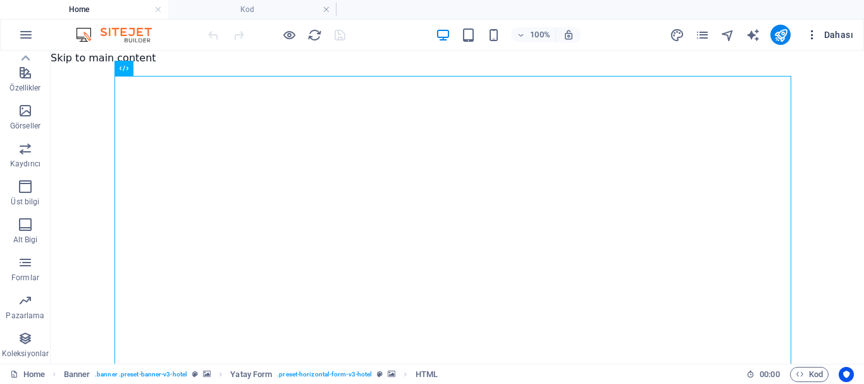
click at [841, 39] on span "Dahası" at bounding box center [829, 34] width 47 height 13
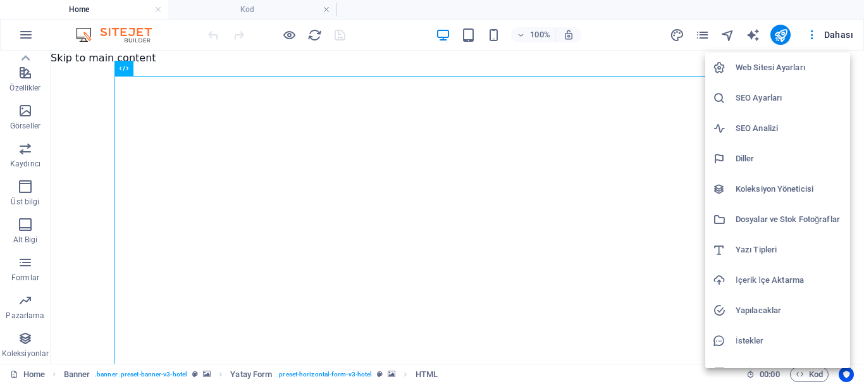
click at [755, 93] on h6 "SEO Ayarları" at bounding box center [789, 97] width 107 height 15
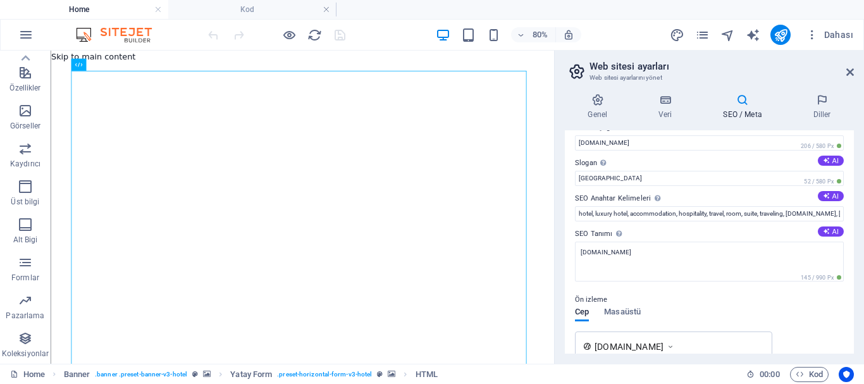
scroll to position [0, 0]
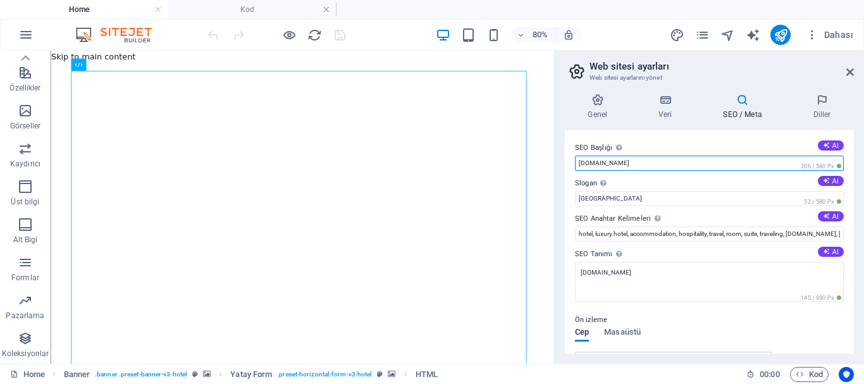
drag, startPoint x: 657, startPoint y: 163, endPoint x: 573, endPoint y: 171, distance: 83.9
click at [573, 171] on div "SEO Başlığı Web sitenin başlığı - onu arama motoru sonuçlarında öne çıkan bir ş…" at bounding box center [709, 241] width 289 height 223
paste input "Meet Transfer | VIP Airport Transfers in [GEOGRAPHIC_DATA]"
type input "Meet Transfer | VIP Airport Transfers in [GEOGRAPHIC_DATA]"
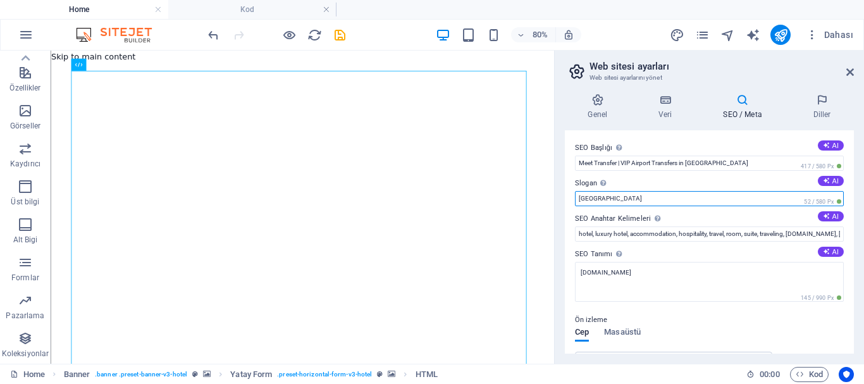
drag, startPoint x: 612, startPoint y: 197, endPoint x: 554, endPoint y: 197, distance: 58.2
click at [554, 197] on aside "Web sitesi ayarları Web sitesi ayarlarını yönet Genel Veri SEO / Meta Diller We…" at bounding box center [709, 207] width 310 height 313
paste input "Meet Transfer provides luxury airport transfers in Turkey: Istanbul, Antalya, B…"
type input "Meet Transfer provides luxury airport transfers in Turkey: Istanbul, Antalya, B…"
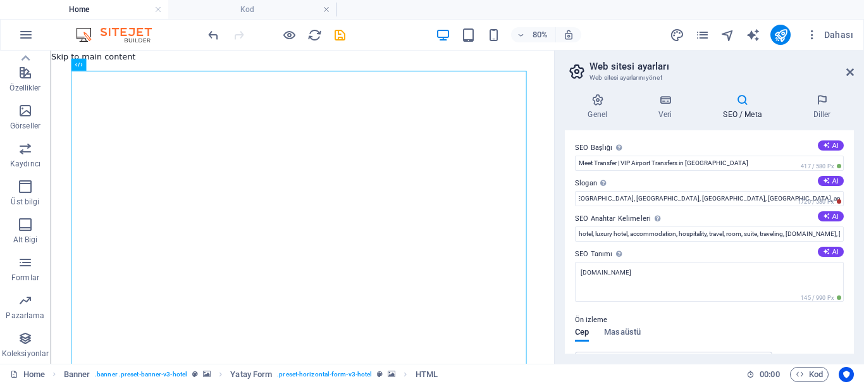
scroll to position [0, 0]
click at [561, 216] on div "Genel Veri SEO / Meta Diller Web Sitesi Adı meettraveltransfer.com Logo Dosyala…" at bounding box center [709, 223] width 309 height 280
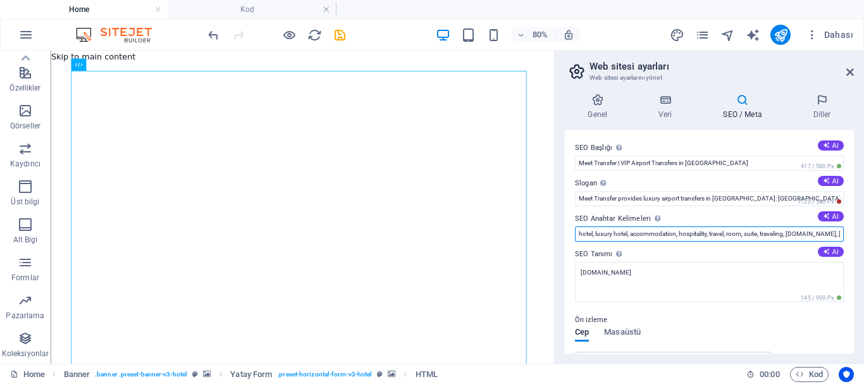
click at [638, 235] on input "hotel, luxury hotel, accommodation, hospitality, travel, room, suite, traveling…" at bounding box center [709, 233] width 269 height 15
paste input "Meet Transfer, airport transfer Turkey, Istanbul airport transfer, Antalya VIP …"
type input "Meet Transfer, airport transfer Turkey, Istanbul airport transfer, Antalya VIP …"
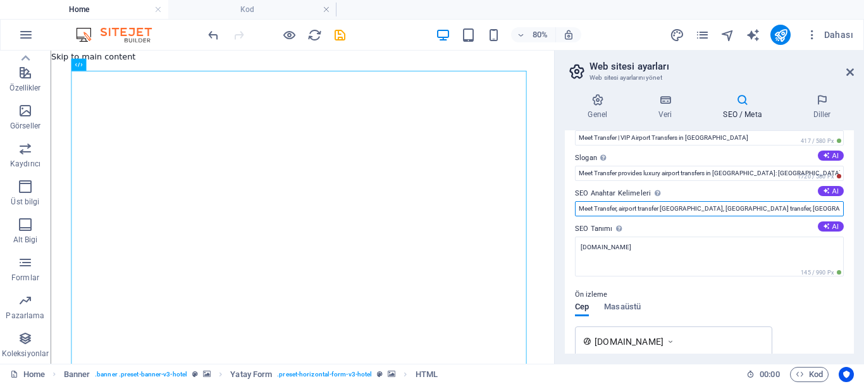
scroll to position [63, 0]
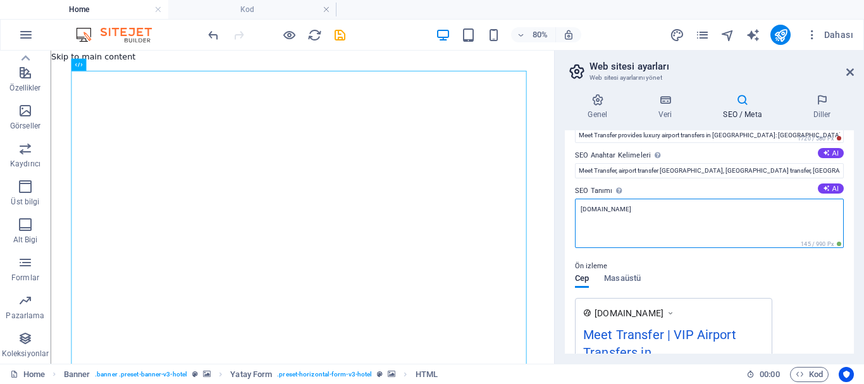
drag, startPoint x: 653, startPoint y: 208, endPoint x: 563, endPoint y: 218, distance: 90.3
click at [563, 218] on div "Genel Veri SEO / Meta Diller Web Sitesi Adı meettraveltransfer.com Logo Dosyala…" at bounding box center [709, 223] width 309 height 280
paste textarea "VIP Airport Transfers in Turkey"
type textarea "VIP Airport Transfers in Turkey"
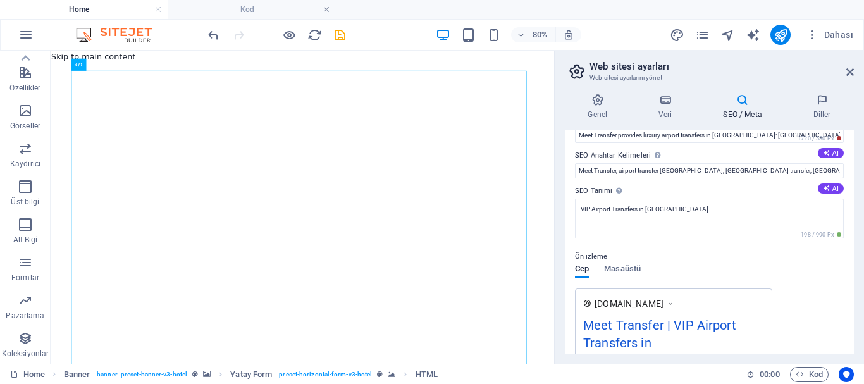
click at [637, 261] on div "Ön izleme" at bounding box center [709, 256] width 269 height 15
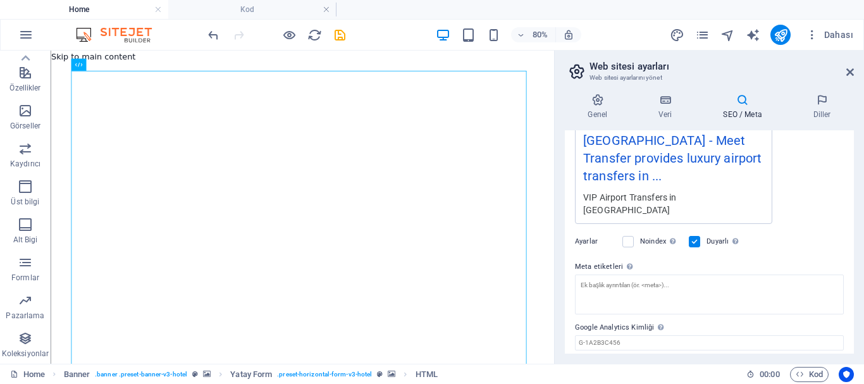
scroll to position [295, 0]
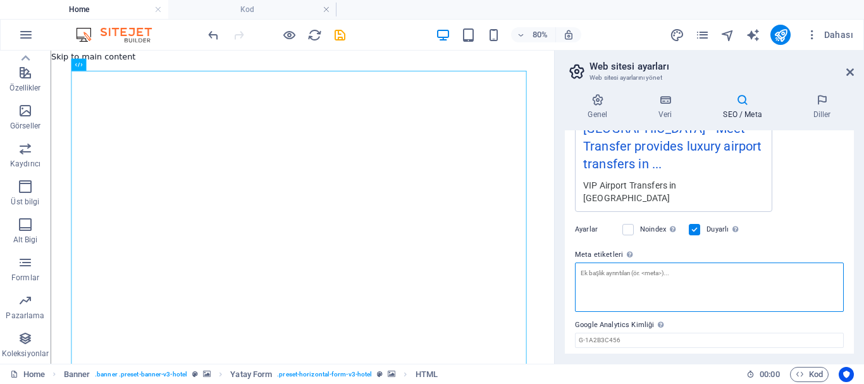
paste textarea "Meet Transfer, airport transfer Turkey, Istanbul airport transfer, Antalya VIP …"
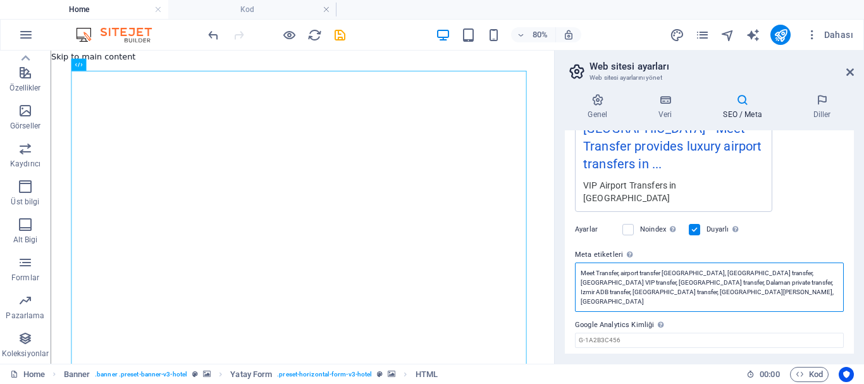
type textarea "Meet Transfer, airport transfer Turkey, Istanbul airport transfer, Antalya VIP …"
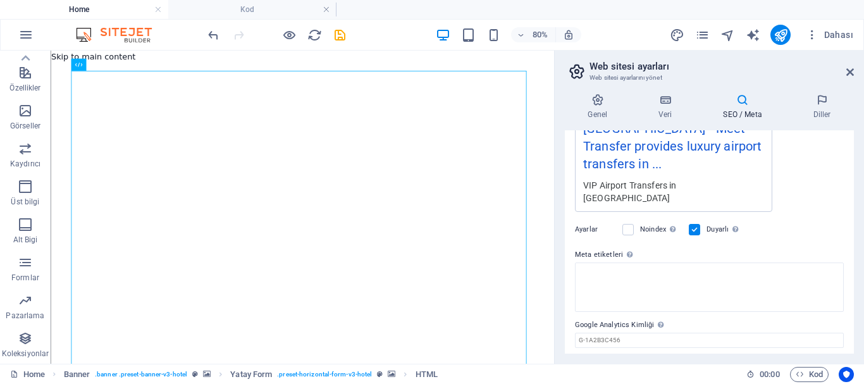
click at [564, 228] on body "meettraveltransfer.com Home Kod Sik Kullanilanlar Elementler Sütunlar İçerik Ku…" at bounding box center [432, 192] width 864 height 384
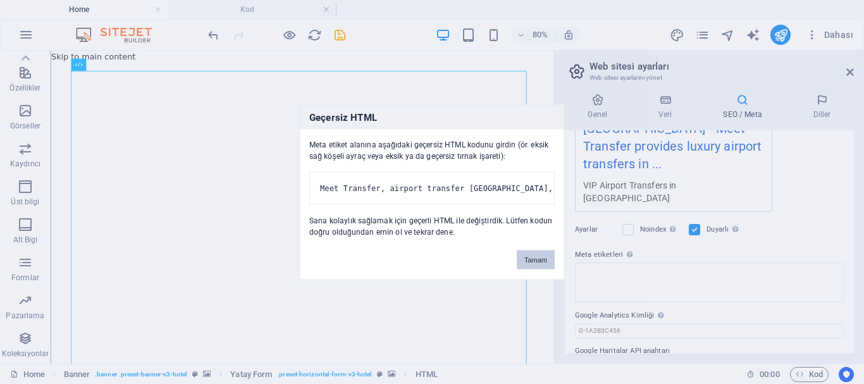
click at [534, 264] on button "Tamam" at bounding box center [536, 259] width 38 height 19
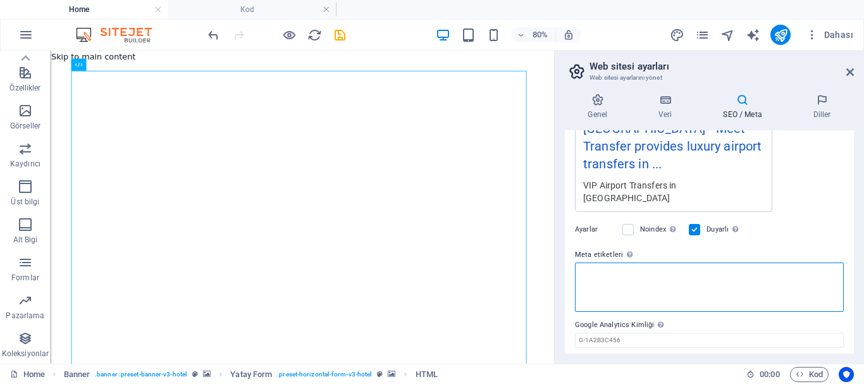
drag, startPoint x: 603, startPoint y: 249, endPoint x: 629, endPoint y: 254, distance: 25.9
click at [603, 262] on textarea "Meta etiketleri Web sitenin etiketlerinin içine yerleştirilecek HTML kodunu bur…" at bounding box center [709, 286] width 269 height 49
click at [638, 262] on textarea "Meta etiketleri Web sitenin etiketlerinin içine yerleştirilecek HTML kodunu bur…" at bounding box center [709, 286] width 269 height 49
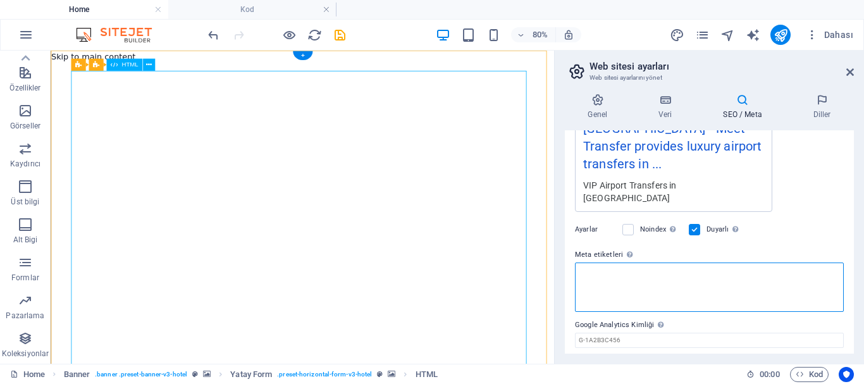
drag, startPoint x: 680, startPoint y: 294, endPoint x: 619, endPoint y: 337, distance: 74.9
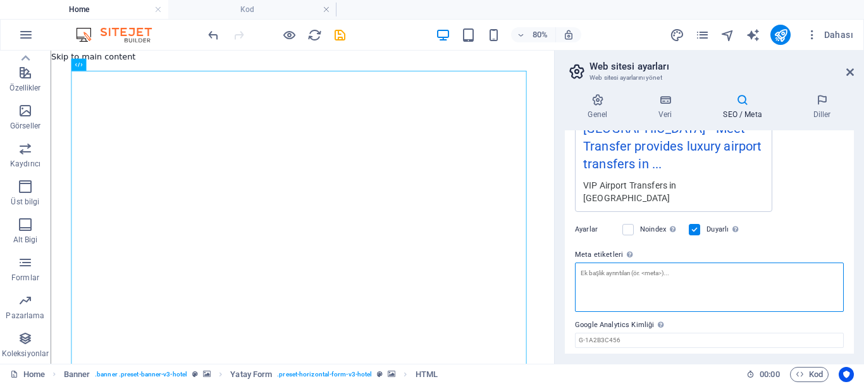
drag, startPoint x: 623, startPoint y: 266, endPoint x: 583, endPoint y: 238, distance: 48.2
click at [581, 262] on textarea "Meta etiketleri Web sitenin etiketlerinin içine yerleştirilecek HTML kodunu bur…" at bounding box center [709, 286] width 269 height 49
paste textarea "Meet Transfer, airport transfer Turkey, Istanbul airport transfer, Antalya VIP …"
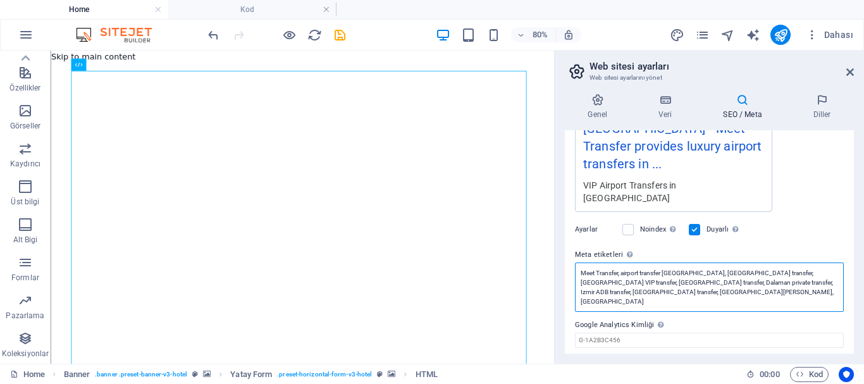
type textarea "Meet Transfer, airport transfer Turkey, Istanbul airport transfer, Antalya VIP …"
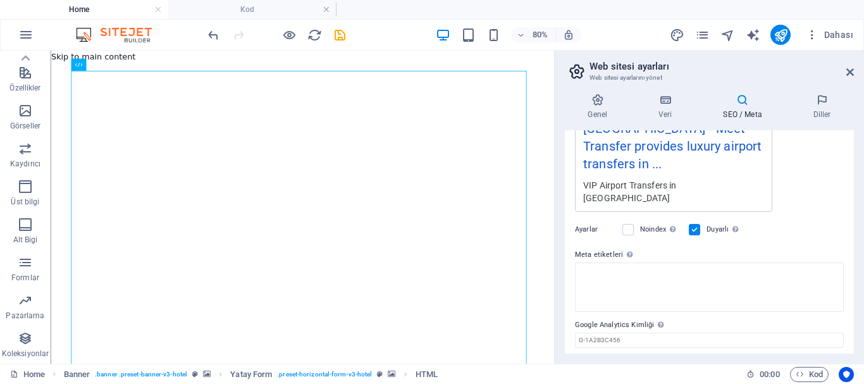
click at [791, 187] on body "meettraveltransfer.com Home Kod Sik Kullanilanlar Elementler Sütunlar İçerik Ku…" at bounding box center [432, 192] width 864 height 384
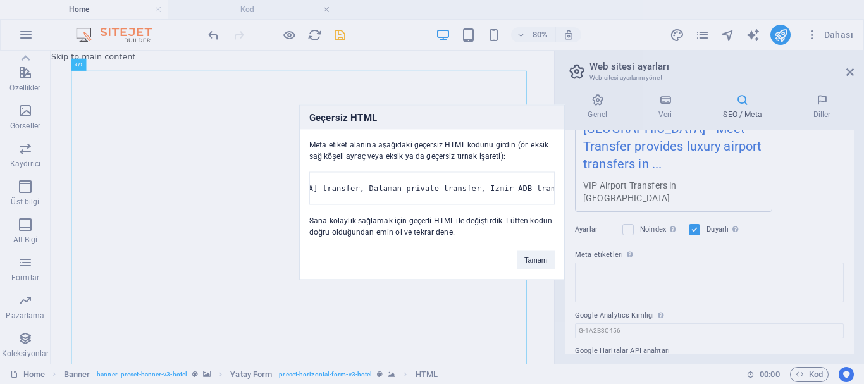
scroll to position [0, 769]
drag, startPoint x: 404, startPoint y: 179, endPoint x: 570, endPoint y: 220, distance: 172.0
click at [619, 190] on div "Geçersiz HTML Meta etiket alanına aşağıdaki geçersiz HTML kodunu girdin (ör. ek…" at bounding box center [432, 192] width 864 height 384
click at [531, 266] on button "Tamam" at bounding box center [536, 259] width 38 height 19
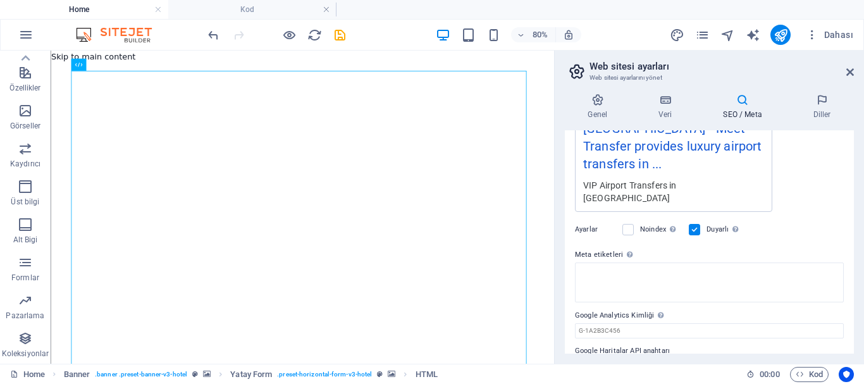
click at [568, 218] on div "SEO Başlığı Web sitenin başlığı - onu arama motoru sonuçlarında öne çıkan bir ş…" at bounding box center [709, 241] width 289 height 223
click at [341, 35] on icon "save" at bounding box center [340, 35] width 15 height 15
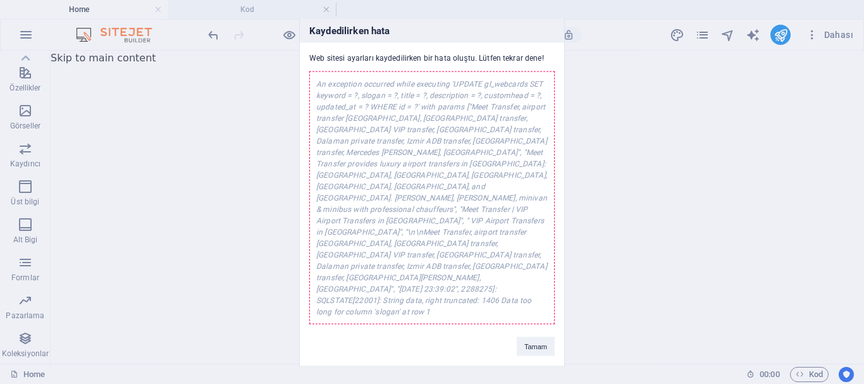
click at [414, 280] on div "An exception occurred while executing 'UPDATE gl_webcards SET keyword = ?, slog…" at bounding box center [431, 197] width 245 height 253
click at [533, 336] on button "Tamam" at bounding box center [536, 345] width 38 height 19
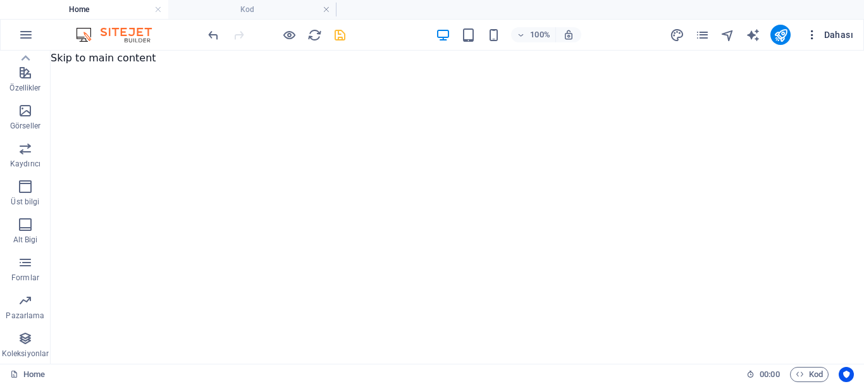
click at [855, 30] on button "Dahası" at bounding box center [830, 35] width 58 height 20
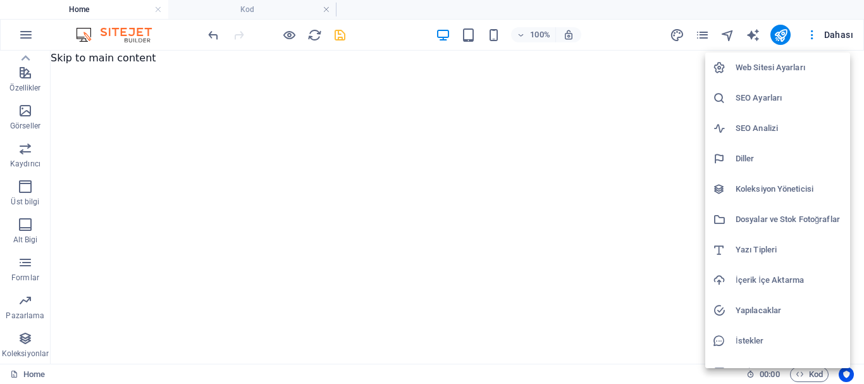
click at [778, 130] on h6 "SEO Analizi" at bounding box center [789, 128] width 107 height 15
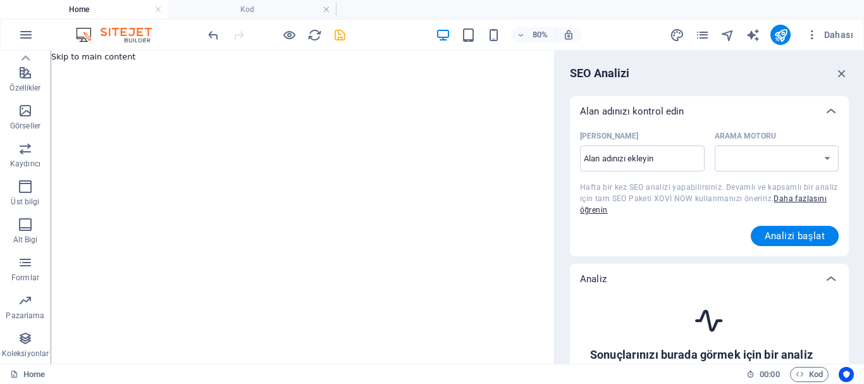
select select "google.com"
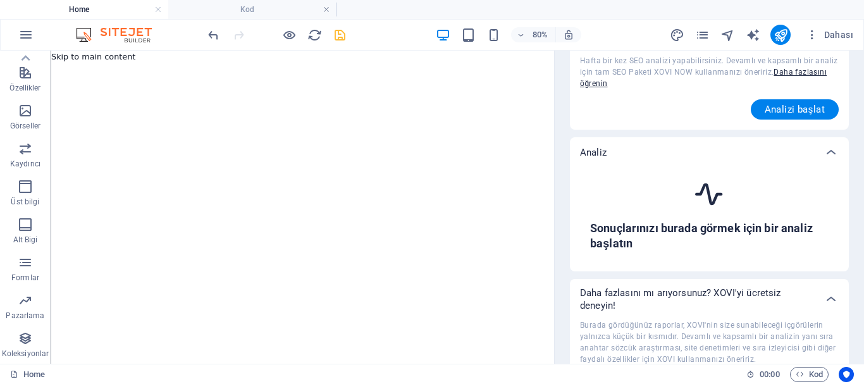
scroll to position [0, 0]
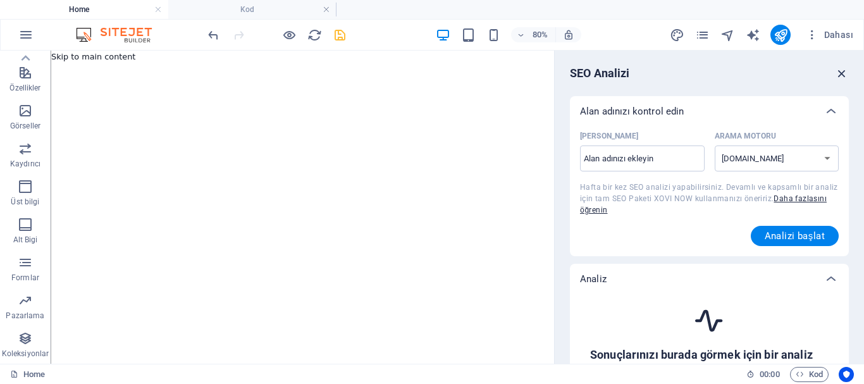
click at [837, 68] on icon "button" at bounding box center [842, 73] width 14 height 14
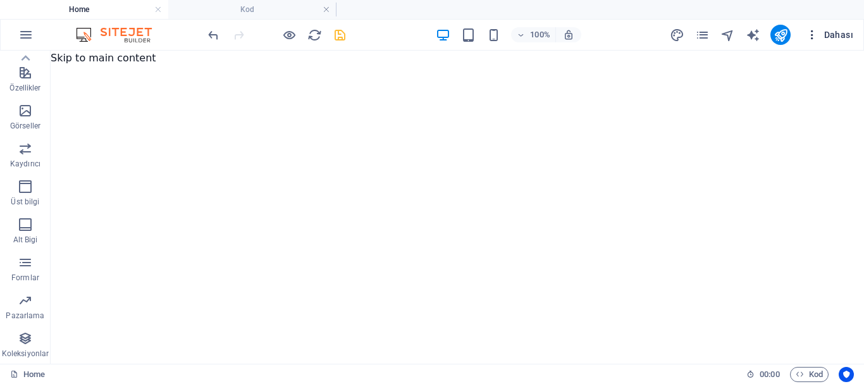
click at [811, 33] on icon "button" at bounding box center [812, 34] width 13 height 13
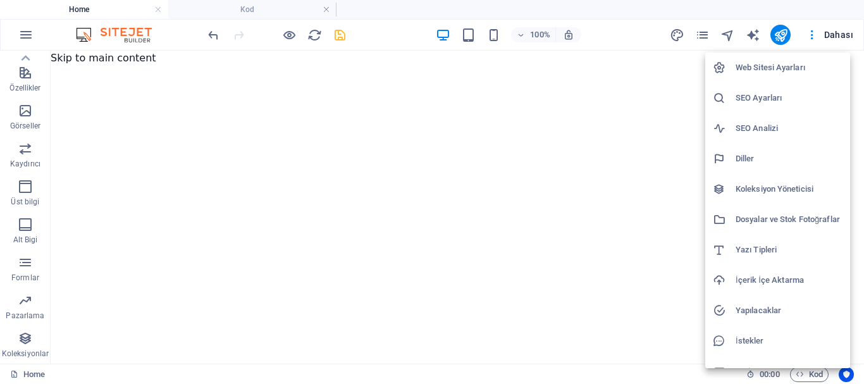
click at [778, 90] on h6 "SEO Ayarları" at bounding box center [789, 97] width 107 height 15
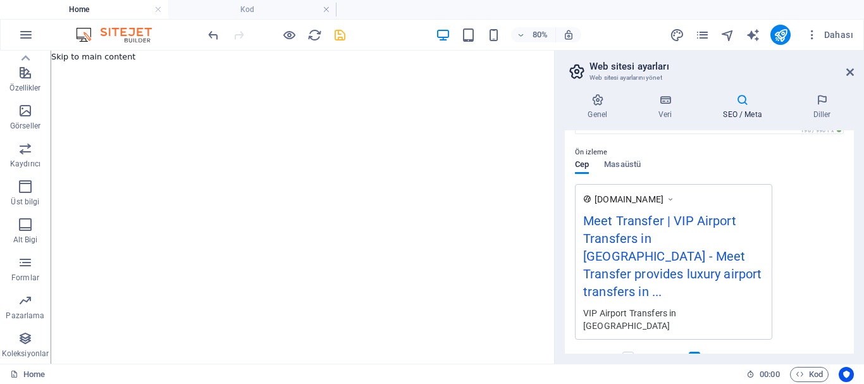
scroll to position [190, 0]
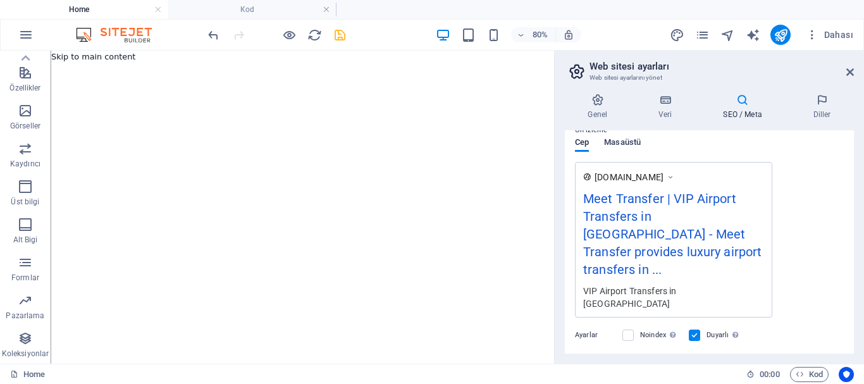
click at [634, 143] on span "Masaüstü" at bounding box center [622, 144] width 37 height 18
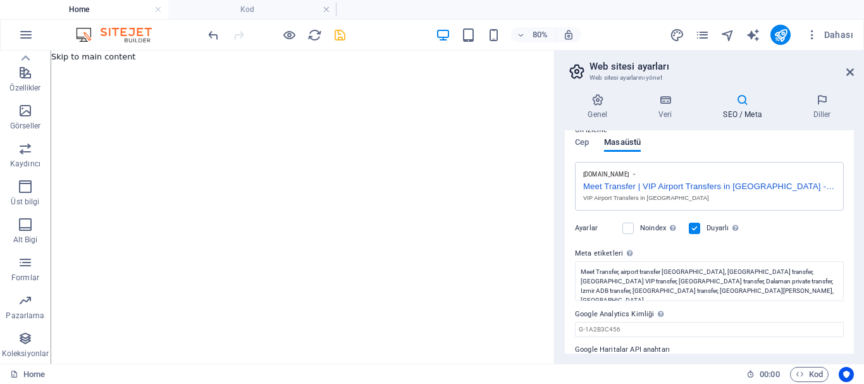
click at [578, 136] on p "Ön izleme" at bounding box center [591, 130] width 32 height 15
click at [579, 144] on span "Cep" at bounding box center [582, 144] width 14 height 18
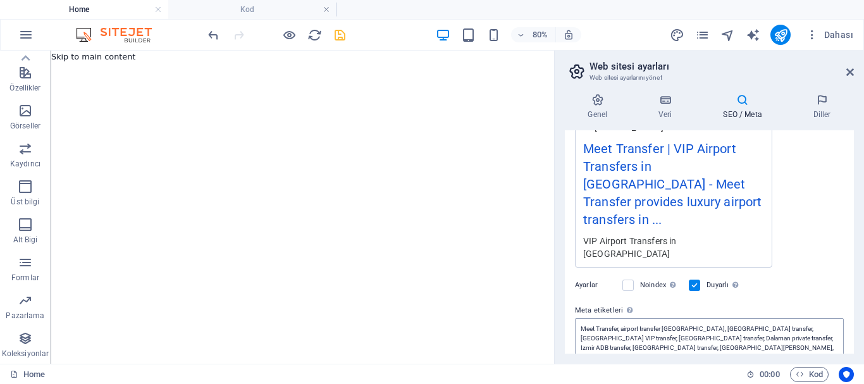
scroll to position [295, 0]
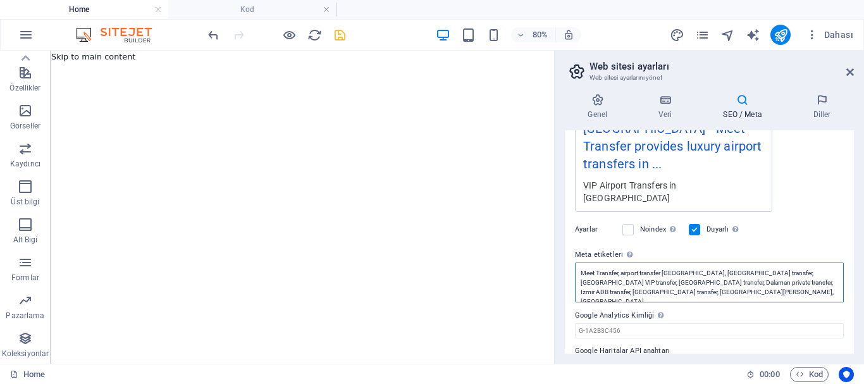
click at [685, 263] on textarea "Meet Transfer, airport transfer Turkey, Istanbul airport transfer, Antalya VIP …" at bounding box center [709, 282] width 269 height 40
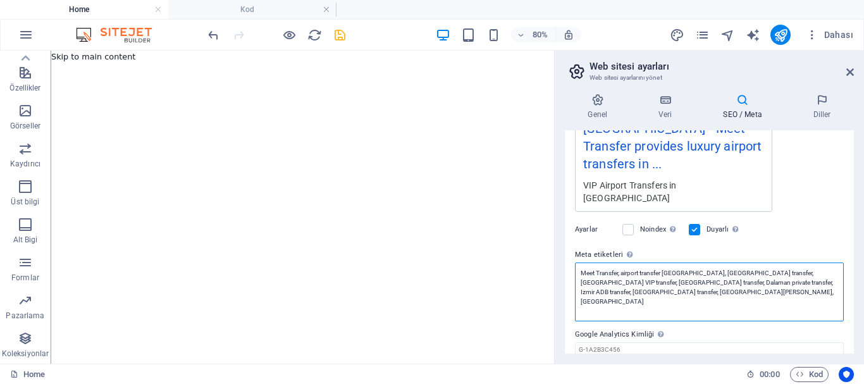
click at [673, 275] on textarea "Meet Transfer, airport transfer Turkey, Istanbul airport transfer, Antalya VIP …" at bounding box center [709, 291] width 269 height 59
click at [625, 276] on textarea "Meet Transfer, airport transfer Turkey, Istanbul airport transfer, Antalya VIP …" at bounding box center [709, 291] width 269 height 59
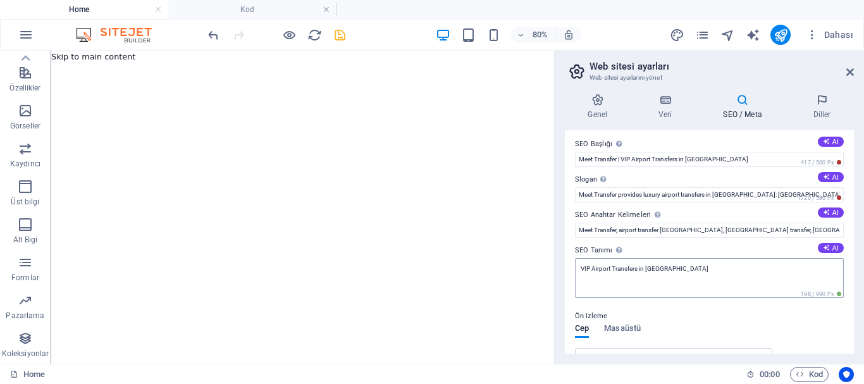
scroll to position [0, 0]
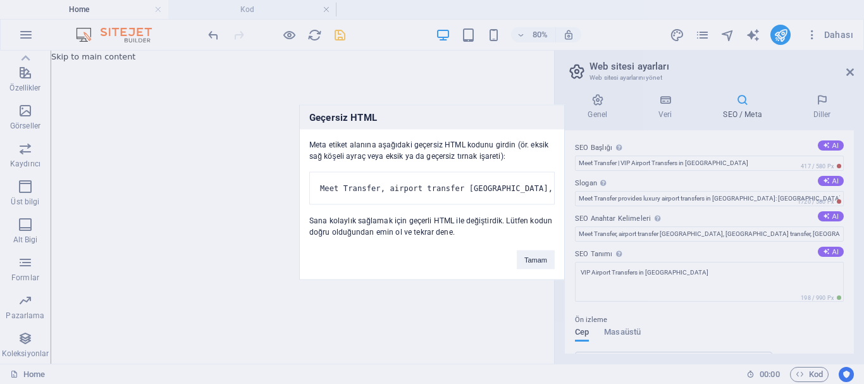
click at [343, 35] on body "meettraveltransfer.com Home Kod Sik Kullanilanlar Elementler Sütunlar İçerik Ku…" at bounding box center [432, 192] width 864 height 384
drag, startPoint x: 407, startPoint y: 178, endPoint x: 522, endPoint y: 185, distance: 115.3
click at [522, 185] on pre "Meet Transfer, airport transfer Turkey, Istanbul airport transfer, Antalya VIP …" at bounding box center [431, 187] width 245 height 33
click at [521, 176] on pre "Meet Transfer, airport transfer Turkey, Istanbul airport transfer, Antalya VIP …" at bounding box center [431, 187] width 245 height 33
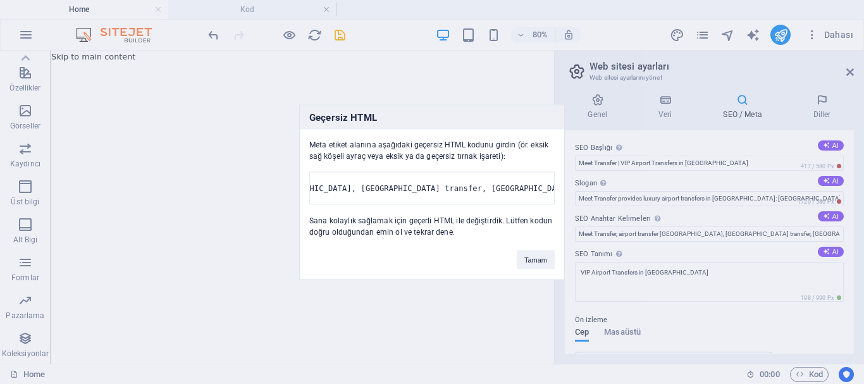
scroll to position [0, 0]
drag, startPoint x: 532, startPoint y: 176, endPoint x: 363, endPoint y: 183, distance: 169.0
click at [363, 183] on pre "Meet Transfer, airport transfer Turkey, Istanbul airport transfer, Antalya VIP …" at bounding box center [431, 187] width 245 height 33
click at [524, 261] on button "Tamam" at bounding box center [536, 259] width 38 height 19
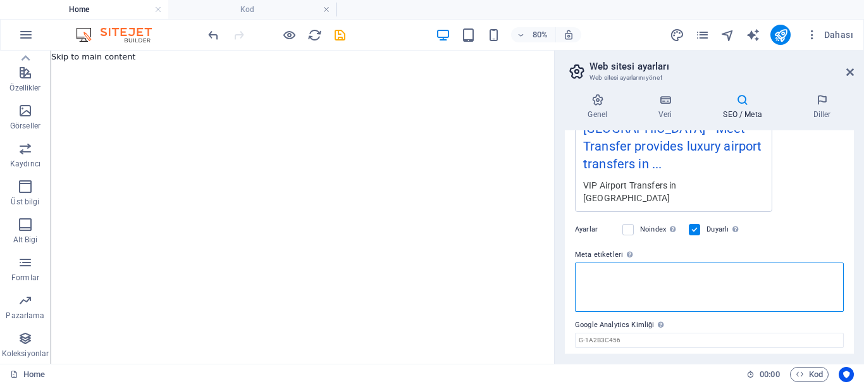
click at [618, 262] on textarea "Meta etiketleri Web sitenin etiketlerinin içine yerleştirilecek HTML kodunu bur…" at bounding box center [709, 286] width 269 height 49
click at [619, 266] on textarea "Meta etiketleri Web sitenin etiketlerinin içine yerleştirilecek HTML kodunu bur…" at bounding box center [709, 286] width 269 height 49
click at [620, 266] on textarea "Meta etiketleri Web sitenin etiketlerinin içine yerleştirilecek HTML kodunu bur…" at bounding box center [709, 286] width 269 height 49
click at [603, 271] on textarea "Meta etiketleri Web sitenin etiketlerinin içine yerleştirilecek HTML kodunu bur…" at bounding box center [709, 286] width 269 height 49
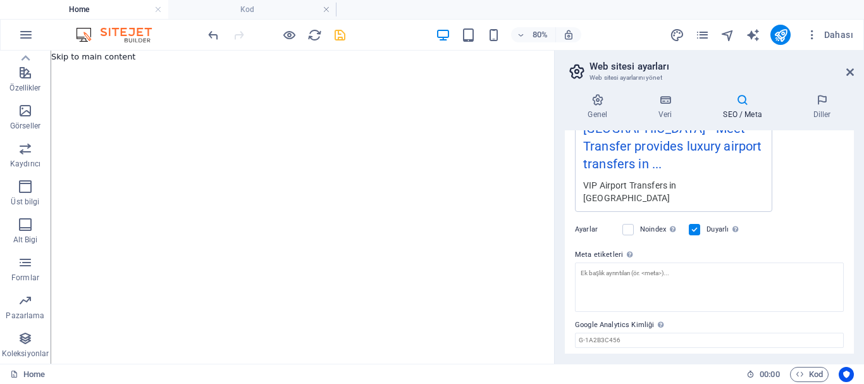
click at [336, 35] on icon "save" at bounding box center [340, 35] width 15 height 15
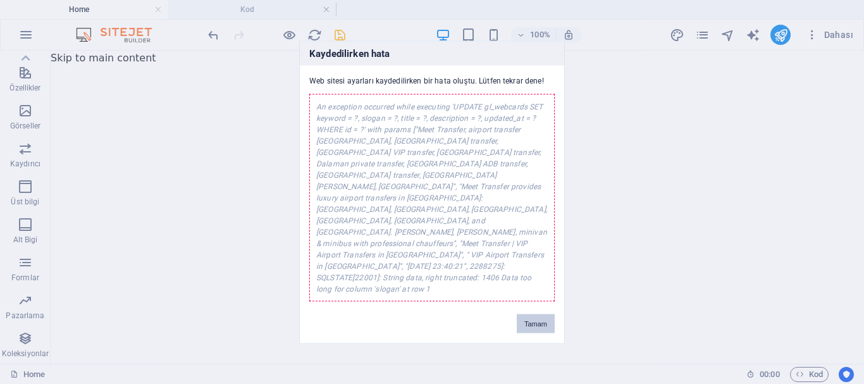
click at [523, 314] on button "Tamam" at bounding box center [536, 323] width 38 height 19
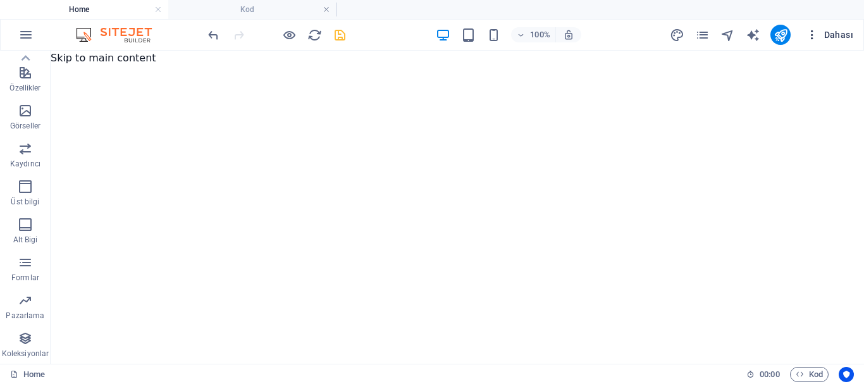
click at [821, 37] on span "Dahası" at bounding box center [829, 34] width 47 height 13
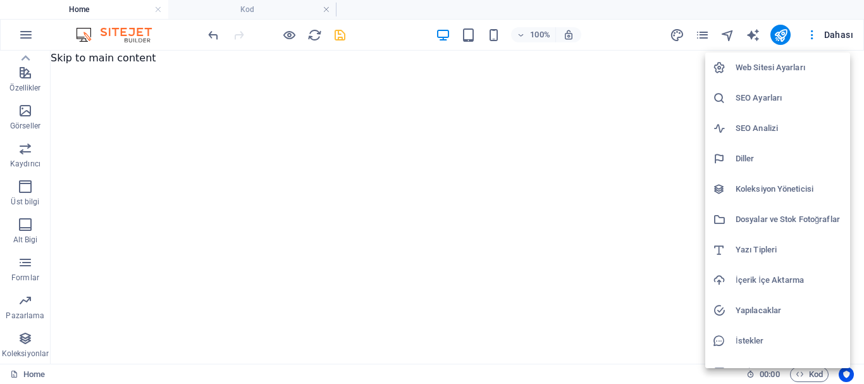
click at [758, 94] on h6 "SEO Ayarları" at bounding box center [789, 97] width 107 height 15
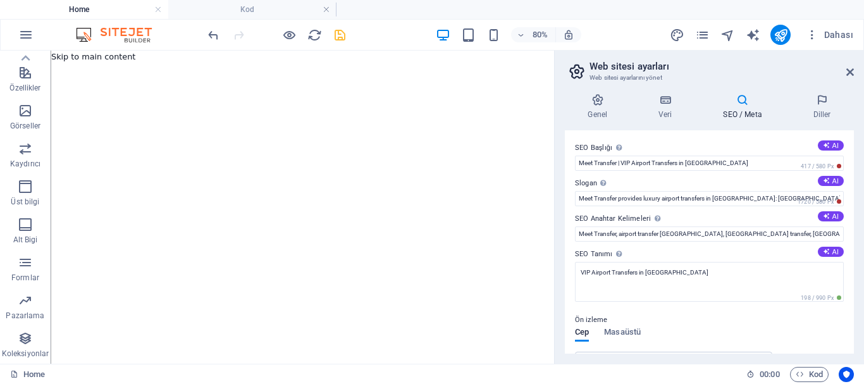
scroll to position [63, 0]
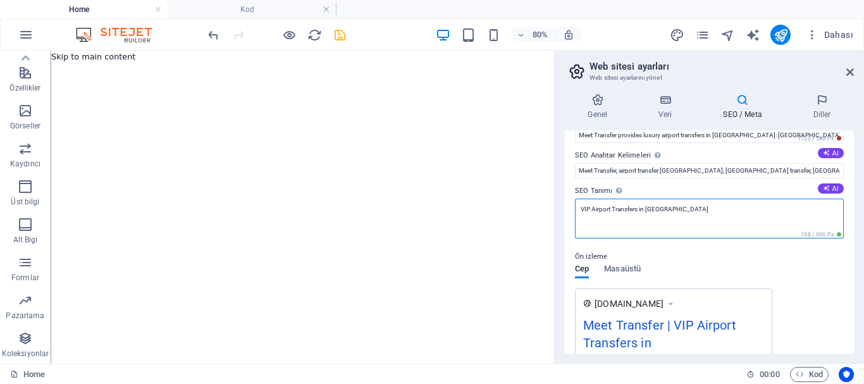
click at [687, 207] on textarea "VIP Airport Transfers in Turkey" at bounding box center [709, 219] width 269 height 40
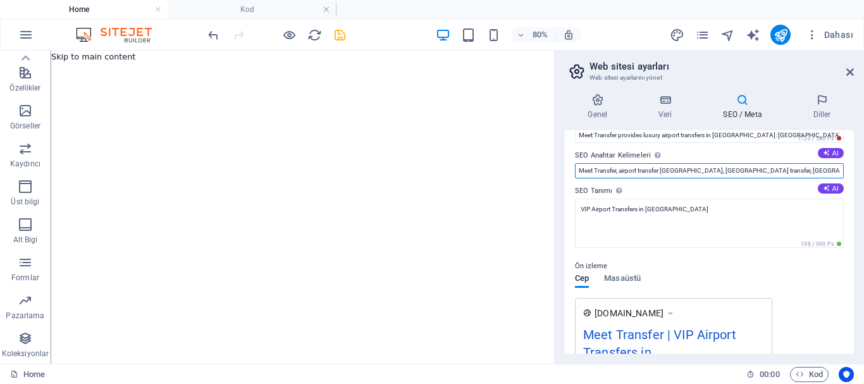
click at [596, 167] on input "Meet Transfer, airport transfer Turkey, Istanbul airport transfer, Antalya VIP …" at bounding box center [709, 170] width 269 height 15
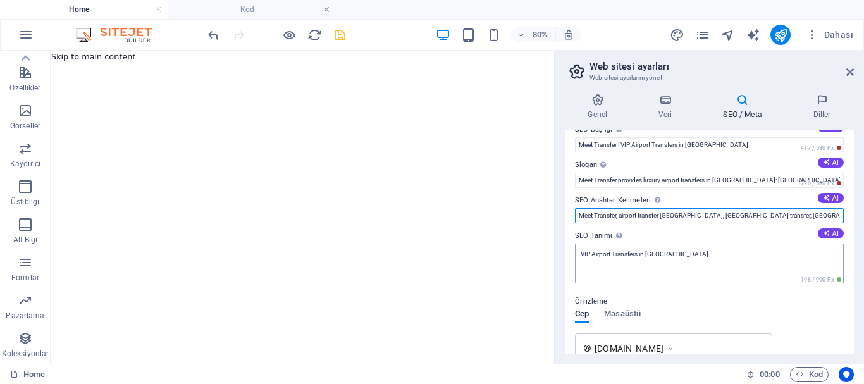
scroll to position [0, 0]
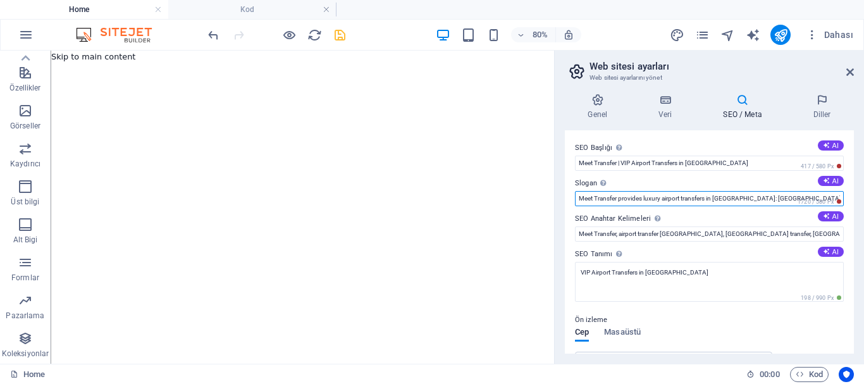
click at [579, 195] on input "Meet Transfer provides luxury airport transfers in Turkey: Istanbul, Antalya, B…" at bounding box center [709, 198] width 269 height 15
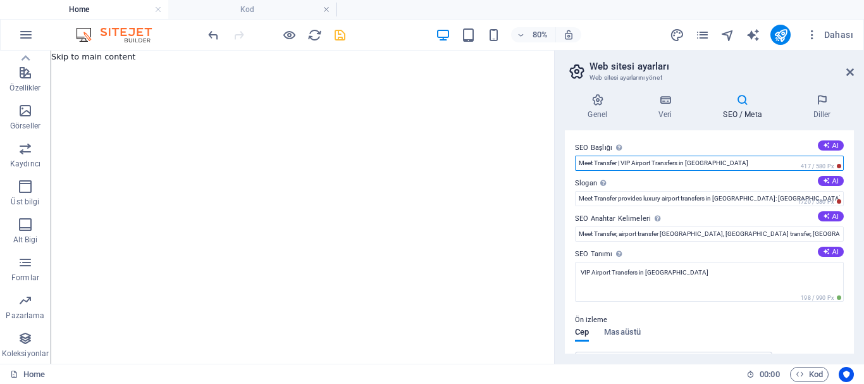
click at [588, 161] on input "Meet Transfer | VIP Airport Transfers in [GEOGRAPHIC_DATA]" at bounding box center [709, 163] width 269 height 15
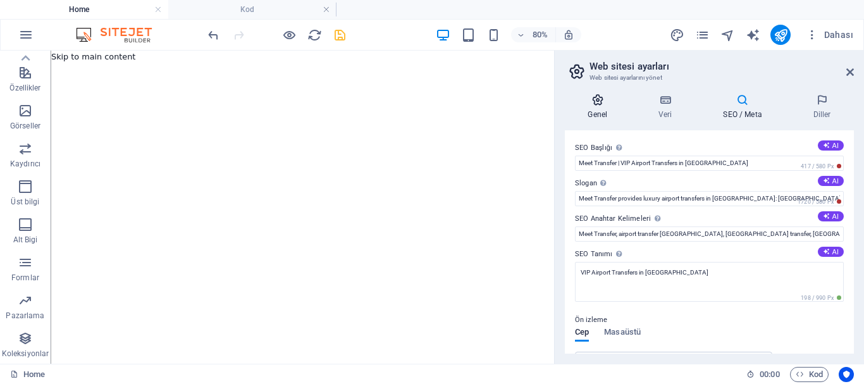
click at [598, 111] on h4 "Genel" at bounding box center [600, 107] width 71 height 27
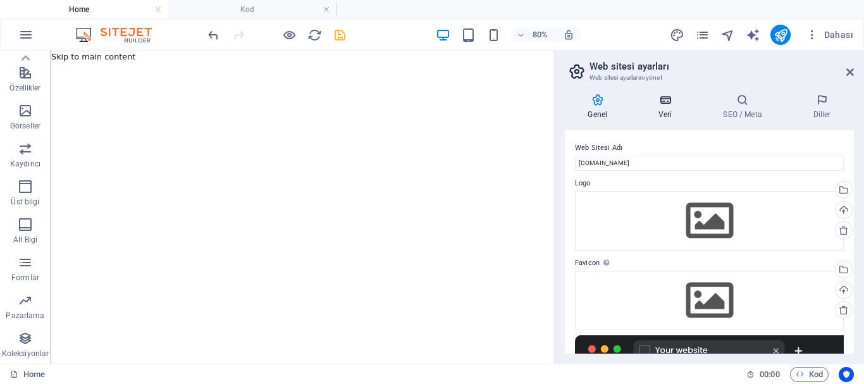
click at [660, 105] on icon at bounding box center [665, 100] width 59 height 13
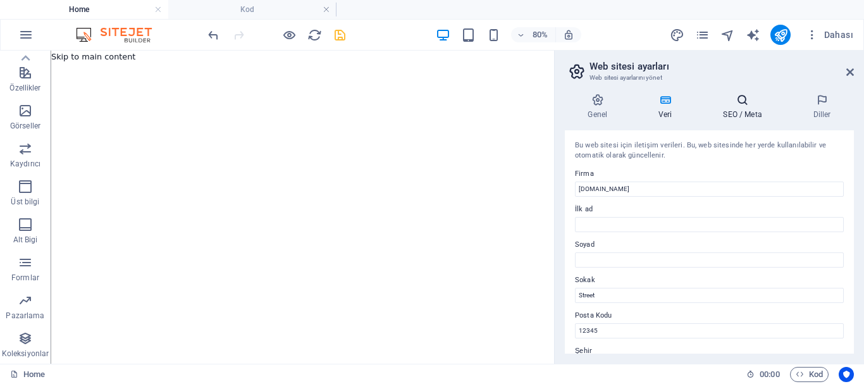
click at [715, 99] on icon at bounding box center [742, 100] width 85 height 13
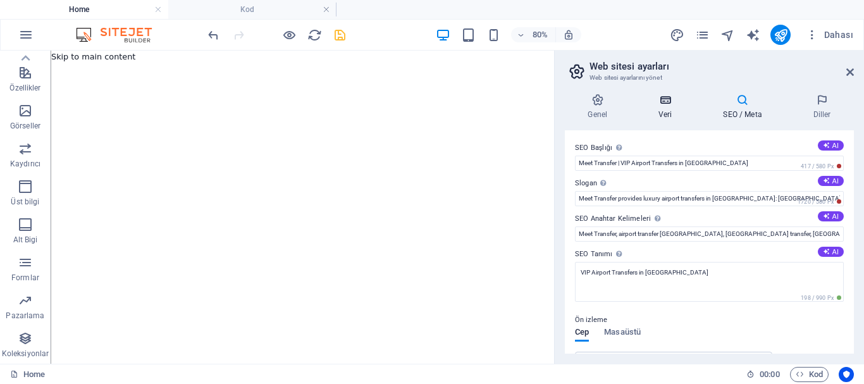
click at [653, 103] on icon at bounding box center [665, 100] width 59 height 13
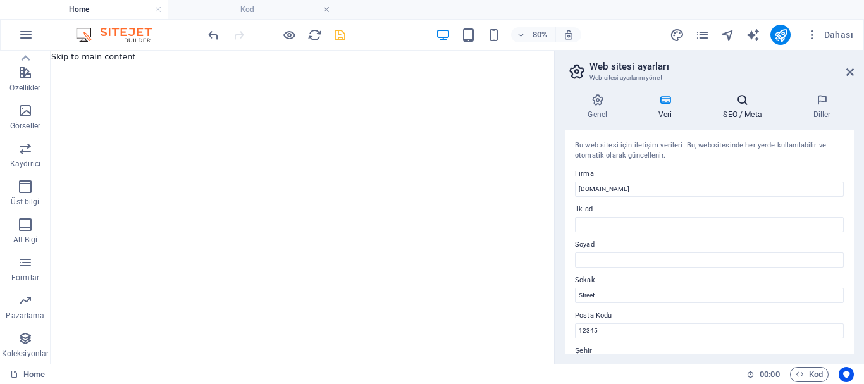
click at [736, 107] on h4 "SEO / Meta" at bounding box center [745, 107] width 90 height 27
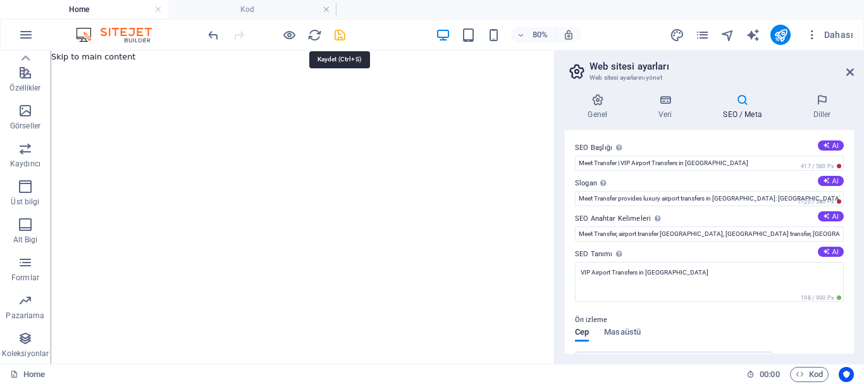
click at [338, 34] on icon "save" at bounding box center [340, 35] width 15 height 15
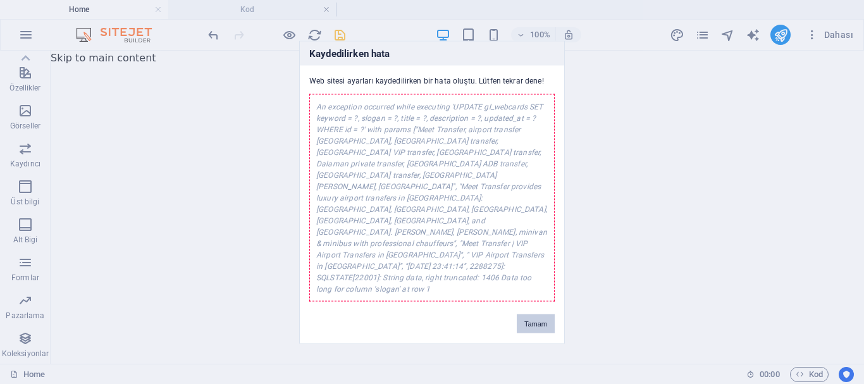
click at [534, 314] on button "Tamam" at bounding box center [536, 323] width 38 height 19
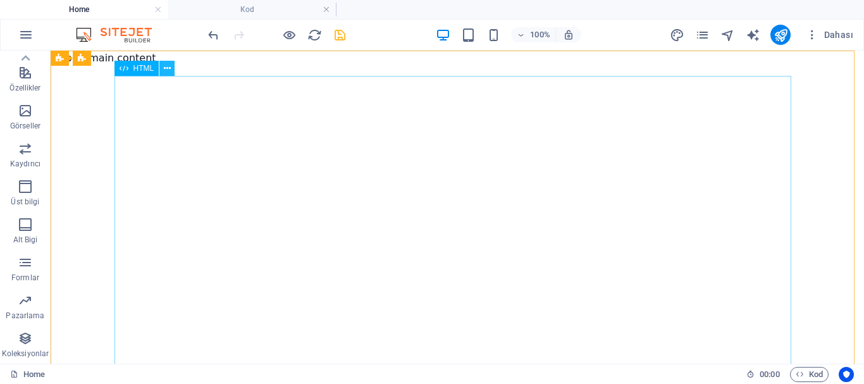
click at [169, 69] on icon at bounding box center [167, 68] width 7 height 13
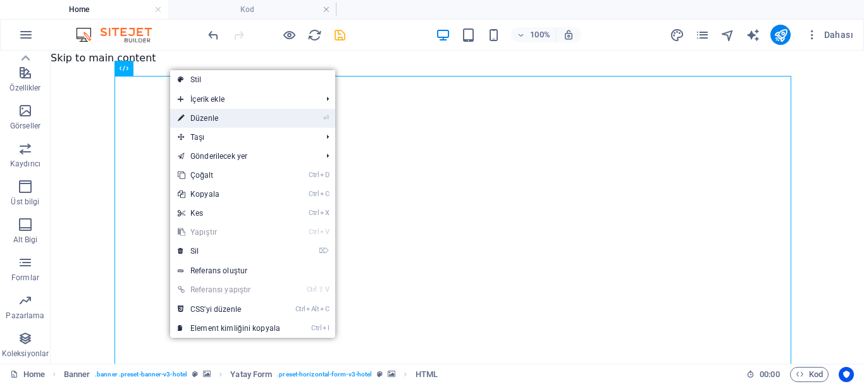
click at [223, 119] on link "⏎ Düzenle" at bounding box center [229, 118] width 118 height 19
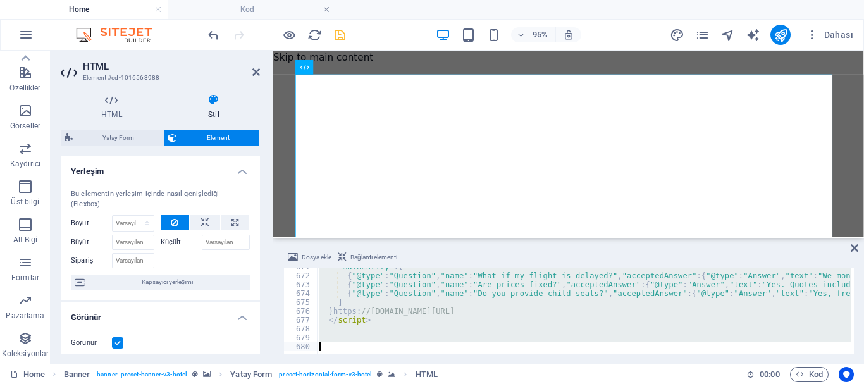
scroll to position [5938, 0]
drag, startPoint x: 317, startPoint y: 270, endPoint x: 619, endPoint y: 405, distance: 331.0
click at [619, 383] on html "meettraveltransfer.com Home Kod Sik Kullanilanlar Elementler Sütunlar İçerik Ku…" at bounding box center [432, 192] width 864 height 384
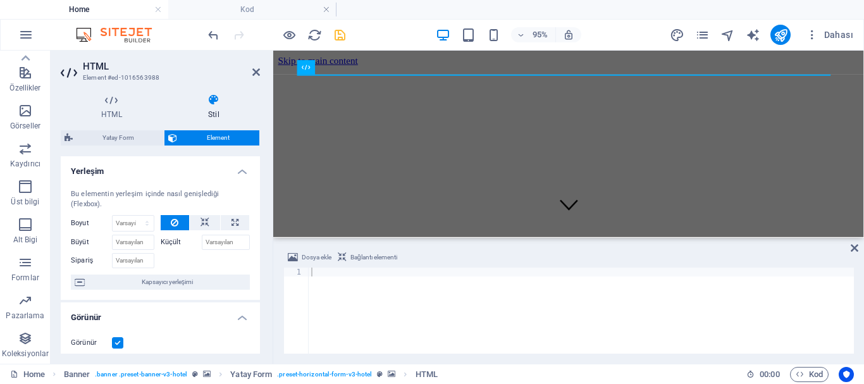
click at [337, 287] on div at bounding box center [581, 320] width 545 height 104
drag, startPoint x: 348, startPoint y: 273, endPoint x: 319, endPoint y: 266, distance: 30.7
click at [322, 262] on span "Dosya ekle" at bounding box center [317, 257] width 30 height 15
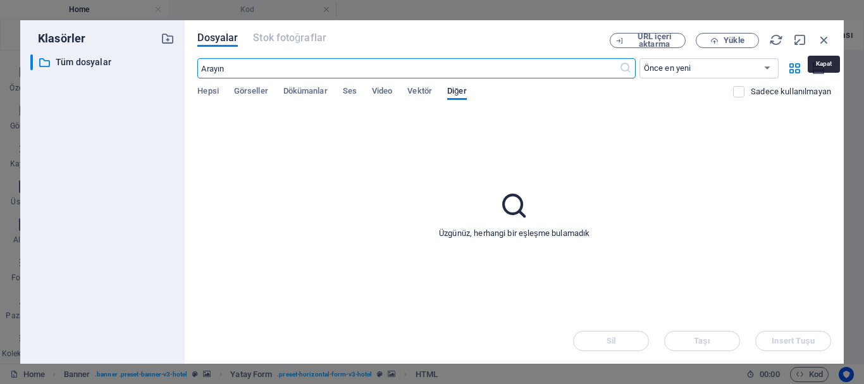
click at [822, 38] on icon "button" at bounding box center [824, 40] width 14 height 14
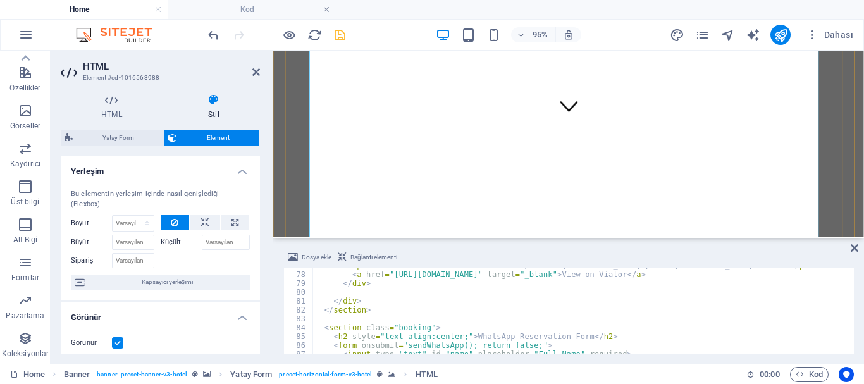
scroll to position [126, 0]
click at [423, 293] on div "< p > Private transfers from < b > Nevsehir </ b > or < b > Kayseri Airport </ …" at bounding box center [843, 311] width 1062 height 101
type textarea "</html>"
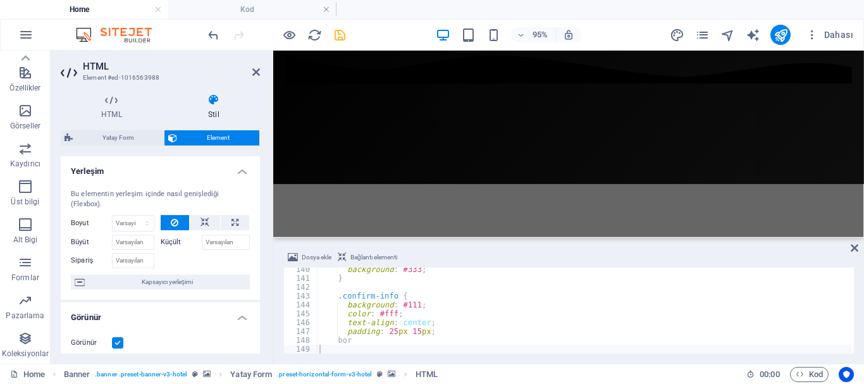
scroll to position [0, 0]
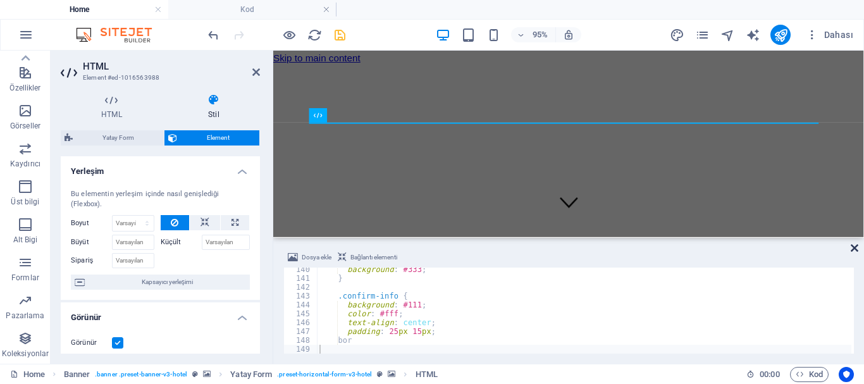
drag, startPoint x: 851, startPoint y: 249, endPoint x: 800, endPoint y: 197, distance: 72.9
click at [851, 249] on icon at bounding box center [855, 248] width 8 height 10
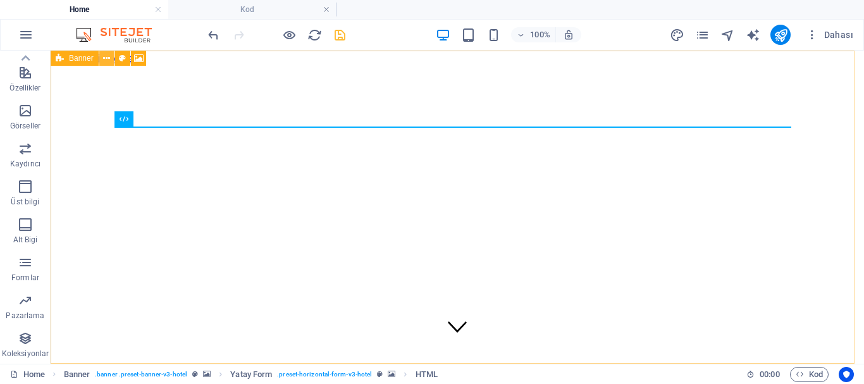
click at [105, 60] on icon at bounding box center [106, 58] width 7 height 13
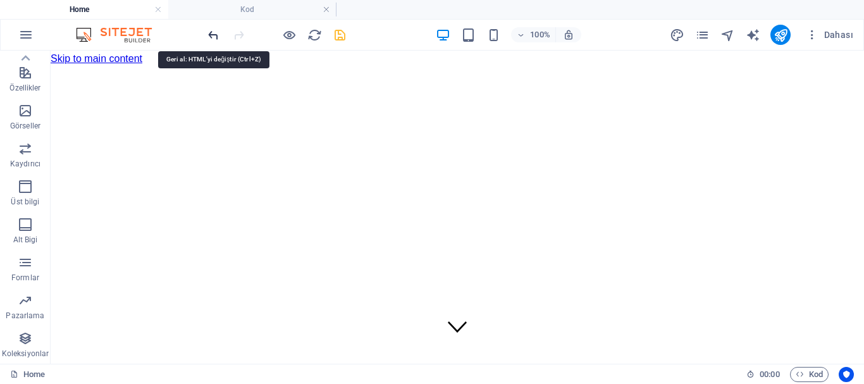
click at [217, 37] on icon "undo" at bounding box center [213, 35] width 15 height 15
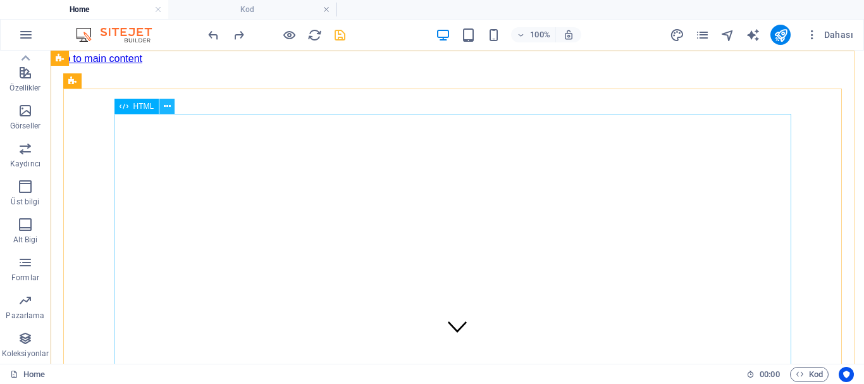
click at [166, 105] on icon at bounding box center [167, 106] width 7 height 13
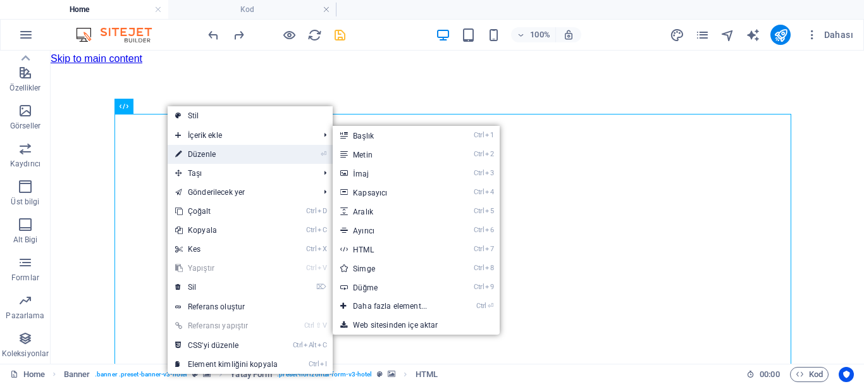
click at [211, 155] on link "⏎ Düzenle" at bounding box center [227, 154] width 118 height 19
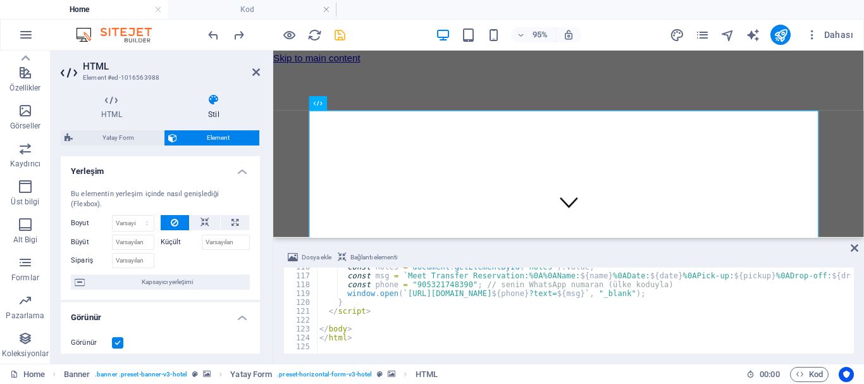
scroll to position [1023, 0]
click at [409, 325] on div "const notes = document . getElementById ( "notes" ) . value ; const msg = ` Mee…" at bounding box center [848, 312] width 1062 height 101
type textarea "</html>"
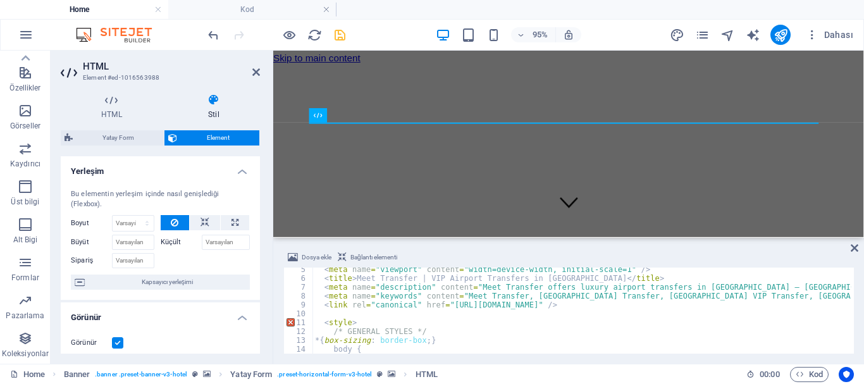
scroll to position [38, 0]
click at [323, 320] on div "< meta name = "viewport" content = "width=device-width, initial-scale=1" /> < t…" at bounding box center [849, 315] width 1075 height 101
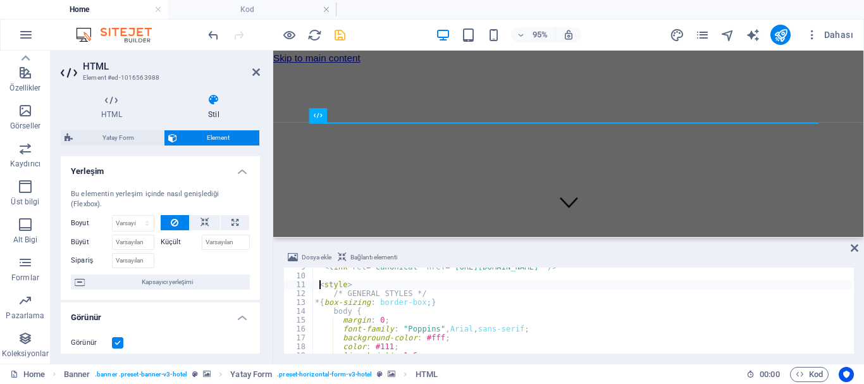
scroll to position [76, 0]
click at [319, 307] on div "< link rel = "canonical" href = "https://www.meettransfer.com/" /> < style > /*…" at bounding box center [849, 312] width 1075 height 101
click at [316, 283] on div "< link rel = "canonical" href = "https://www.meettransfer.com/" /> < style > /*…" at bounding box center [849, 312] width 1075 height 101
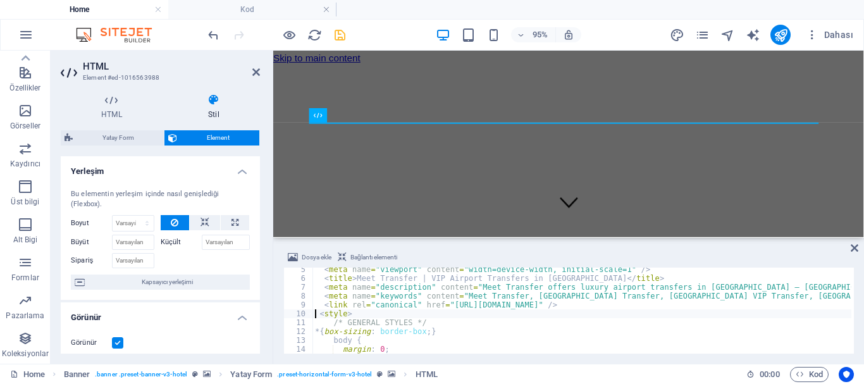
scroll to position [38, 0]
click at [414, 338] on div "< meta name = "viewport" content = "width=device-width, initial-scale=1" /> < t…" at bounding box center [849, 315] width 1075 height 101
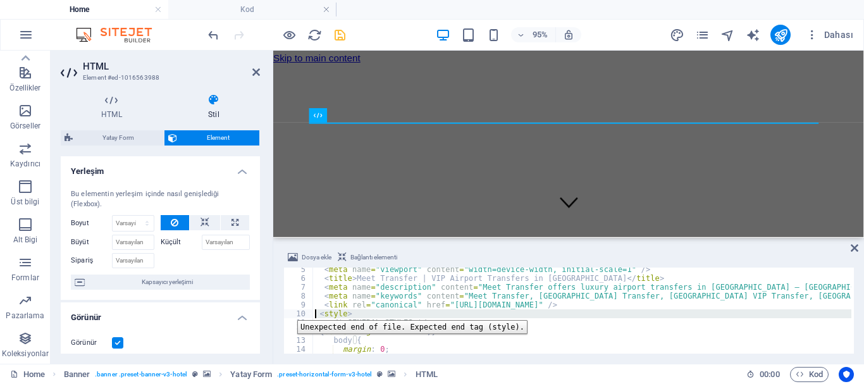
click at [288, 311] on div "10" at bounding box center [299, 313] width 30 height 9
click at [431, 332] on div "< meta name = "viewport" content = "width=device-width, initial-scale=1" /> < t…" at bounding box center [849, 315] width 1075 height 101
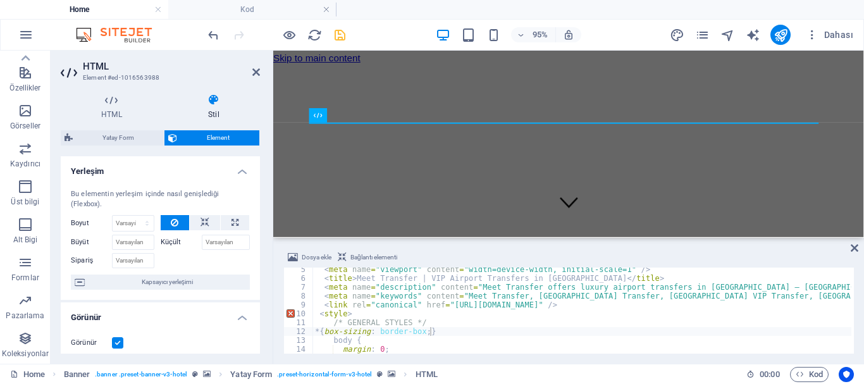
click at [479, 313] on div "< meta name = "viewport" content = "width=device-width, initial-scale=1" /> < t…" at bounding box center [849, 315] width 1075 height 101
type textarea "bor"
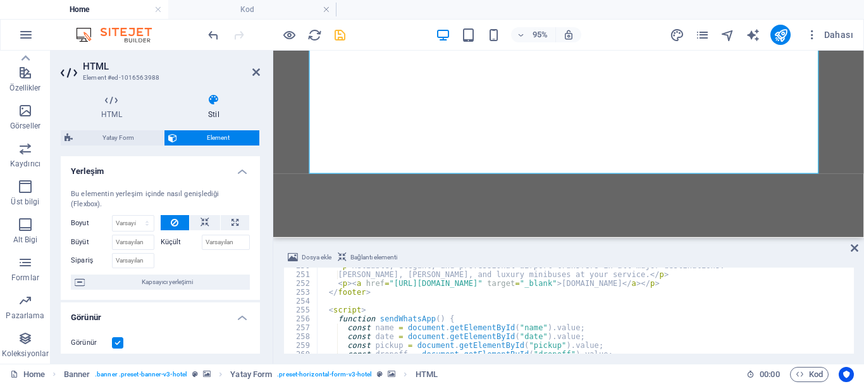
scroll to position [2211, 0]
click at [455, 284] on div "< p > Reliable, elegant, and professional airport transfers in all major destin…" at bounding box center [854, 311] width 1075 height 101
click at [502, 310] on div "< p > Reliable, elegant, and professional airport transfers in all major destin…" at bounding box center [854, 311] width 1075 height 101
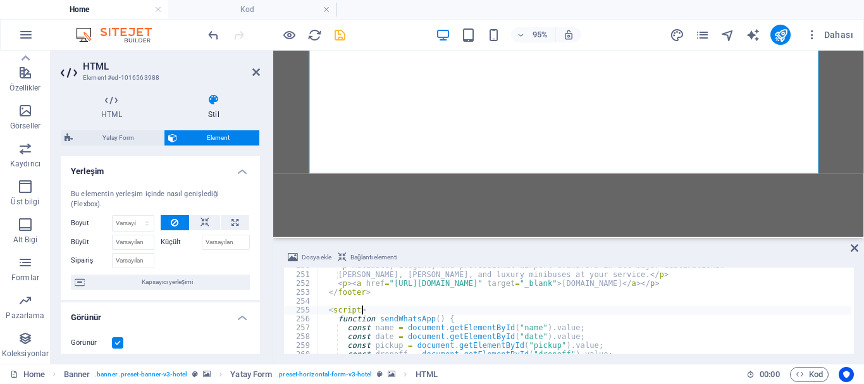
click at [644, 281] on div "< p > Reliable, elegant, and professional airport transfers in all major destin…" at bounding box center [854, 311] width 1075 height 101
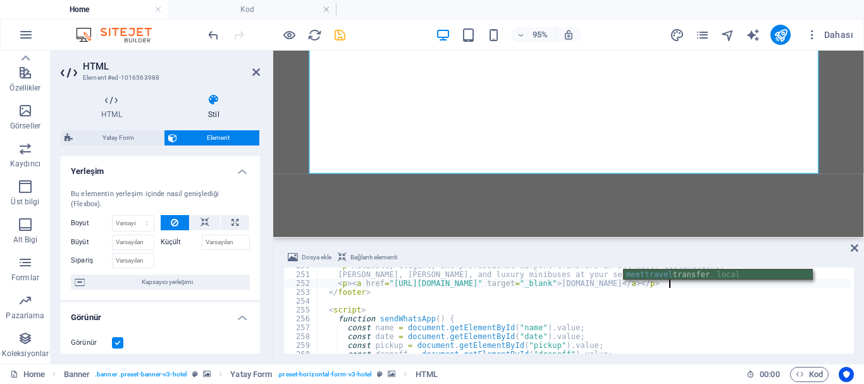
scroll to position [0, 28]
click at [655, 311] on div "< p > Reliable, elegant, and professional airport transfers in all major destin…" at bounding box center [854, 311] width 1075 height 101
type textarea "<script>"
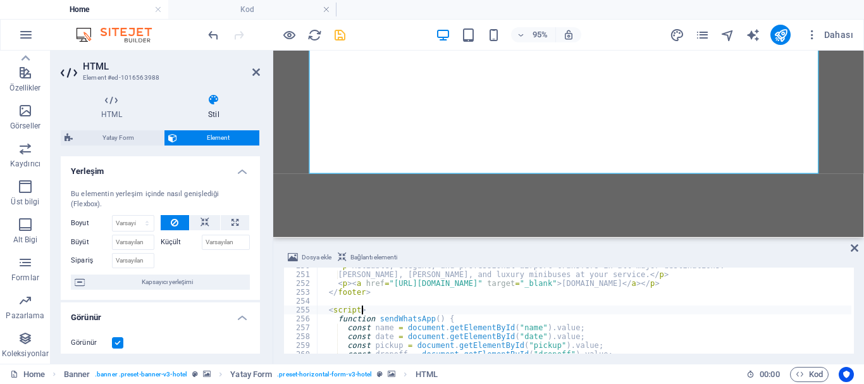
scroll to position [2249, 0]
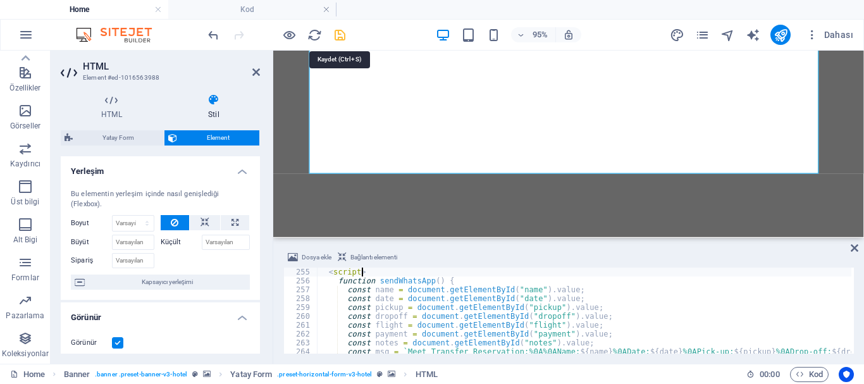
click at [340, 37] on icon "save" at bounding box center [340, 35] width 15 height 15
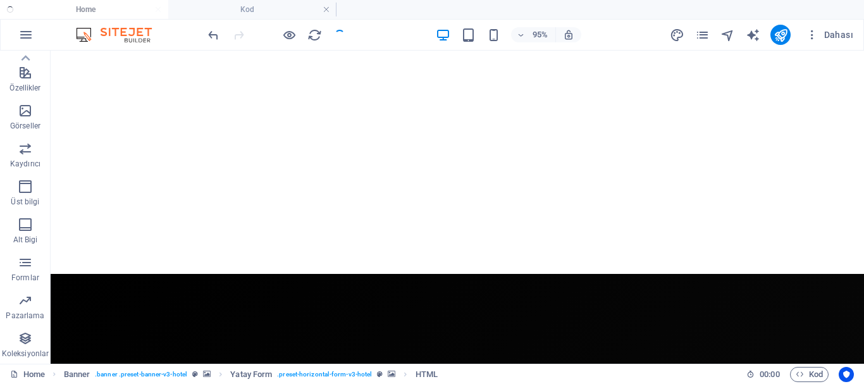
checkbox input "false"
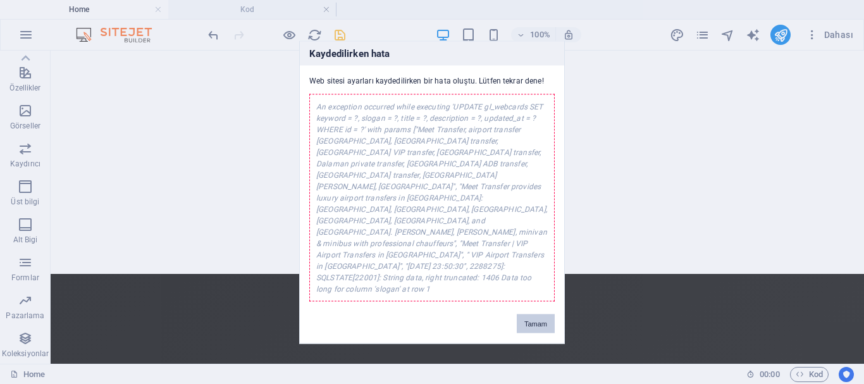
click at [533, 314] on button "Tamam" at bounding box center [536, 323] width 38 height 19
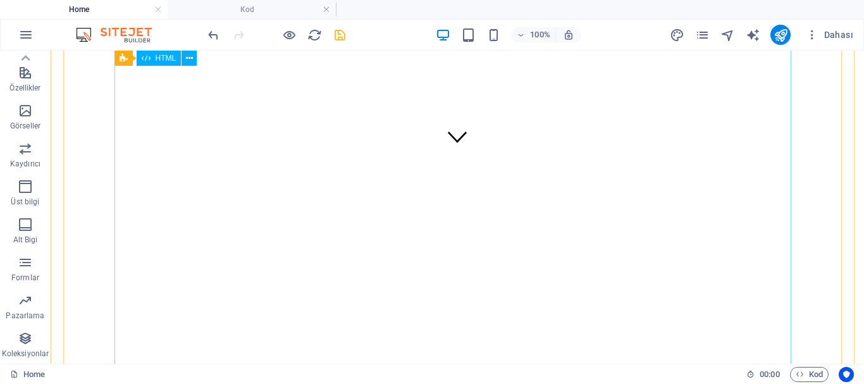
scroll to position [0, 0]
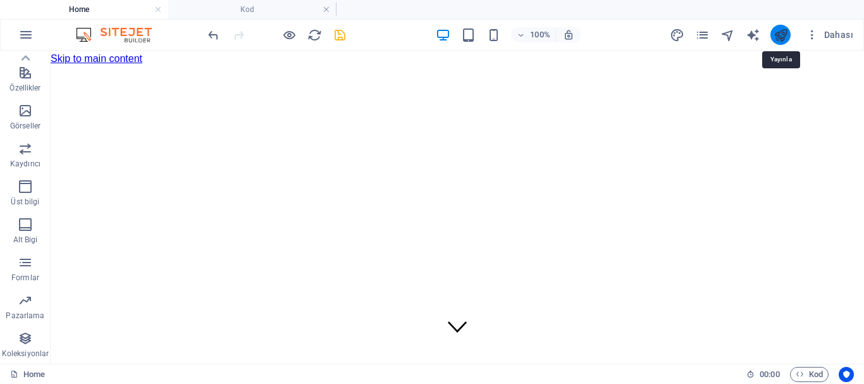
click at [775, 34] on icon "publish" at bounding box center [781, 35] width 15 height 15
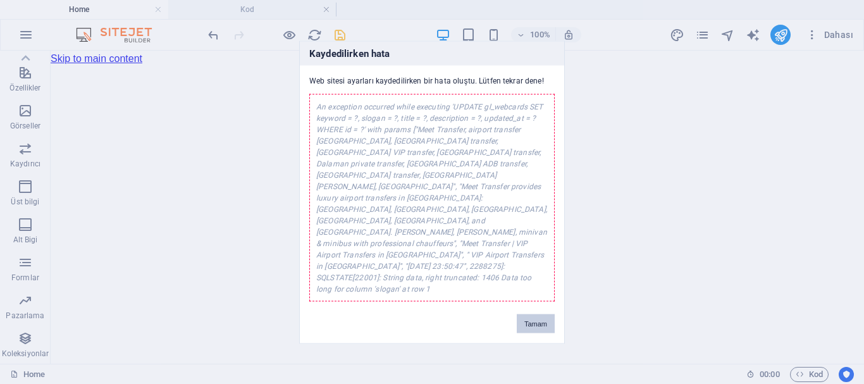
click at [527, 314] on button "Tamam" at bounding box center [536, 323] width 38 height 19
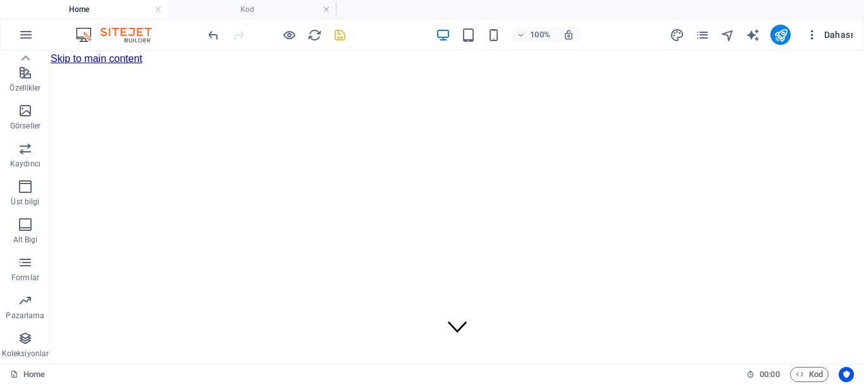
click at [833, 31] on button "Dahası" at bounding box center [830, 35] width 58 height 20
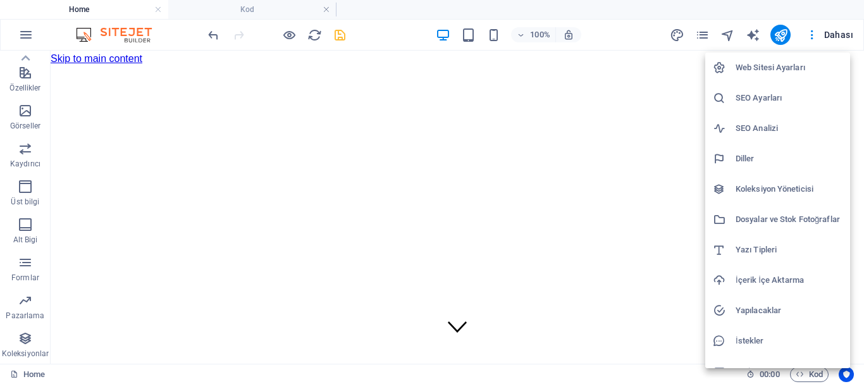
click at [760, 95] on h6 "SEO Ayarları" at bounding box center [789, 97] width 107 height 15
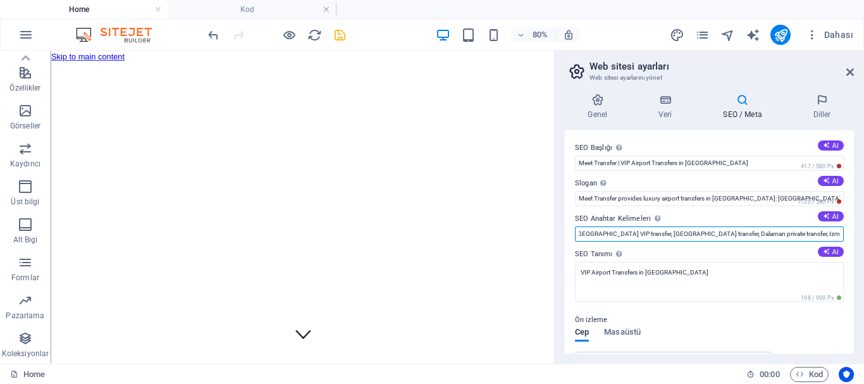
scroll to position [0, 317]
drag, startPoint x: 577, startPoint y: 231, endPoint x: 863, endPoint y: 241, distance: 286.7
click at [863, 241] on div "Genel Veri SEO / Meta Diller Web Sitesi Adı meettraveltransfer.com Logo Dosyala…" at bounding box center [709, 223] width 309 height 280
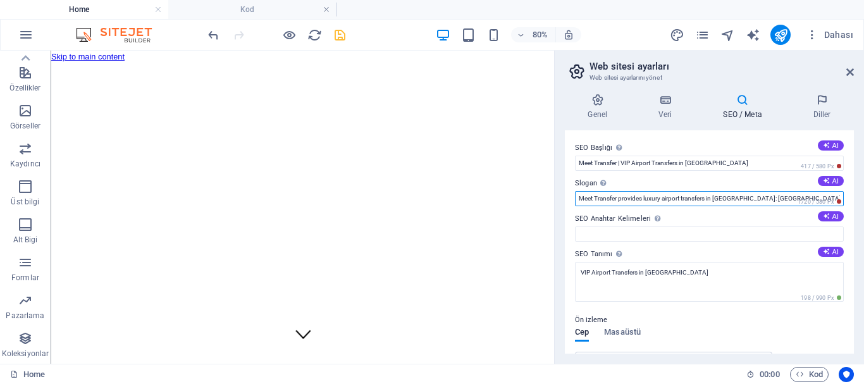
scroll to position [0, 274]
drag, startPoint x: 575, startPoint y: 194, endPoint x: 861, endPoint y: 207, distance: 286.2
click at [861, 207] on div "Genel Veri SEO / Meta Diller Web Sitesi Adı meettraveltransfer.com Logo Dosyala…" at bounding box center [709, 223] width 309 height 280
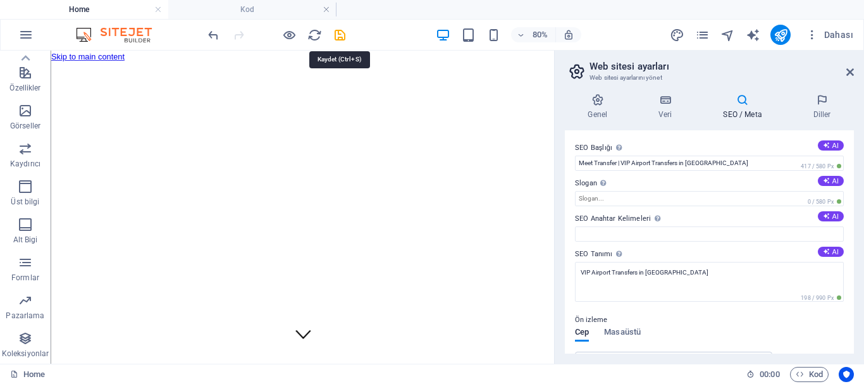
click at [339, 30] on icon "save" at bounding box center [340, 35] width 15 height 15
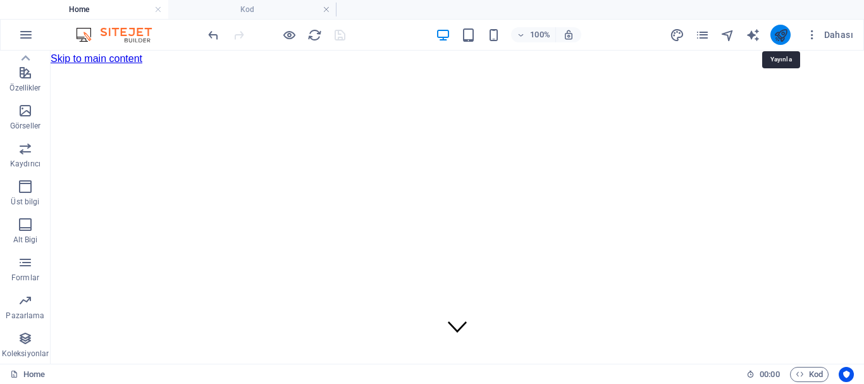
click at [775, 30] on icon "publish" at bounding box center [781, 35] width 15 height 15
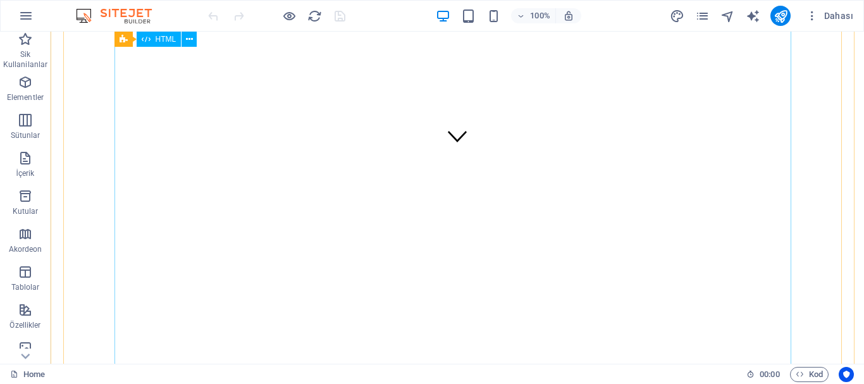
scroll to position [132, 0]
click at [187, 39] on icon at bounding box center [189, 39] width 7 height 13
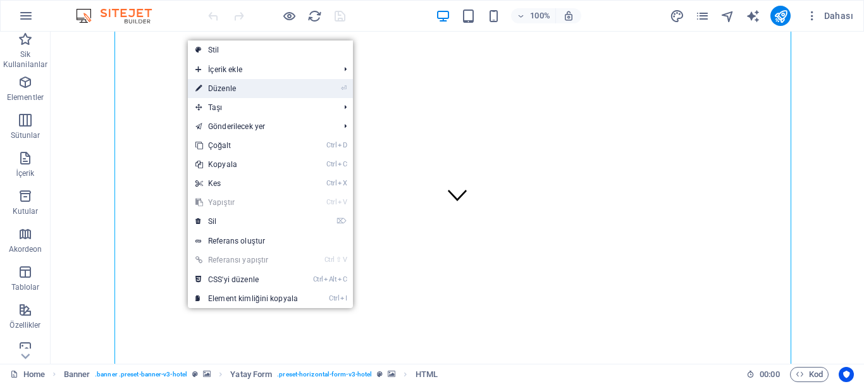
click at [246, 88] on link "⏎ Düzenle" at bounding box center [247, 88] width 118 height 19
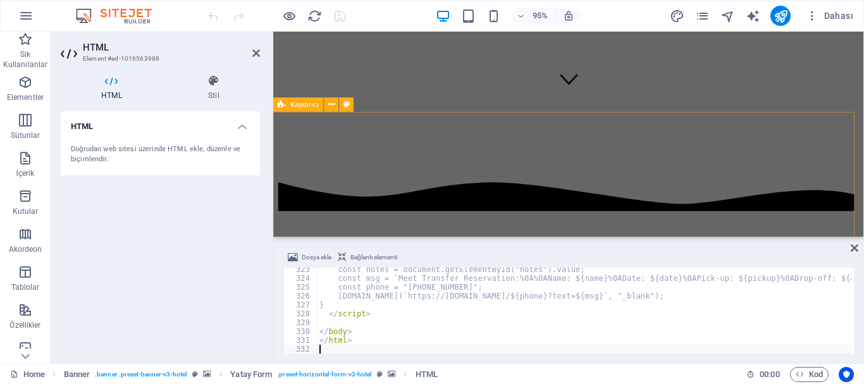
scroll to position [2854, 0]
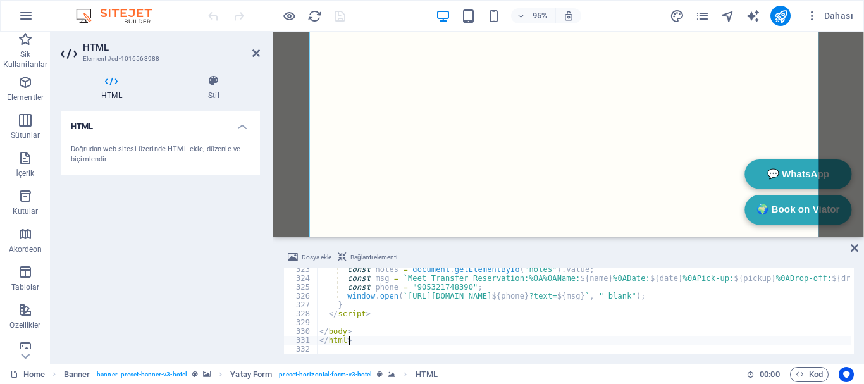
click at [416, 343] on div "const notes = document . getElementById ( "notes" ) . value ; const msg = ` Mee…" at bounding box center [839, 315] width 1045 height 101
type textarea "</html>"
click at [335, 13] on div at bounding box center [277, 16] width 142 height 20
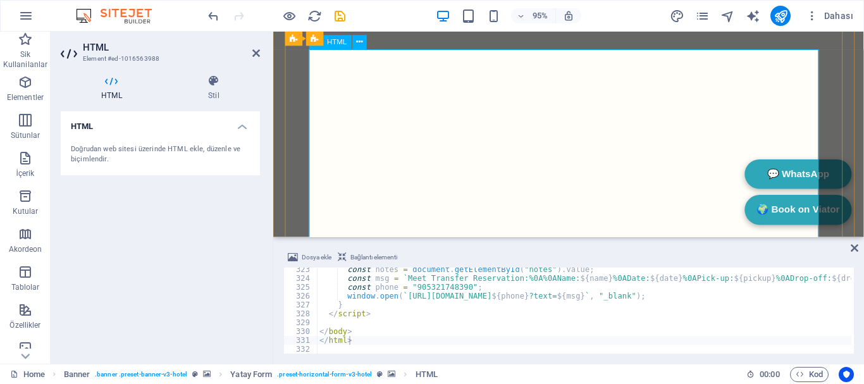
scroll to position [0, 0]
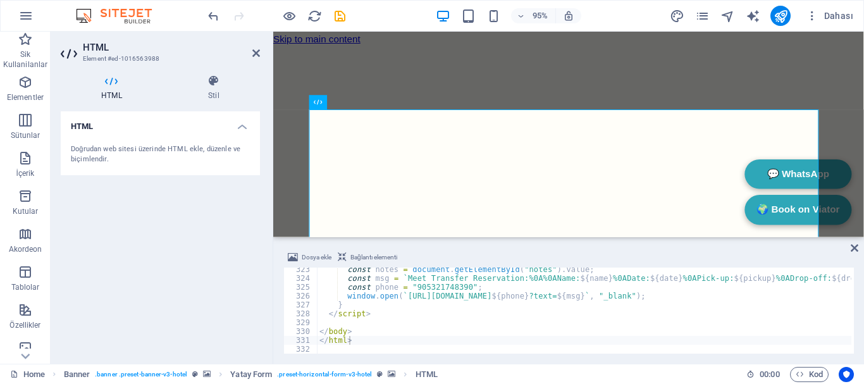
click at [238, 228] on div "HTML Doğrudan web sitesi üzerinde HTML ekle, düzenle ve biçimlendir." at bounding box center [160, 232] width 199 height 242
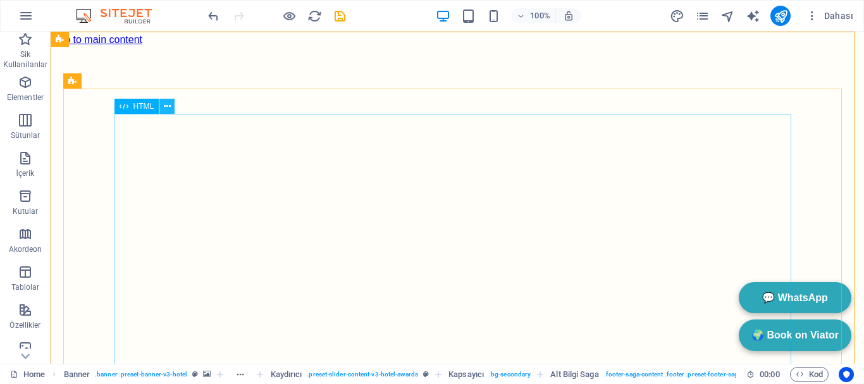
click at [173, 102] on button at bounding box center [166, 106] width 15 height 15
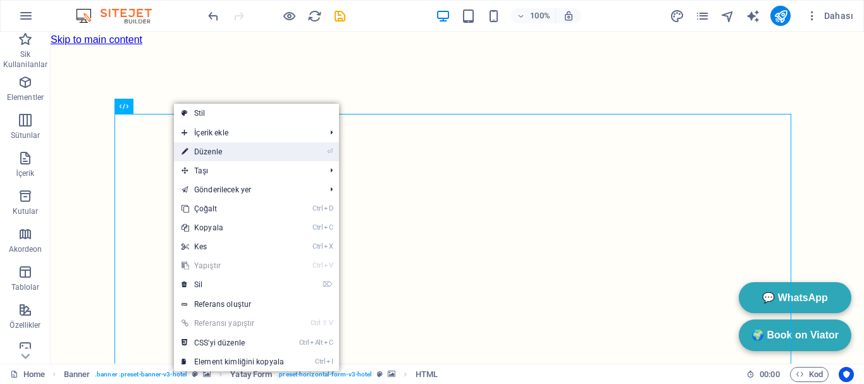
click at [215, 152] on link "⏎ Düzenle" at bounding box center [233, 151] width 118 height 19
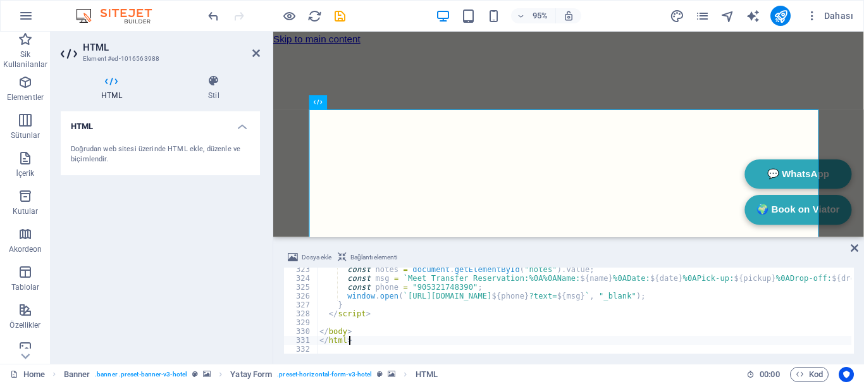
type textarea "</html>"
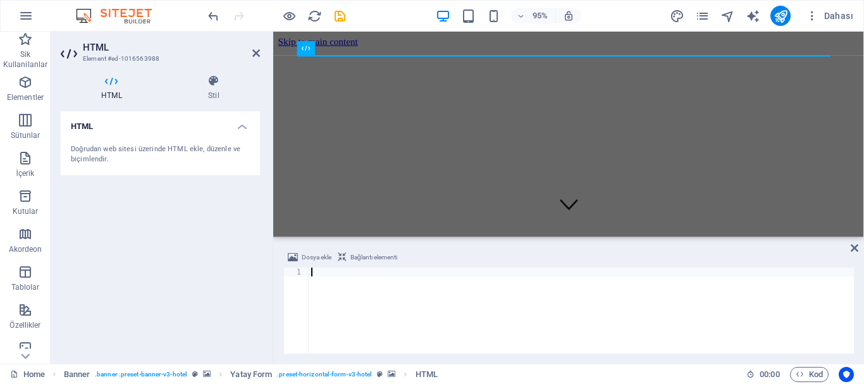
scroll to position [1056, 0]
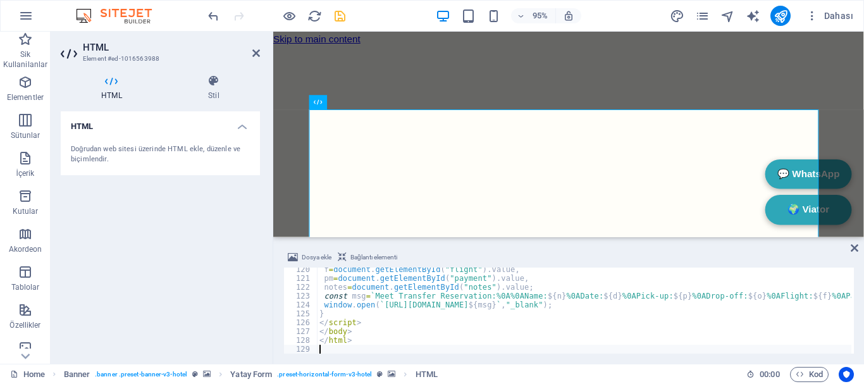
click at [341, 19] on icon "save" at bounding box center [340, 16] width 15 height 15
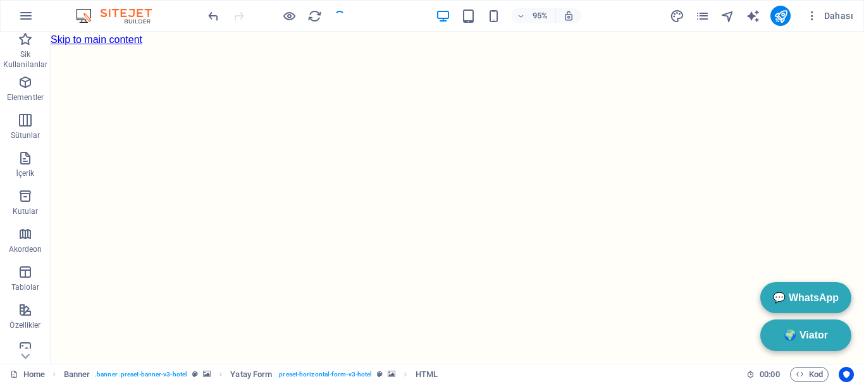
checkbox input "false"
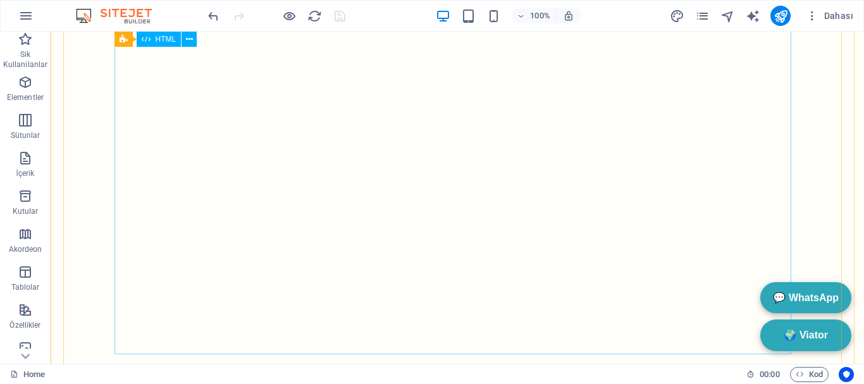
scroll to position [1708, 0]
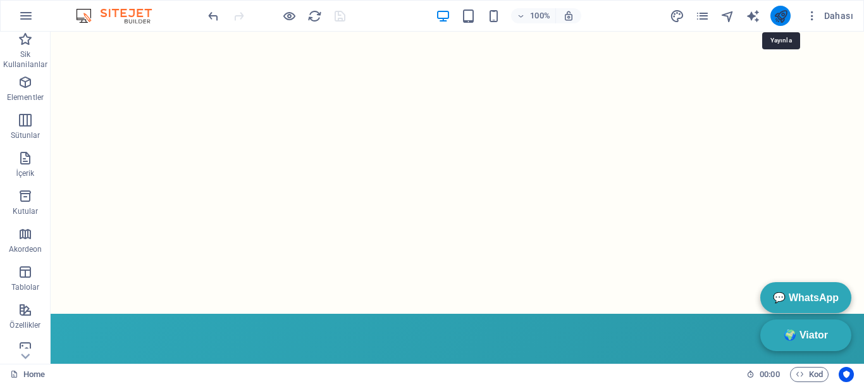
click at [775, 15] on icon "publish" at bounding box center [781, 16] width 15 height 15
